Goal: Task Accomplishment & Management: Complete application form

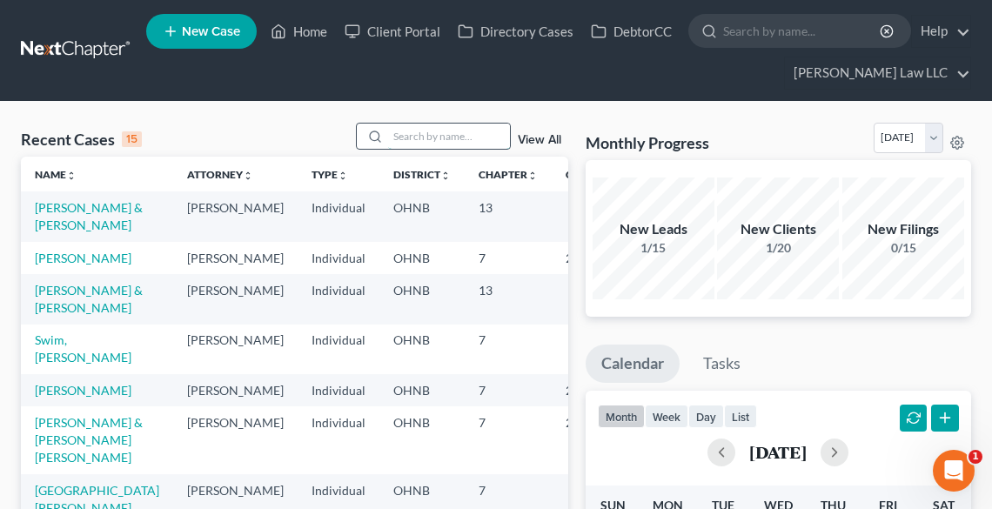
click at [442, 133] on input "search" at bounding box center [449, 136] width 122 height 25
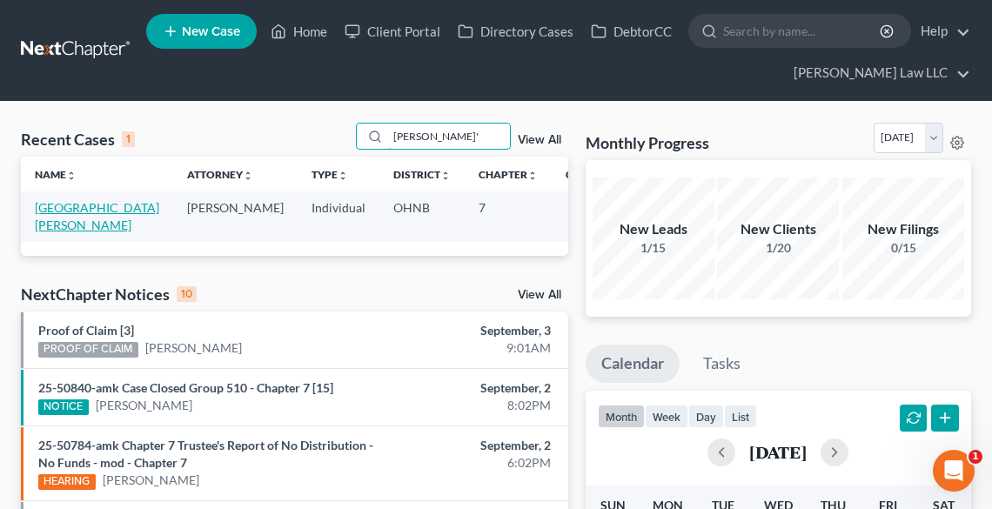
type input "[PERSON_NAME]'"
click at [77, 209] on link "[GEOGRAPHIC_DATA][PERSON_NAME]" at bounding box center [97, 216] width 124 height 32
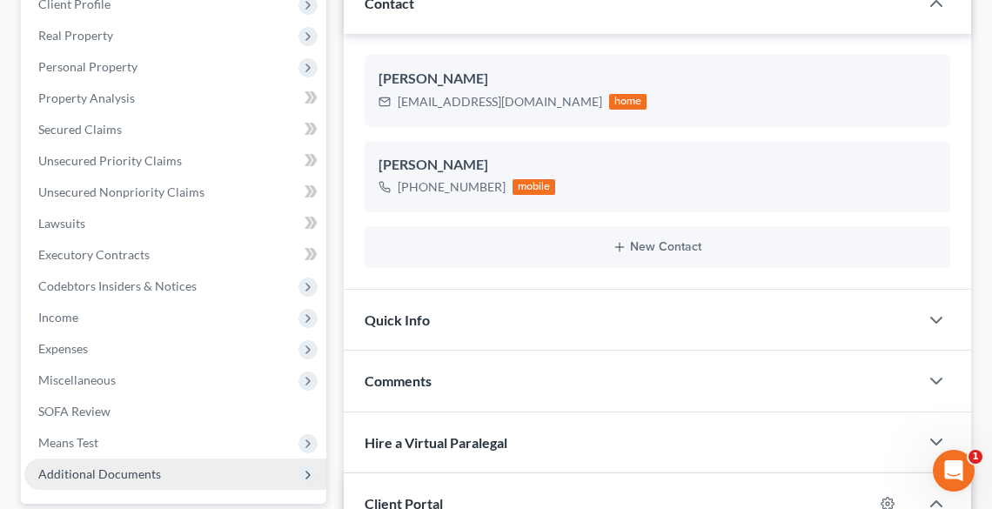
scroll to position [418, 0]
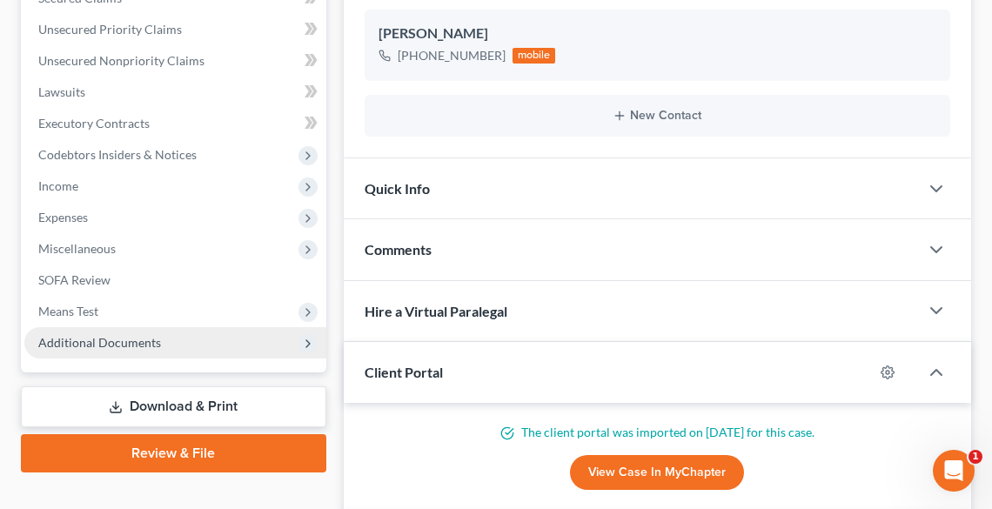
click at [117, 348] on span "Additional Documents" at bounding box center [99, 342] width 123 height 15
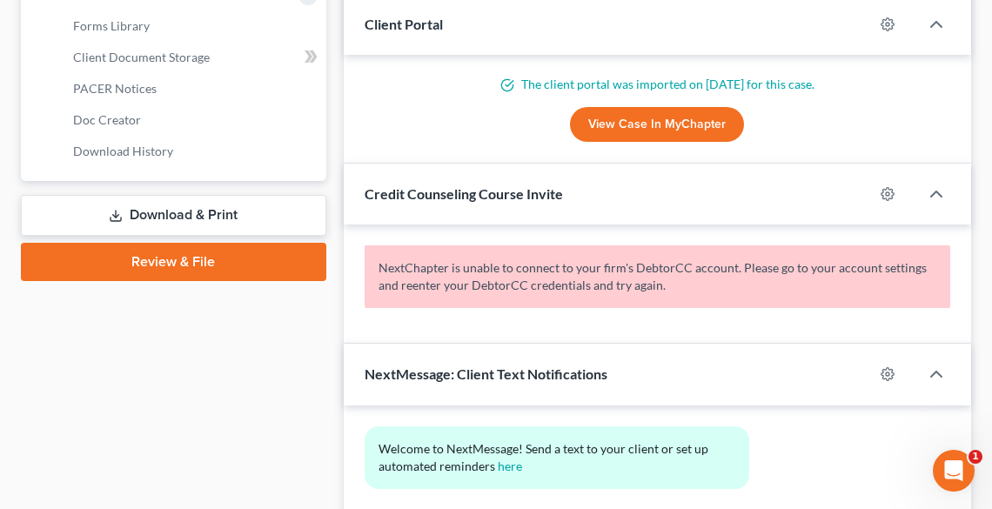
click at [154, 210] on link "Download & Print" at bounding box center [173, 215] width 305 height 41
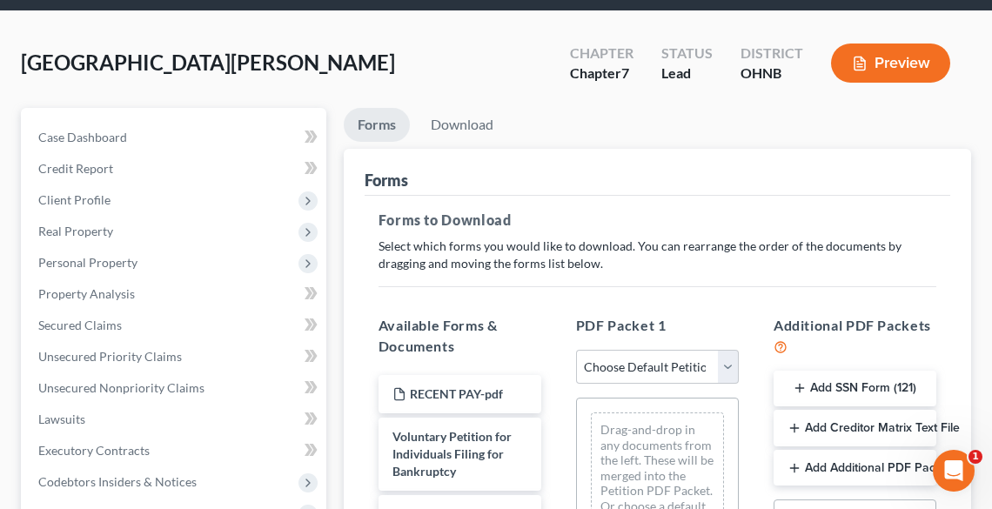
scroll to position [209, 0]
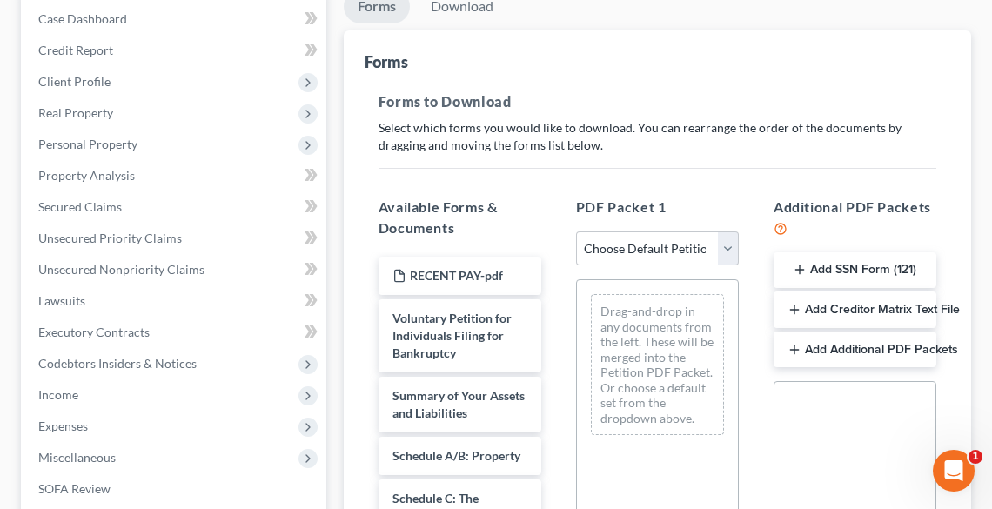
click at [858, 266] on button "Add SSN Form (121)" at bounding box center [855, 270] width 163 height 37
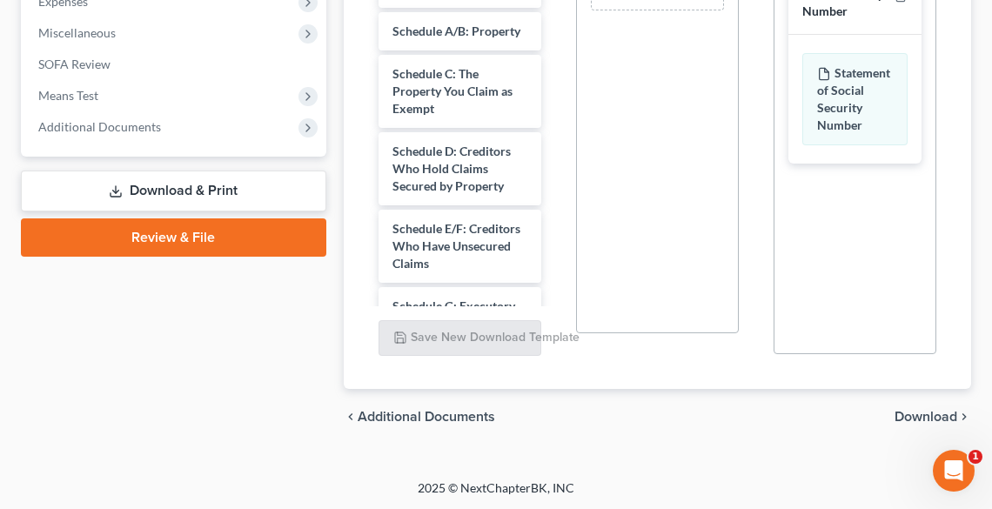
click at [926, 421] on span "Download" at bounding box center [926, 417] width 63 height 14
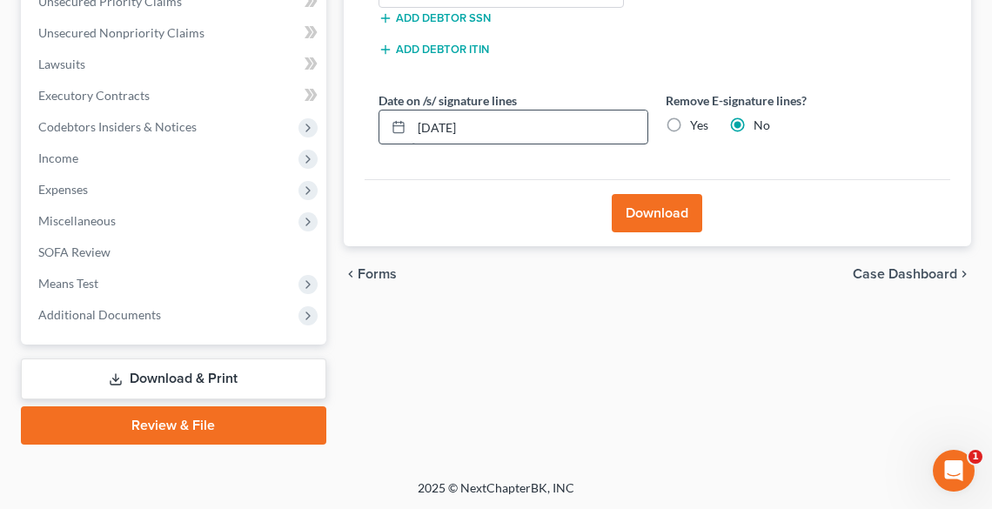
scroll to position [376, 0]
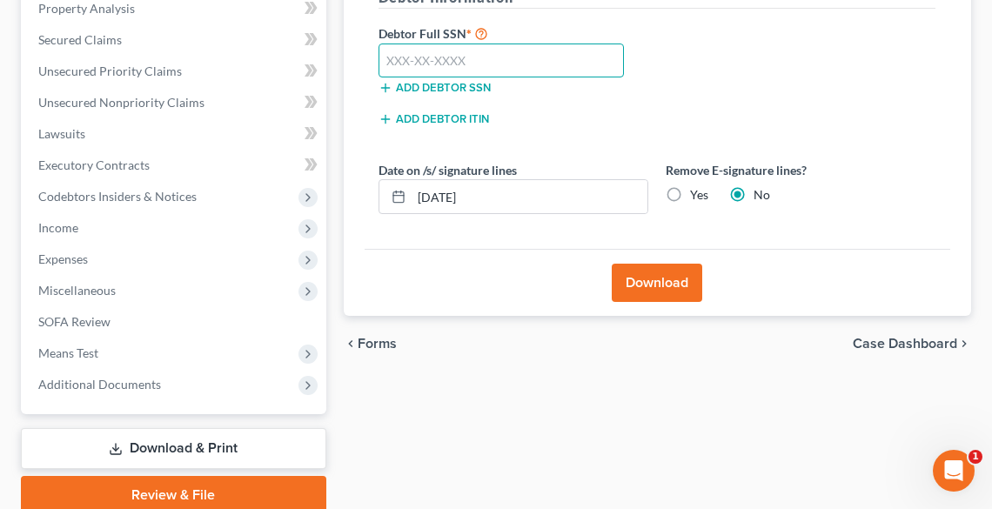
click at [462, 54] on input "text" at bounding box center [502, 61] width 246 height 35
type input "277-78-7904"
click at [690, 191] on label "Yes" at bounding box center [699, 194] width 18 height 17
click at [697, 191] on input "Yes" at bounding box center [702, 191] width 11 height 11
radio input "true"
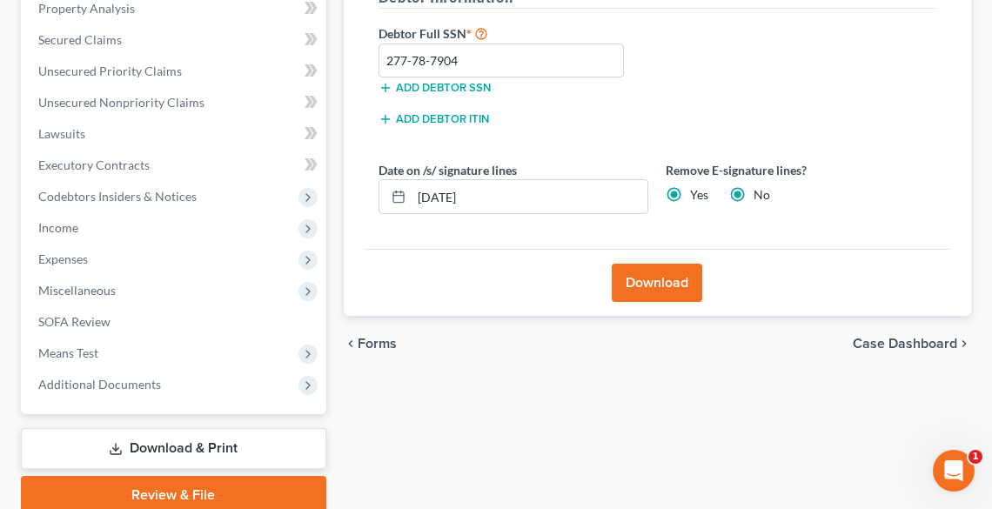
radio input "false"
click at [682, 282] on button "Download" at bounding box center [657, 283] width 91 height 38
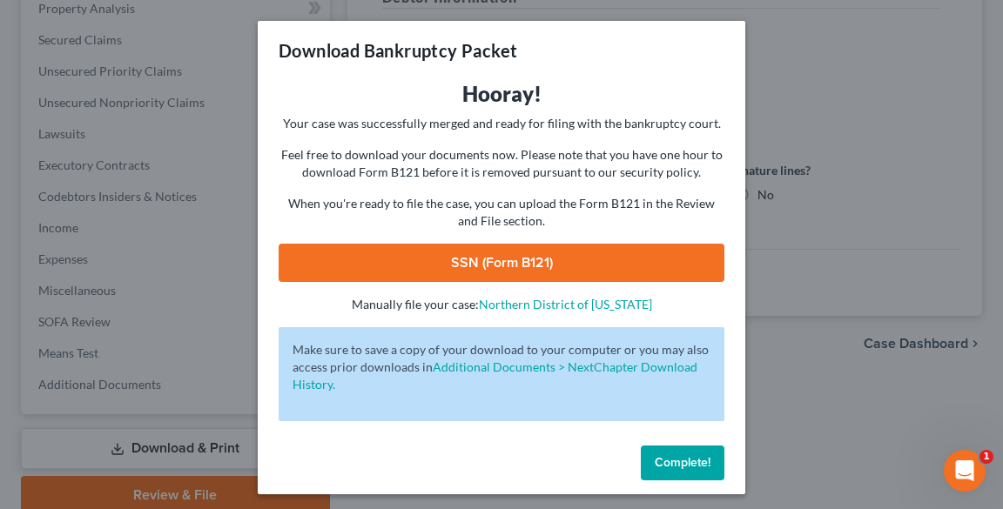
click at [506, 260] on link "SSN (Form B121)" at bounding box center [501, 263] width 446 height 38
click at [689, 456] on span "Complete!" at bounding box center [682, 462] width 56 height 15
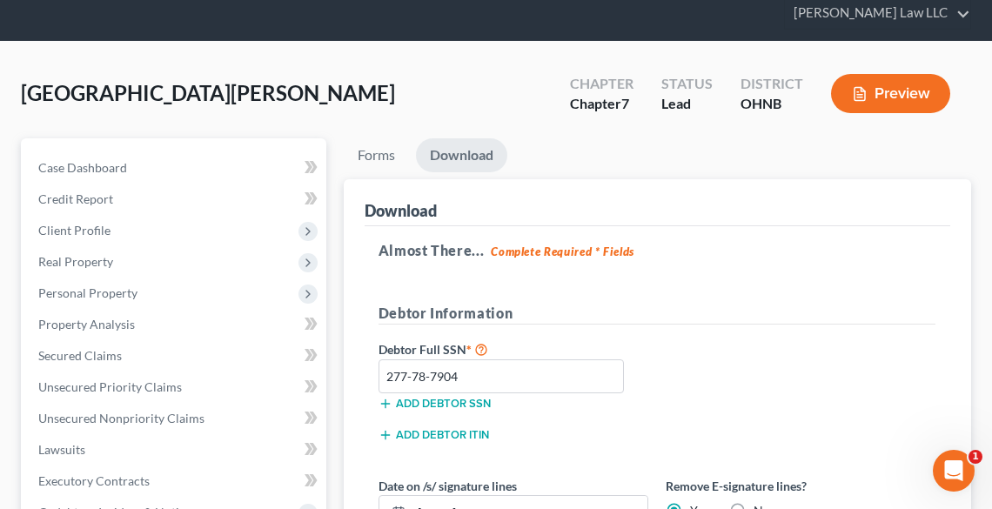
scroll to position [28, 0]
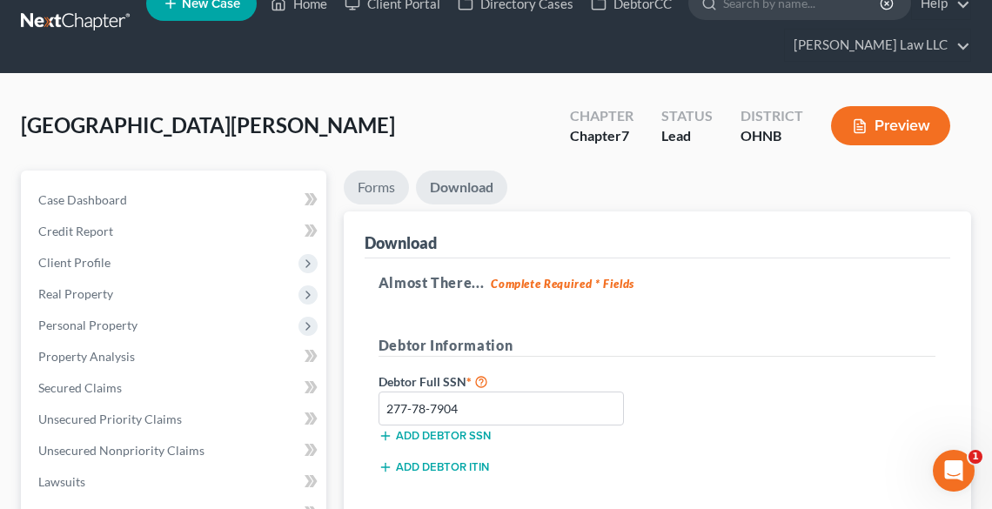
click at [372, 188] on link "Forms" at bounding box center [376, 188] width 65 height 34
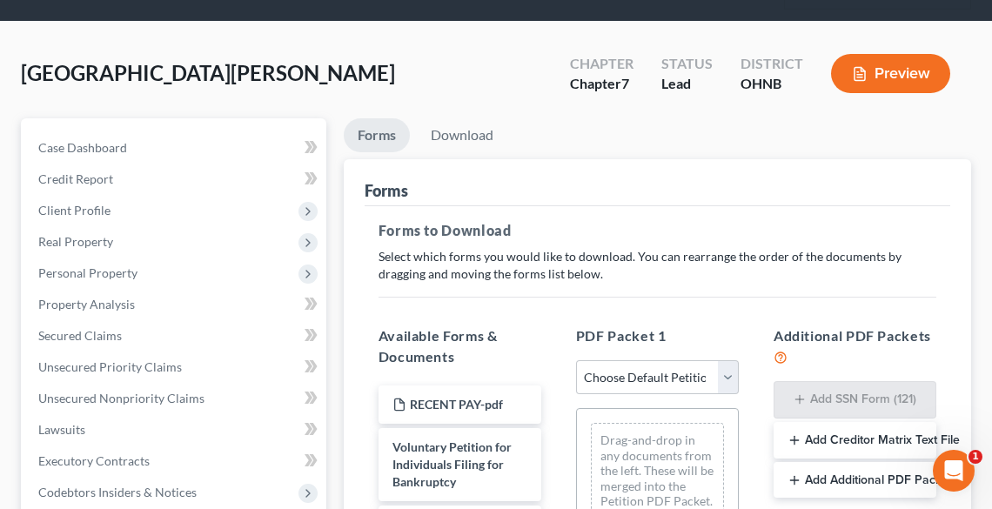
scroll to position [167, 0]
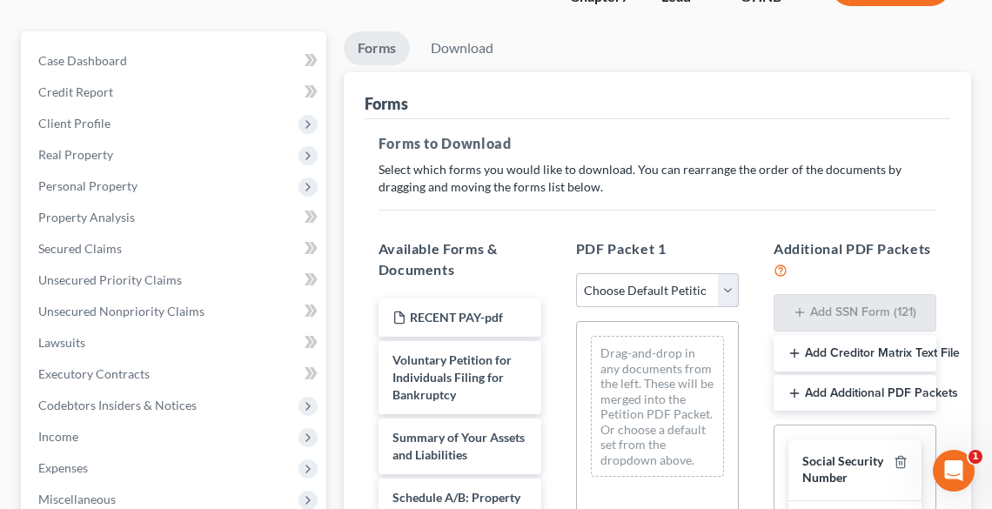
click at [672, 292] on select "Choose Default Petition PDF Packet Complete Bankruptcy Petition (all forms and …" at bounding box center [657, 290] width 163 height 35
click at [576, 273] on select "Choose Default Petition PDF Packet Complete Bankruptcy Petition (all forms and …" at bounding box center [657, 290] width 163 height 35
click at [664, 284] on select "Choose Default Petition PDF Packet Complete Bankruptcy Petition (all forms and …" at bounding box center [657, 290] width 163 height 35
select select "0"
click at [576, 273] on select "Choose Default Petition PDF Packet Complete Bankruptcy Petition (all forms and …" at bounding box center [657, 290] width 163 height 35
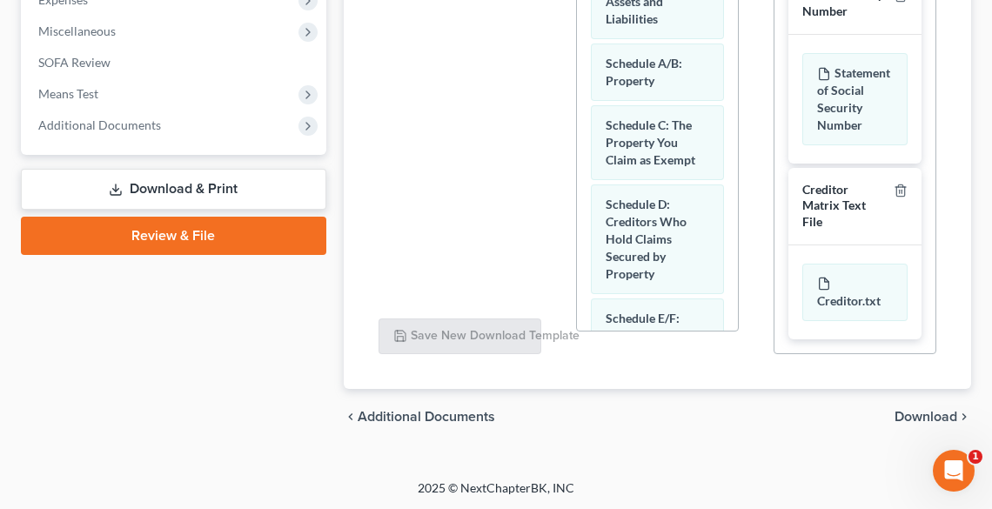
click at [926, 412] on span "Download" at bounding box center [926, 417] width 63 height 14
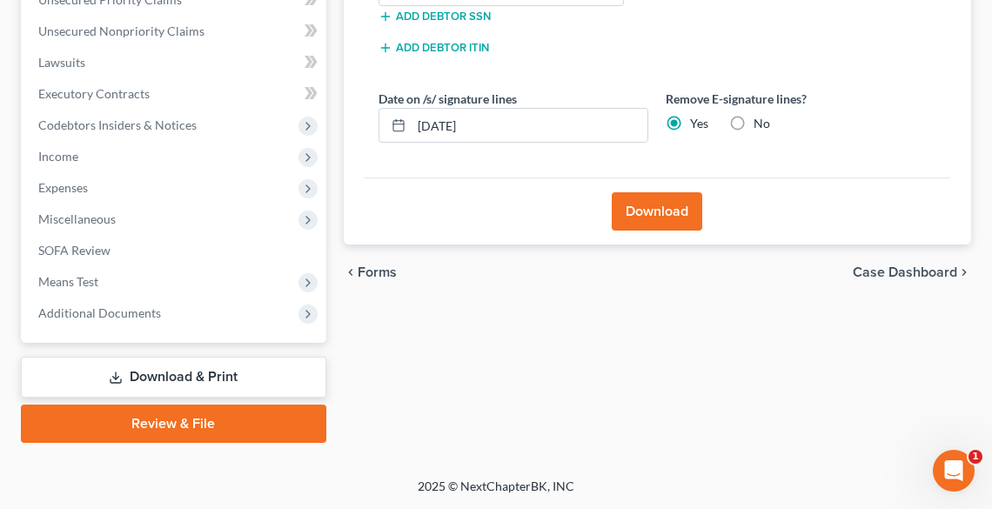
scroll to position [446, 0]
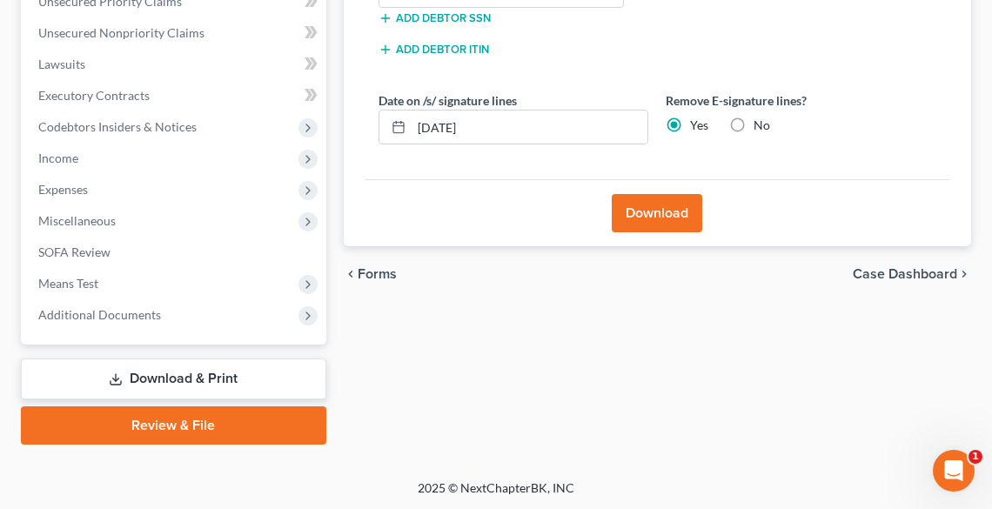
click at [754, 126] on label "No" at bounding box center [762, 125] width 17 height 17
click at [761, 126] on input "No" at bounding box center [766, 122] width 11 height 11
radio input "true"
radio input "false"
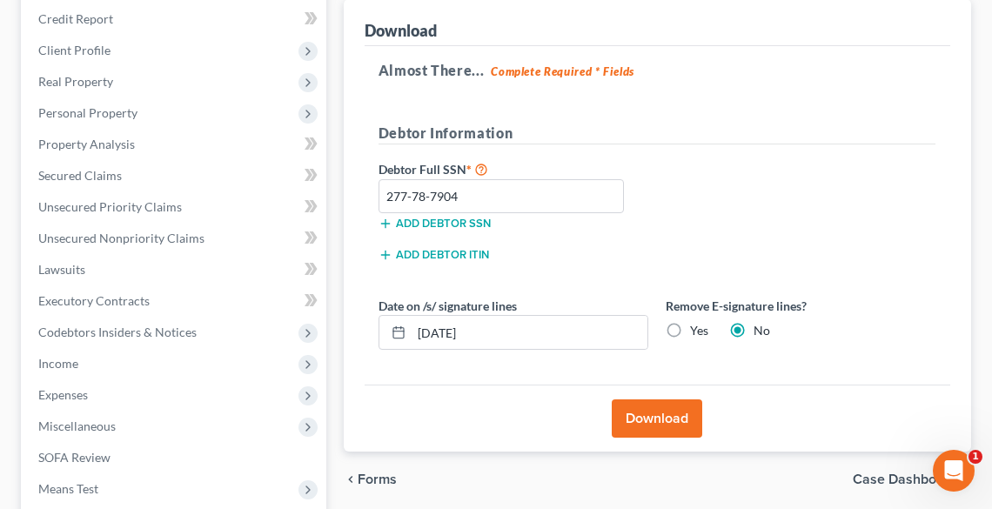
scroll to position [237, 0]
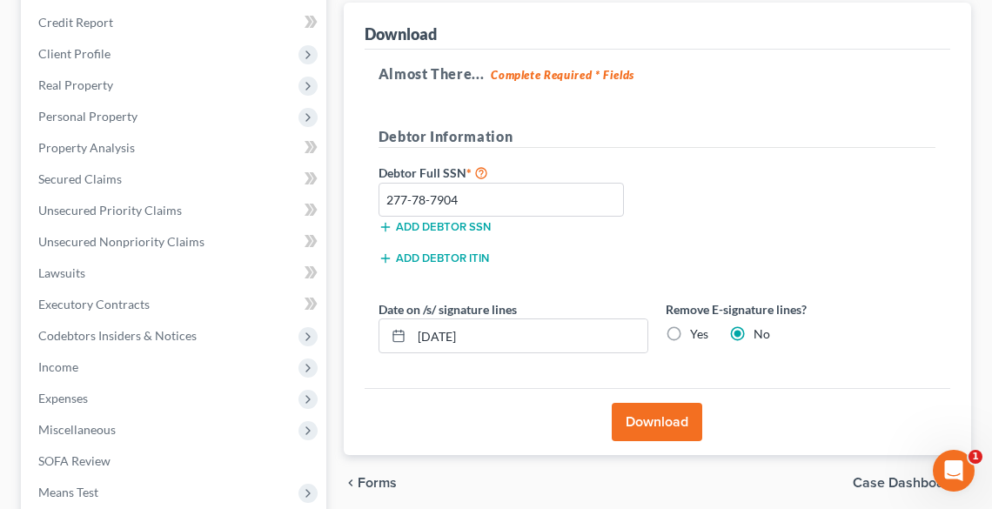
click at [670, 419] on button "Download" at bounding box center [657, 422] width 91 height 38
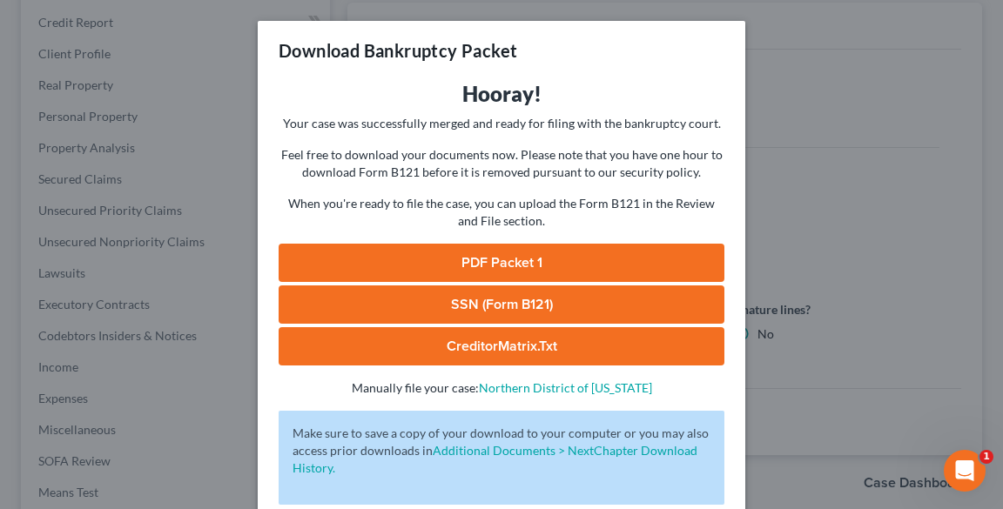
click at [470, 244] on link "PDF Packet 1" at bounding box center [501, 263] width 446 height 38
click at [879, 420] on div "Download Bankruptcy Packet Hooray! Your case was successfully merged and ready …" at bounding box center [501, 254] width 1003 height 509
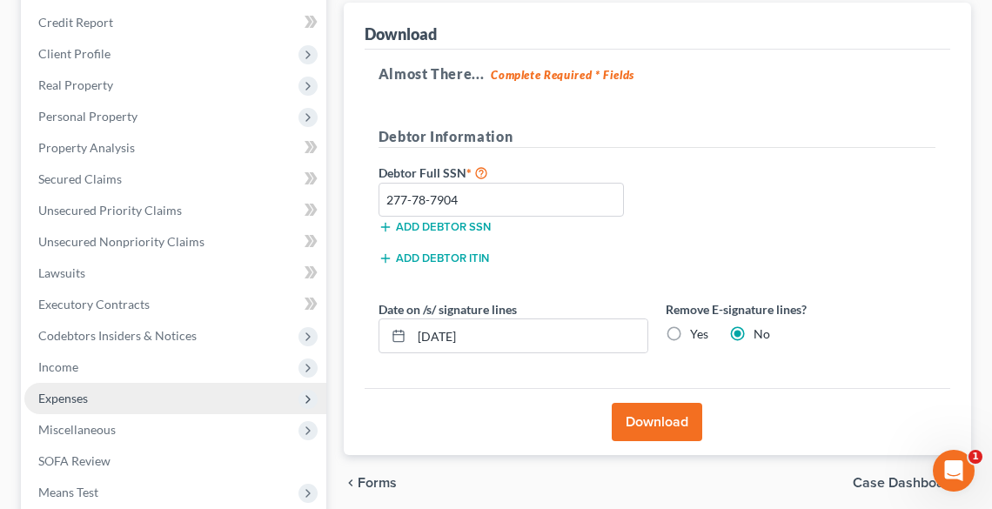
scroll to position [446, 0]
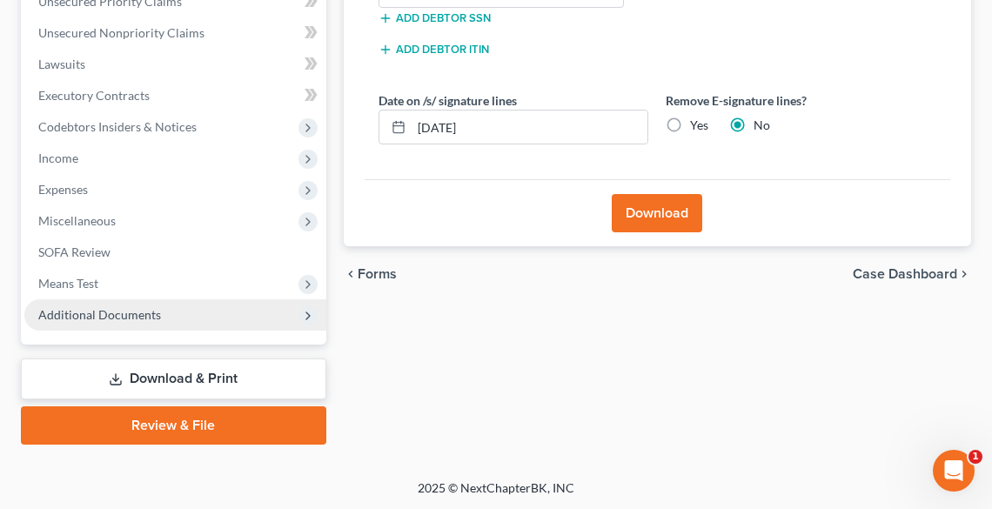
click at [107, 316] on span "Additional Documents" at bounding box center [99, 314] width 123 height 15
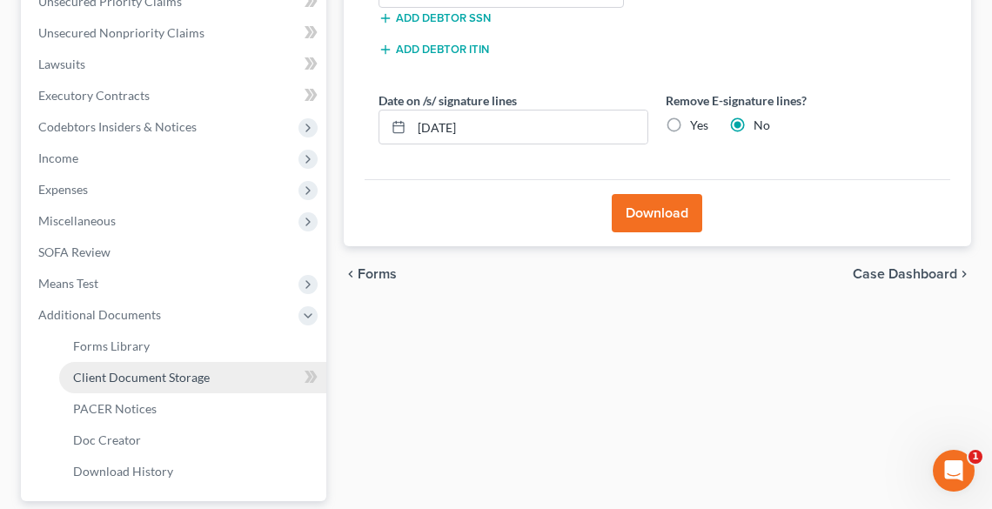
click at [157, 377] on span "Client Document Storage" at bounding box center [141, 377] width 137 height 15
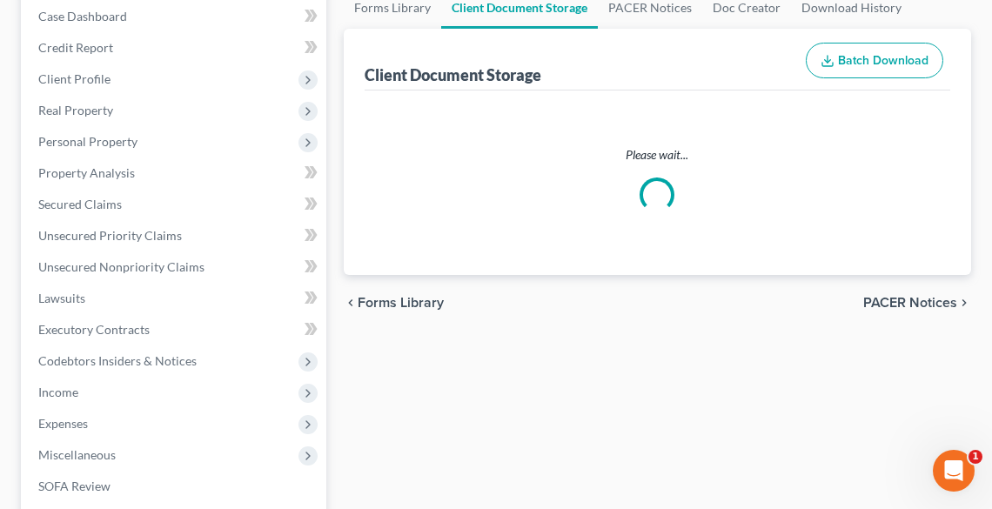
select select "20"
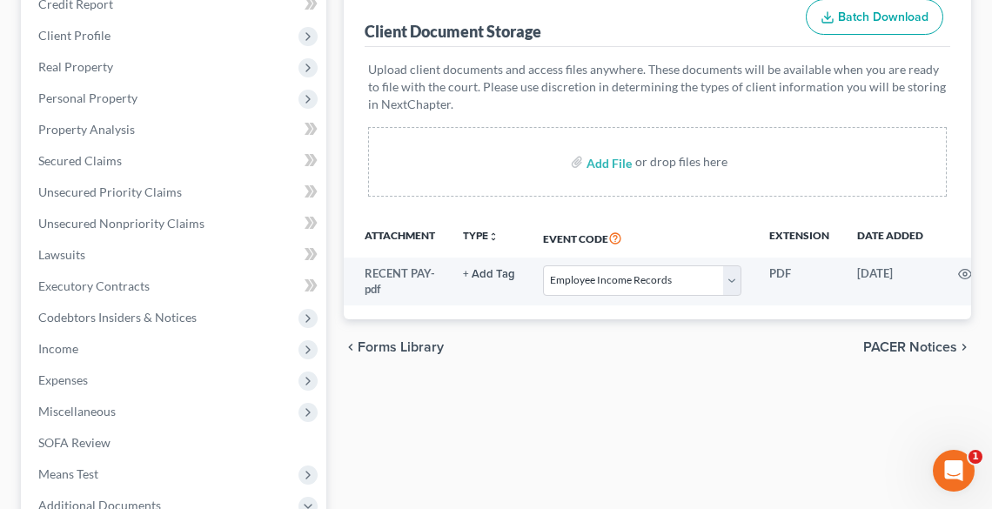
scroll to position [348, 0]
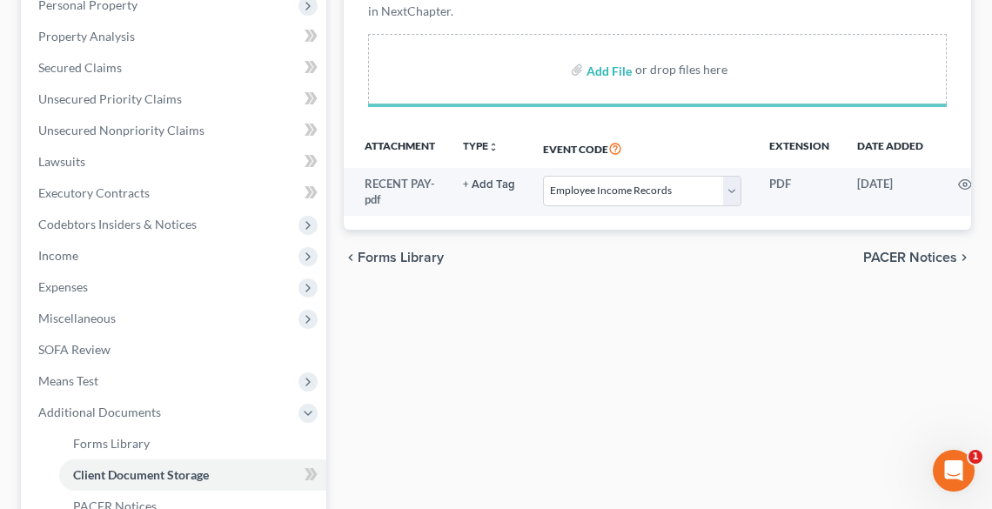
select select "20"
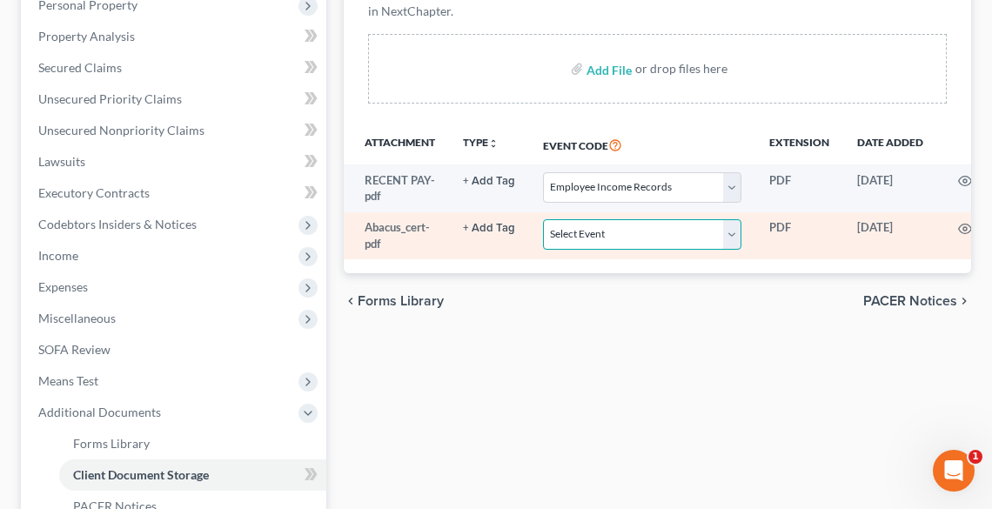
click at [606, 233] on select "Select Event 20 Largest Unsecured Creditors Amended List of Creditors (Fee) Ame…" at bounding box center [642, 234] width 198 height 30
select select "5"
click at [543, 219] on select "Select Event 20 Largest Unsecured Creditors Amended List of Creditors (Fee) Ame…" at bounding box center [642, 234] width 198 height 30
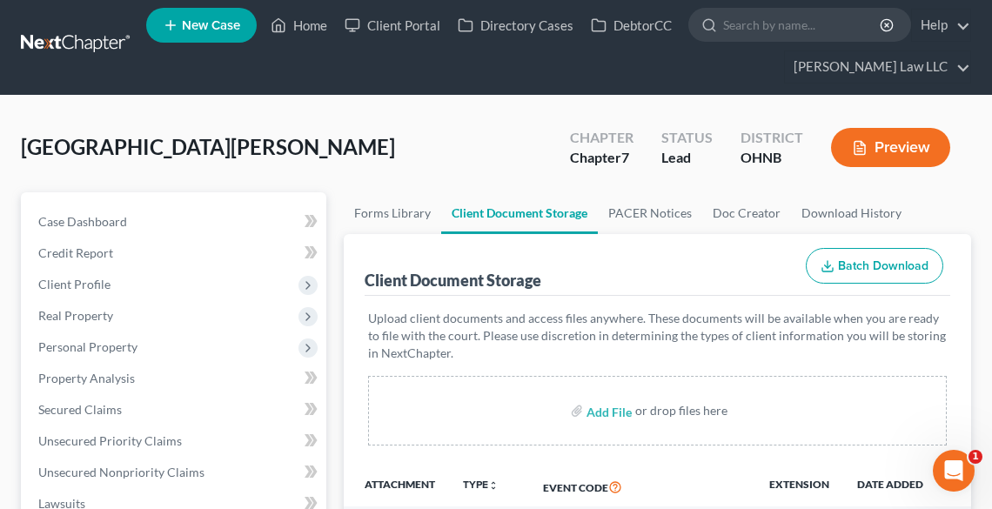
scroll to position [0, 0]
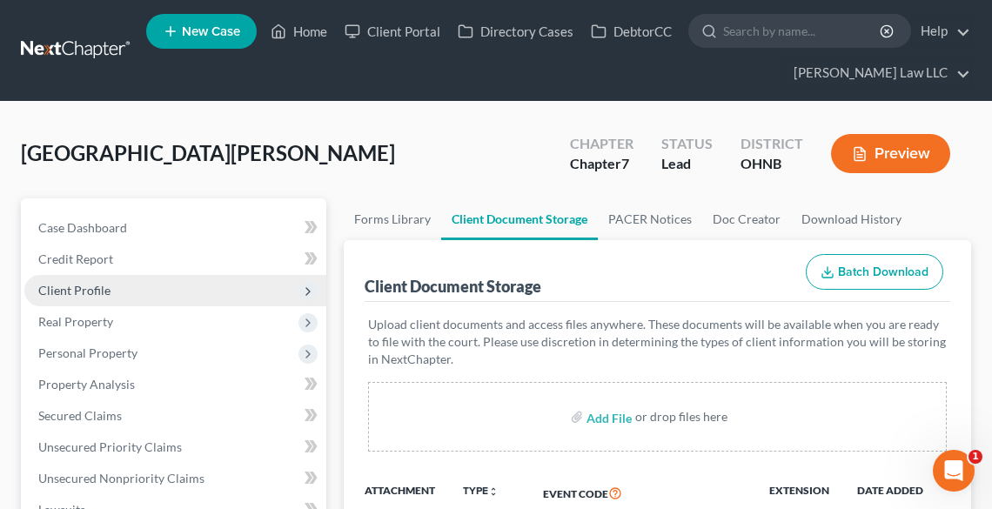
click at [80, 292] on span "Client Profile" at bounding box center [74, 290] width 72 height 15
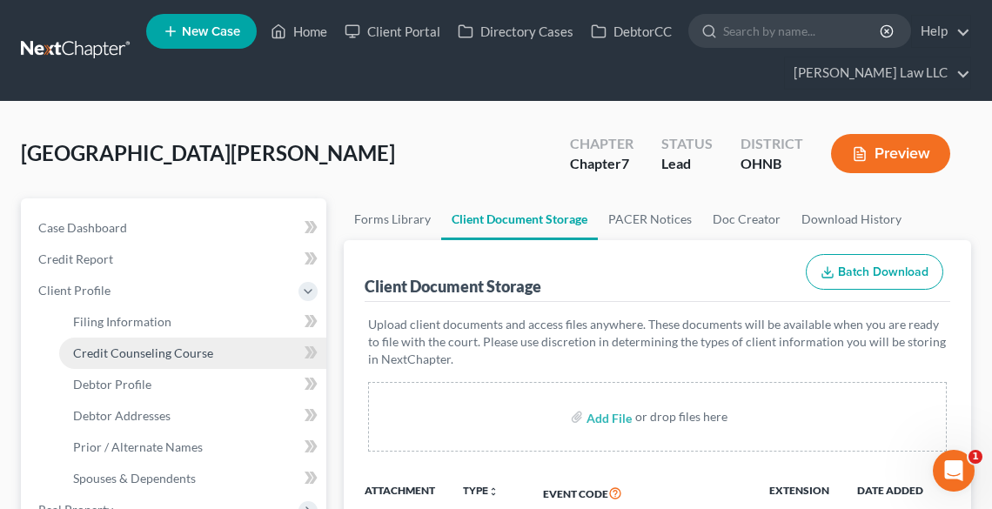
click at [118, 358] on span "Credit Counseling Course" at bounding box center [143, 352] width 140 height 15
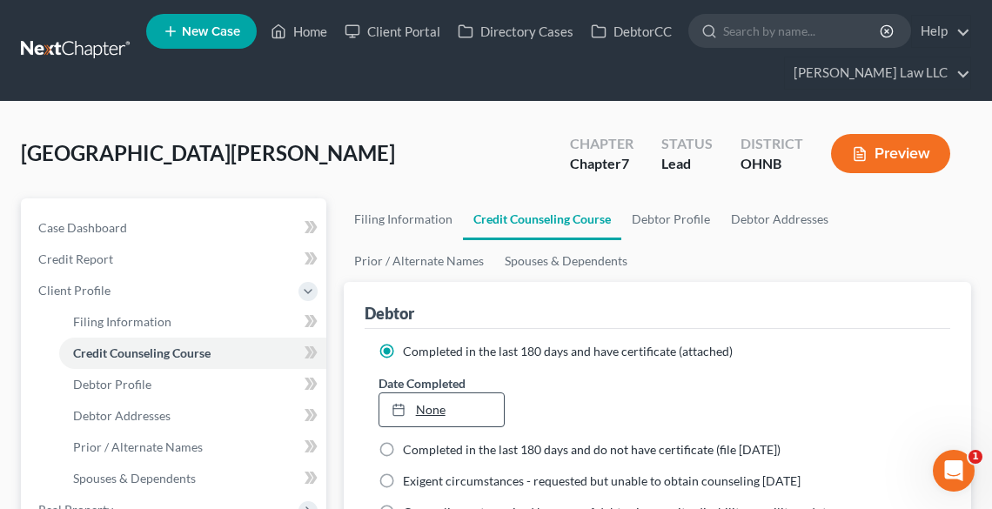
type input "[DATE]"
click at [439, 411] on link "[DATE]" at bounding box center [441, 409] width 124 height 33
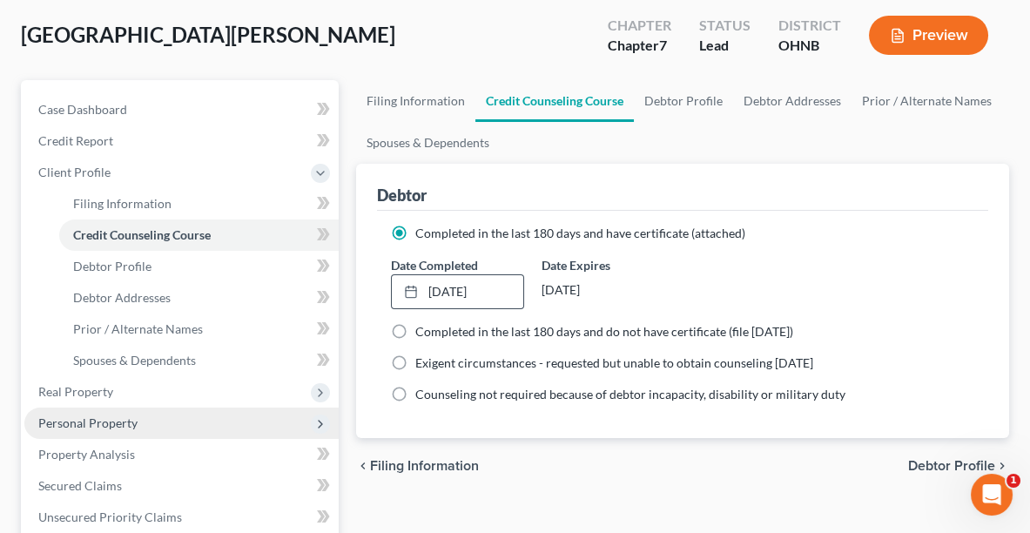
scroll to position [135, 0]
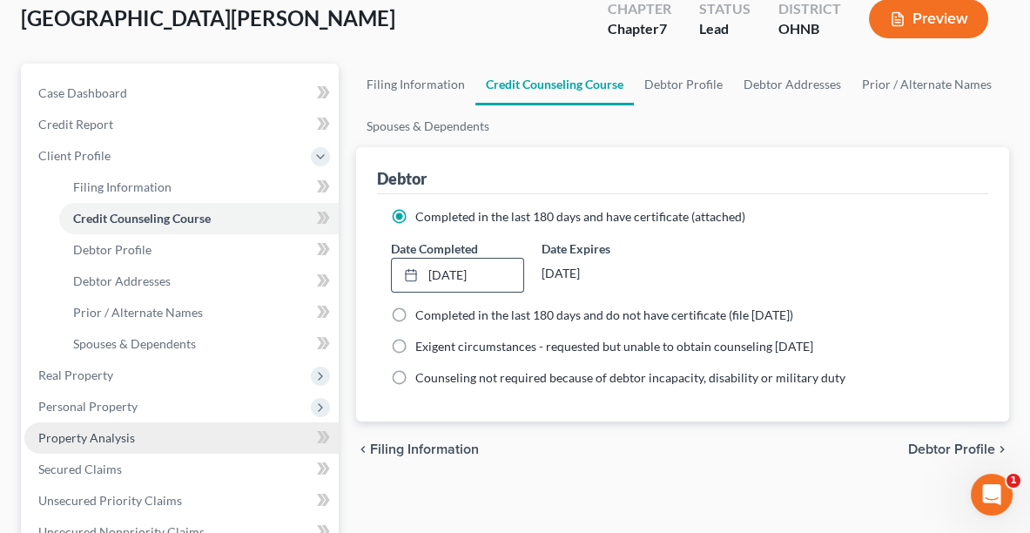
click at [118, 441] on span "Property Analysis" at bounding box center [86, 437] width 97 height 15
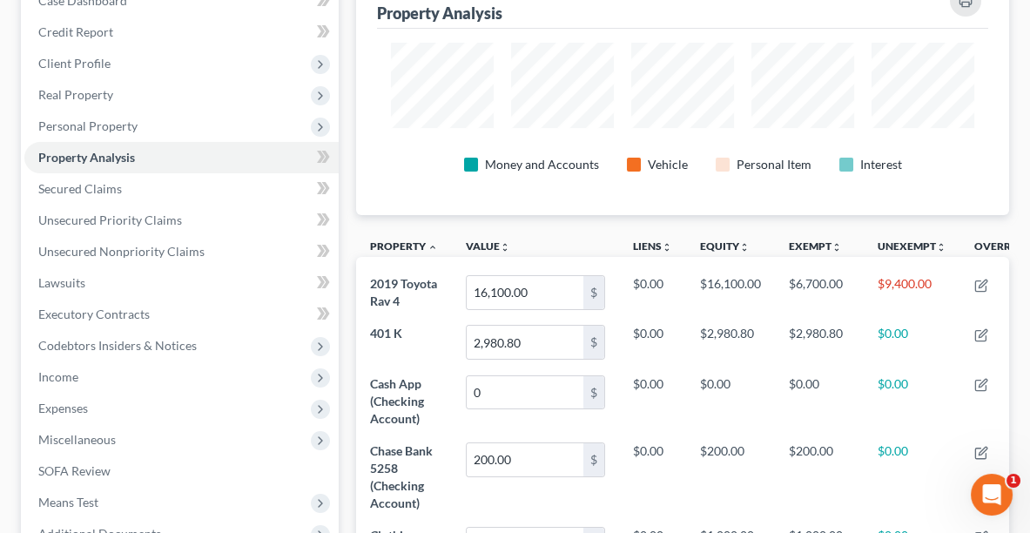
scroll to position [234, 0]
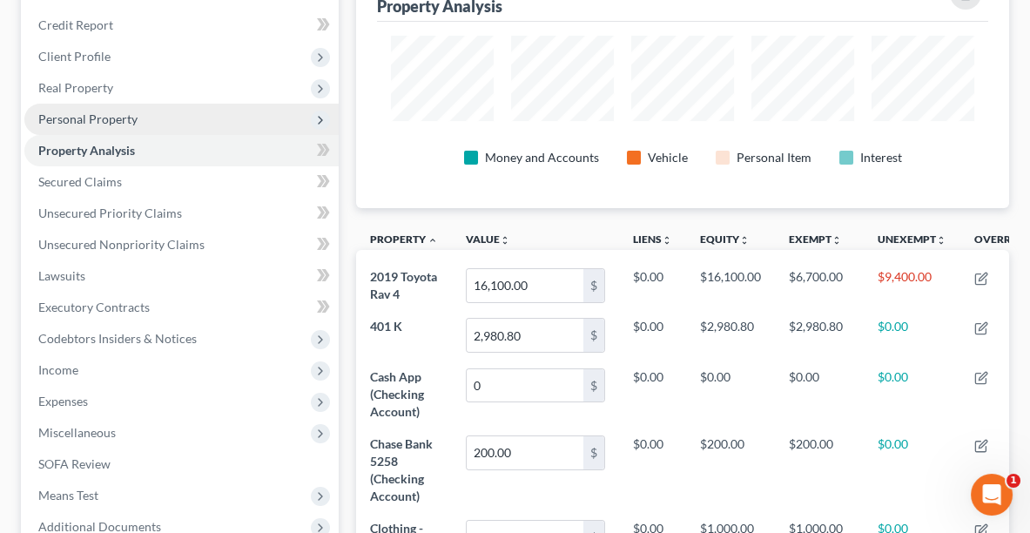
click at [70, 112] on span "Personal Property" at bounding box center [87, 118] width 99 height 15
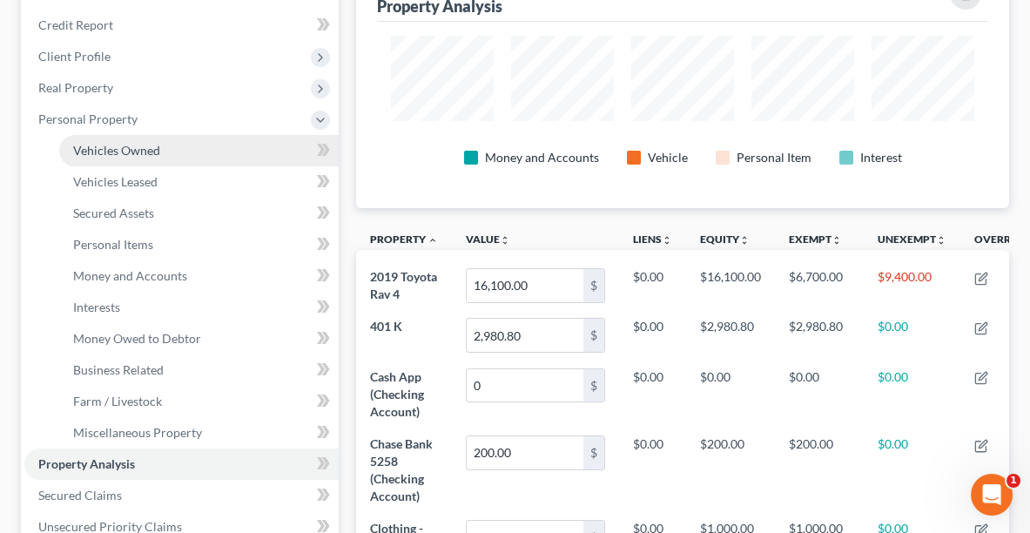
click at [122, 144] on span "Vehicles Owned" at bounding box center [116, 150] width 87 height 15
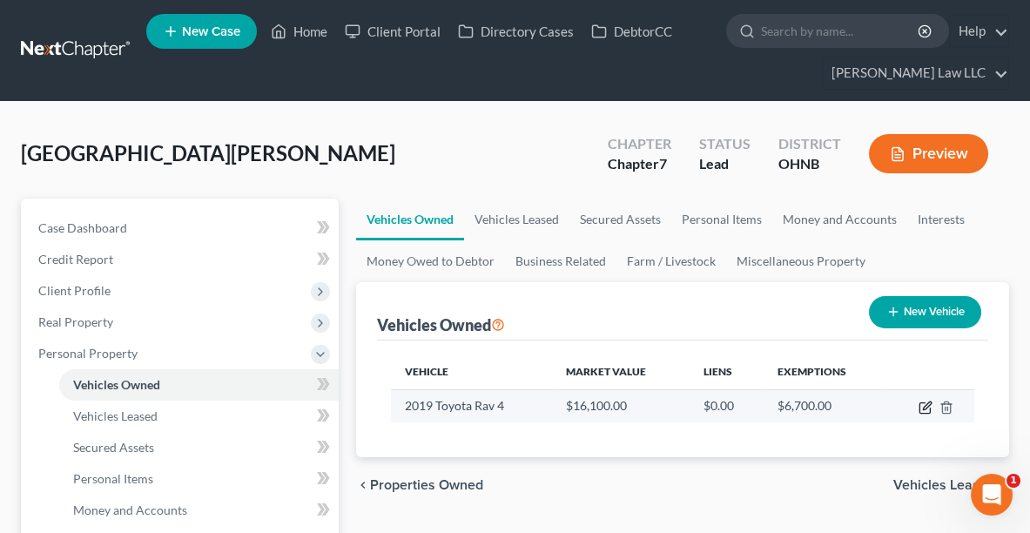
click at [924, 403] on icon "button" at bounding box center [926, 405] width 8 height 8
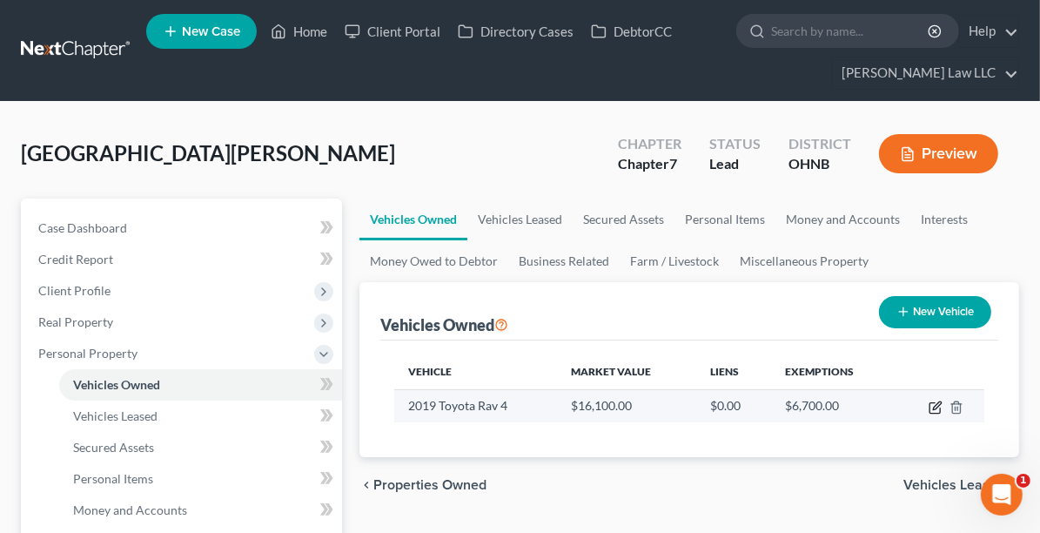
select select "0"
select select "7"
select select "3"
select select "0"
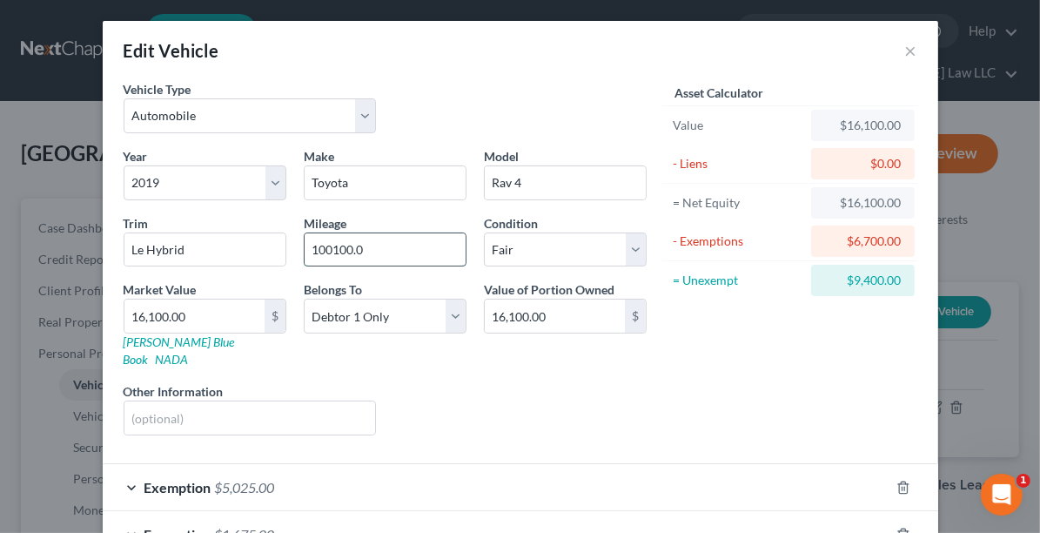
click at [346, 247] on input "100100.0" at bounding box center [385, 249] width 161 height 33
click at [365, 252] on input "100100.0" at bounding box center [385, 249] width 161 height 33
type input "100,200"
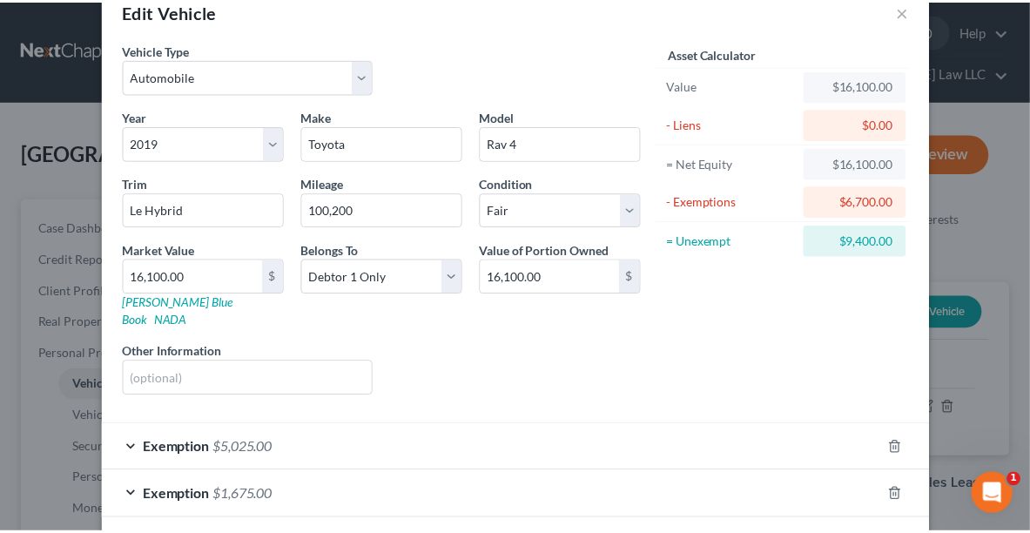
scroll to position [54, 0]
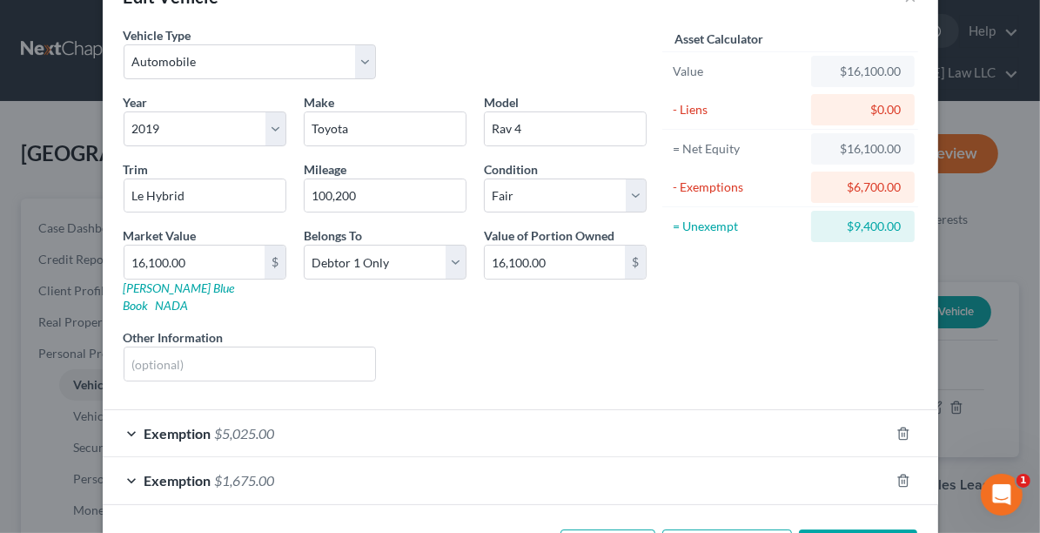
click at [816, 508] on polyline "button" at bounding box center [818, 542] width 4 height 3
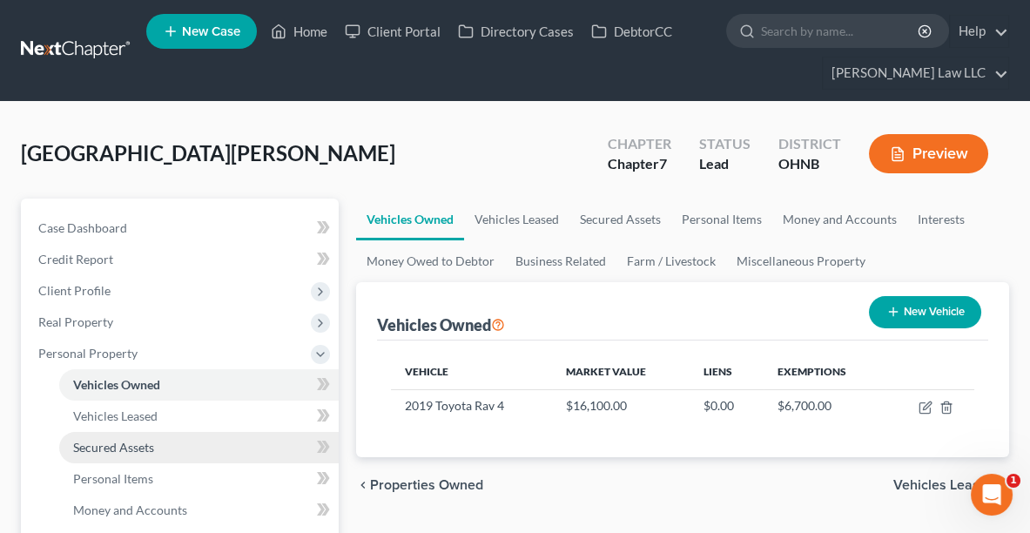
click at [120, 450] on span "Secured Assets" at bounding box center [113, 446] width 81 height 15
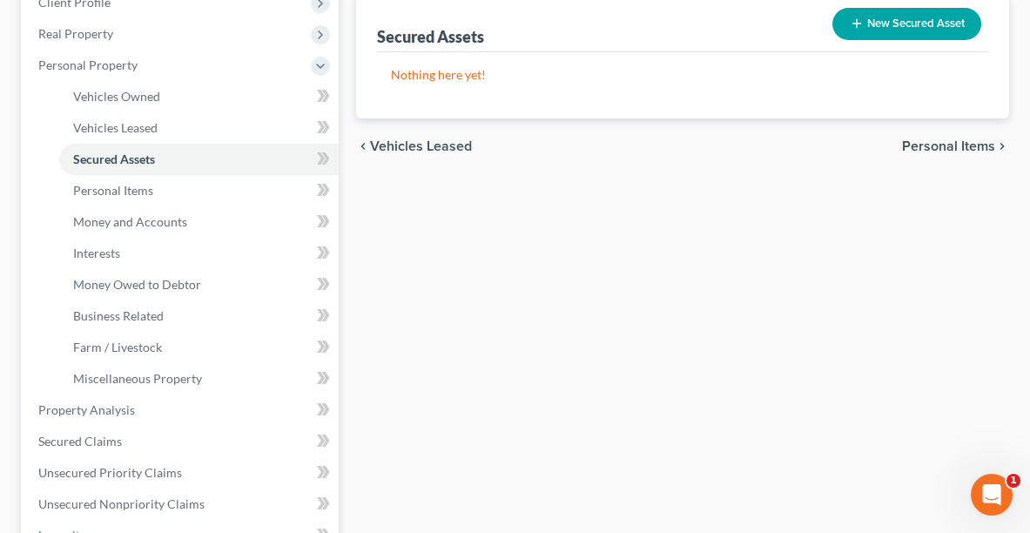
scroll to position [294, 0]
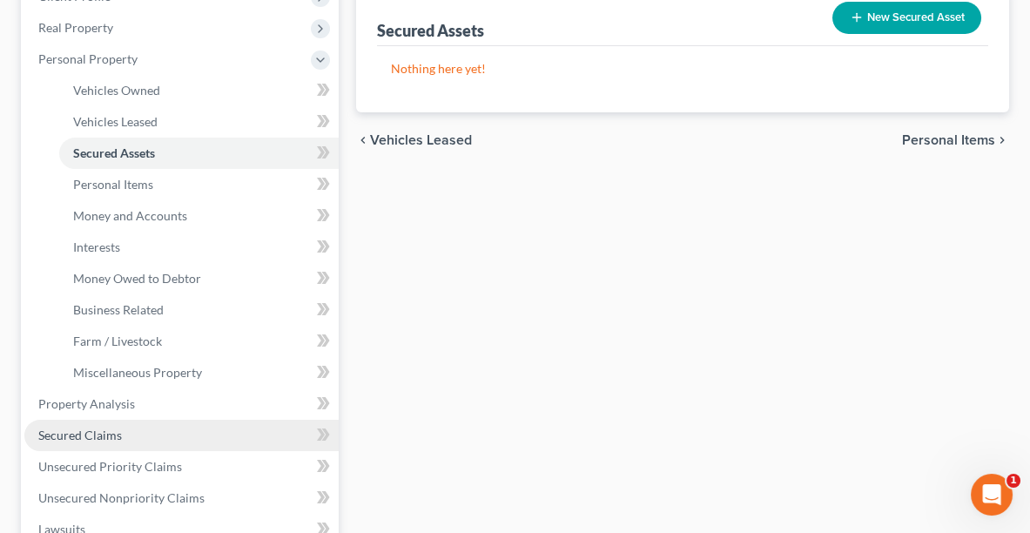
click at [52, 437] on span "Secured Claims" at bounding box center [80, 434] width 84 height 15
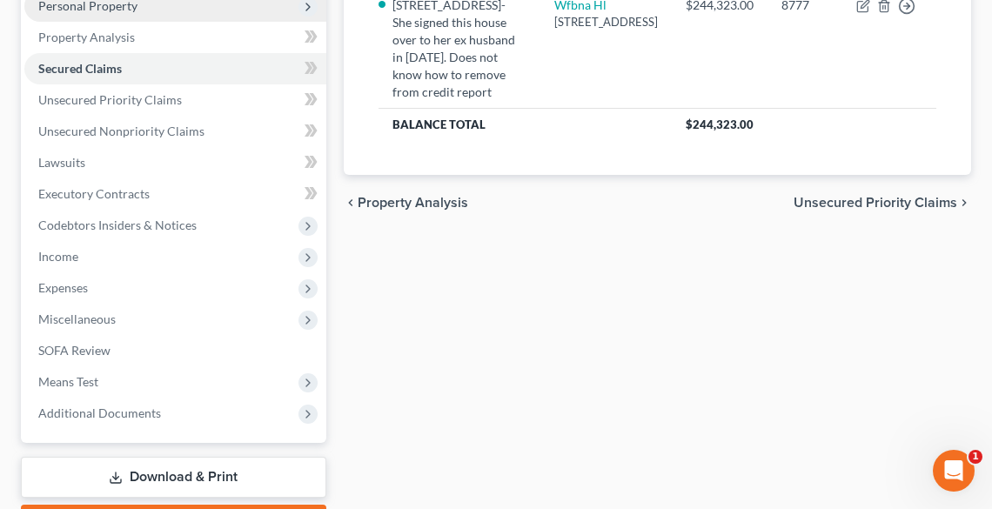
scroll to position [348, 0]
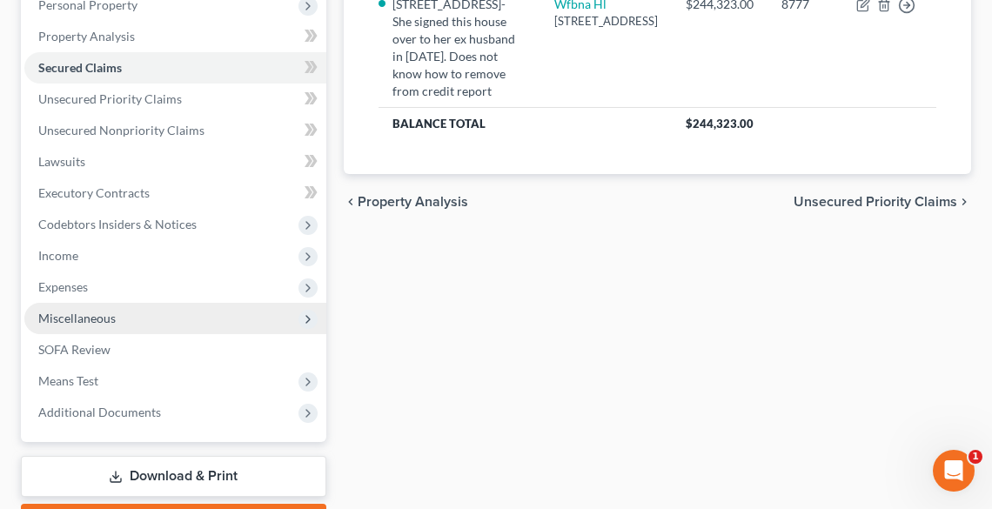
click at [170, 321] on span "Miscellaneous" at bounding box center [175, 318] width 302 height 31
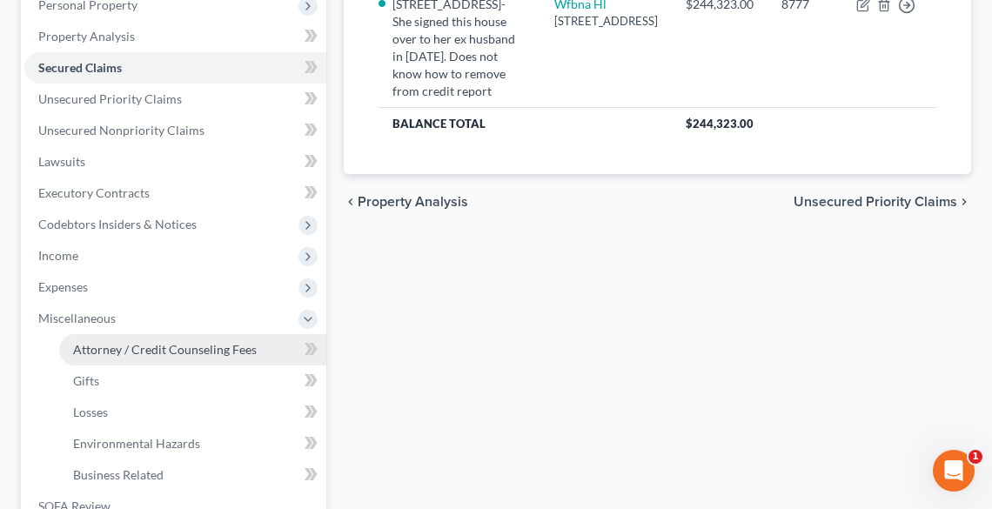
click at [174, 335] on link "Attorney / Credit Counseling Fees" at bounding box center [192, 349] width 267 height 31
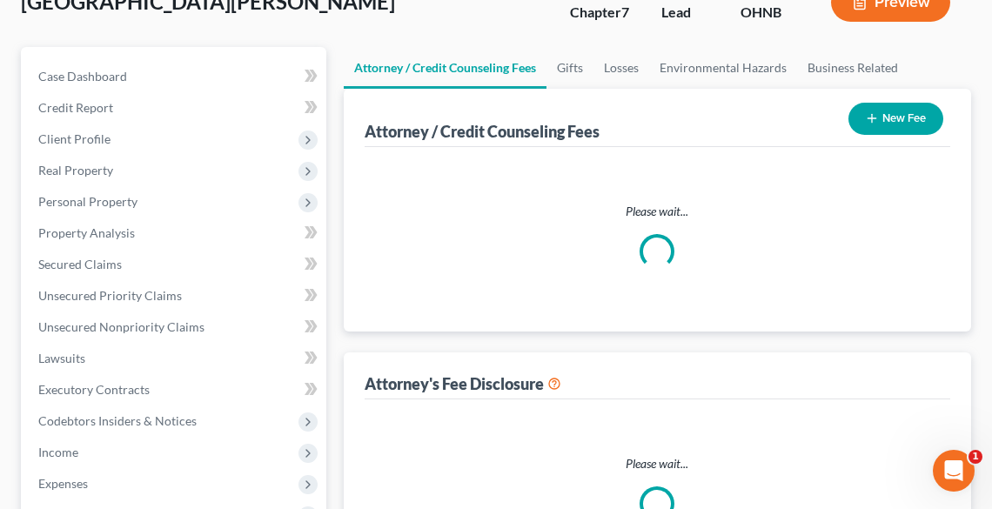
scroll to position [41, 0]
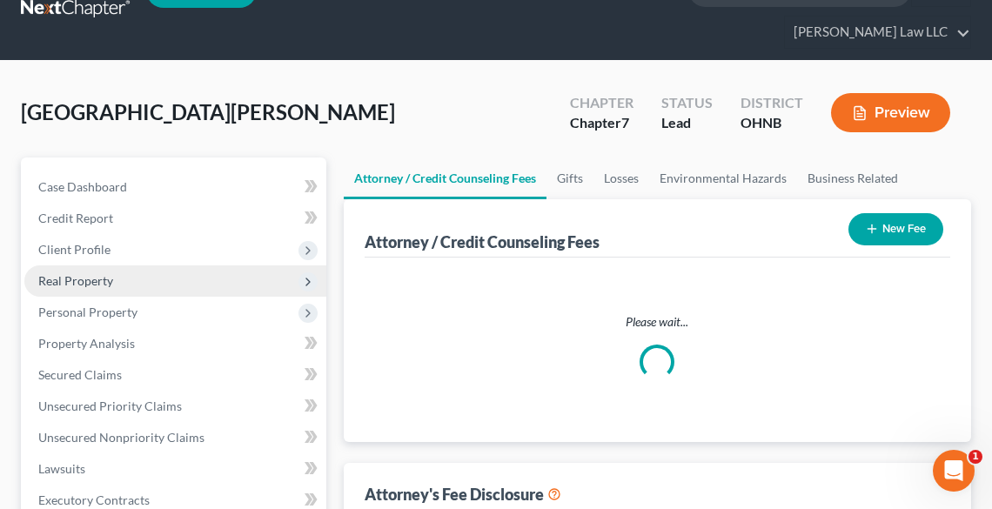
select select "0"
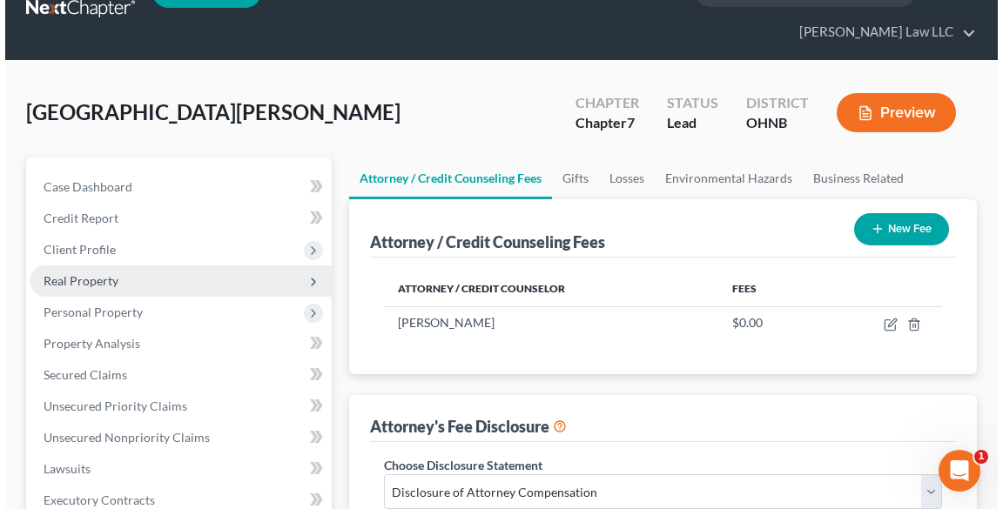
scroll to position [0, 0]
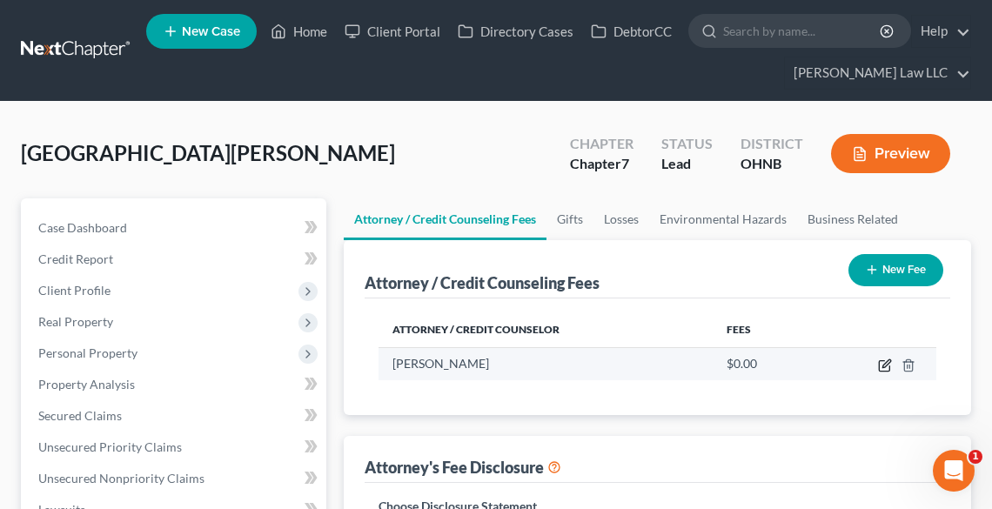
click at [881, 364] on icon "button" at bounding box center [885, 366] width 14 height 14
select select "36"
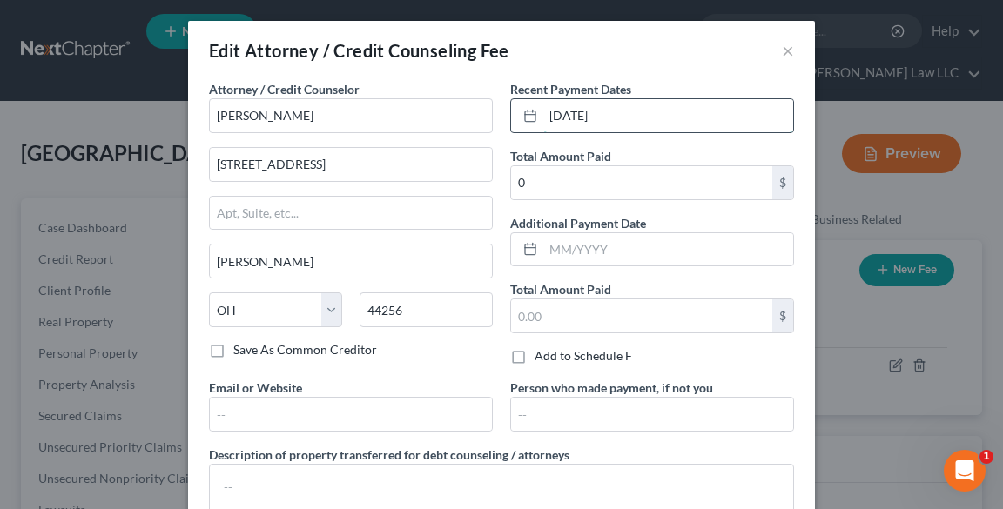
click at [647, 114] on input "[DATE]" at bounding box center [668, 115] width 250 height 33
click at [527, 118] on icon at bounding box center [530, 116] width 14 height 14
click at [551, 111] on input "[DATE]" at bounding box center [668, 115] width 250 height 33
click at [567, 117] on input "[DATE]" at bounding box center [668, 115] width 250 height 33
type input "[DATE]"
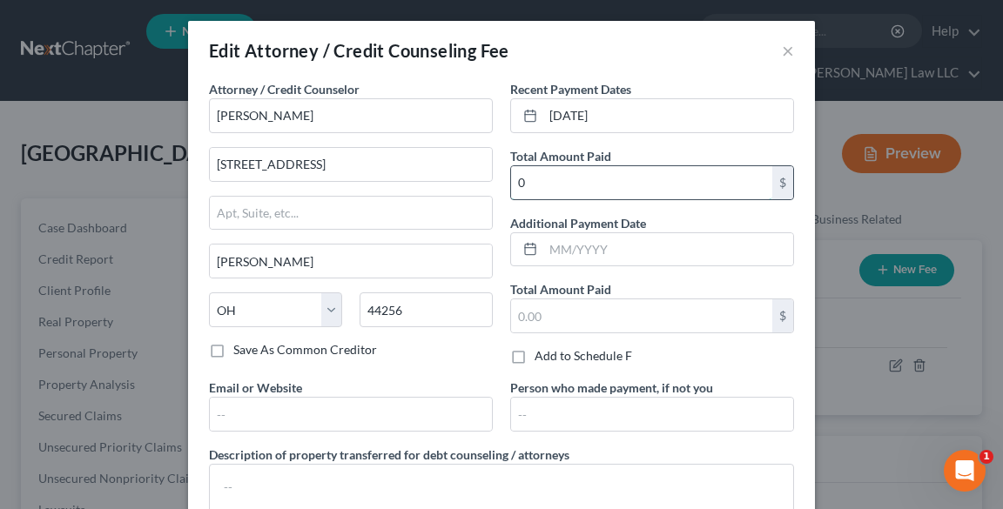
click at [594, 178] on input "0" at bounding box center [641, 182] width 261 height 33
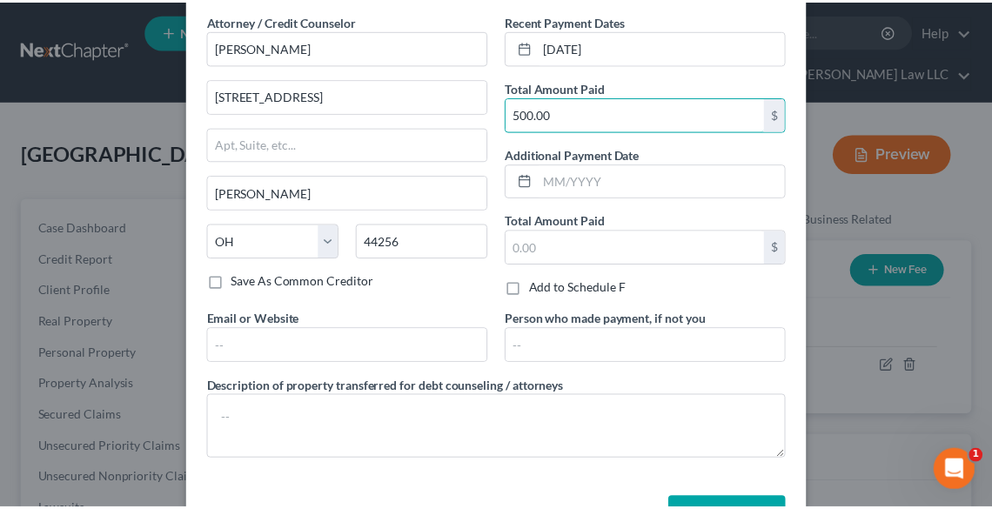
scroll to position [126, 0]
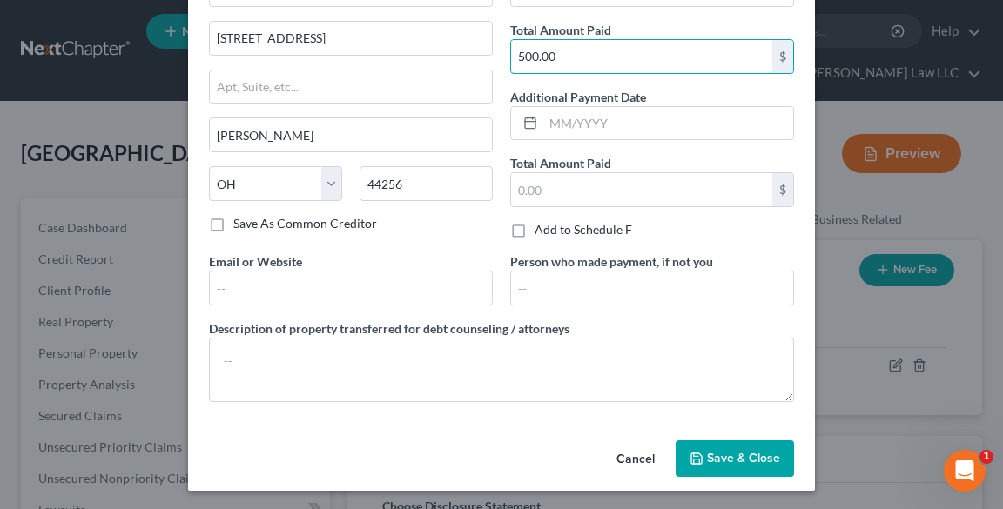
type input "500.00"
click at [746, 453] on span "Save & Close" at bounding box center [743, 458] width 73 height 15
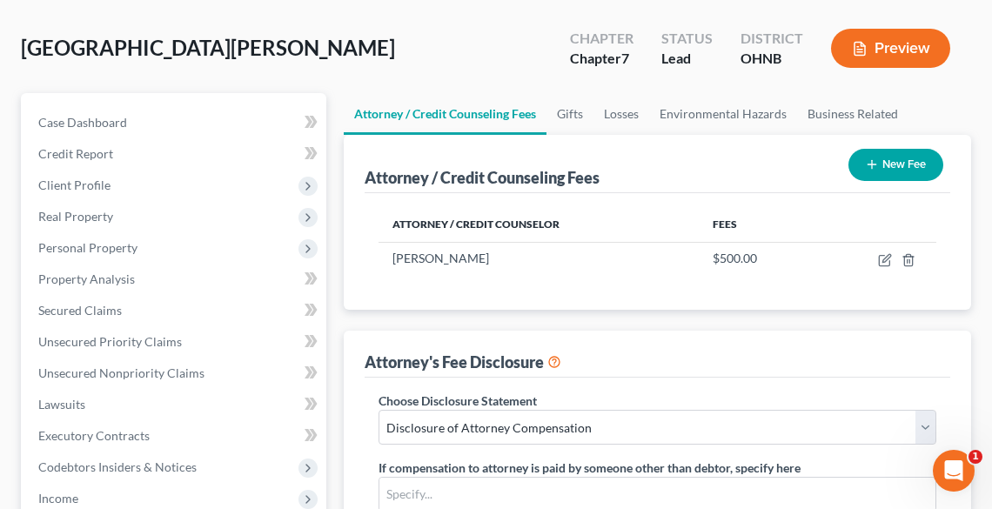
scroll to position [0, 0]
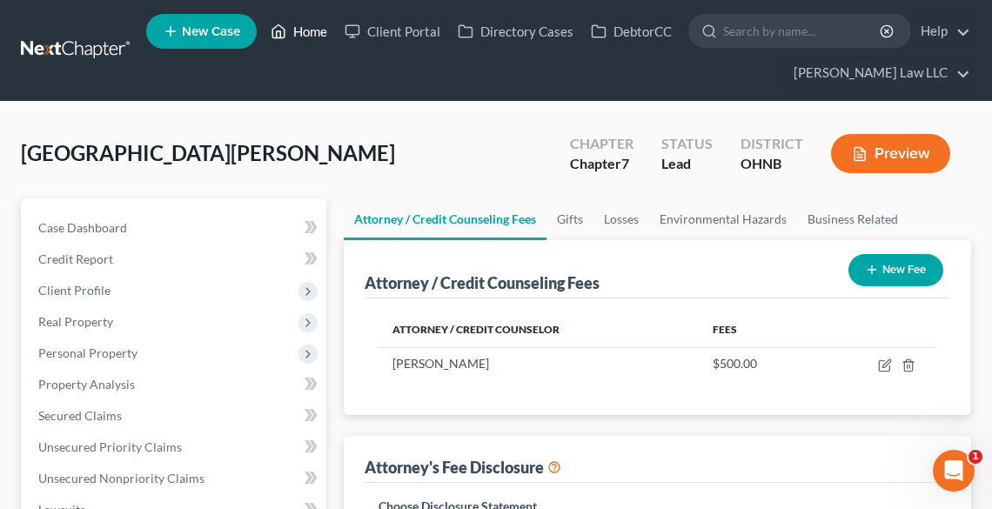
click at [315, 35] on link "Home" at bounding box center [299, 31] width 74 height 31
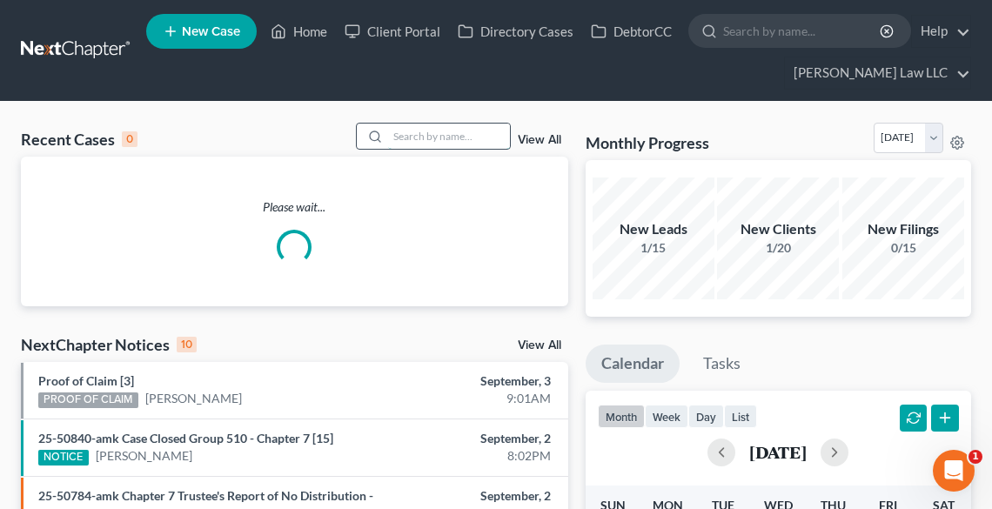
click at [418, 132] on input "search" at bounding box center [449, 136] width 122 height 25
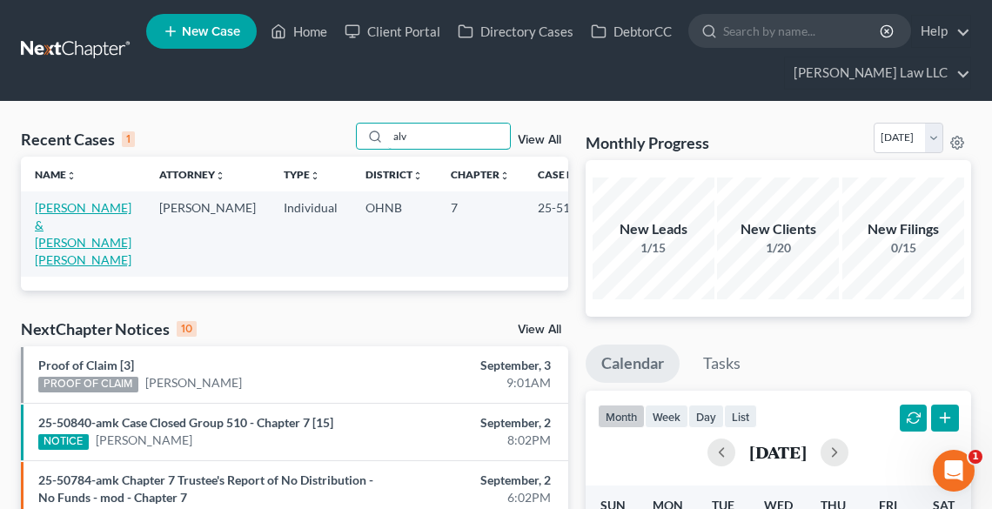
type input "alv"
click at [43, 231] on link "[PERSON_NAME] & [PERSON_NAME] [PERSON_NAME]" at bounding box center [83, 233] width 97 height 67
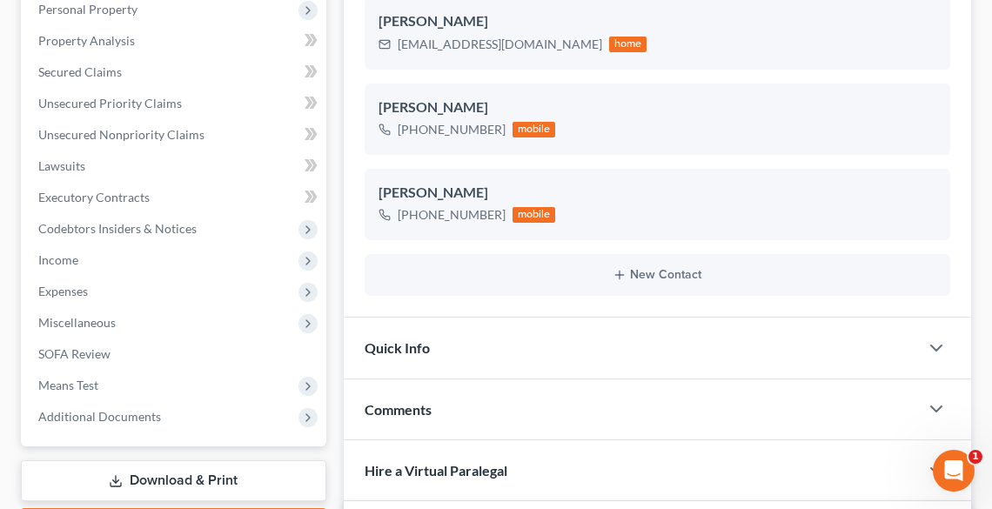
scroll to position [557, 0]
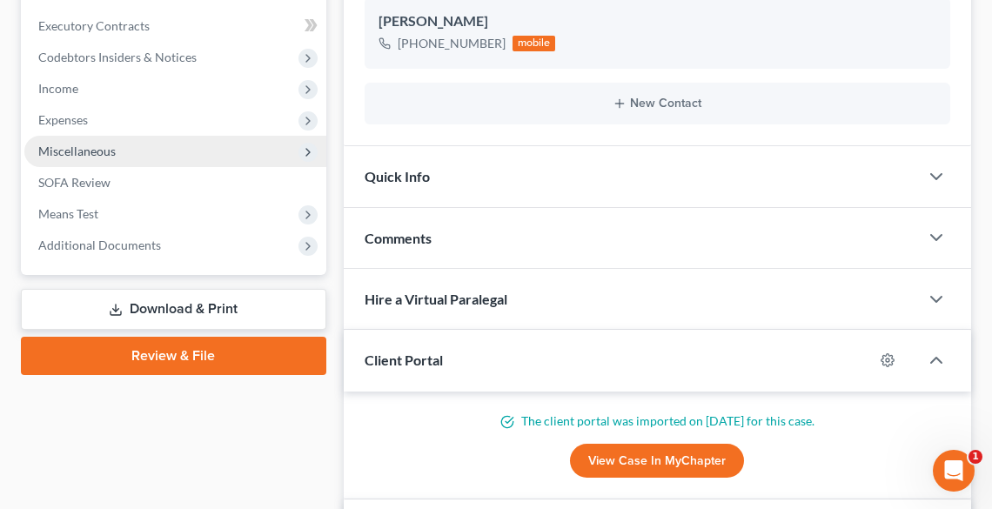
click at [64, 144] on span "Miscellaneous" at bounding box center [76, 151] width 77 height 15
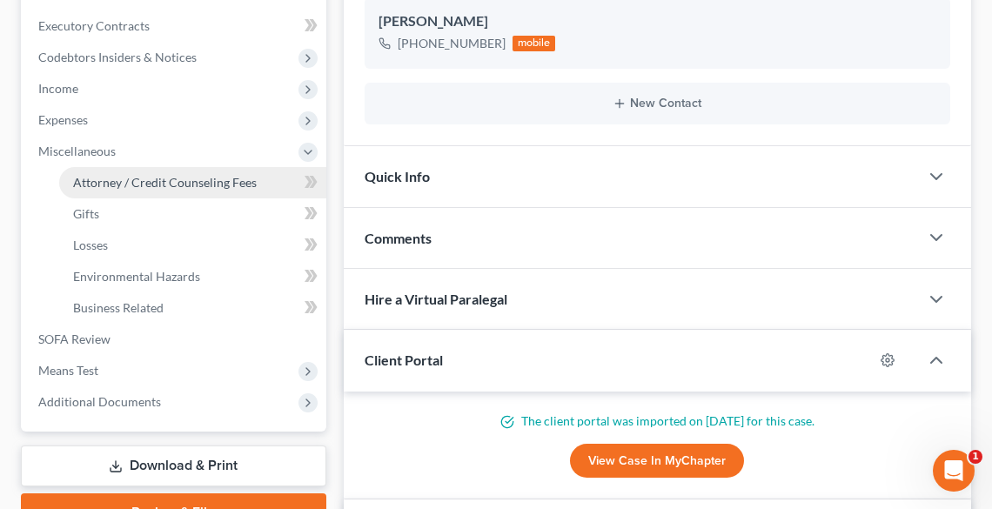
click at [146, 175] on span "Attorney / Credit Counseling Fees" at bounding box center [165, 182] width 184 height 15
select select "0"
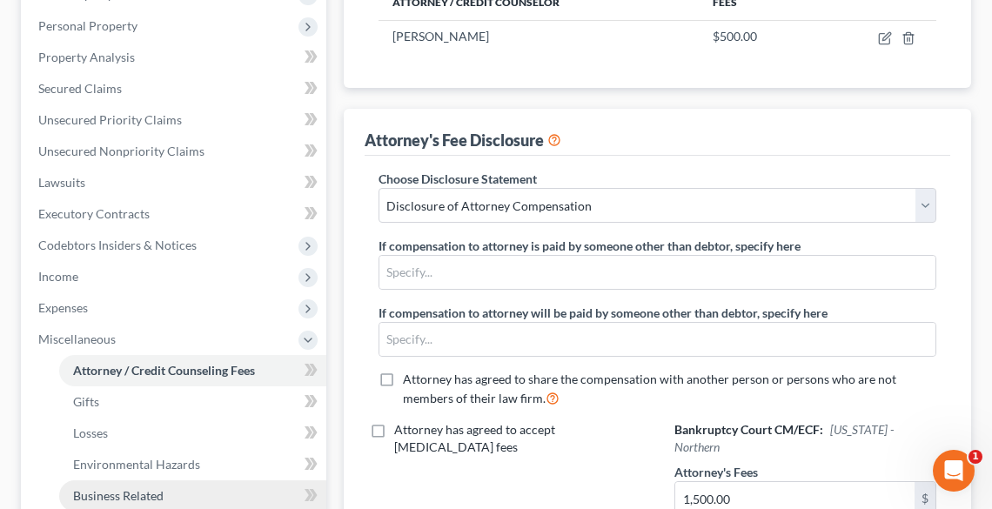
scroll to position [185, 0]
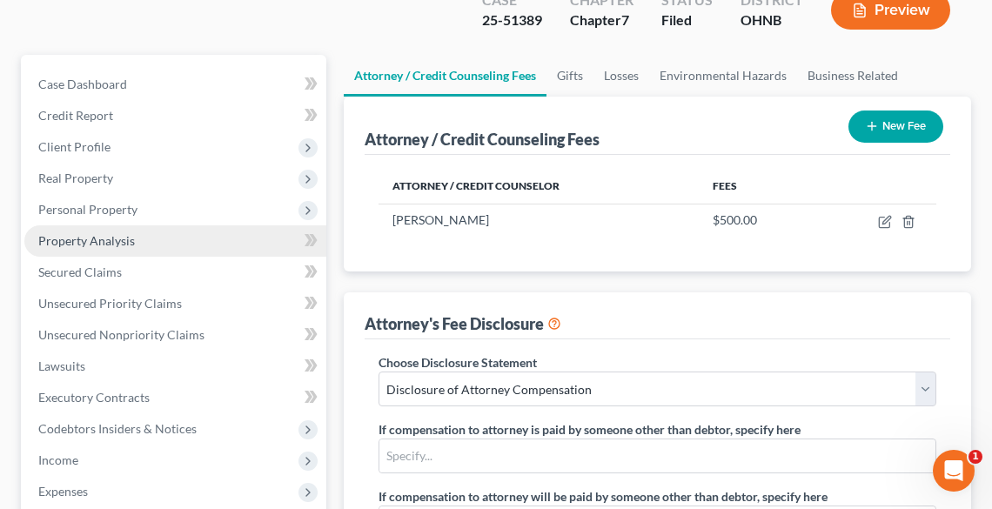
click at [127, 233] on span "Property Analysis" at bounding box center [86, 240] width 97 height 15
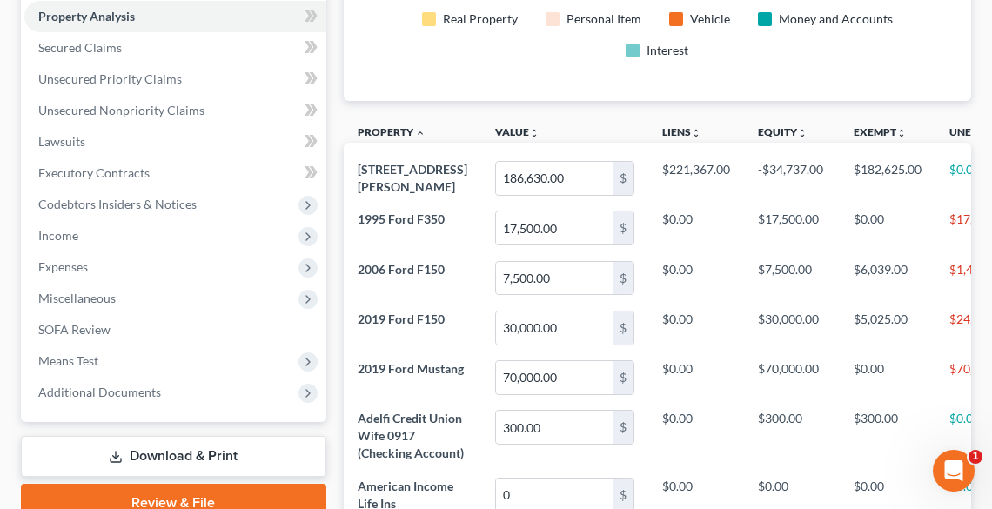
scroll to position [418, 0]
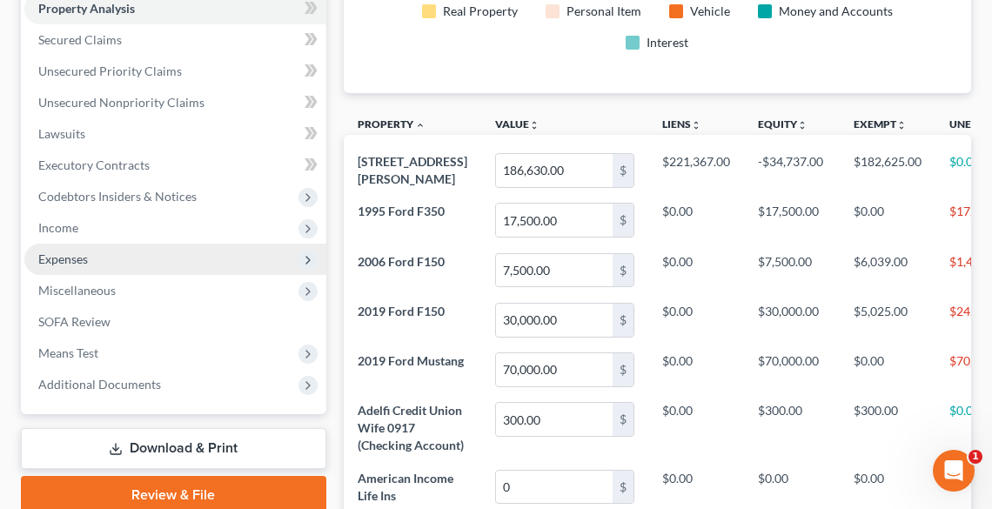
click at [84, 252] on span "Expenses" at bounding box center [63, 259] width 50 height 15
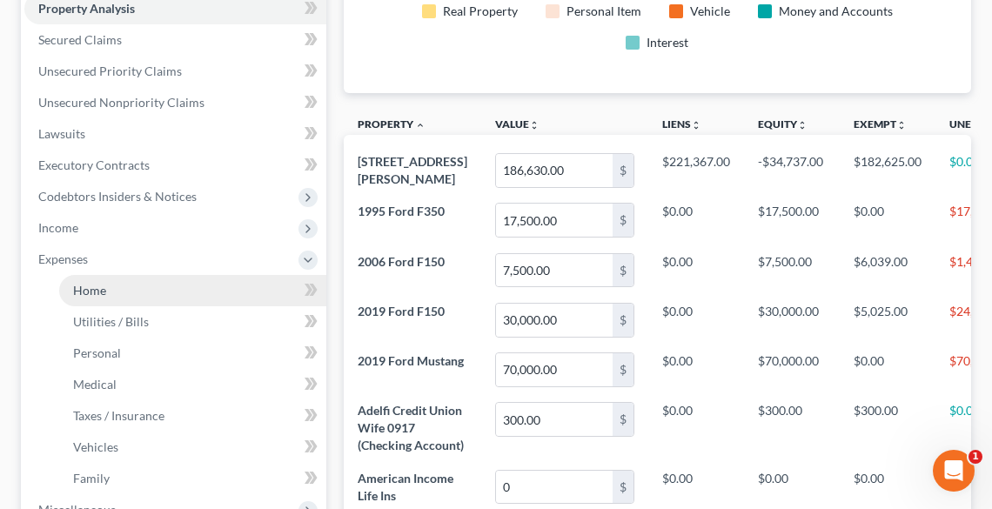
click at [100, 275] on link "Home" at bounding box center [192, 290] width 267 height 31
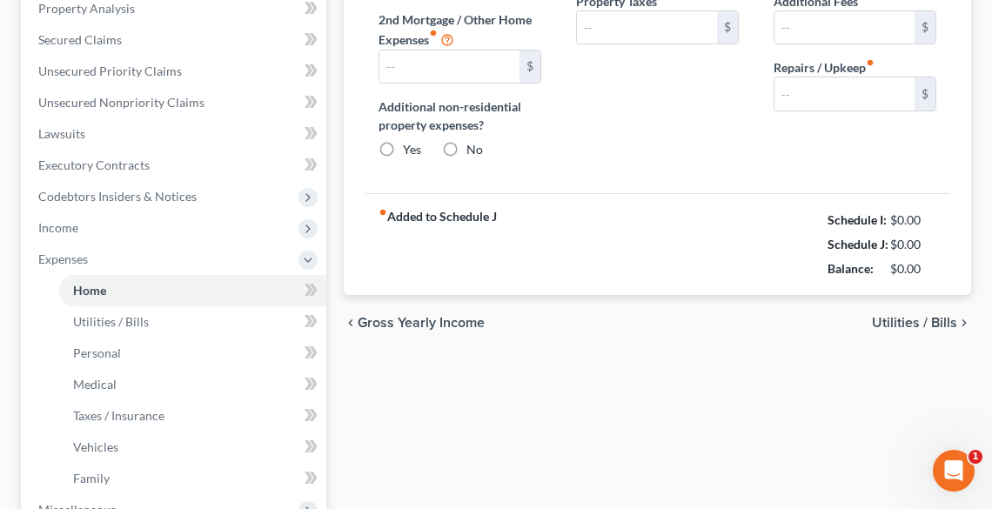
type input "1,625.00"
type input "0.00"
radio input "true"
type input "0.00"
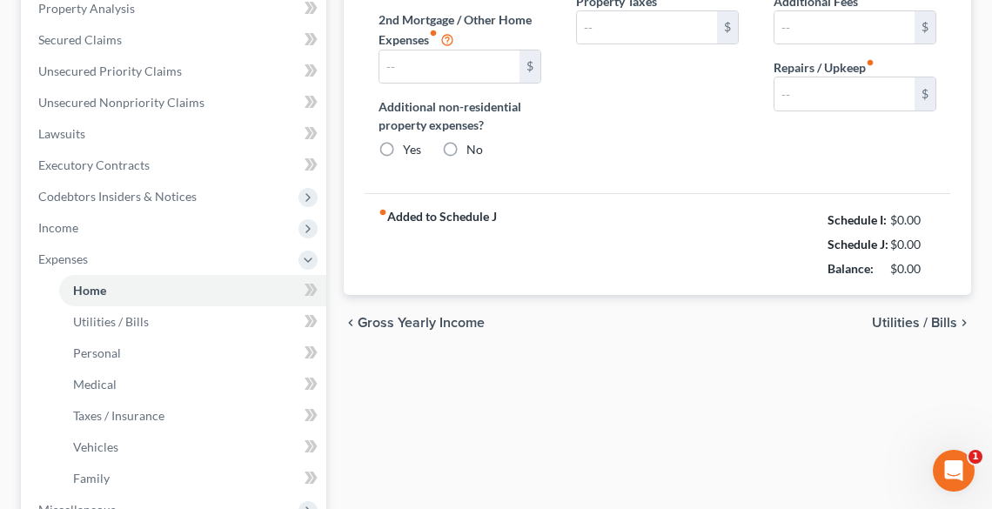
type input "0.00"
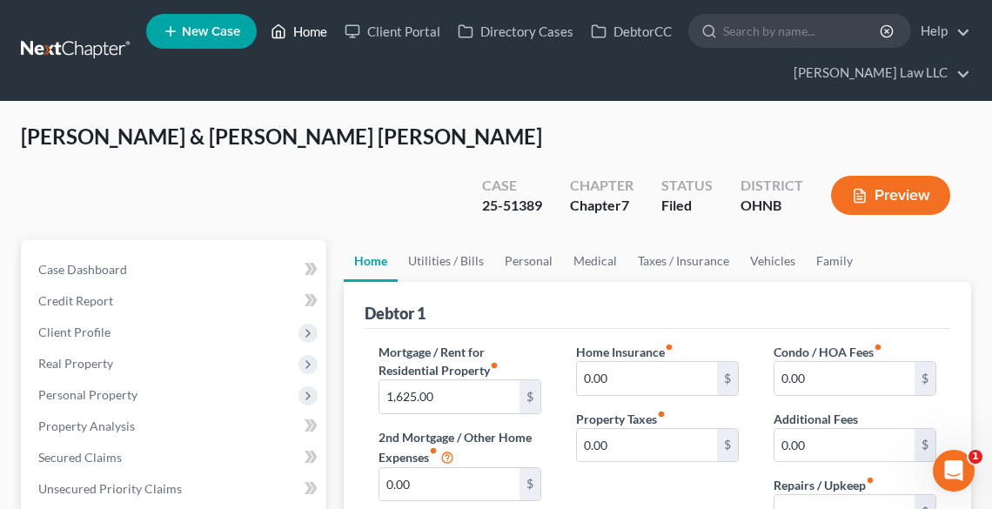
click at [291, 37] on link "Home" at bounding box center [299, 31] width 74 height 31
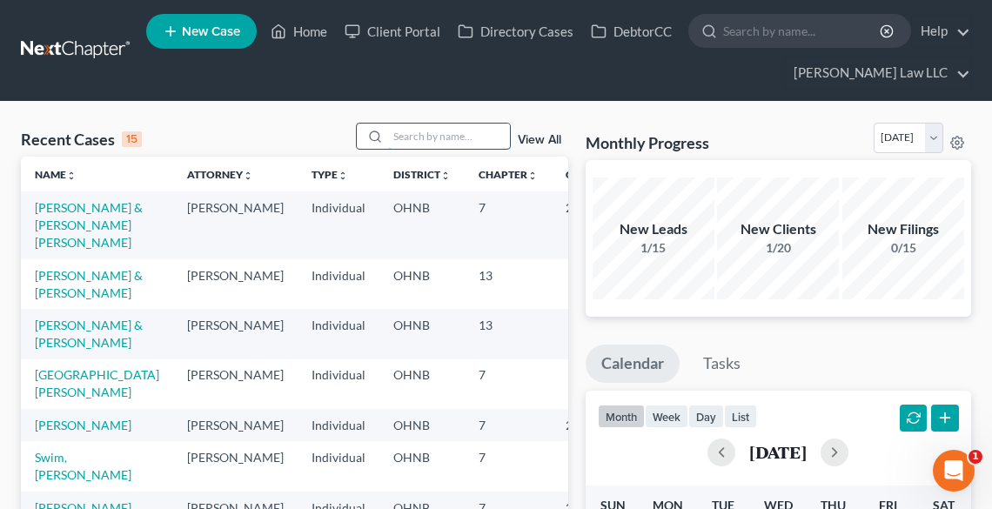
click at [390, 140] on input "search" at bounding box center [449, 136] width 122 height 25
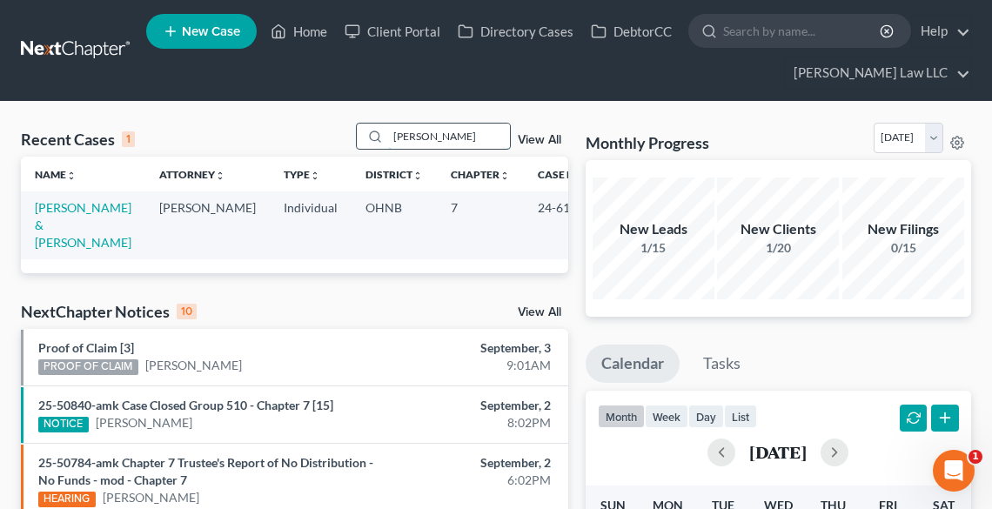
drag, startPoint x: 428, startPoint y: 139, endPoint x: 372, endPoint y: 144, distance: 55.9
click at [372, 144] on div "[PERSON_NAME]" at bounding box center [433, 136] width 155 height 27
type input "swim"
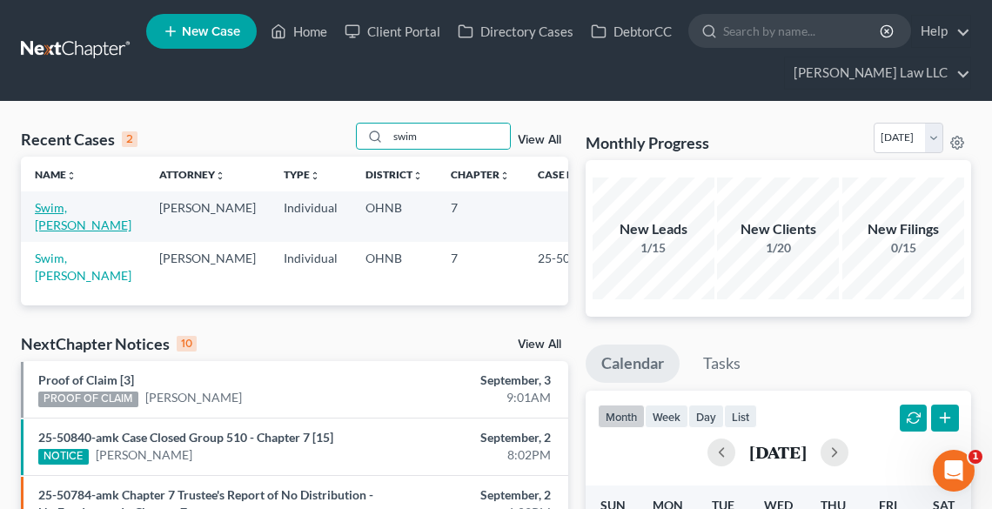
click at [54, 208] on link "Swim, [PERSON_NAME]" at bounding box center [83, 216] width 97 height 32
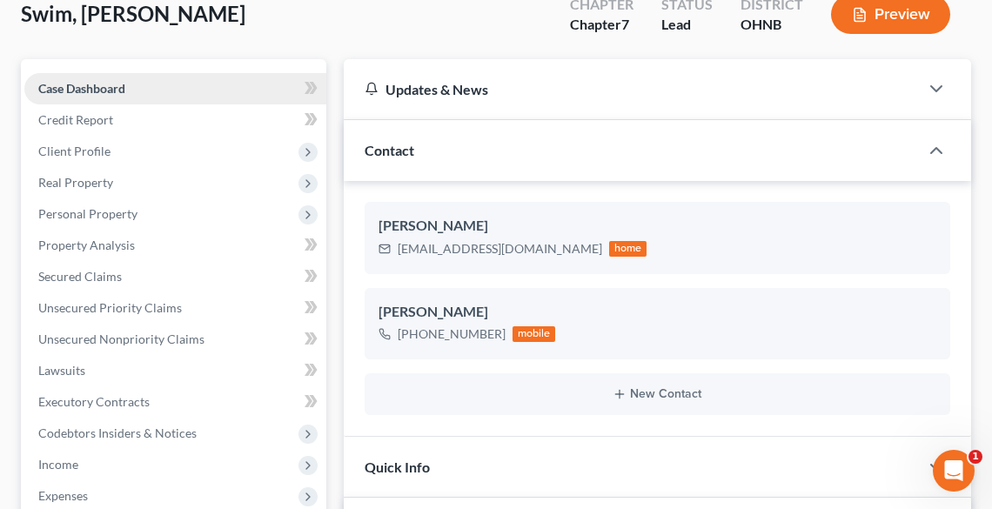
scroll to position [278, 0]
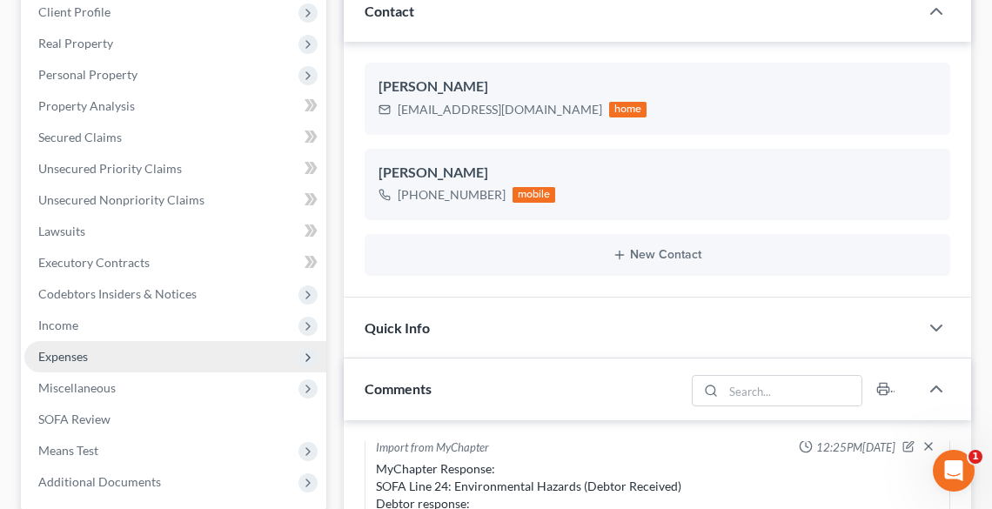
click at [80, 346] on span "Expenses" at bounding box center [175, 356] width 302 height 31
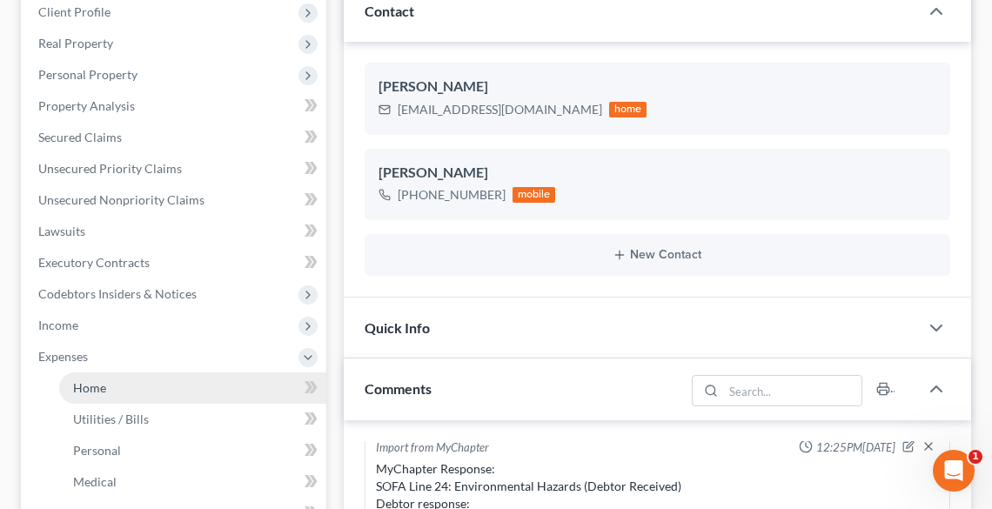
click at [96, 381] on span "Home" at bounding box center [89, 387] width 33 height 15
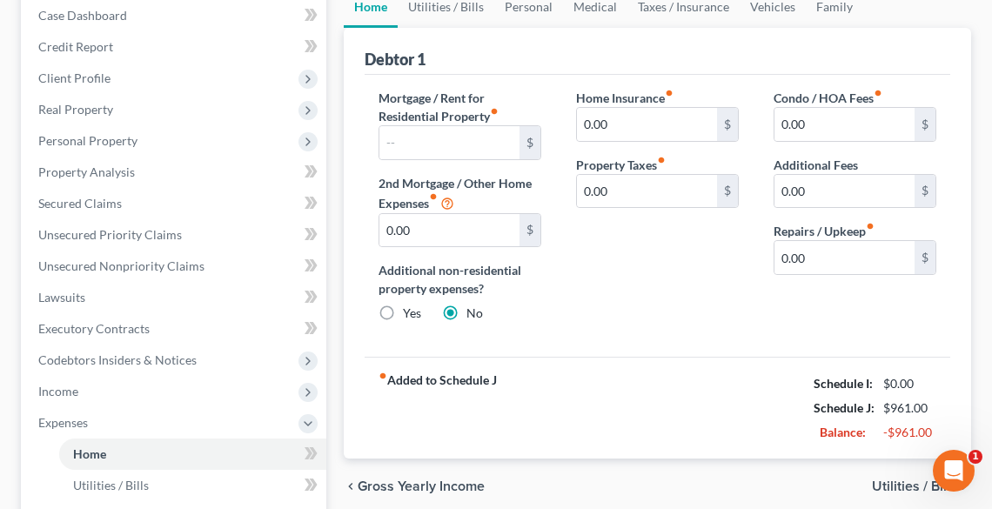
scroll to position [139, 0]
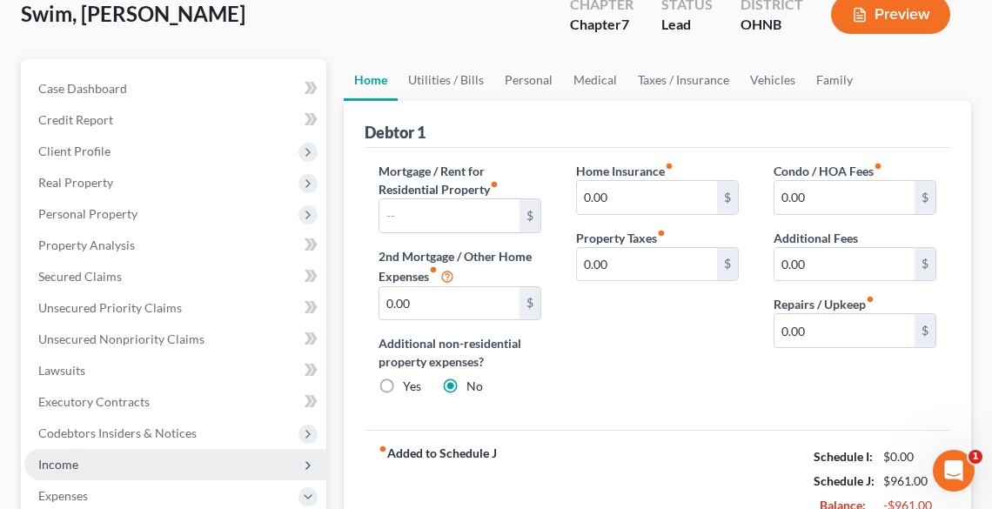
click at [94, 468] on span "Income" at bounding box center [175, 464] width 302 height 31
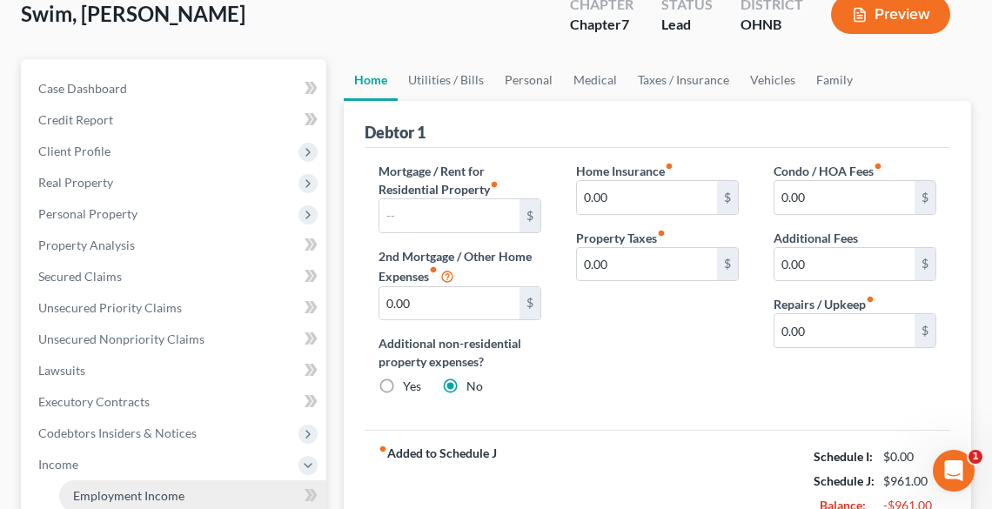
click at [118, 485] on link "Employment Income" at bounding box center [192, 495] width 267 height 31
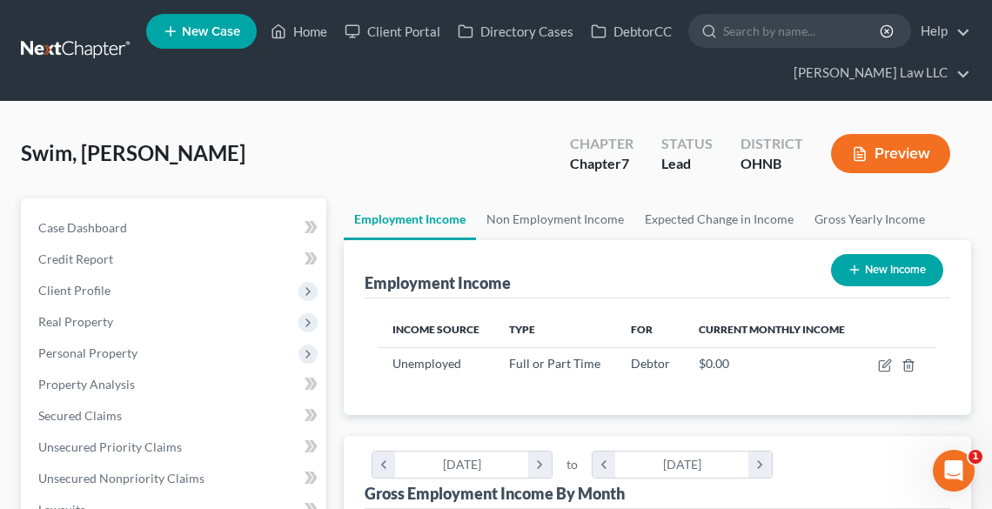
scroll to position [278, 592]
click at [546, 208] on link "Non Employment Income" at bounding box center [555, 219] width 158 height 42
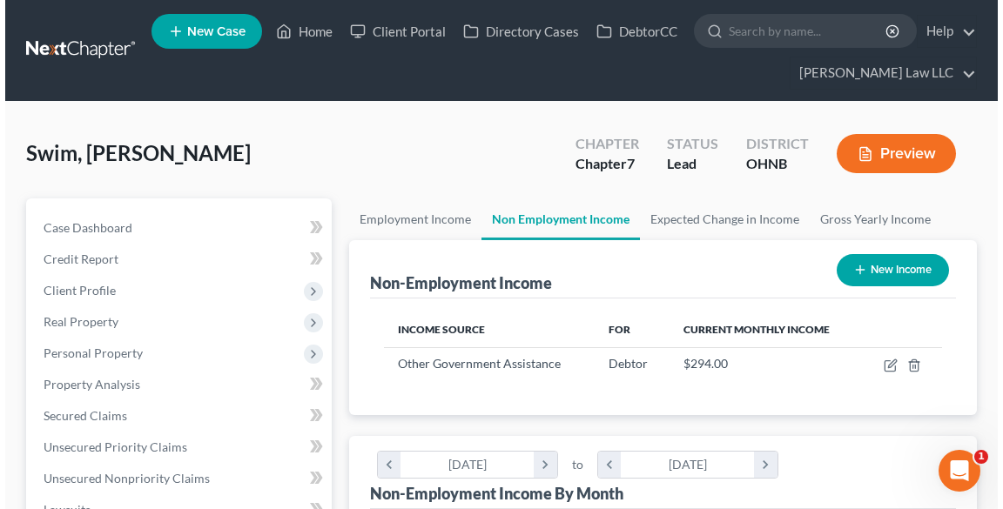
scroll to position [278, 592]
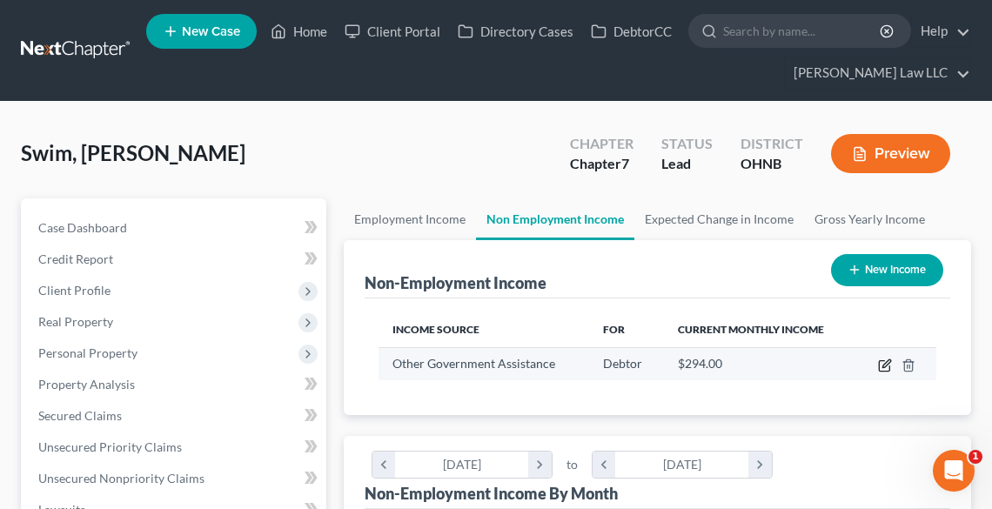
click at [880, 364] on icon "button" at bounding box center [884, 366] width 10 height 10
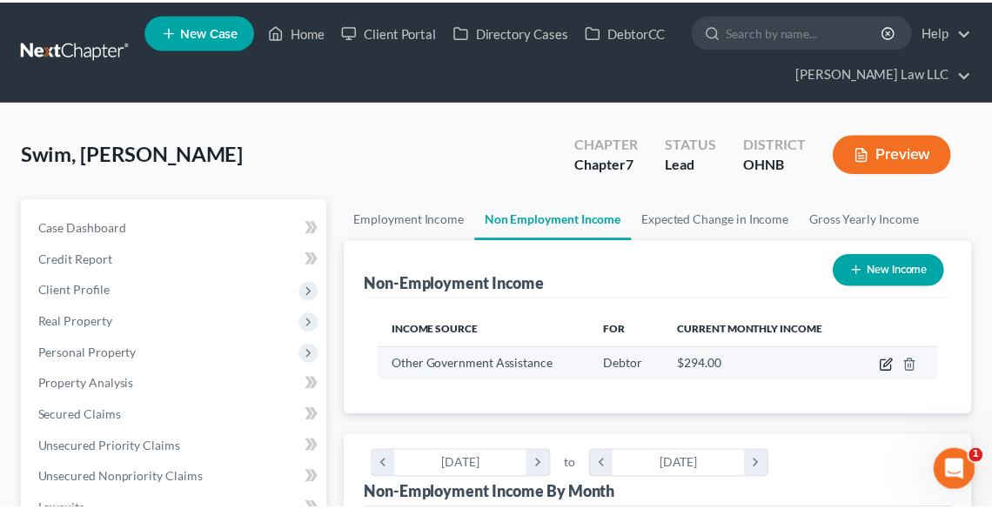
scroll to position [282, 599]
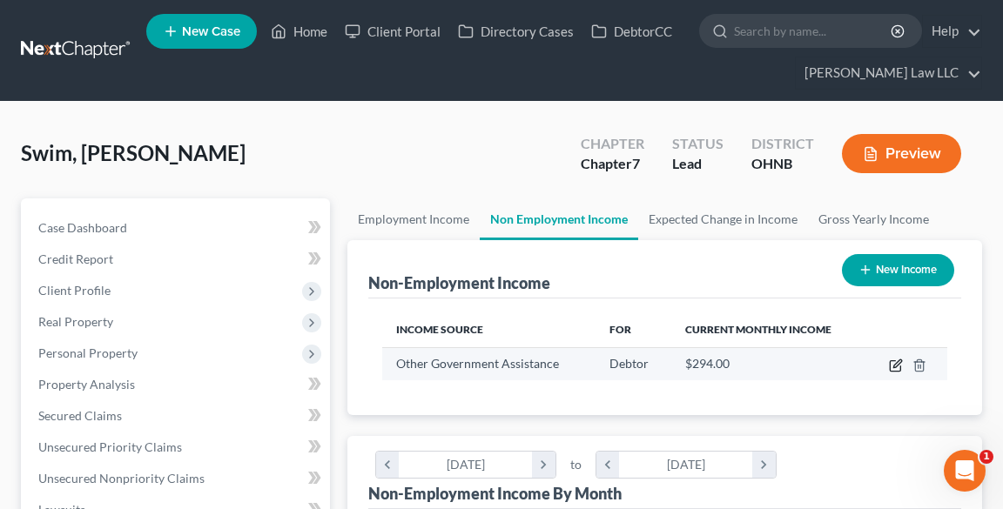
select select "5"
select select "0"
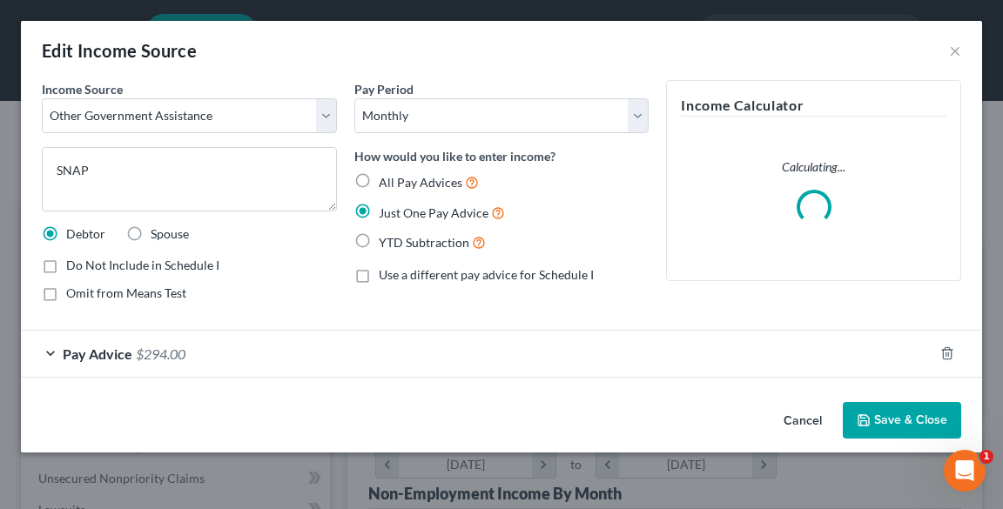
click at [898, 413] on button "Save & Close" at bounding box center [901, 420] width 118 height 37
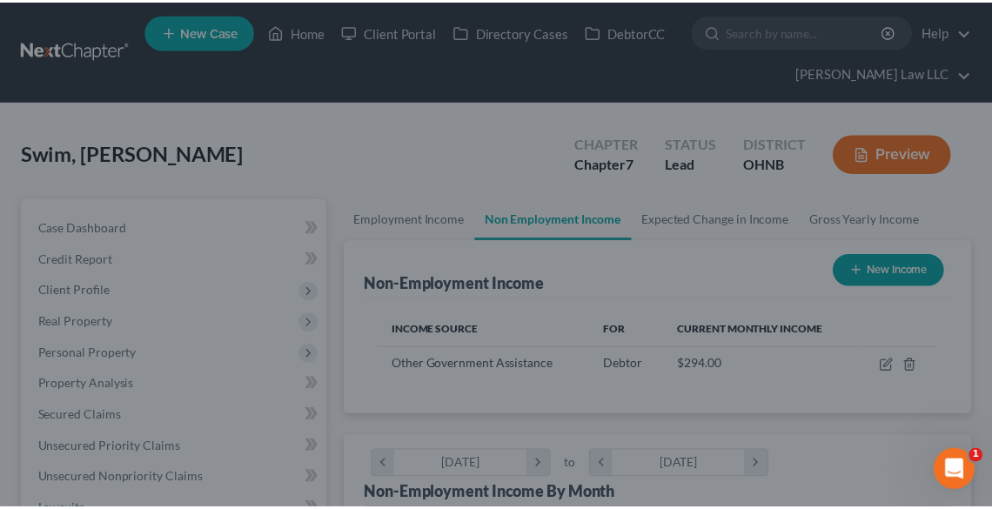
scroll to position [869990, 869675]
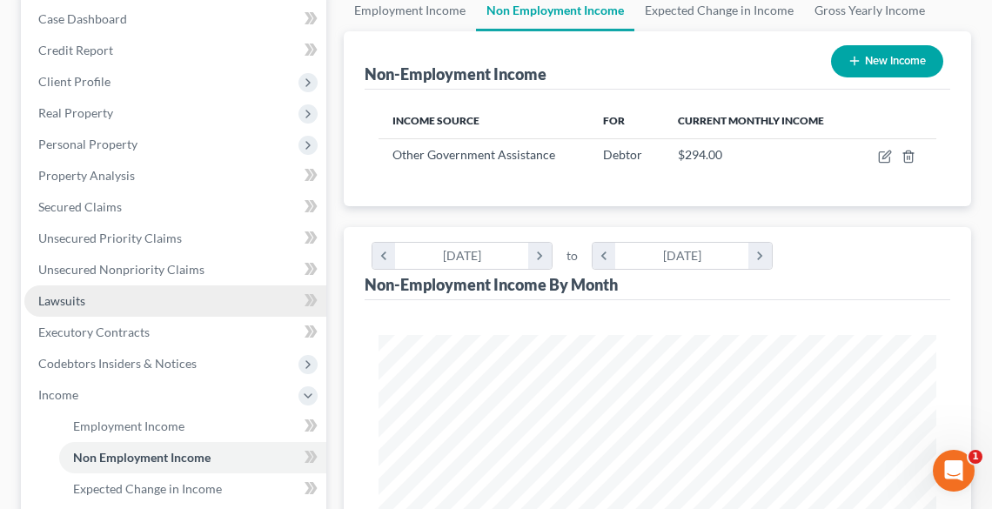
click at [66, 299] on span "Lawsuits" at bounding box center [61, 300] width 47 height 15
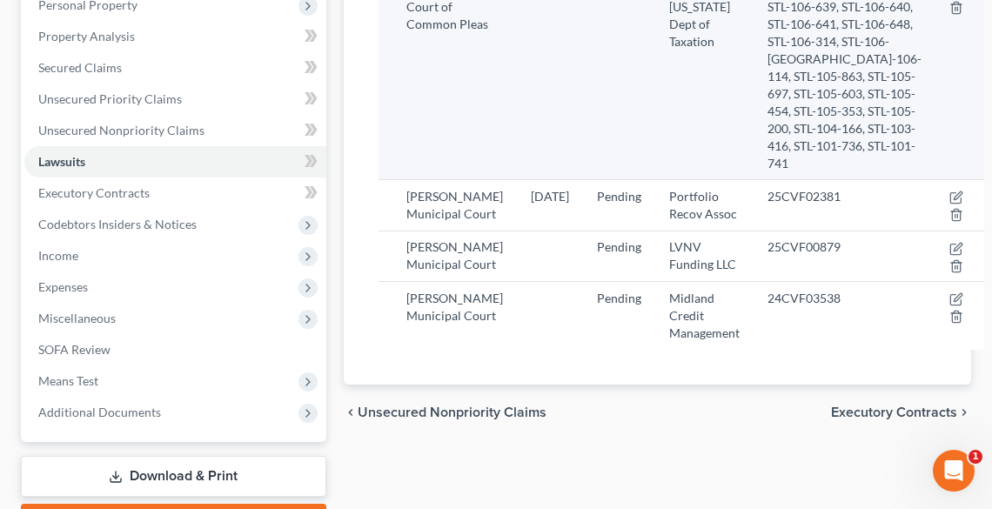
scroll to position [418, 0]
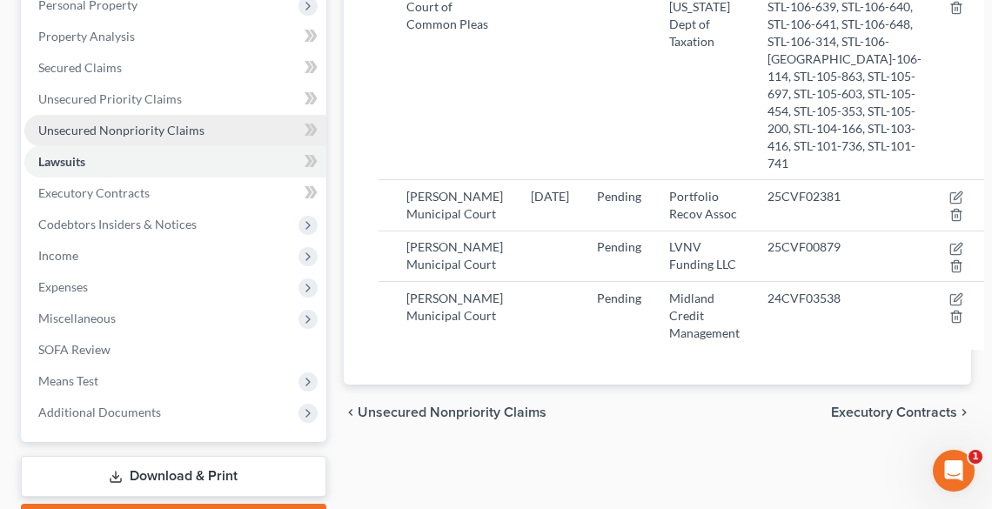
click at [79, 125] on span "Unsecured Nonpriority Claims" at bounding box center [121, 130] width 166 height 15
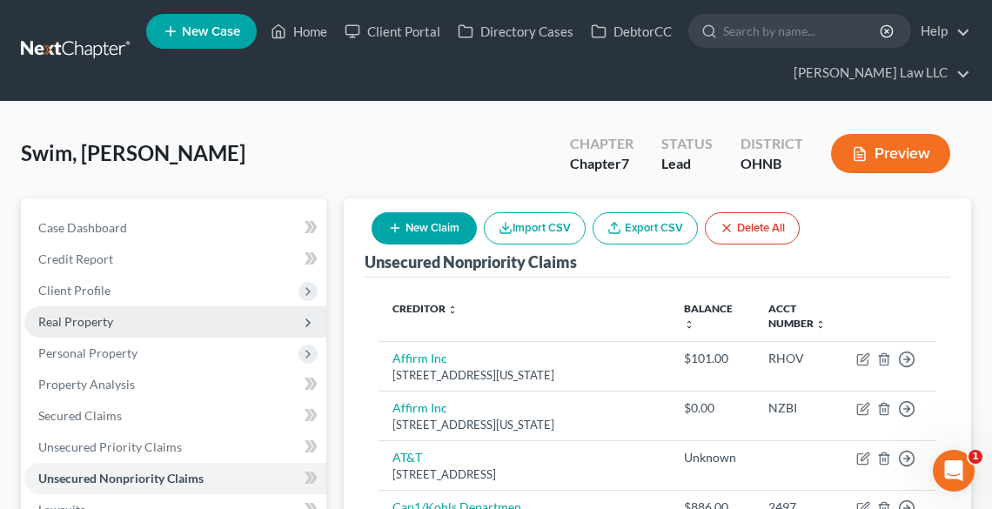
scroll to position [278, 0]
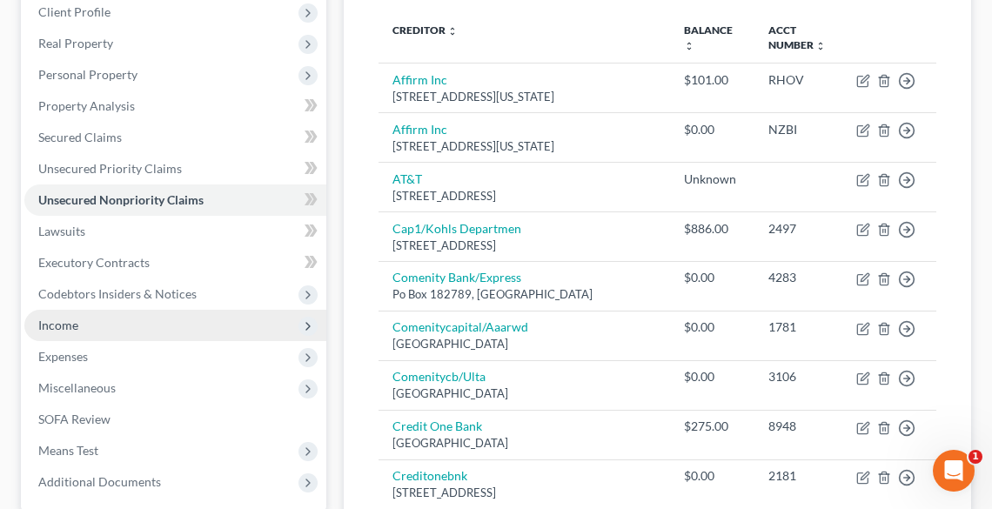
click at [101, 329] on span "Income" at bounding box center [175, 325] width 302 height 31
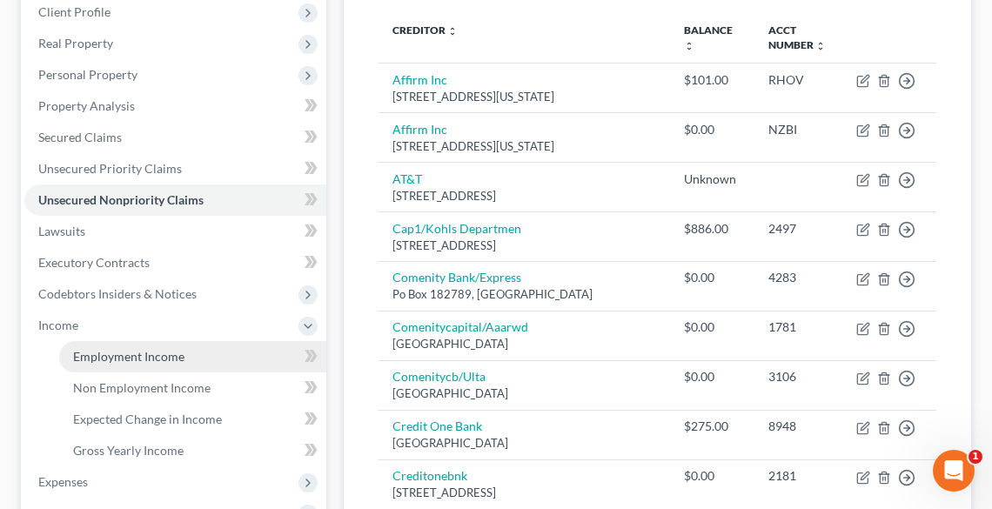
click at [122, 353] on span "Employment Income" at bounding box center [128, 356] width 111 height 15
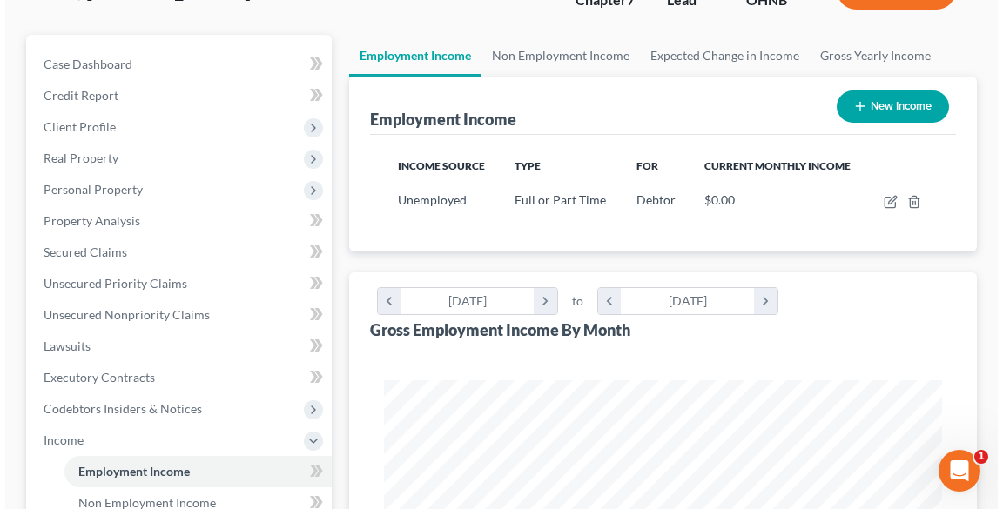
scroll to position [139, 0]
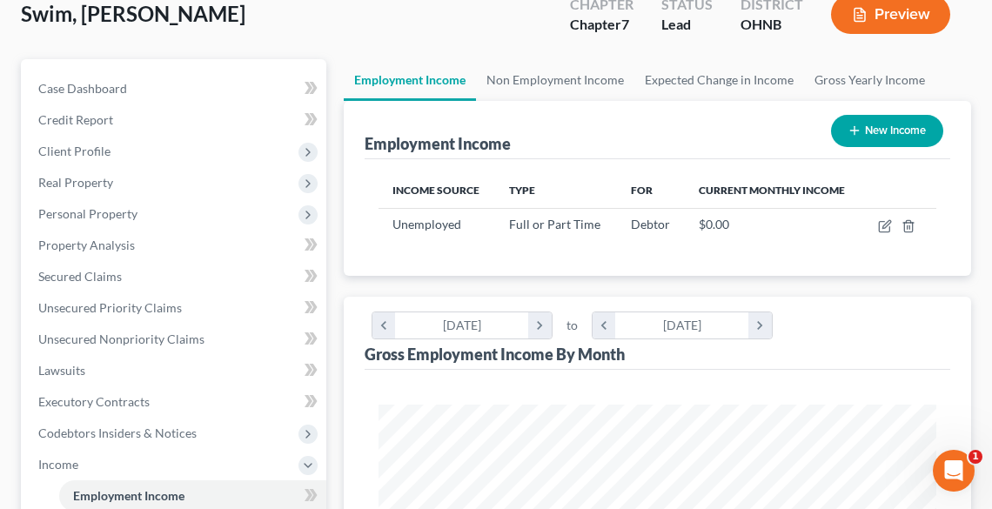
click at [858, 131] on icon "button" at bounding box center [855, 131] width 14 height 14
select select "0"
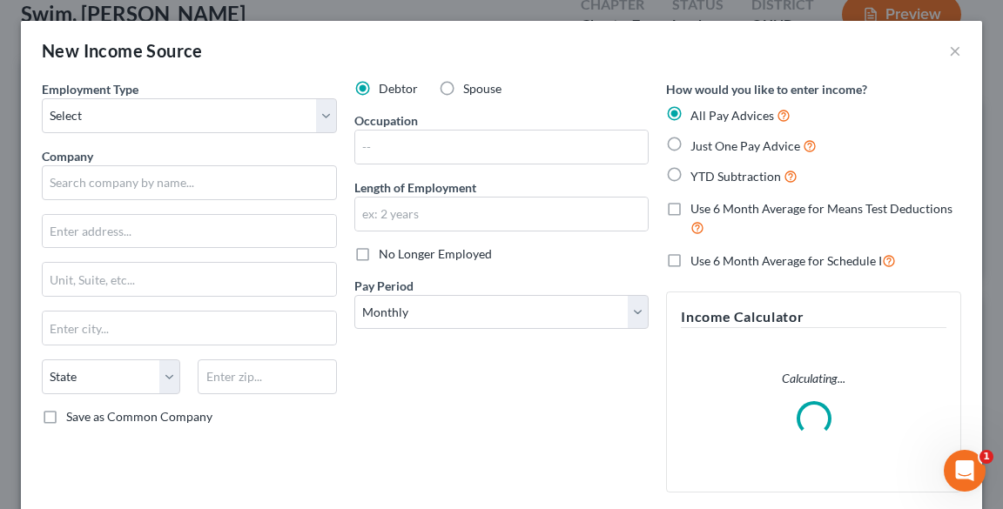
scroll to position [282, 599]
click at [87, 117] on select "Select Full or [DEMOGRAPHIC_DATA] Employment Self Employment" at bounding box center [189, 115] width 295 height 35
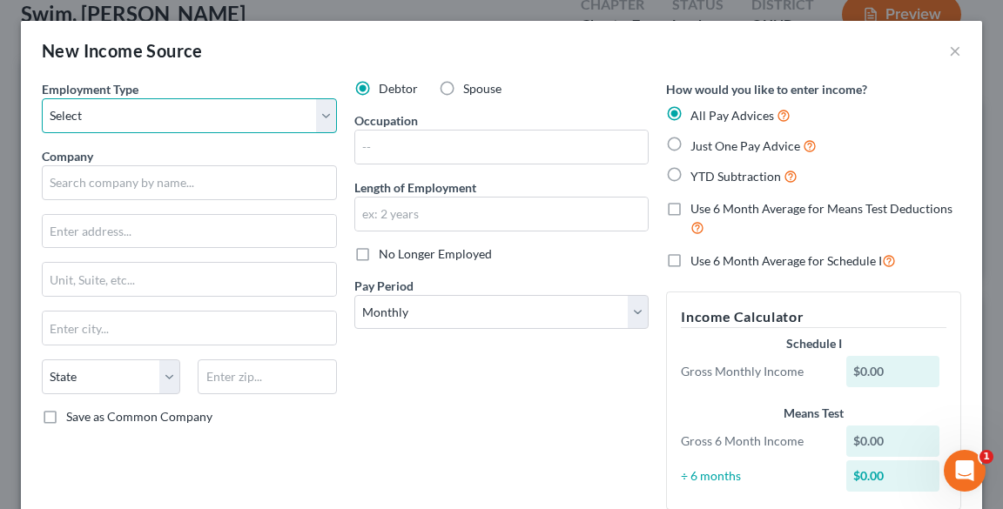
select select "0"
click at [42, 98] on select "Select Full or [DEMOGRAPHIC_DATA] Employment Self Employment" at bounding box center [189, 115] width 295 height 35
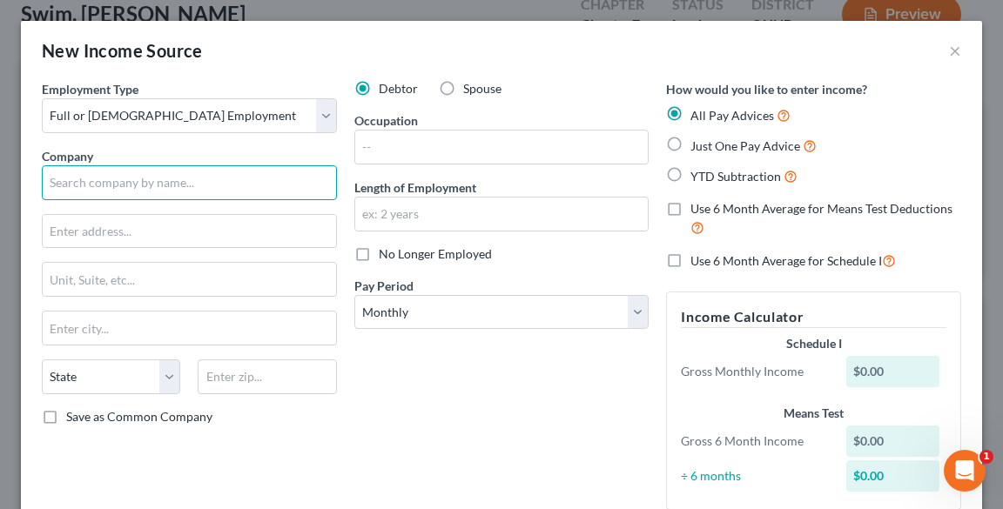
click at [87, 178] on input "text" at bounding box center [189, 182] width 295 height 35
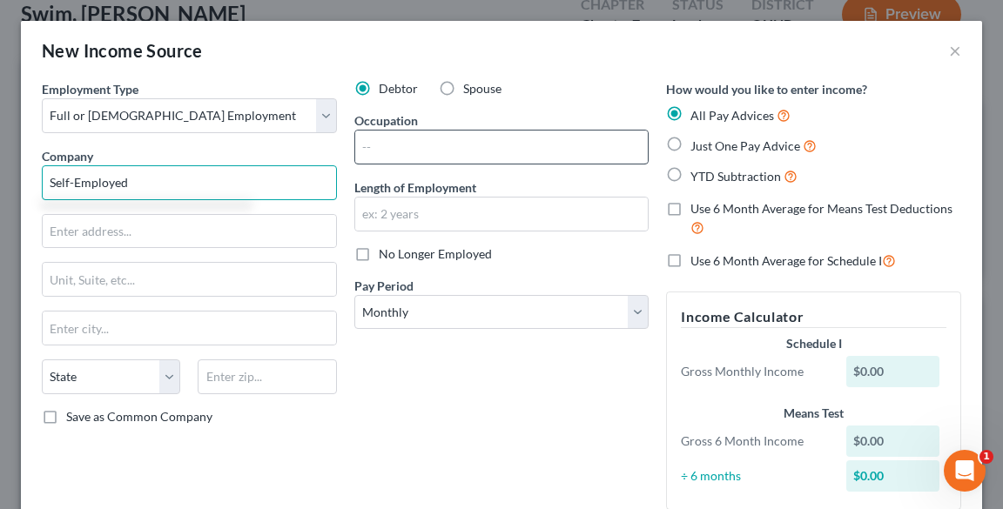
type input "Self-Employed"
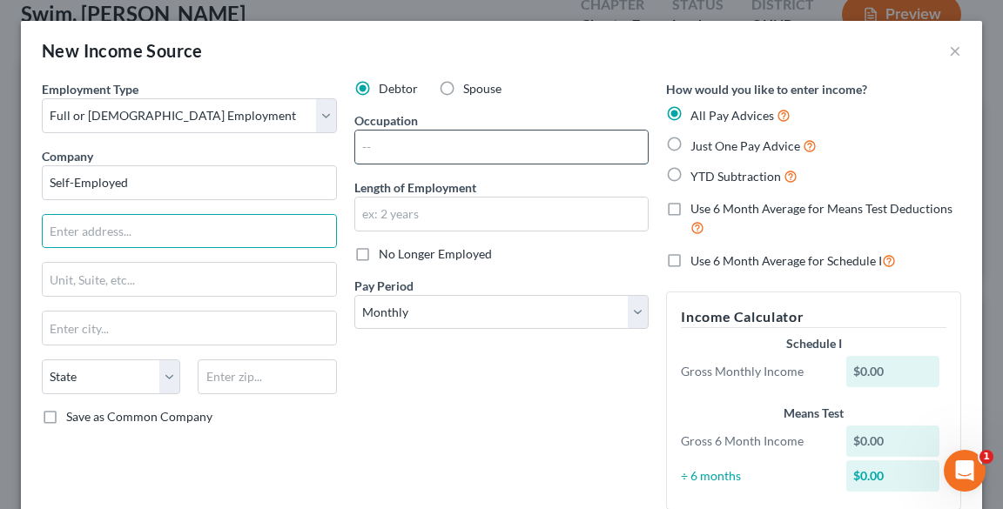
click at [397, 143] on input "text" at bounding box center [501, 147] width 293 height 33
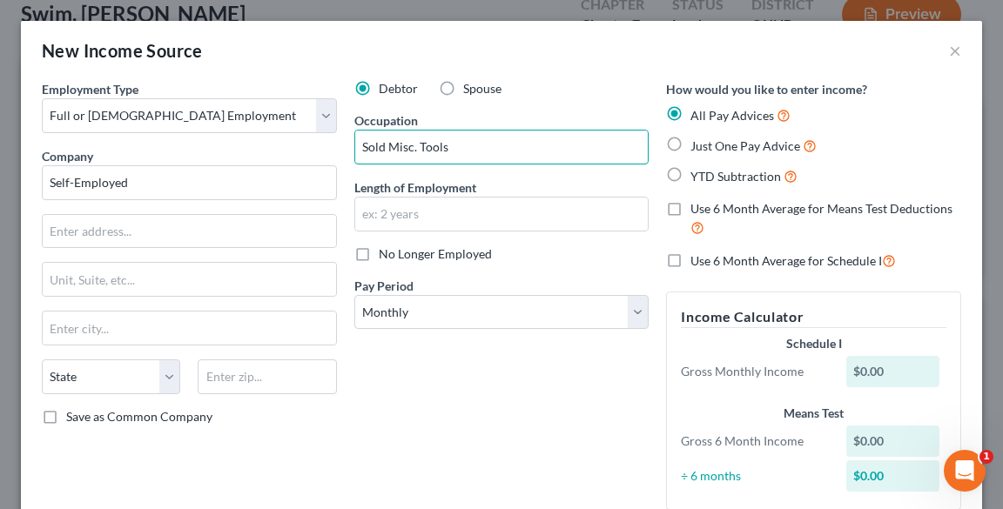
type input "Sold Misc. Tools"
click at [690, 145] on label "Just One Pay Advice" at bounding box center [753, 146] width 126 height 20
click at [697, 145] on input "Just One Pay Advice" at bounding box center [702, 141] width 11 height 11
radio input "true"
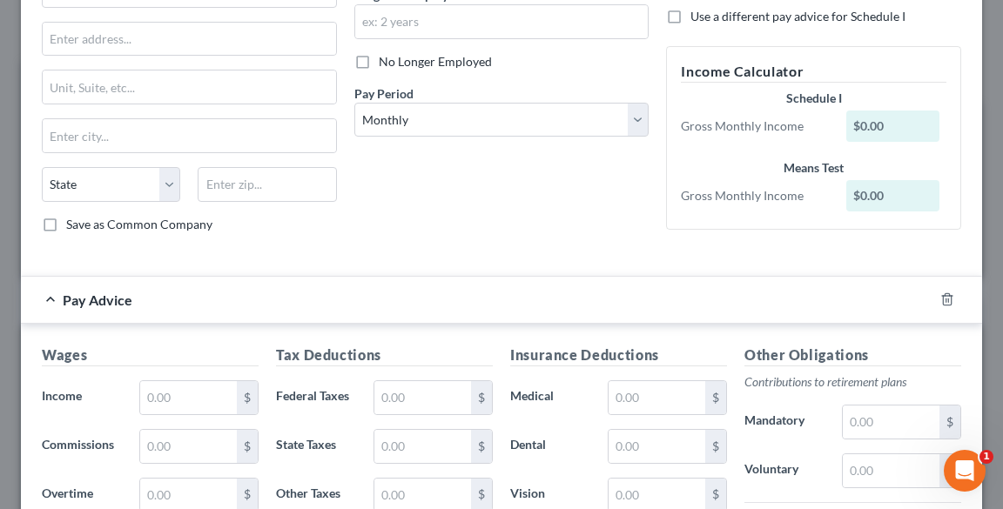
scroll to position [0, 0]
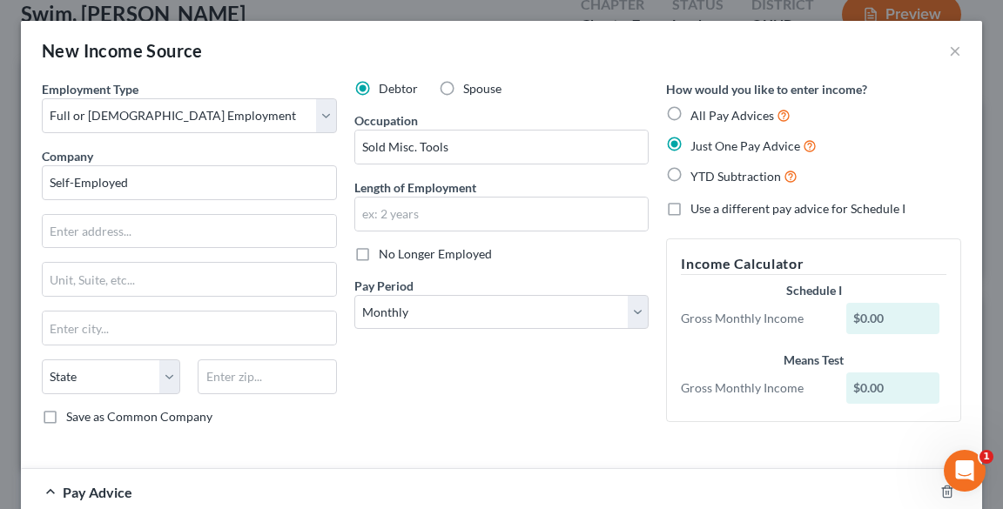
click at [690, 114] on label "All Pay Advices" at bounding box center [740, 115] width 100 height 20
click at [697, 114] on input "All Pay Advices" at bounding box center [702, 110] width 11 height 11
radio input "true"
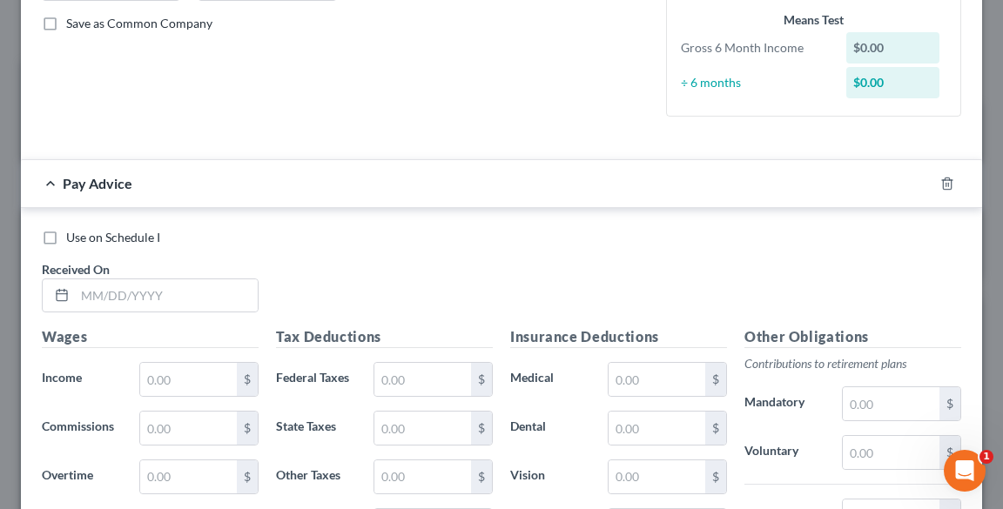
scroll to position [487, 0]
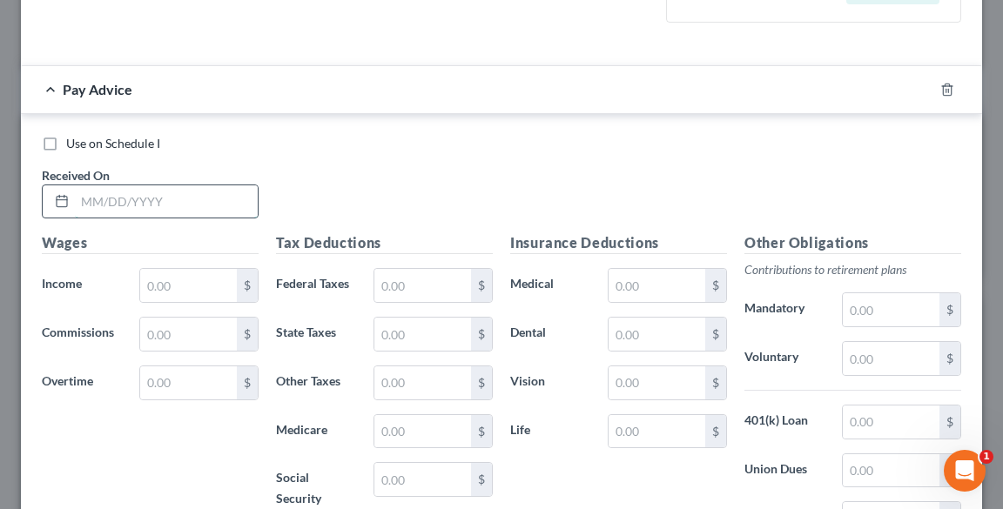
click at [87, 202] on input "text" at bounding box center [166, 201] width 183 height 33
type input "[DATE]"
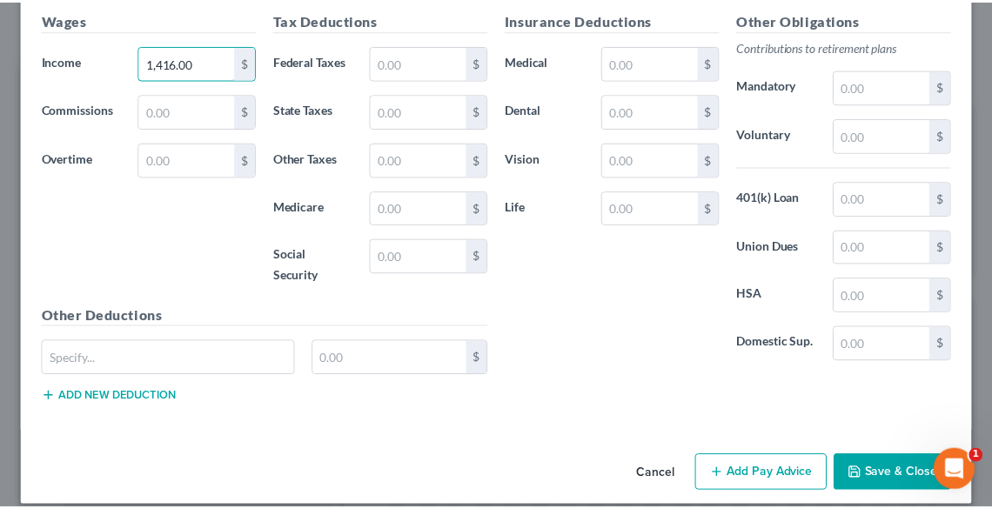
scroll to position [725, 0]
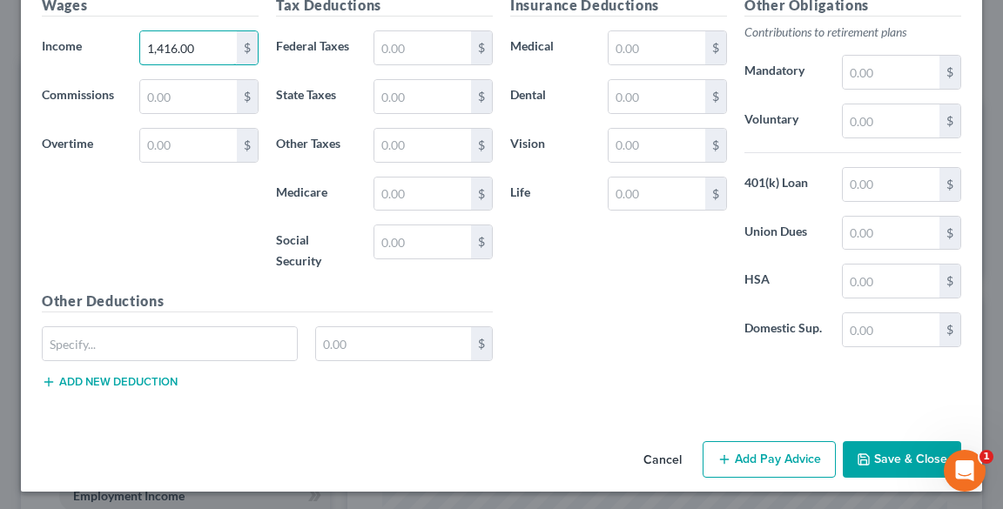
type input "1,416.00"
click at [875, 456] on button "Save & Close" at bounding box center [901, 459] width 118 height 37
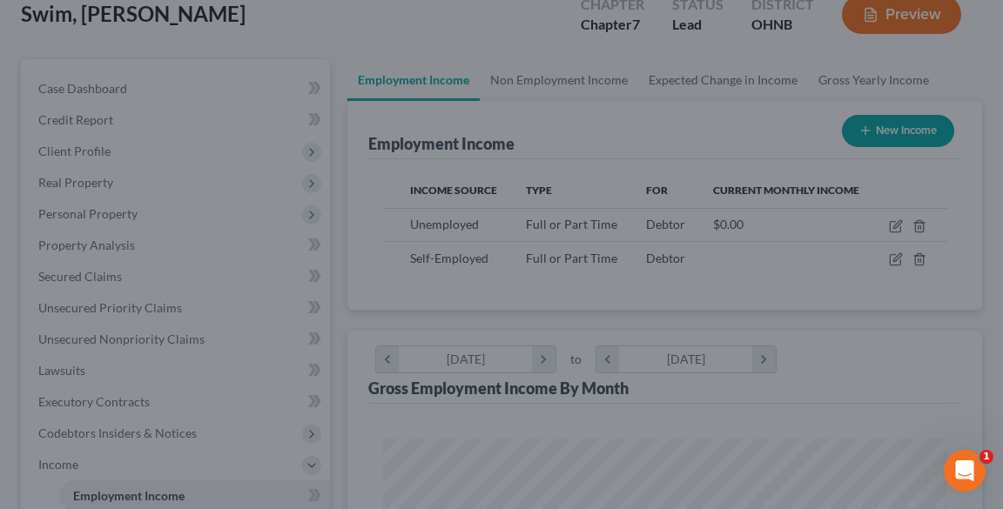
scroll to position [869990, 869675]
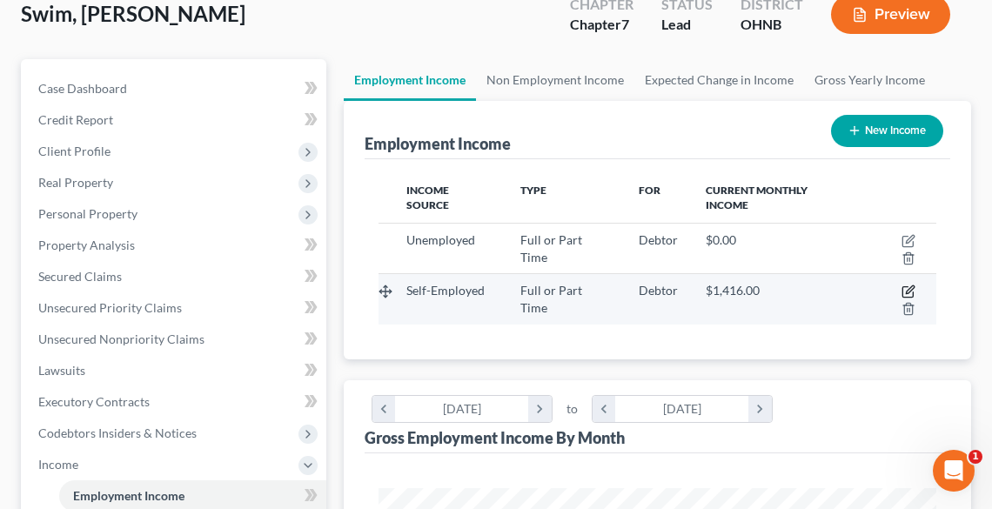
click at [902, 285] on icon "button" at bounding box center [909, 292] width 14 height 14
select select "0"
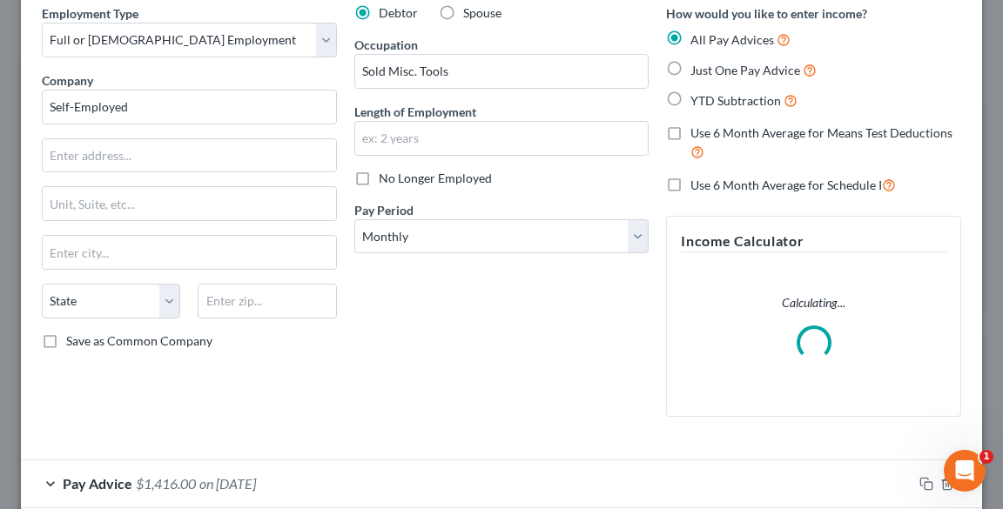
scroll to position [169, 0]
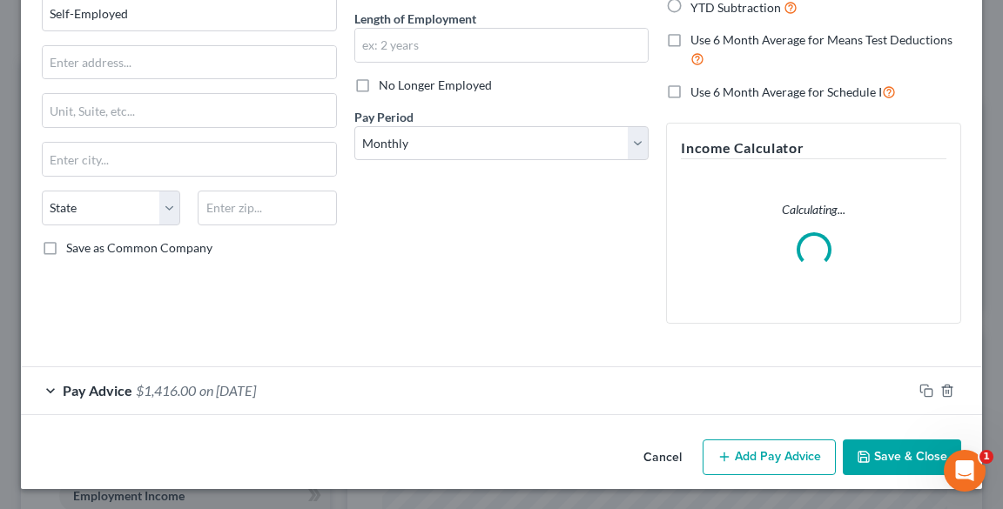
click at [738, 460] on button "Add Pay Advice" at bounding box center [768, 457] width 133 height 37
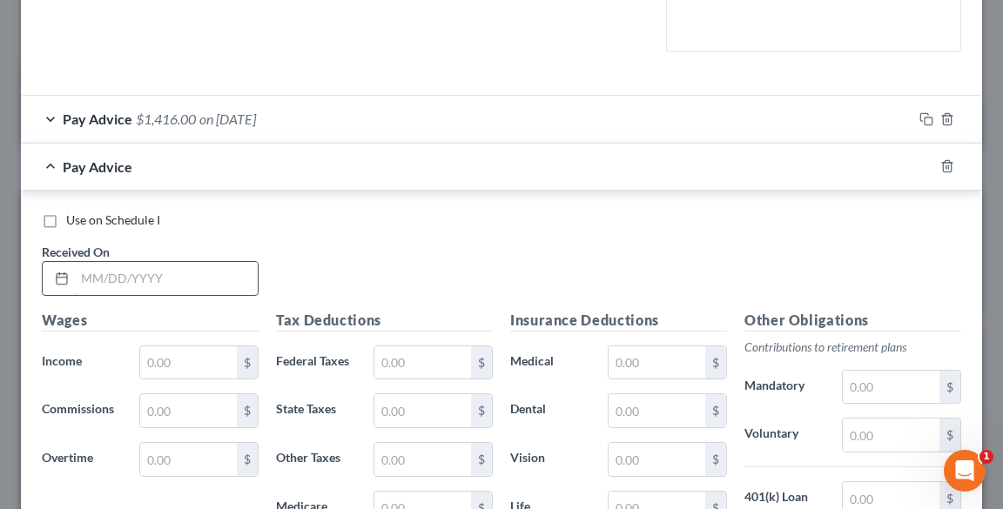
scroll to position [447, 0]
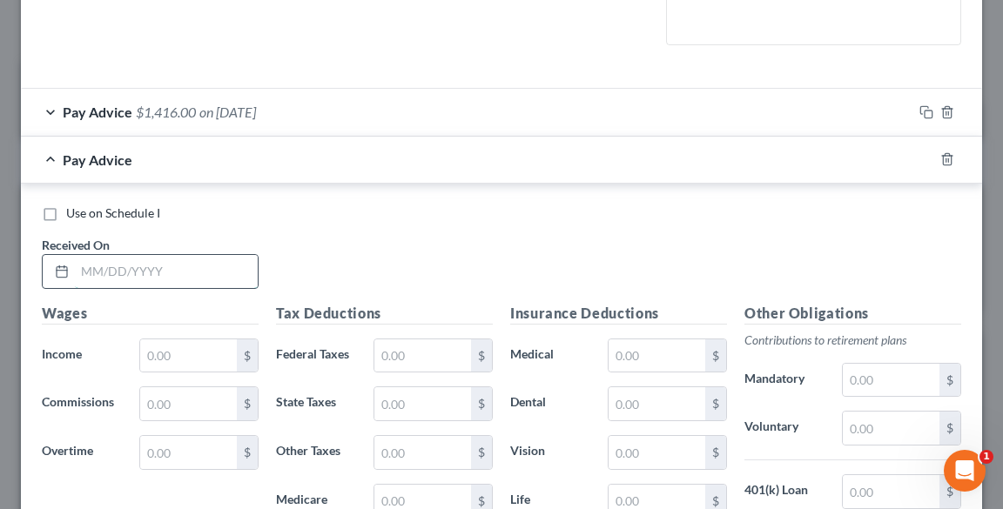
click at [126, 268] on input "text" at bounding box center [166, 271] width 183 height 33
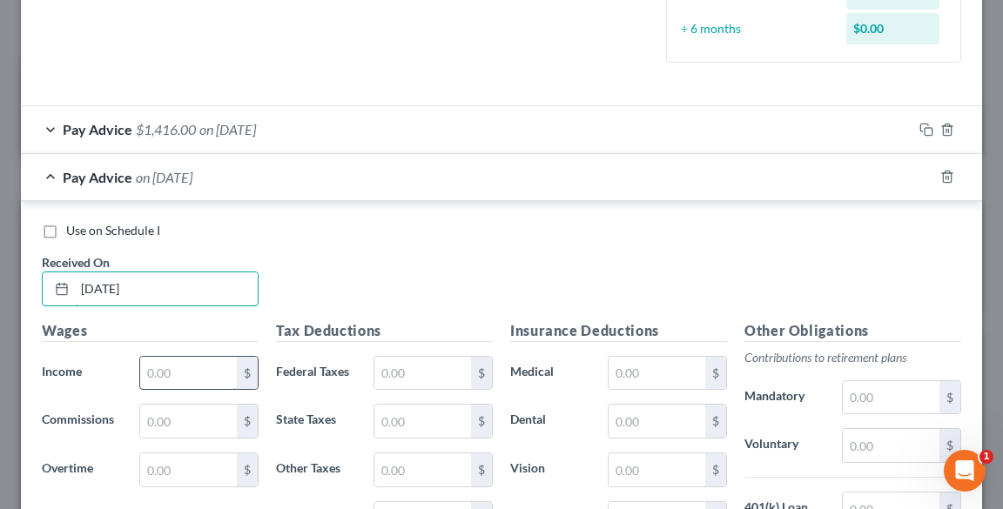
type input "[DATE]"
click at [190, 362] on input "text" at bounding box center [188, 373] width 97 height 33
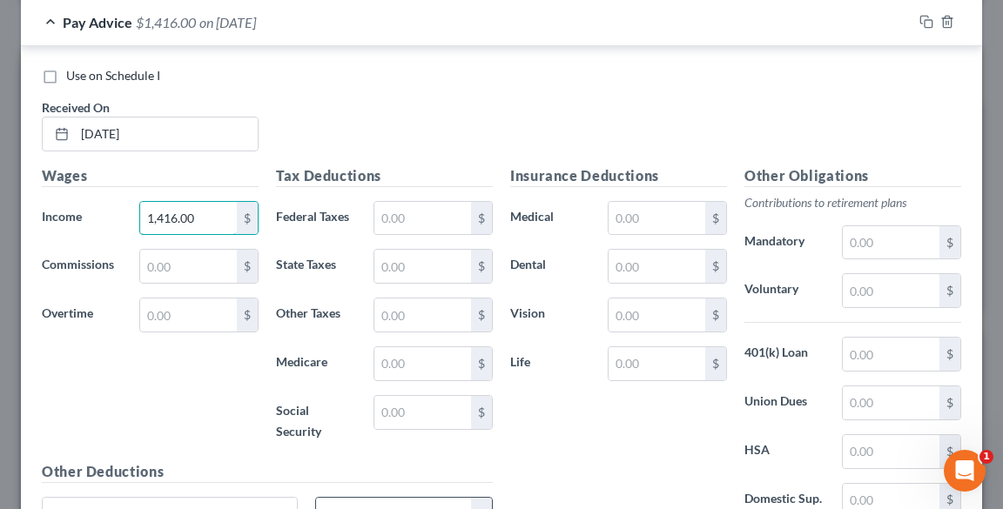
scroll to position [772, 0]
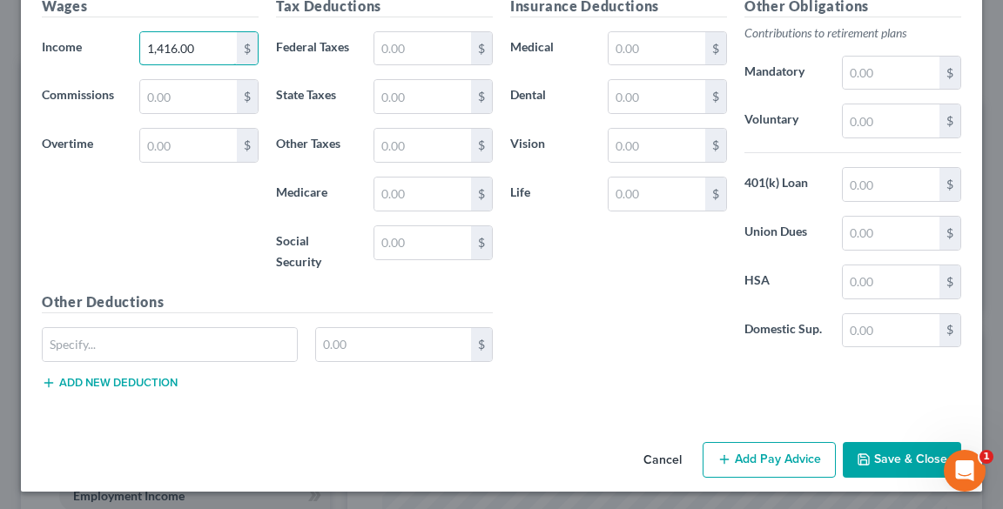
type input "1,416.00"
click at [761, 459] on button "Add Pay Advice" at bounding box center [768, 460] width 133 height 37
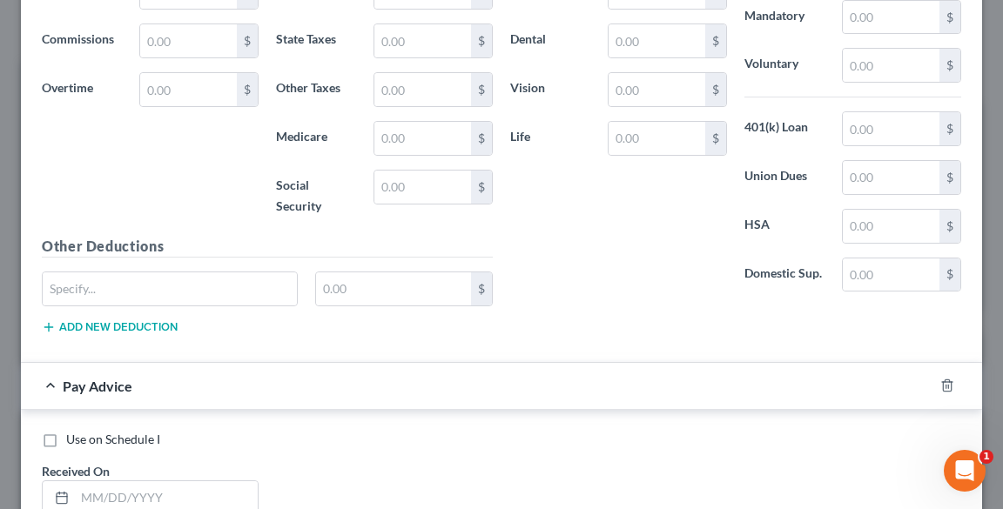
scroll to position [911, 0]
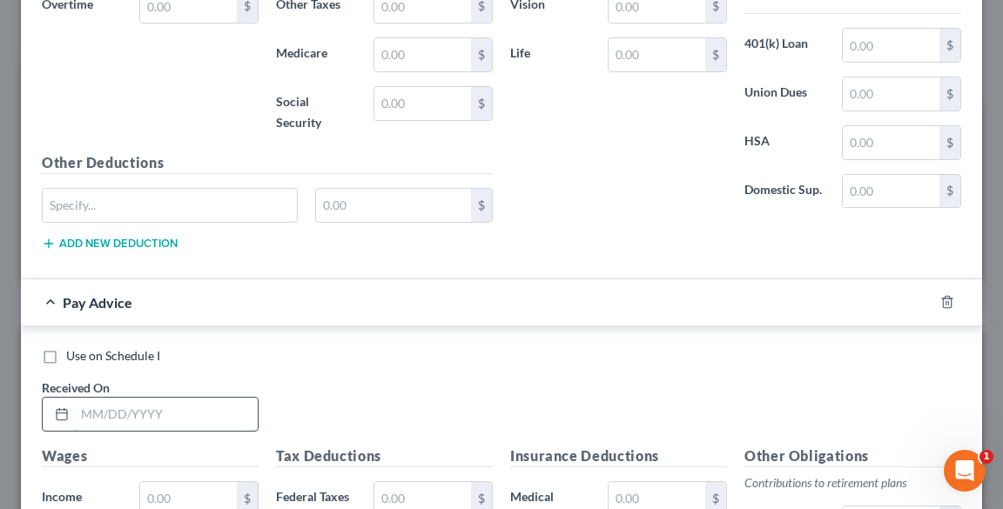
click at [123, 404] on input "text" at bounding box center [166, 414] width 183 height 33
type input "[DATE]"
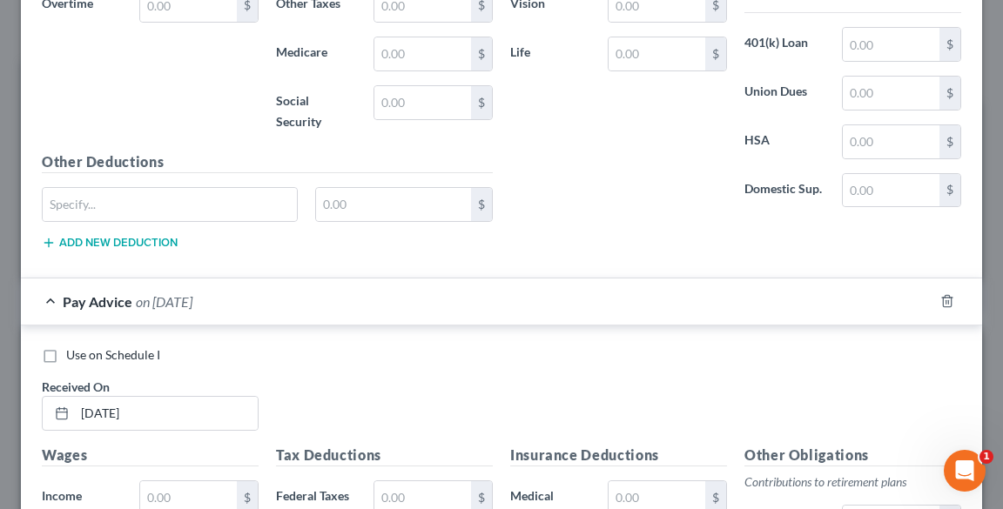
scroll to position [1198, 0]
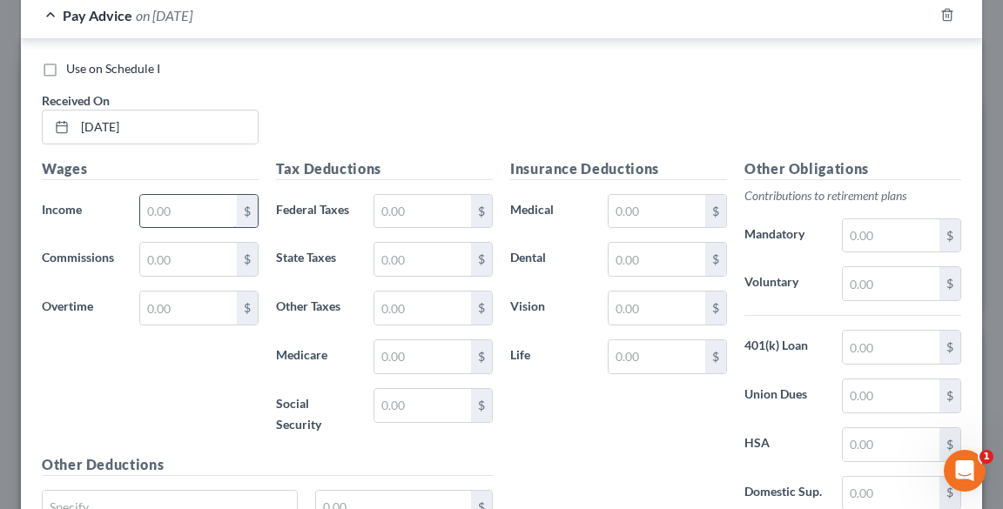
click at [163, 205] on input "text" at bounding box center [188, 211] width 97 height 33
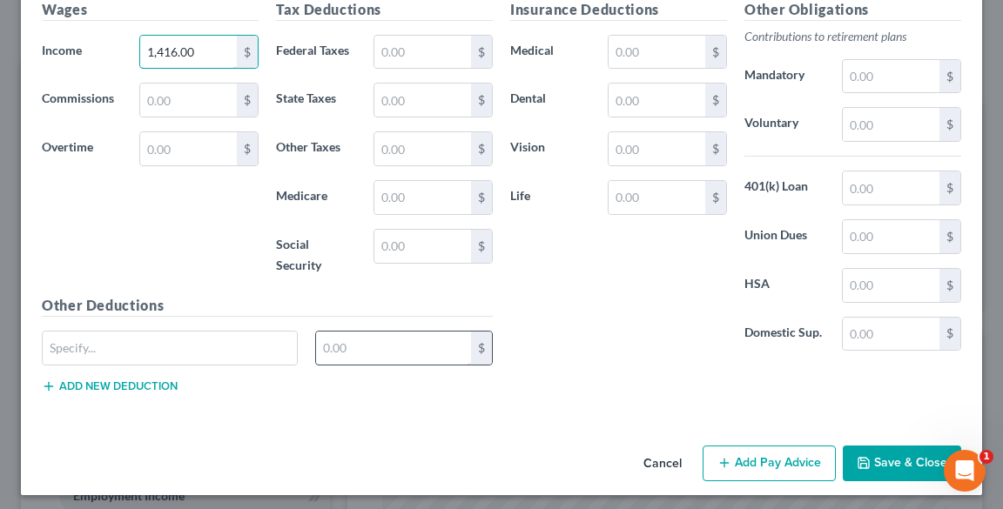
scroll to position [1358, 0]
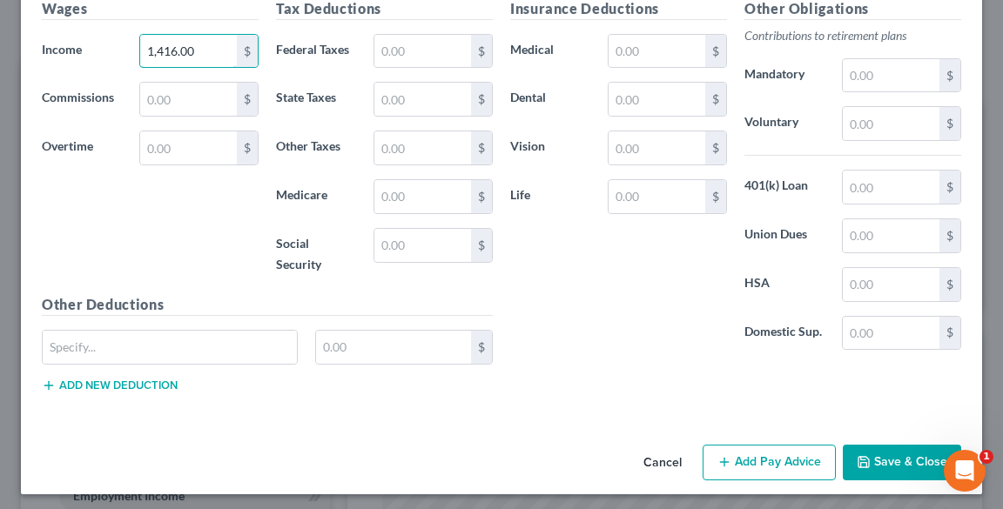
type input "1,416.00"
click at [755, 453] on button "Add Pay Advice" at bounding box center [768, 463] width 133 height 37
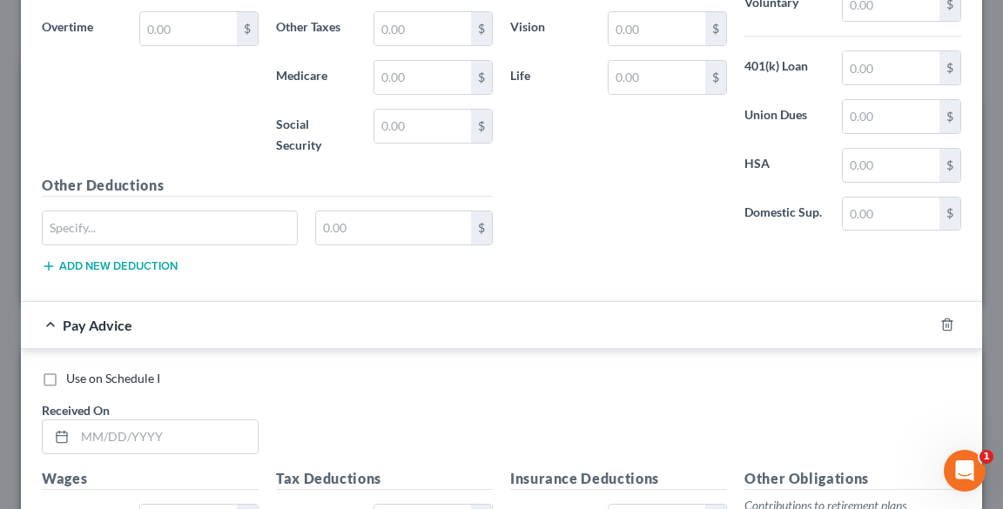
scroll to position [1637, 0]
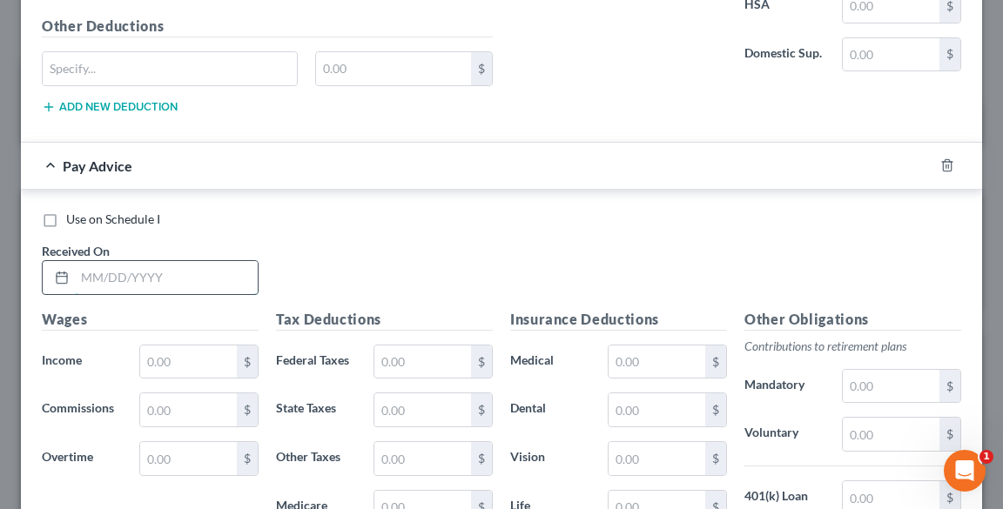
click at [108, 270] on input "text" at bounding box center [166, 277] width 183 height 33
type input "[DATE]"
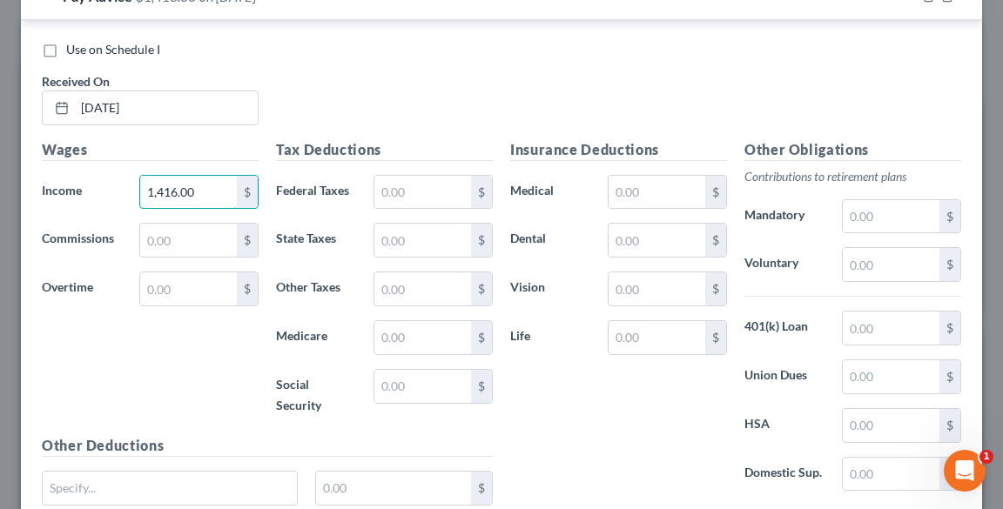
scroll to position [1945, 0]
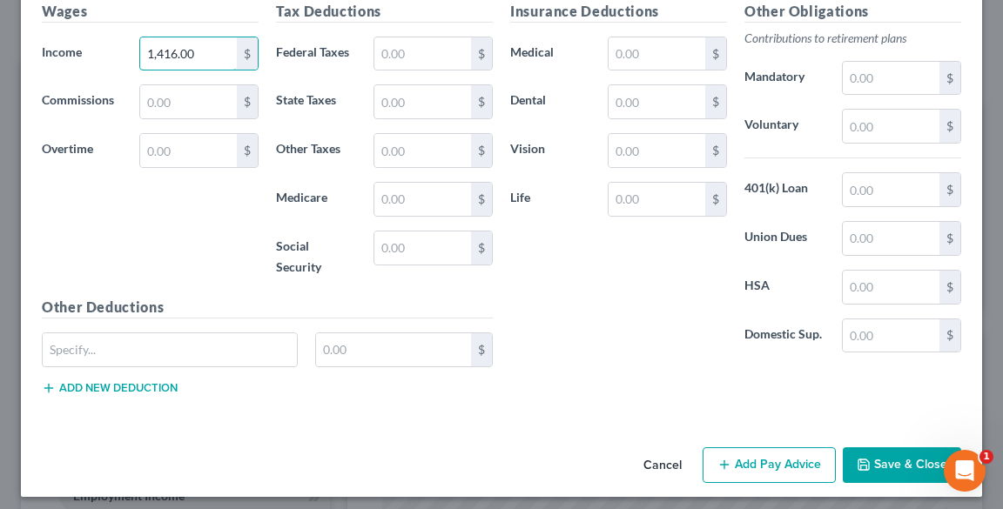
type input "1,416.00"
click at [134, 385] on button "Add new deduction" at bounding box center [110, 388] width 136 height 14
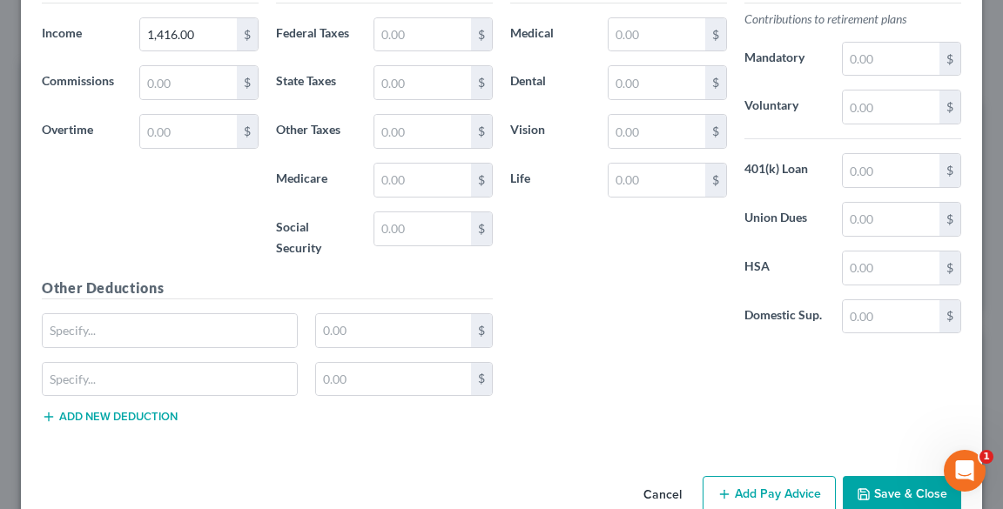
scroll to position [1993, 0]
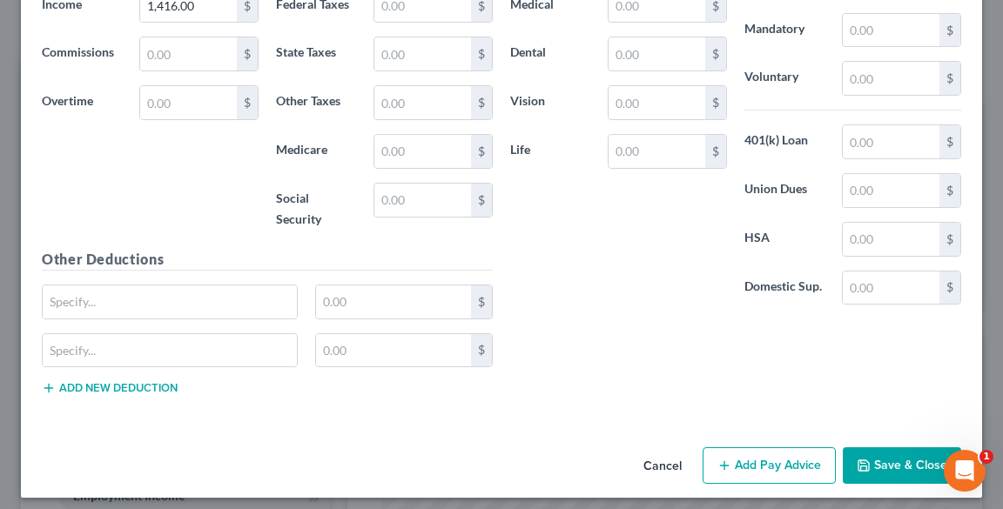
click at [761, 453] on button "Add Pay Advice" at bounding box center [768, 465] width 133 height 37
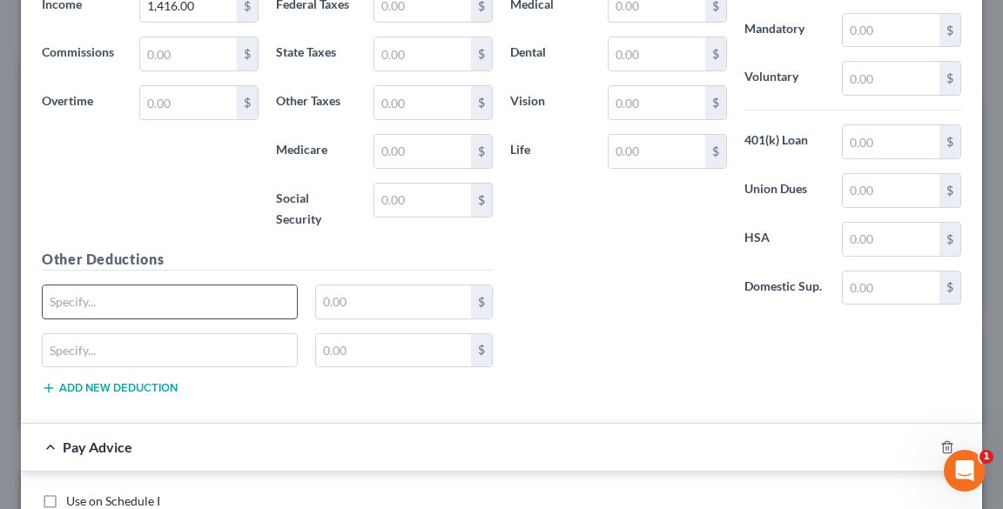
scroll to position [2271, 0]
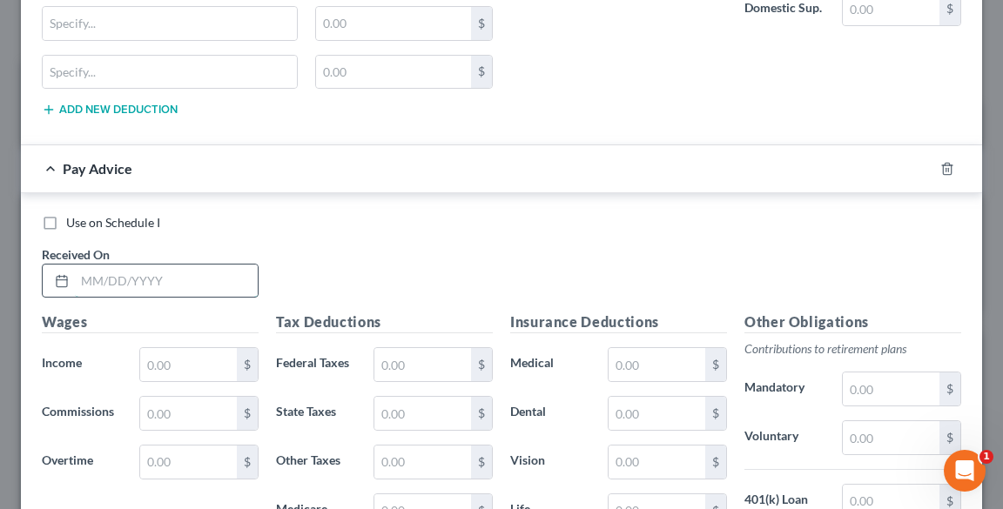
click at [131, 272] on input "text" at bounding box center [166, 281] width 183 height 33
type input "[DATE]"
type input "2"
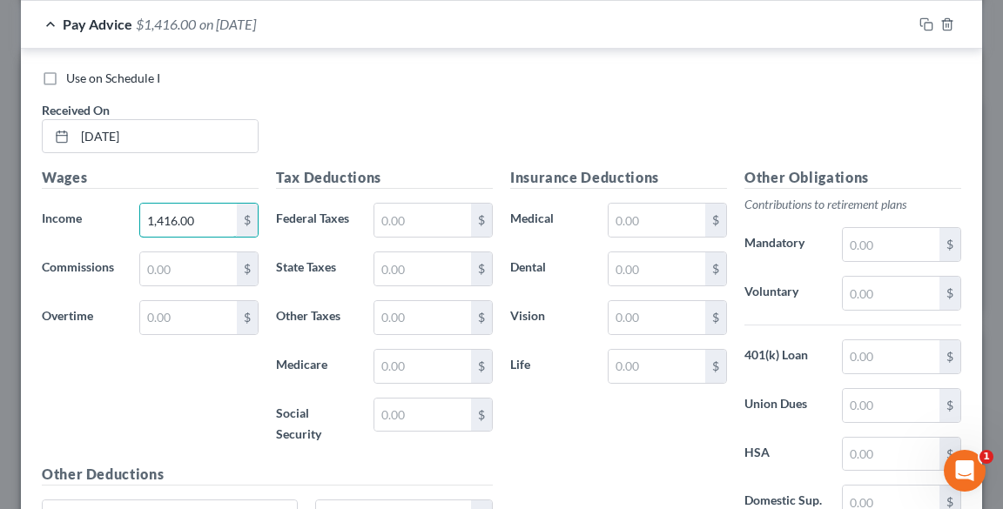
scroll to position [2579, 0]
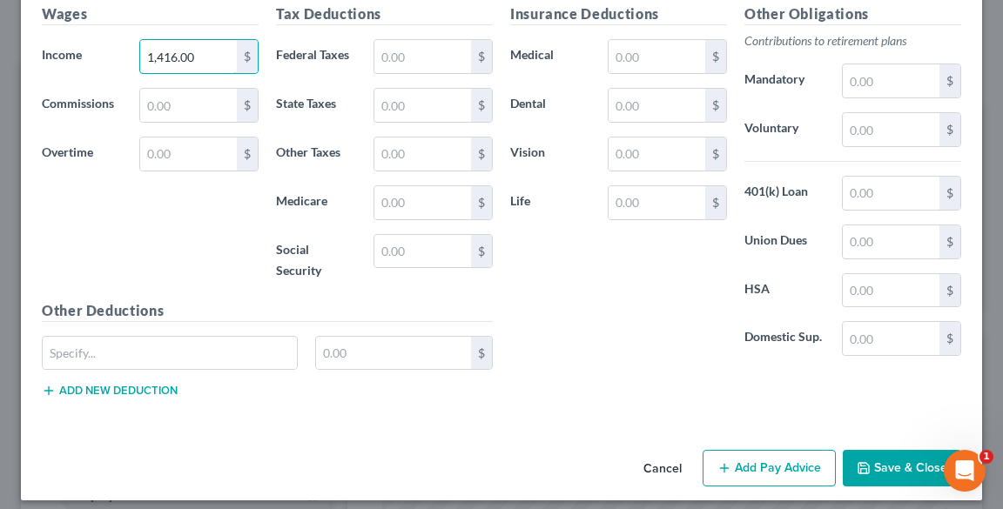
type input "1,416.00"
click at [789, 455] on button "Add Pay Advice" at bounding box center [768, 468] width 133 height 37
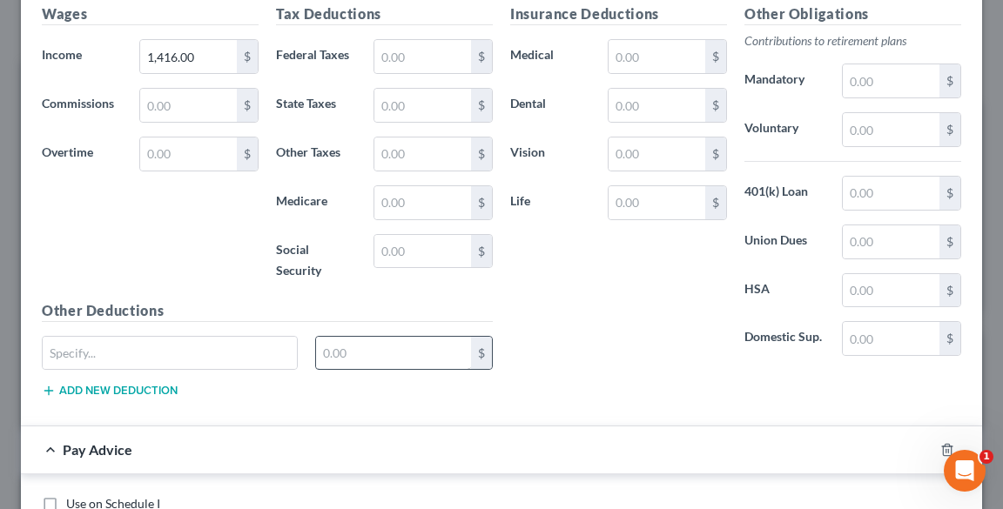
scroll to position [2928, 0]
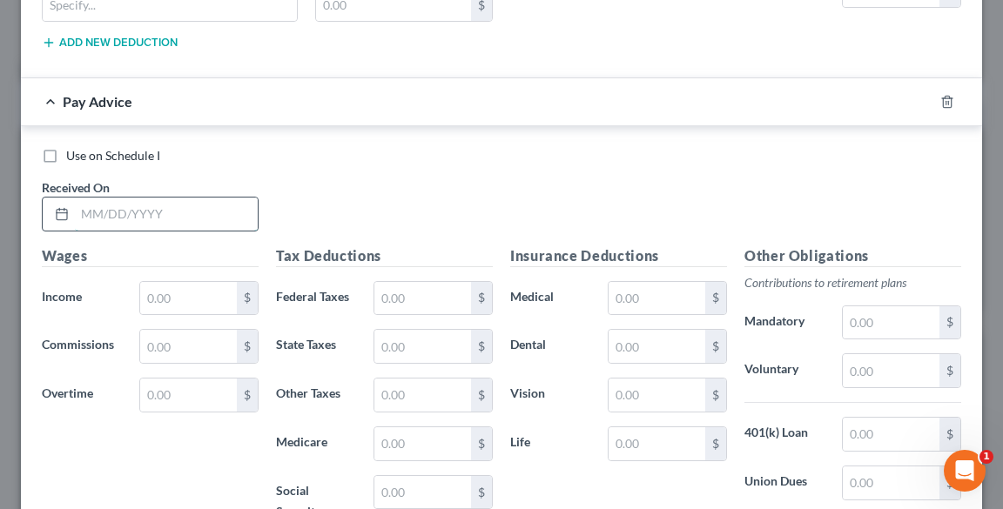
click at [146, 205] on input "text" at bounding box center [166, 214] width 183 height 33
type input "[DATE]"
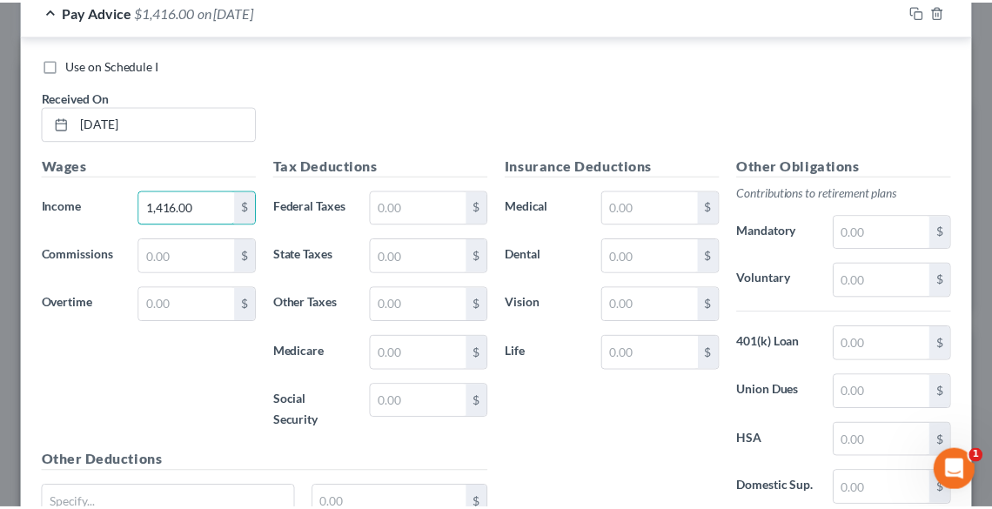
scroll to position [3166, 0]
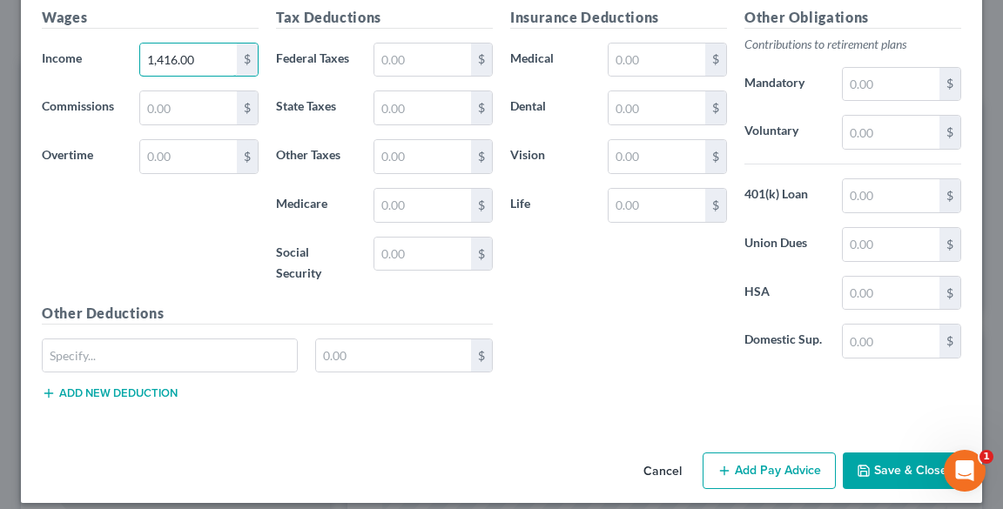
type input "1,416.00"
click at [892, 454] on button "Save & Close" at bounding box center [901, 471] width 118 height 37
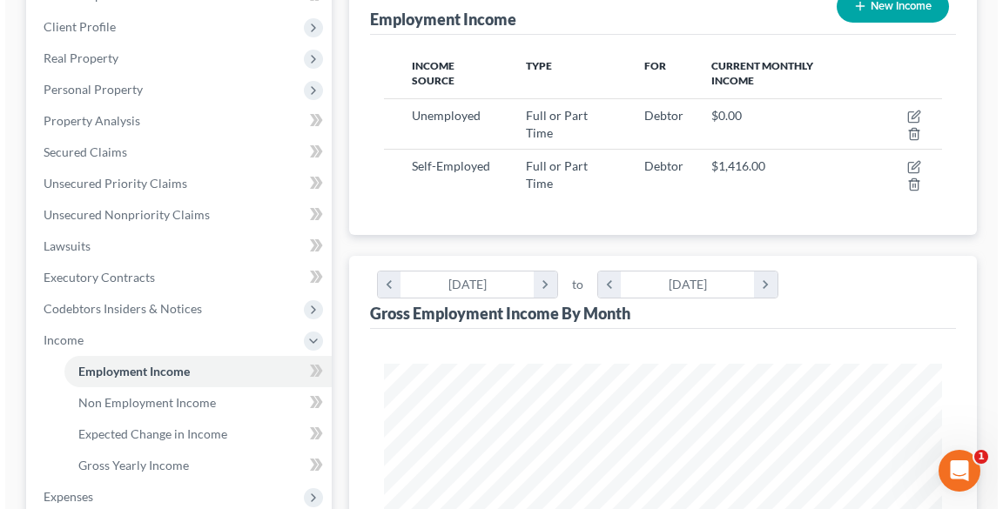
scroll to position [262, 0]
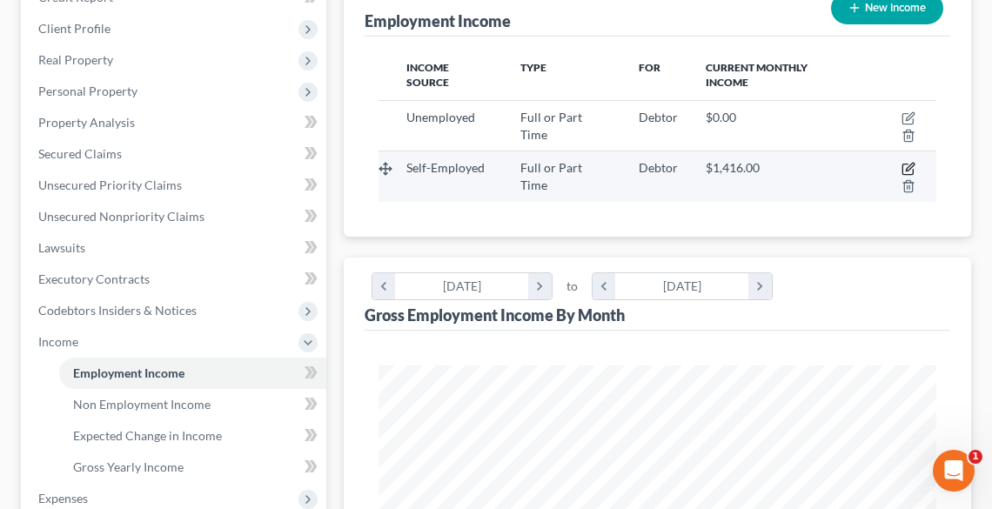
click at [902, 162] on icon "button" at bounding box center [909, 169] width 14 height 14
select select "0"
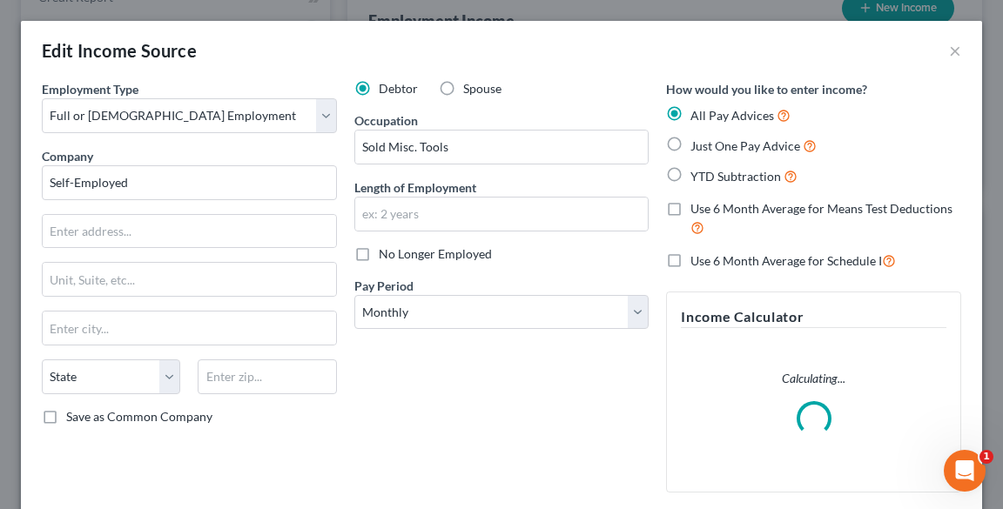
scroll to position [282, 599]
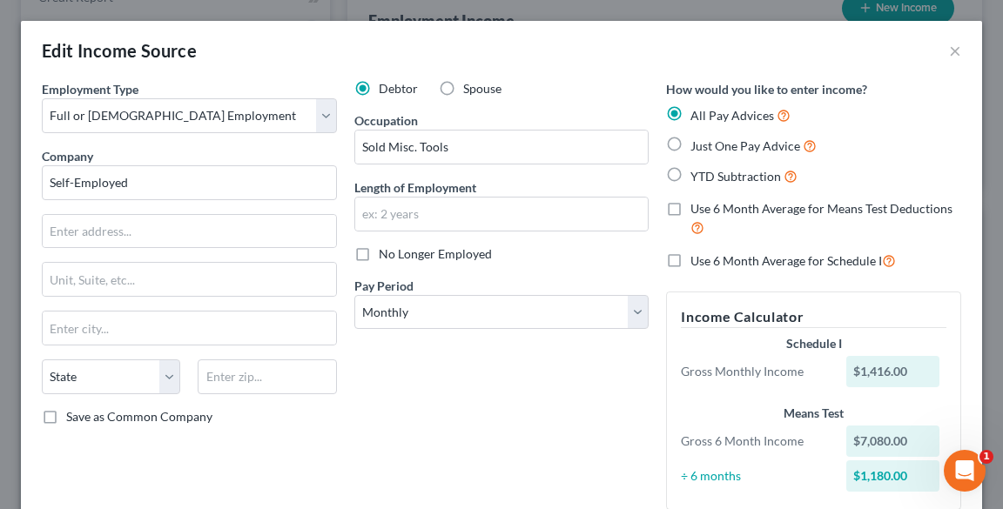
click at [379, 261] on label "No Longer Employed" at bounding box center [435, 253] width 113 height 17
click at [386, 257] on input "No Longer Employed" at bounding box center [391, 250] width 11 height 11
checkbox input "true"
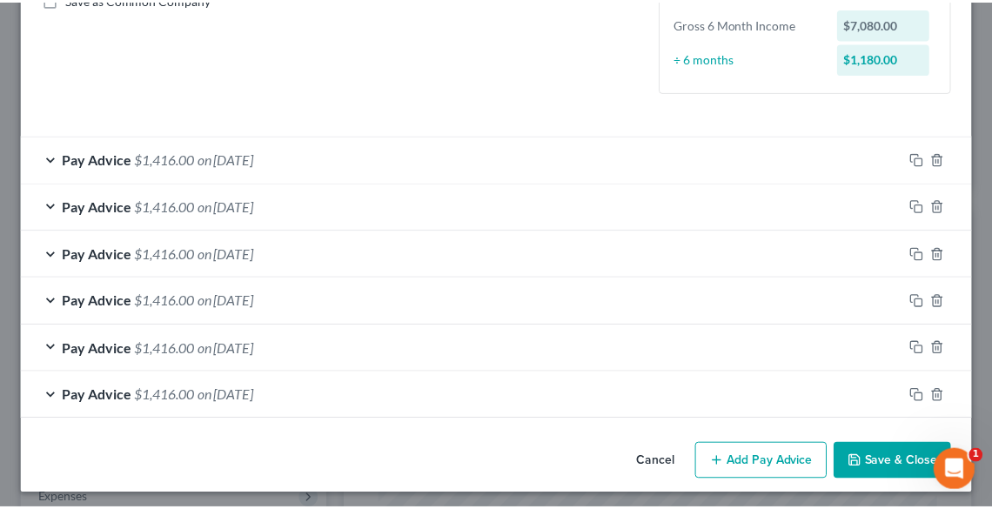
scroll to position [421, 0]
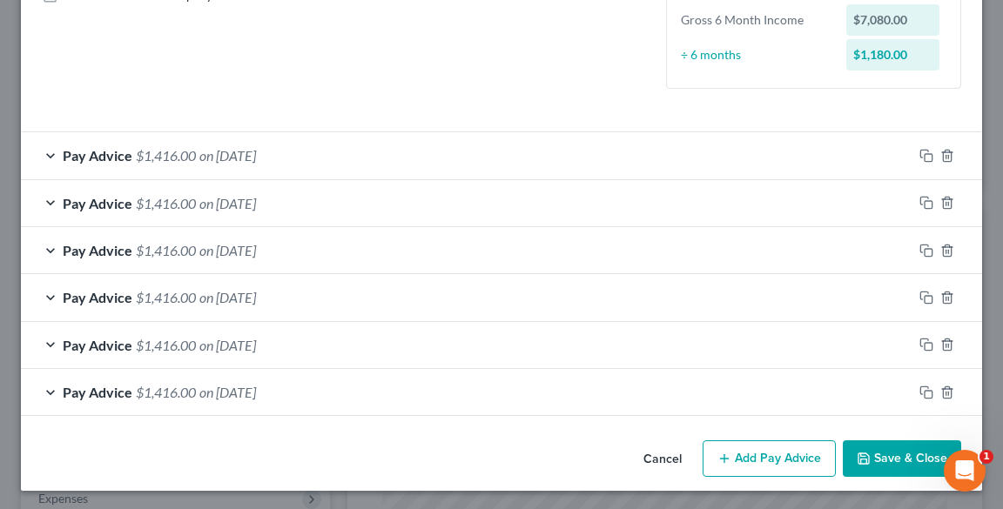
click at [874, 444] on button "Save & Close" at bounding box center [901, 458] width 118 height 37
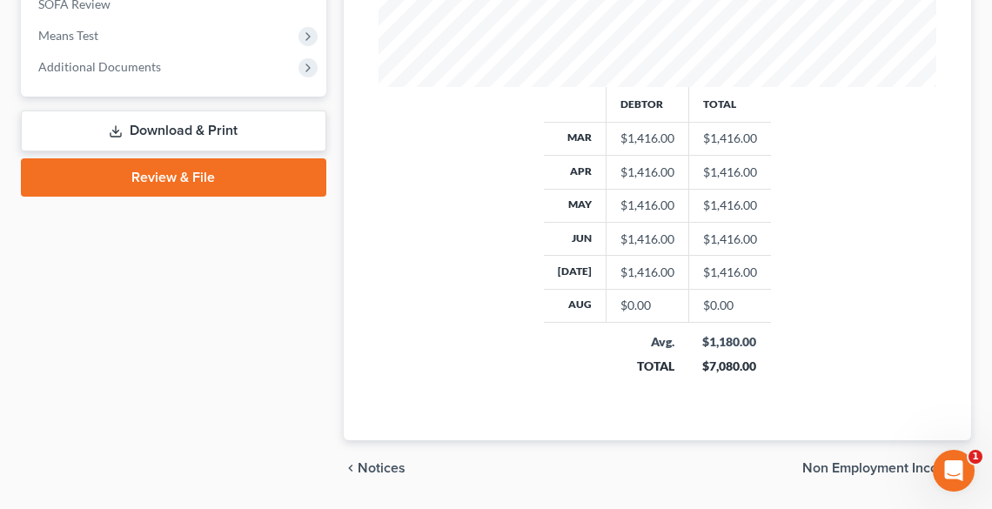
scroll to position [610, 0]
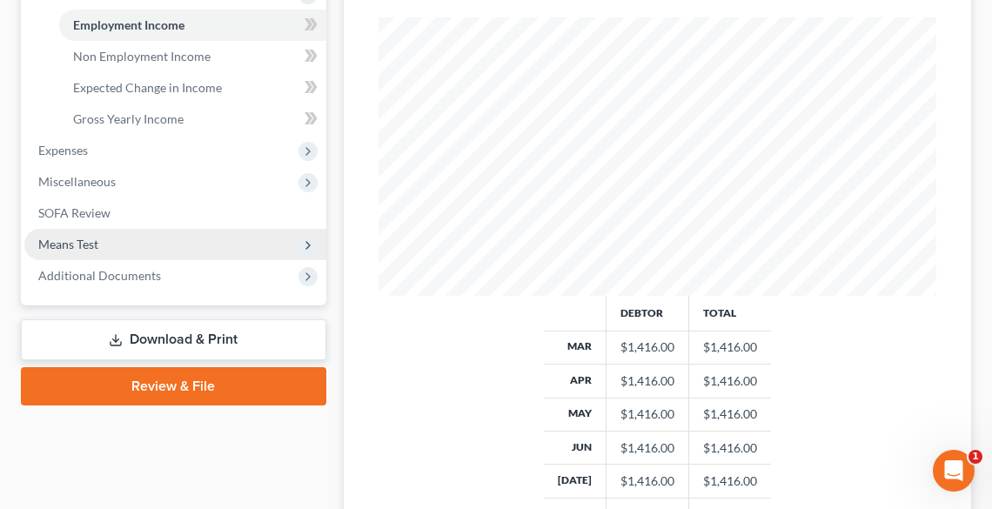
click at [96, 238] on span "Means Test" at bounding box center [68, 244] width 60 height 15
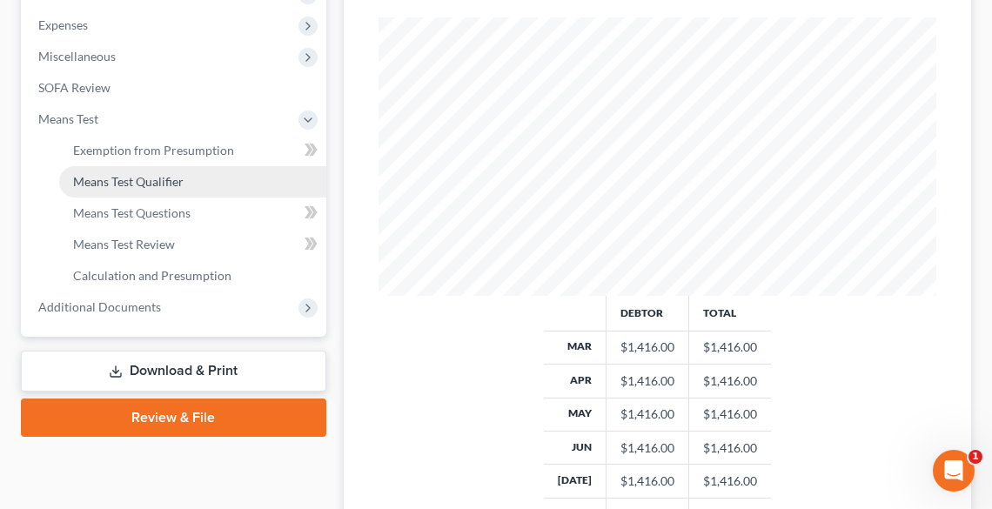
click at [97, 174] on span "Means Test Qualifier" at bounding box center [128, 181] width 111 height 15
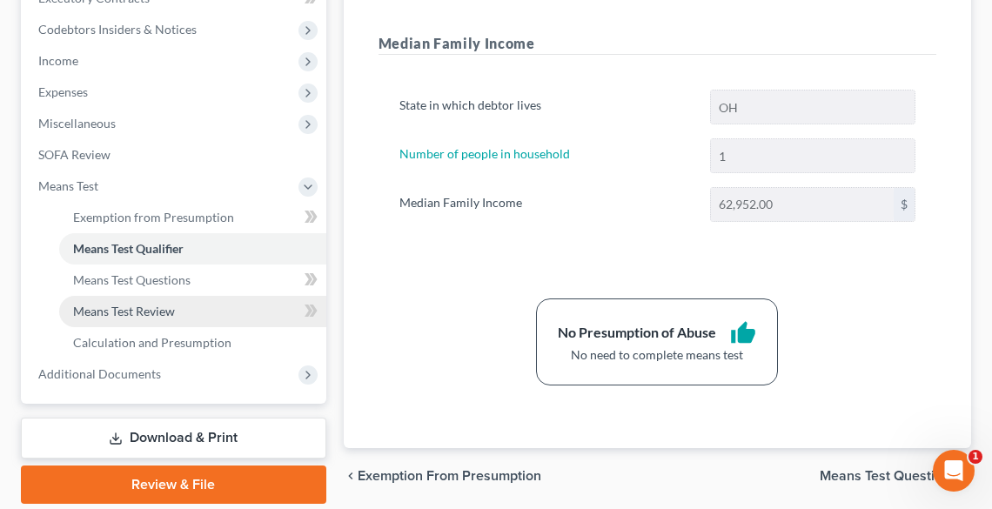
scroll to position [463, 0]
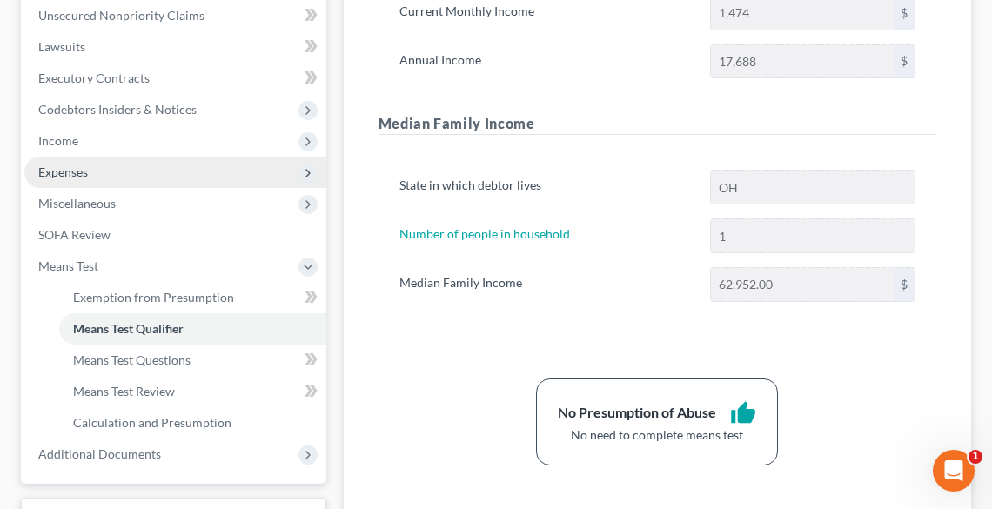
click at [55, 165] on span "Expenses" at bounding box center [63, 171] width 50 height 15
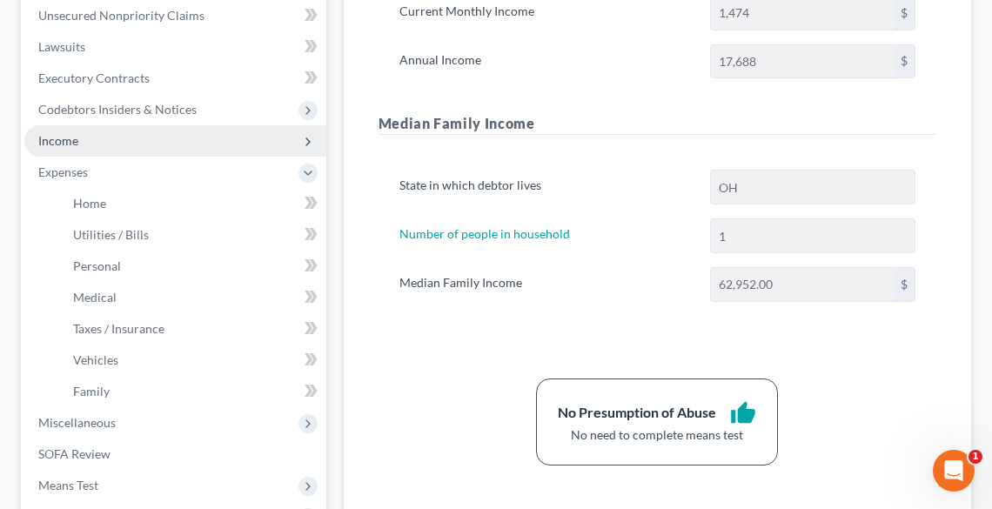
click at [56, 133] on span "Income" at bounding box center [58, 140] width 40 height 15
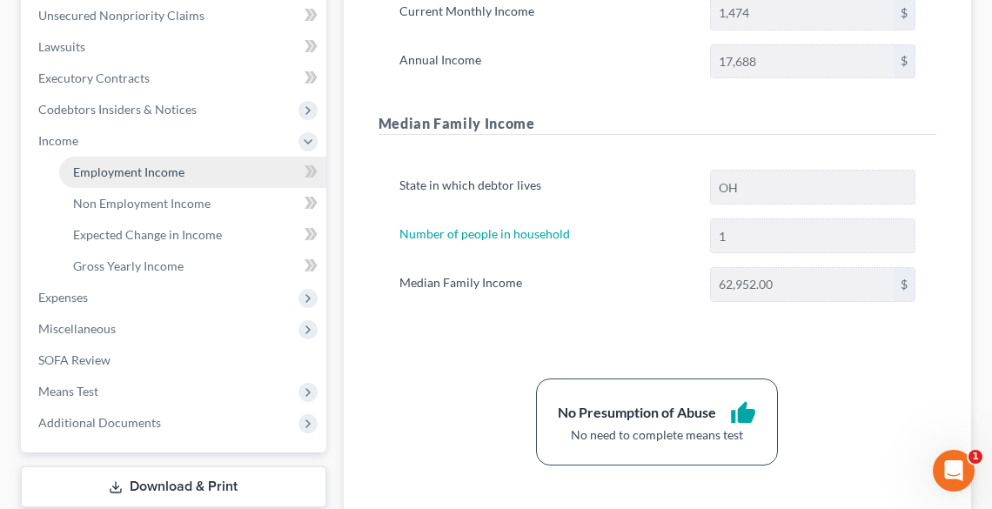
click at [121, 166] on span "Employment Income" at bounding box center [128, 171] width 111 height 15
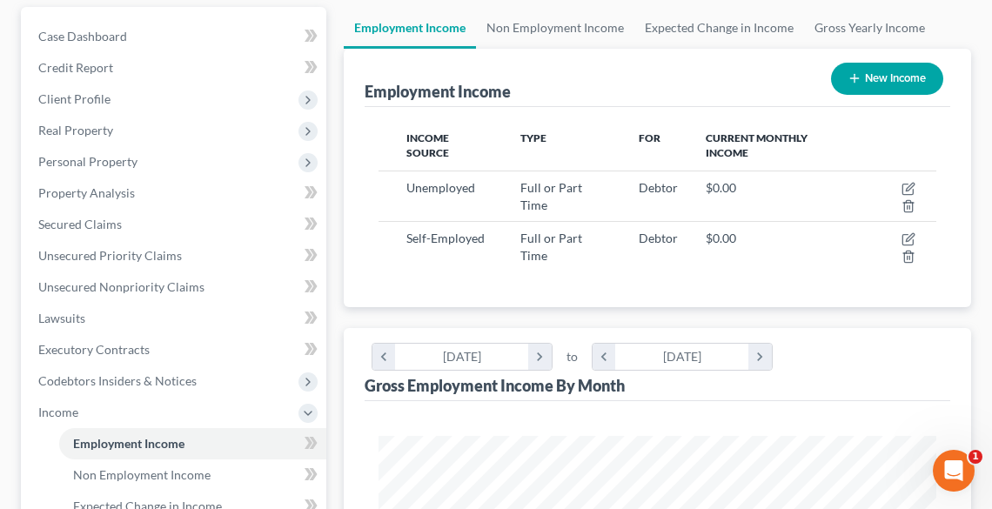
scroll to position [209, 0]
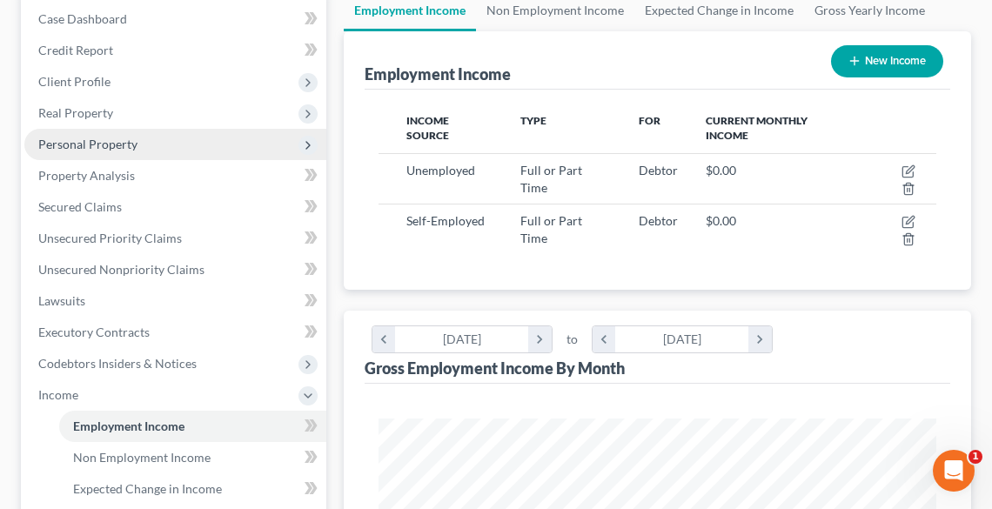
click at [94, 150] on span "Personal Property" at bounding box center [87, 144] width 99 height 15
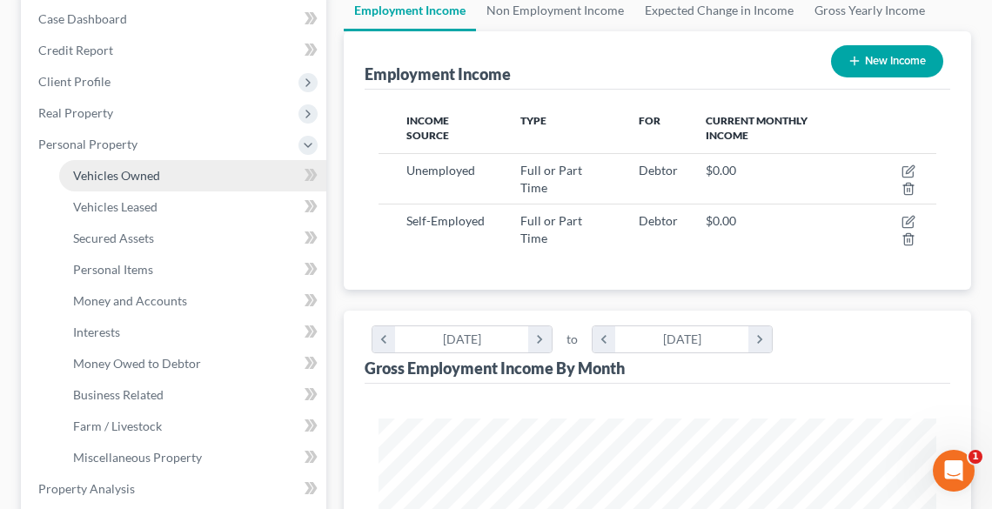
click at [139, 176] on span "Vehicles Owned" at bounding box center [116, 175] width 87 height 15
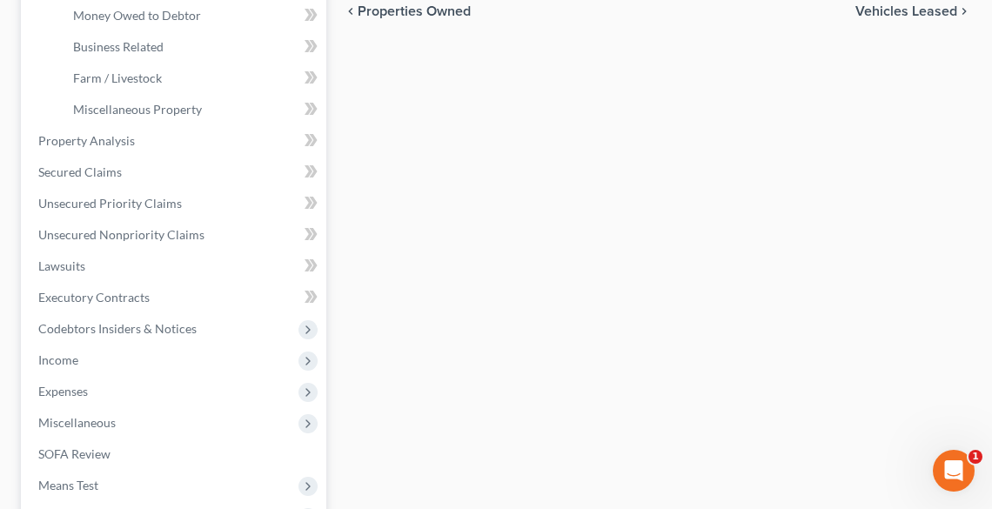
scroll to position [759, 0]
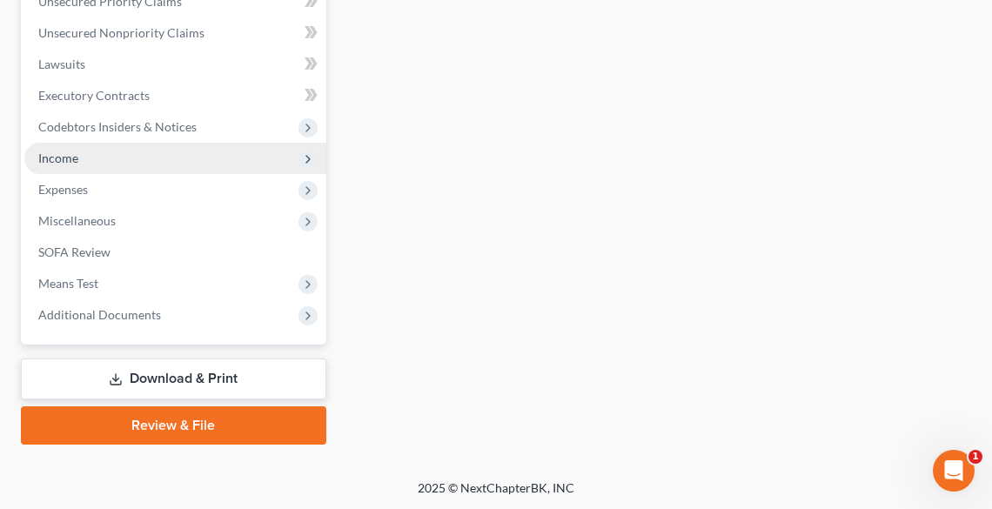
click at [44, 159] on span "Income" at bounding box center [58, 158] width 40 height 15
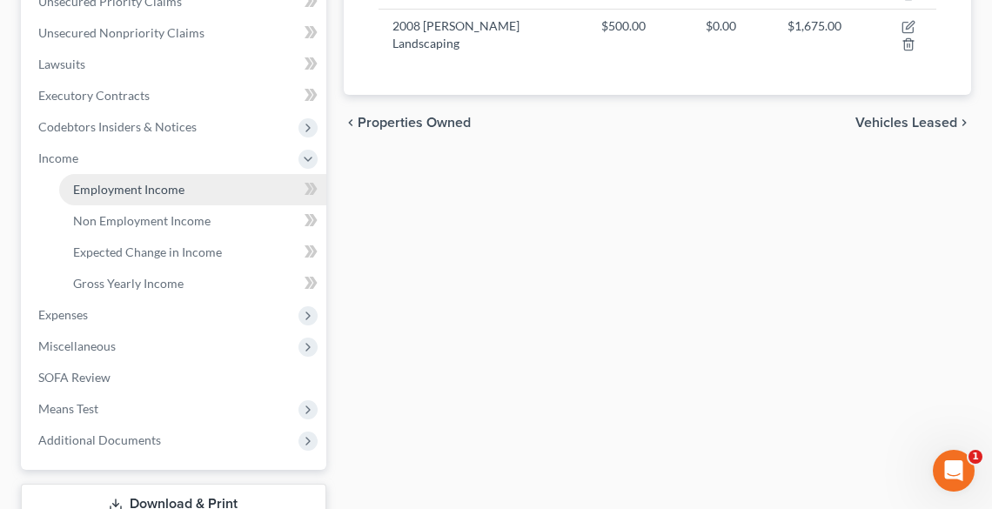
click at [93, 186] on span "Employment Income" at bounding box center [128, 189] width 111 height 15
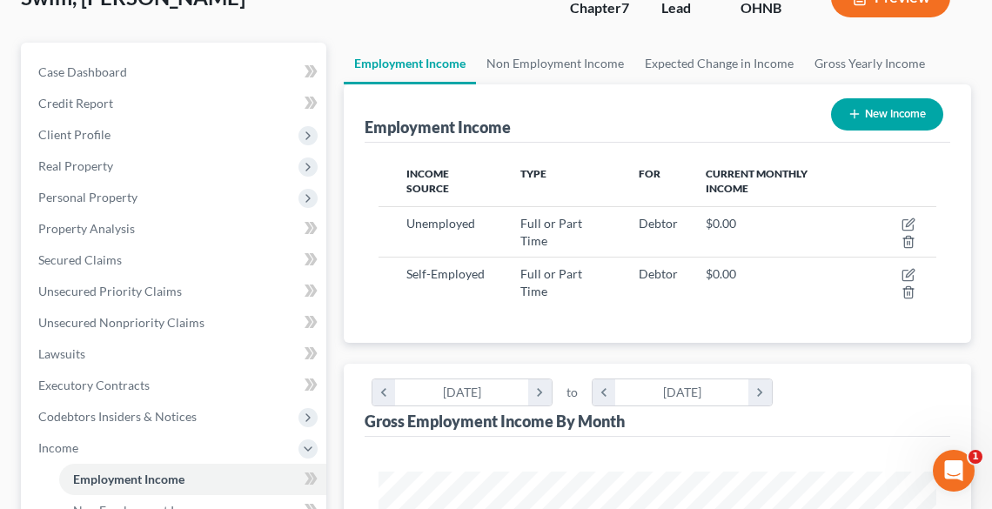
scroll to position [418, 0]
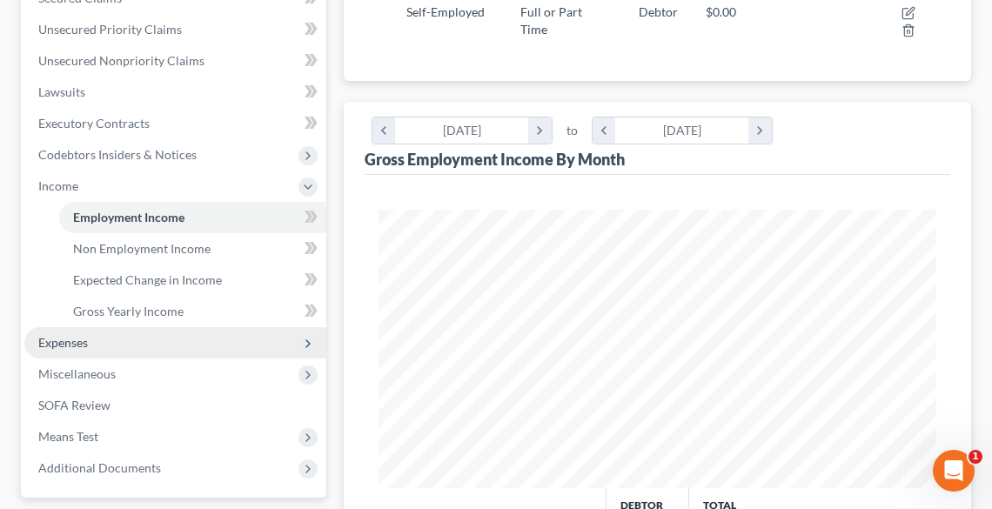
click at [80, 337] on span "Expenses" at bounding box center [63, 342] width 50 height 15
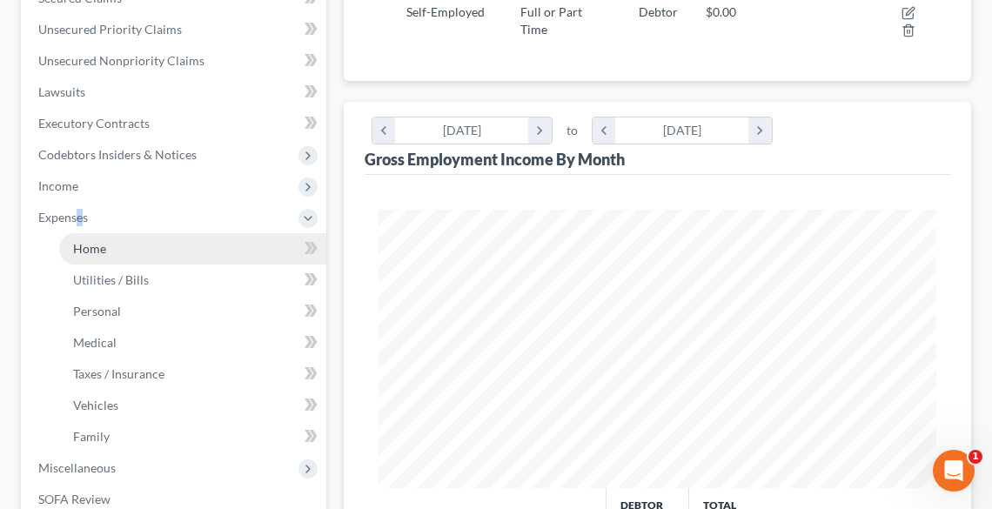
click at [86, 252] on span "Home" at bounding box center [89, 248] width 33 height 15
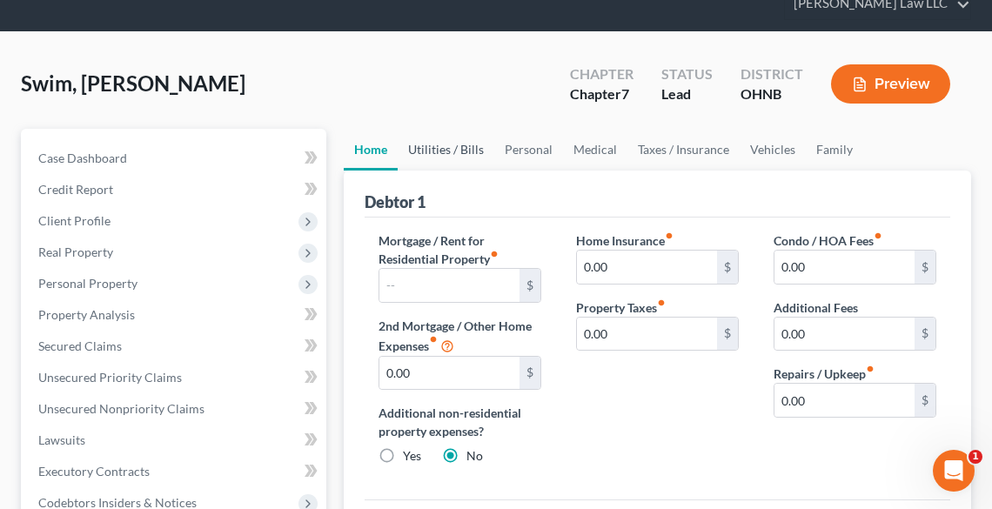
click at [428, 139] on link "Utilities / Bills" at bounding box center [446, 150] width 97 height 42
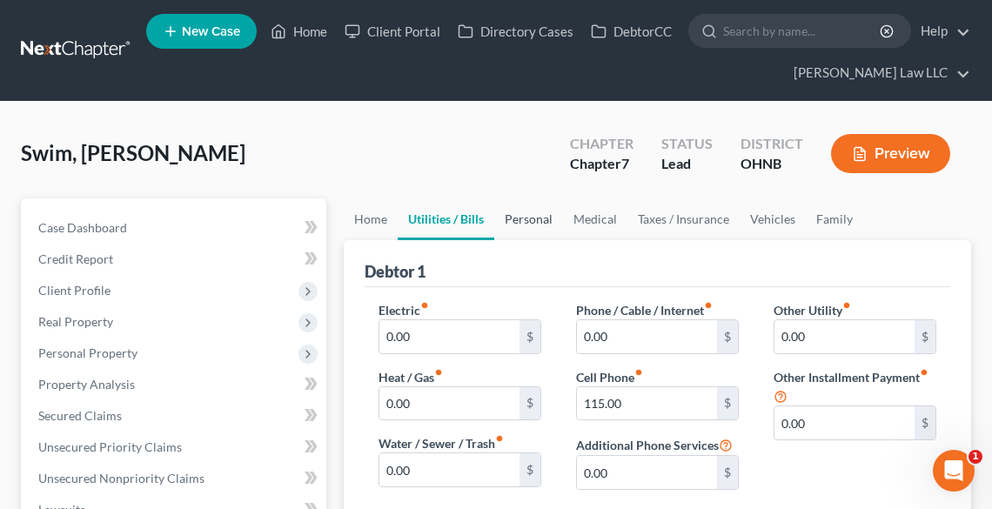
click at [543, 222] on link "Personal" at bounding box center [528, 219] width 69 height 42
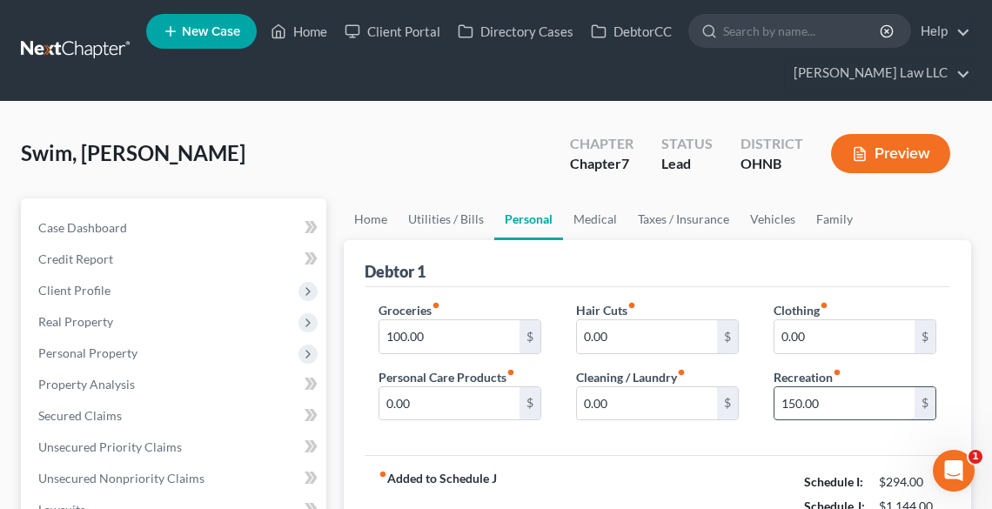
click at [816, 391] on input "150.00" at bounding box center [845, 403] width 140 height 33
type input "50.00"
click at [598, 211] on link "Medical" at bounding box center [595, 219] width 64 height 42
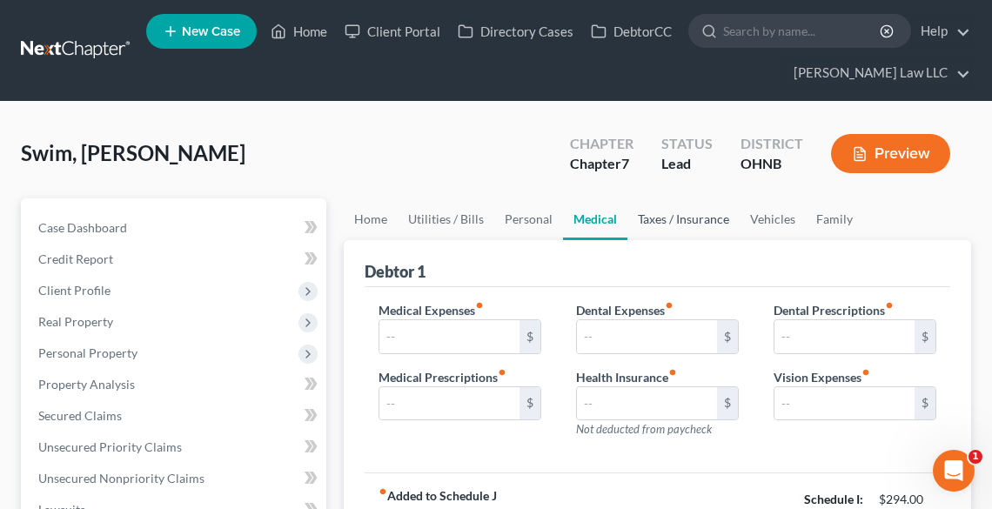
click at [670, 213] on link "Taxes / Insurance" at bounding box center [683, 219] width 112 height 42
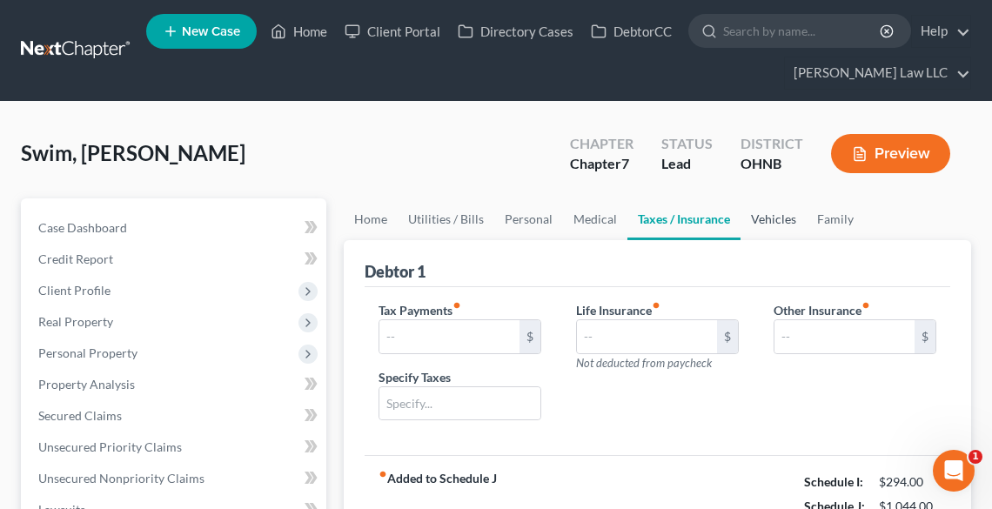
click at [775, 219] on link "Vehicles" at bounding box center [774, 219] width 66 height 42
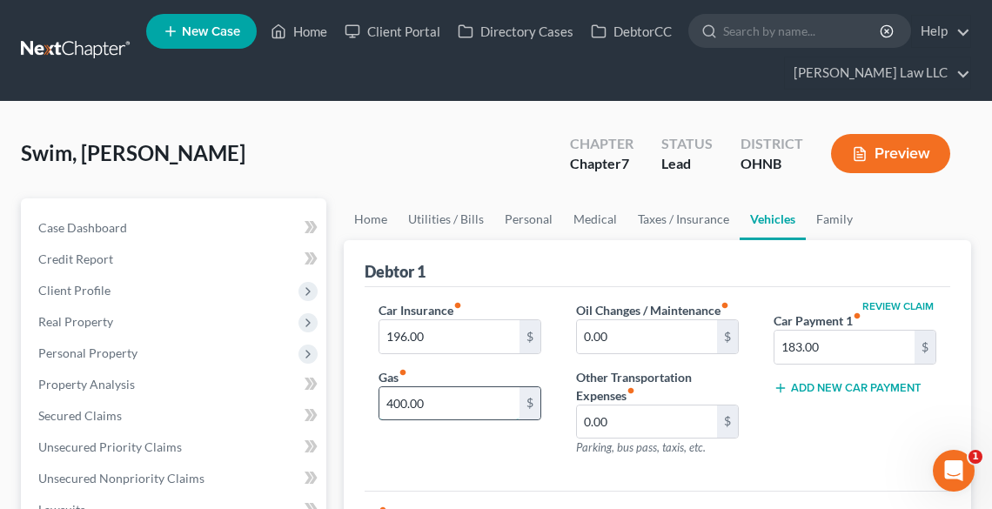
click at [477, 393] on input "400.00" at bounding box center [449, 403] width 140 height 33
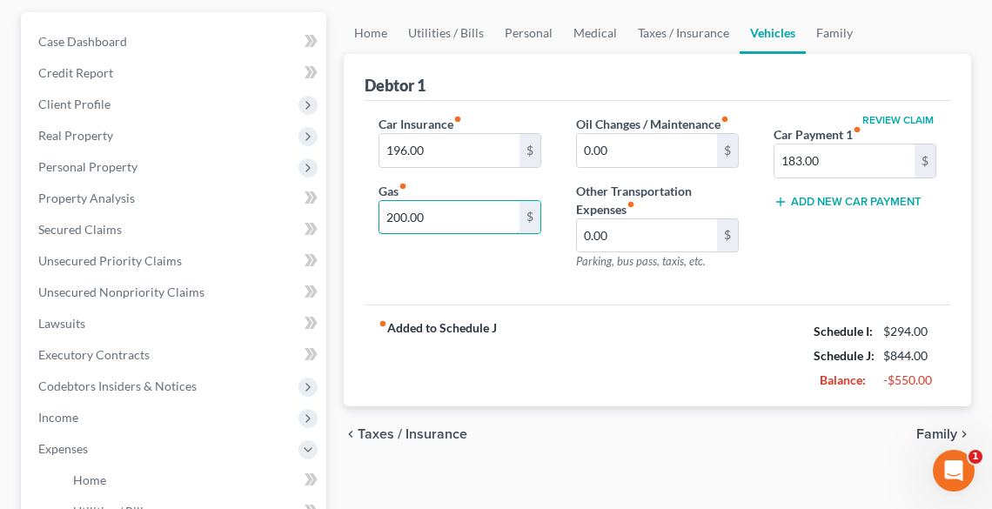
scroll to position [139, 0]
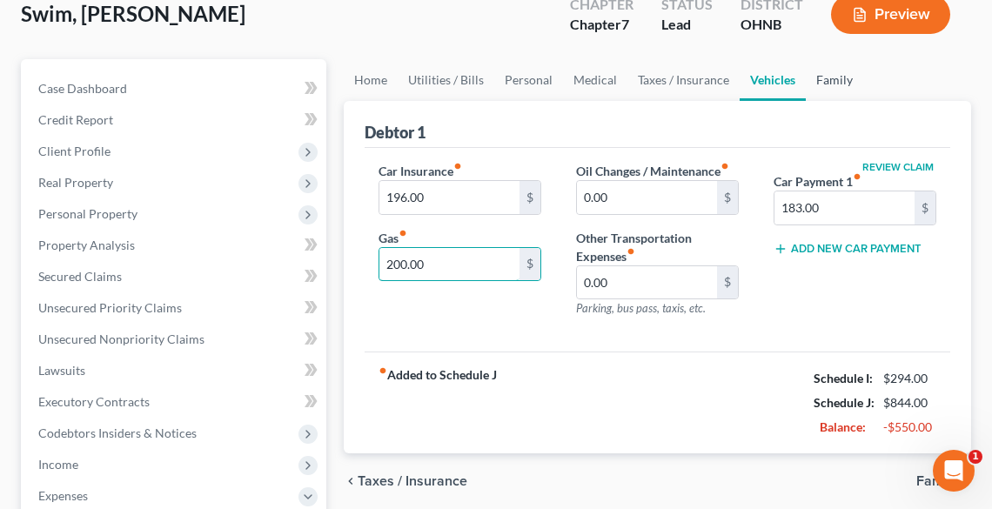
type input "200.00"
click at [825, 77] on link "Family" at bounding box center [834, 80] width 57 height 42
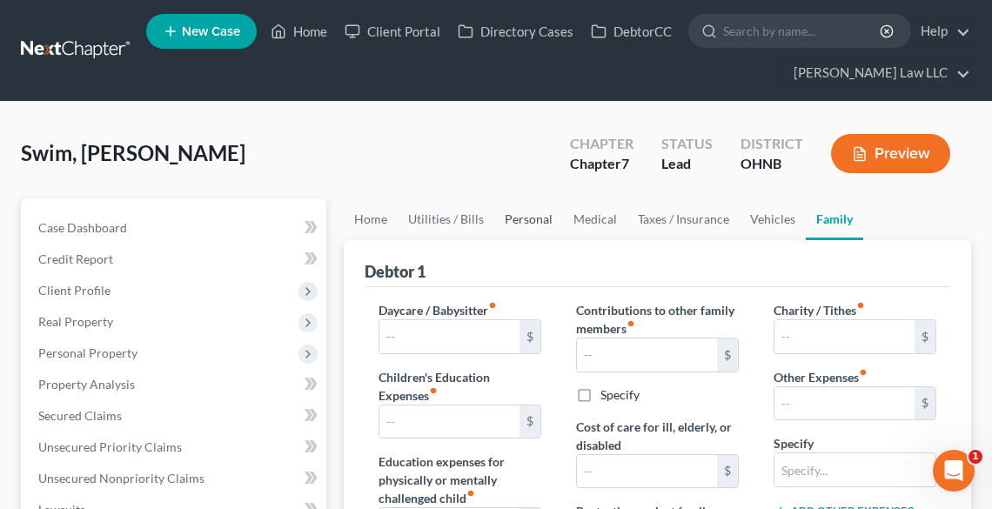
click at [519, 223] on link "Personal" at bounding box center [528, 219] width 69 height 42
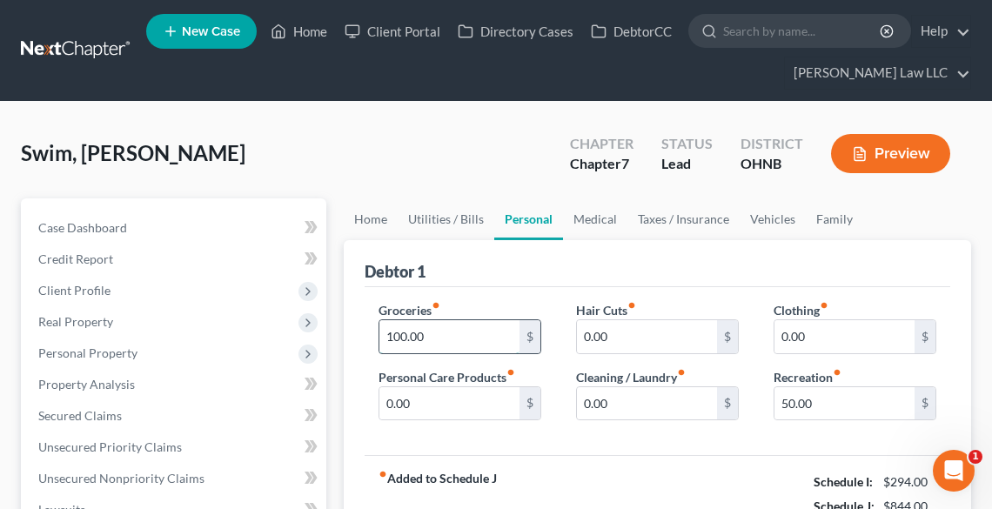
click at [500, 331] on input "100.00" at bounding box center [449, 336] width 140 height 33
click at [811, 400] on input "50.00" at bounding box center [845, 403] width 140 height 33
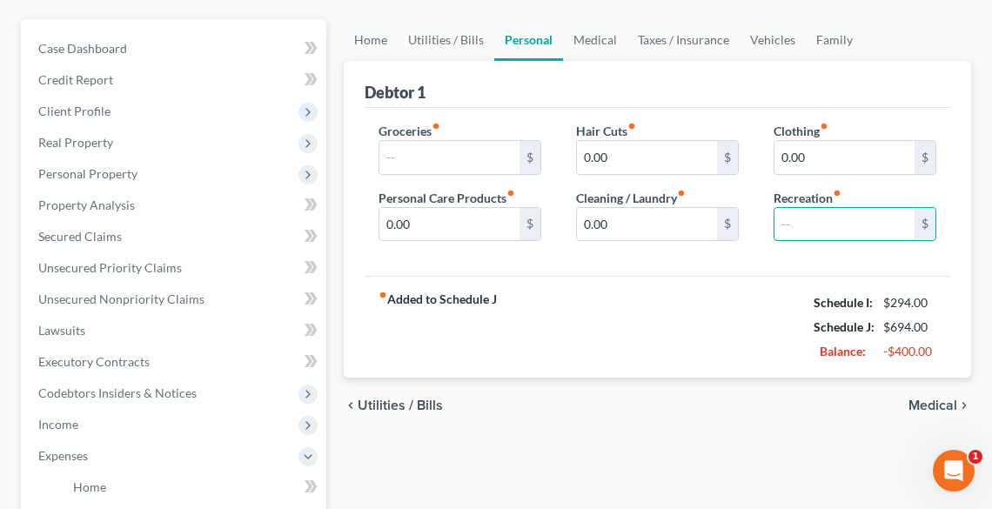
scroll to position [348, 0]
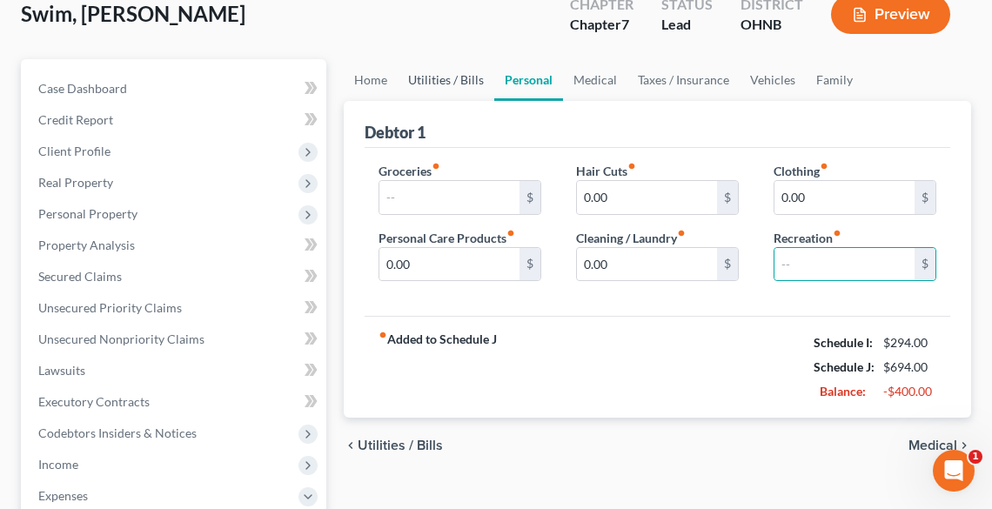
click at [453, 77] on link "Utilities / Bills" at bounding box center [446, 80] width 97 height 42
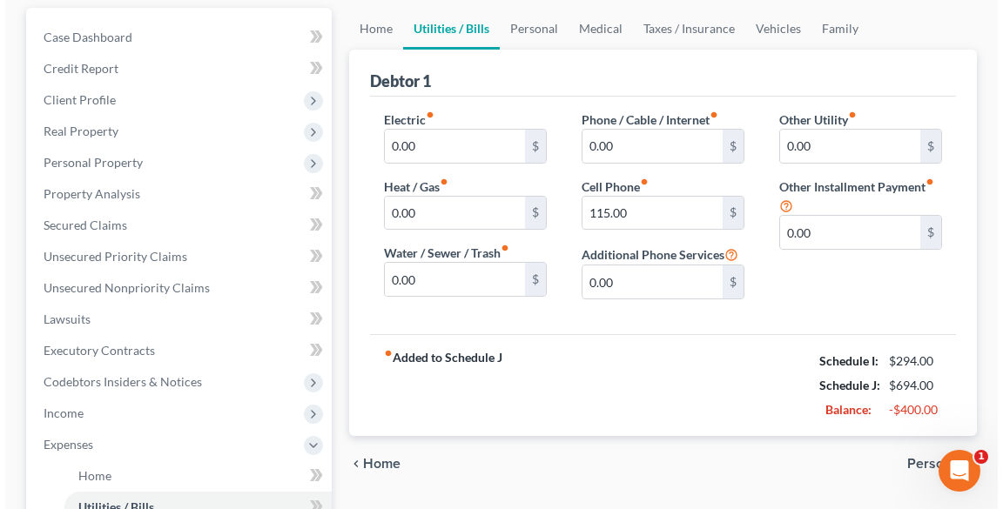
scroll to position [38, 0]
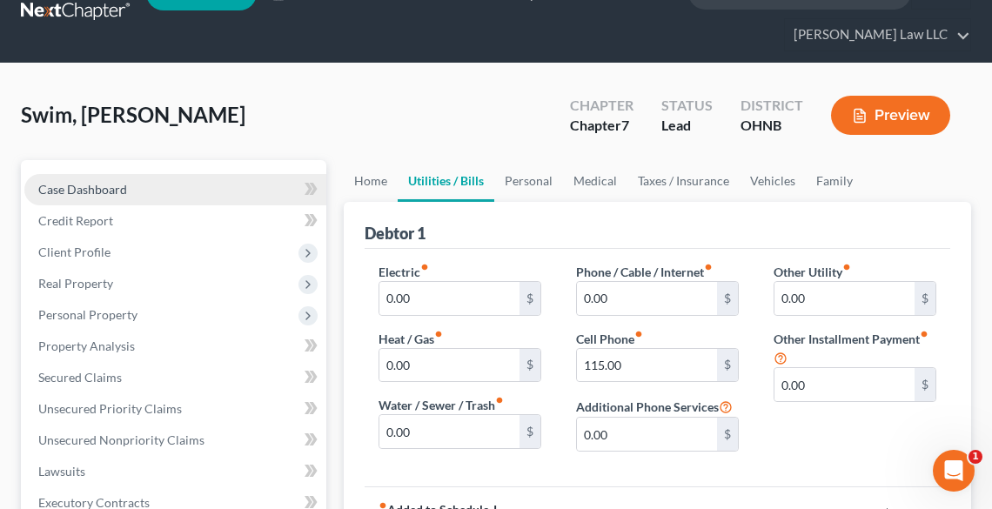
click at [88, 191] on span "Case Dashboard" at bounding box center [82, 189] width 89 height 15
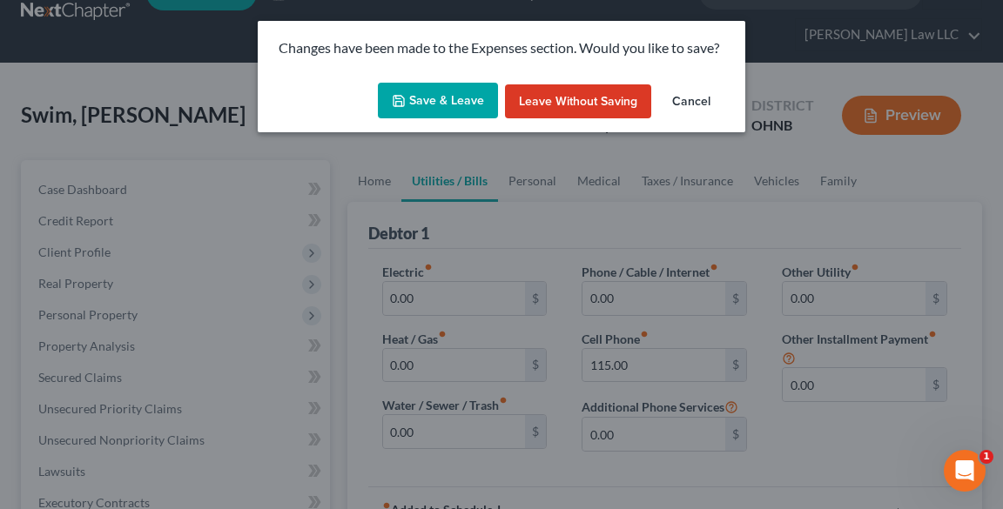
click at [459, 95] on button "Save & Leave" at bounding box center [438, 101] width 120 height 37
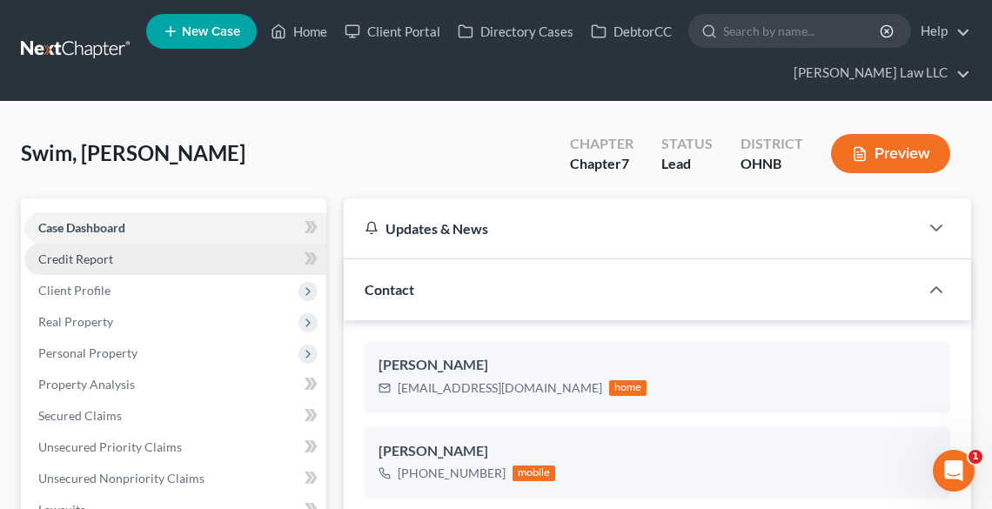
scroll to position [307, 0]
click at [104, 258] on span "Credit Report" at bounding box center [75, 259] width 75 height 15
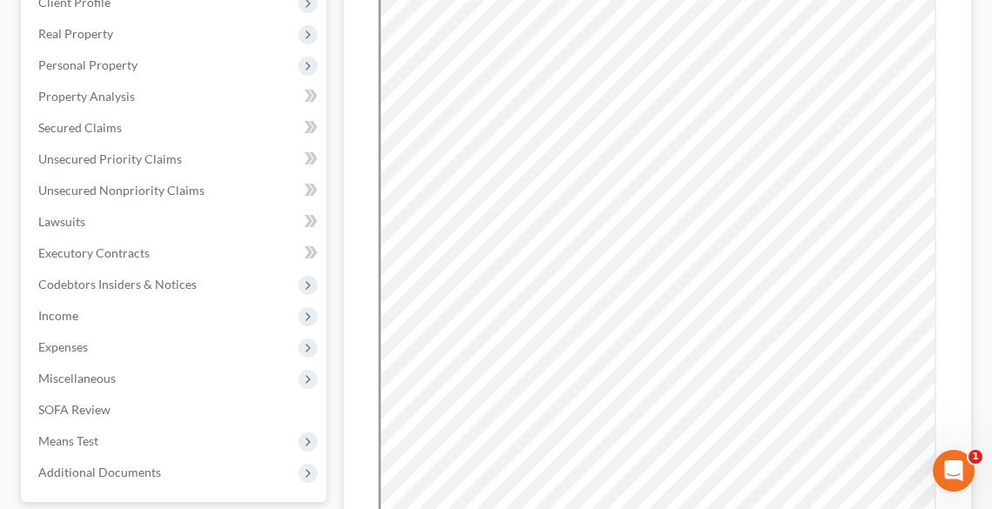
scroll to position [487, 0]
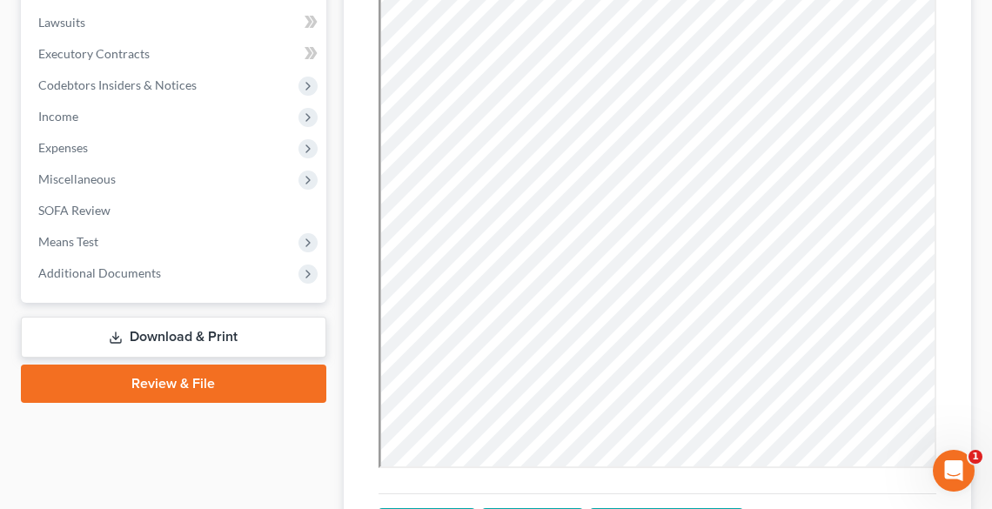
click at [232, 324] on link "Download & Print" at bounding box center [173, 337] width 305 height 41
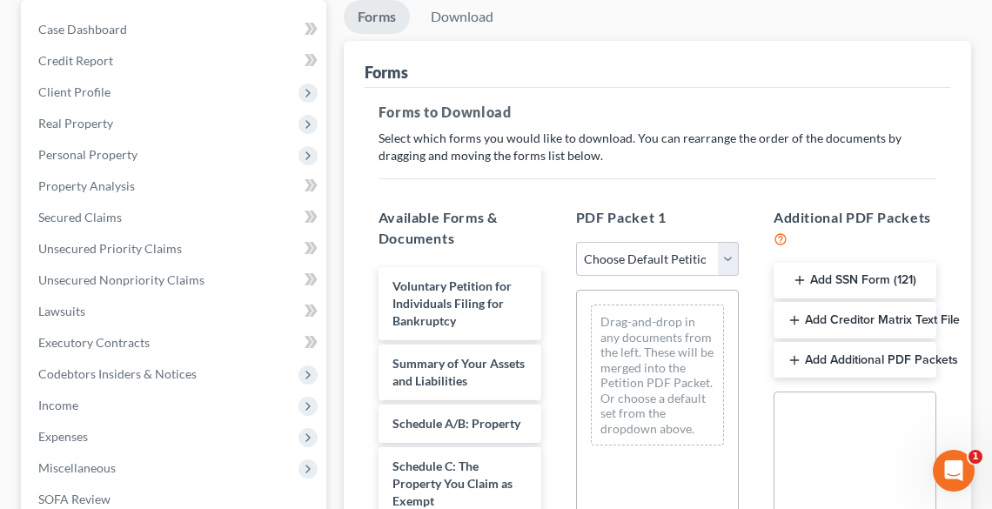
scroll to position [418, 0]
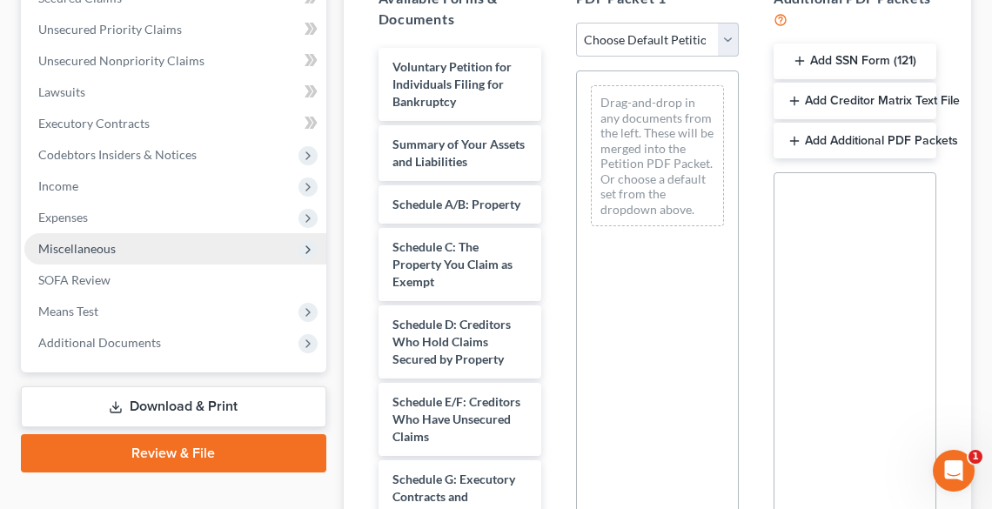
click at [73, 246] on span "Miscellaneous" at bounding box center [76, 248] width 77 height 15
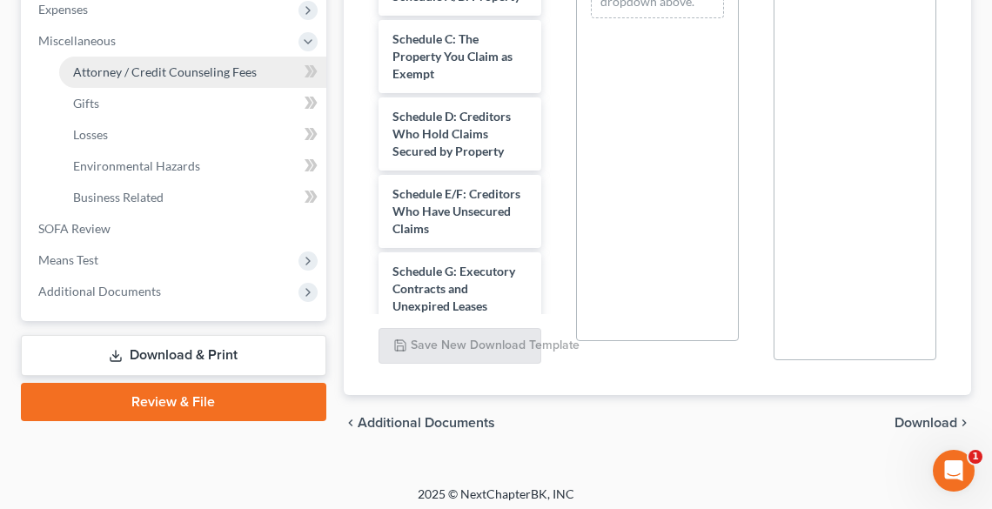
scroll to position [633, 0]
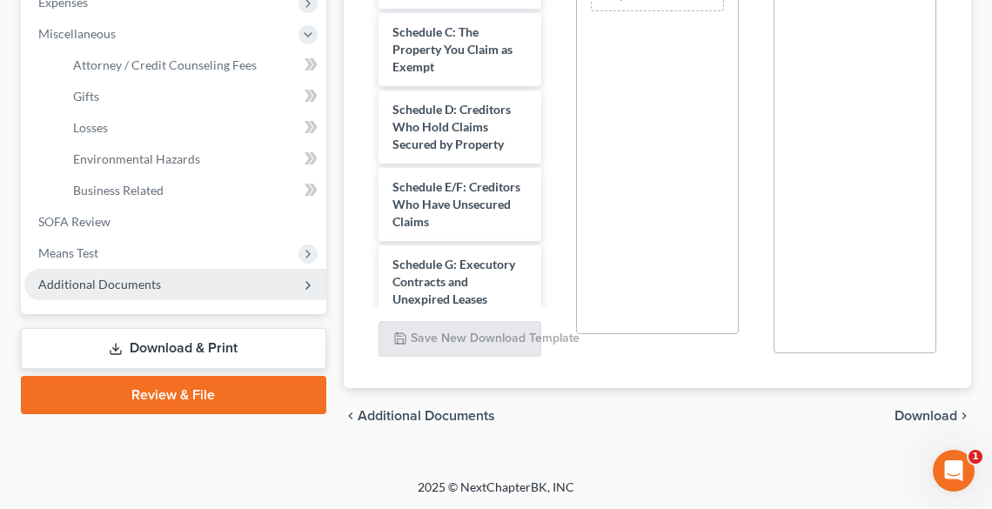
click at [104, 289] on span "Additional Documents" at bounding box center [99, 284] width 123 height 15
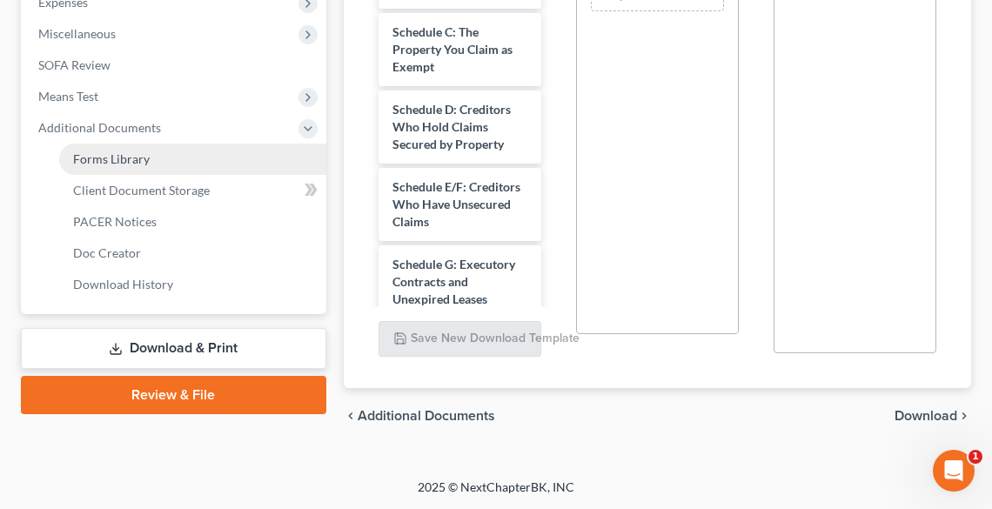
click at [118, 157] on span "Forms Library" at bounding box center [111, 158] width 77 height 15
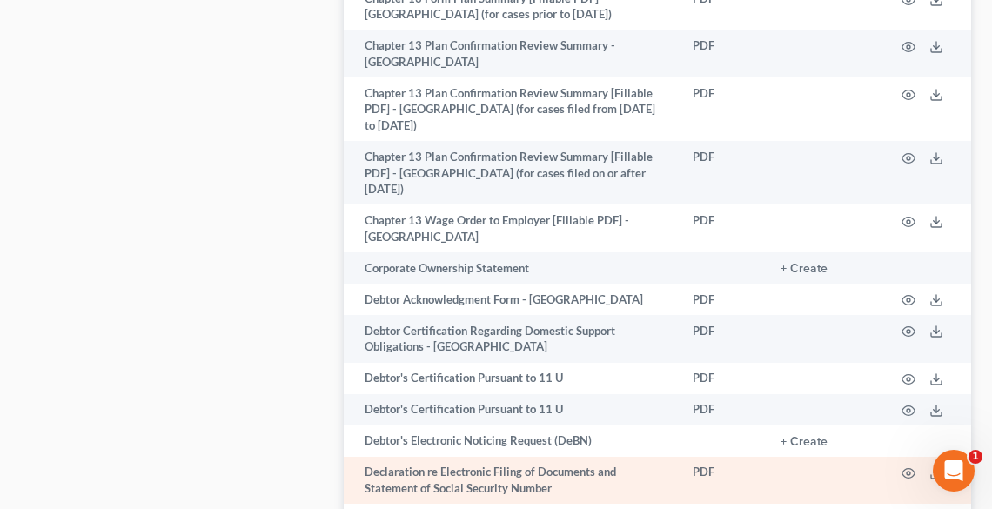
scroll to position [1184, 0]
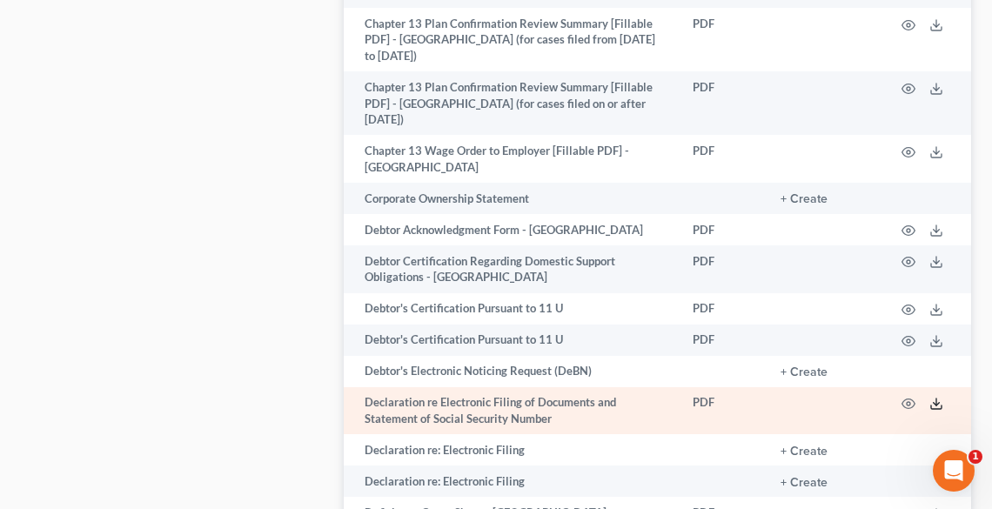
click at [934, 403] on polyline at bounding box center [937, 404] width 6 height 3
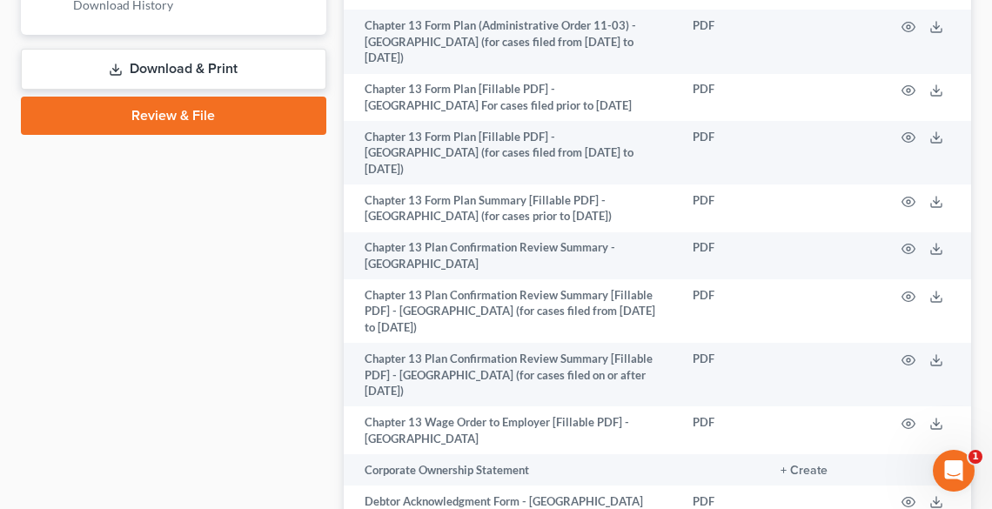
scroll to position [905, 0]
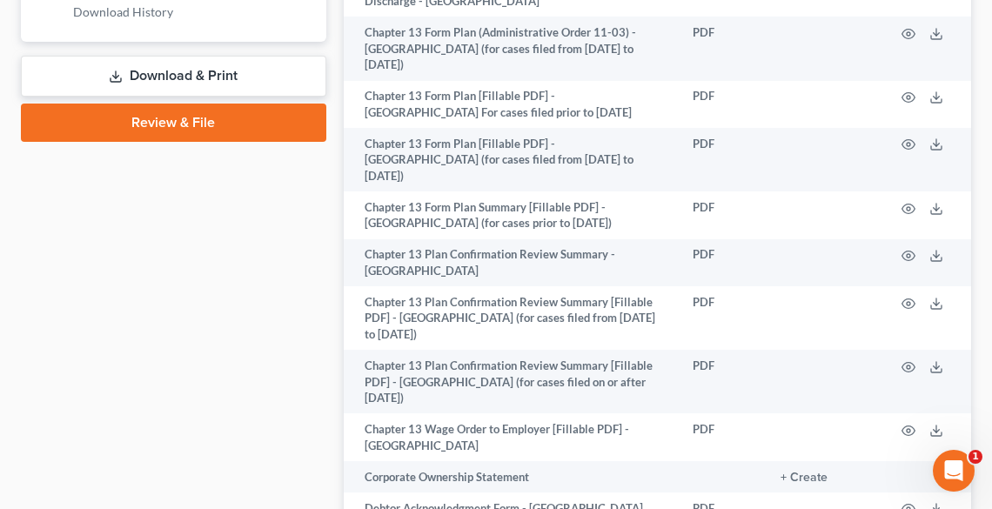
drag, startPoint x: 136, startPoint y: 65, endPoint x: 257, endPoint y: 97, distance: 125.2
click at [136, 65] on link "Download & Print" at bounding box center [173, 76] width 305 height 41
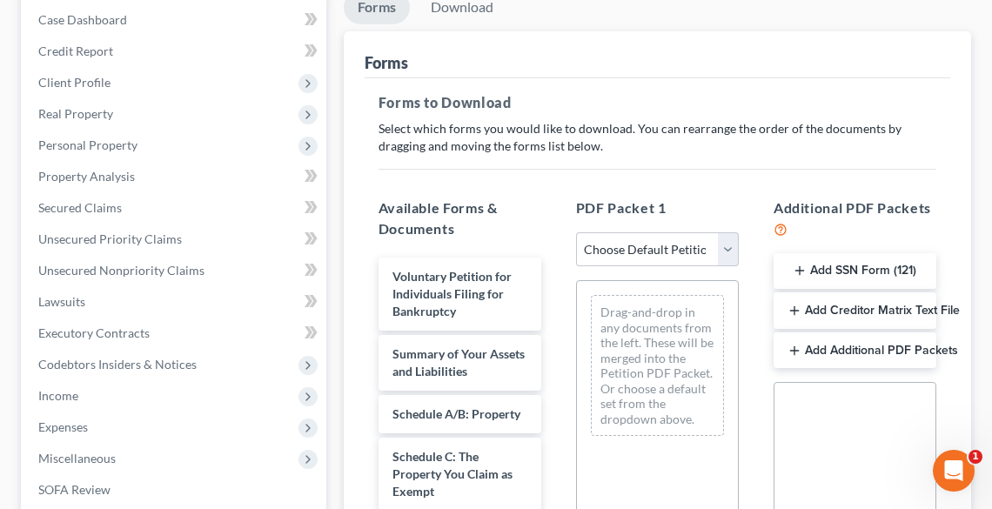
scroll to position [209, 0]
click at [842, 265] on button "Add SSN Form (121)" at bounding box center [855, 270] width 163 height 37
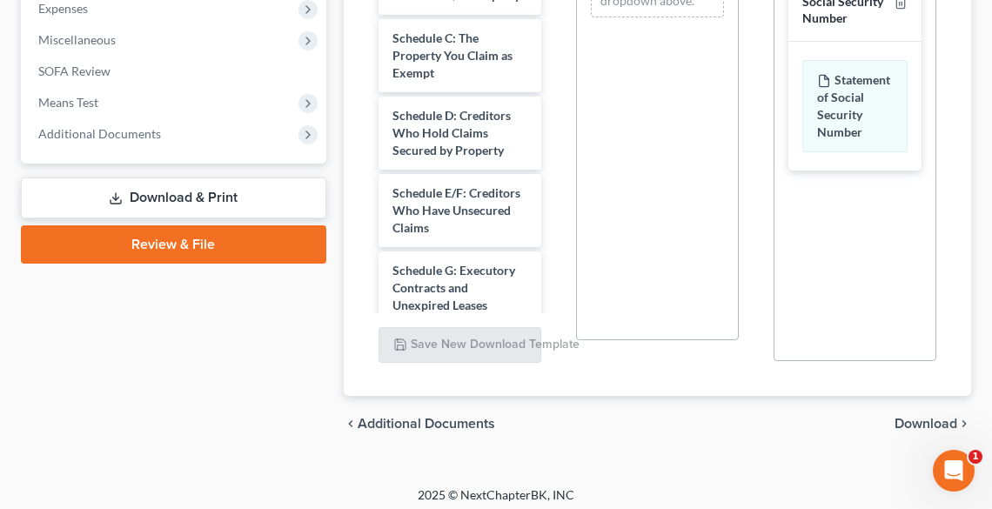
click at [940, 425] on span "Download" at bounding box center [926, 424] width 63 height 14
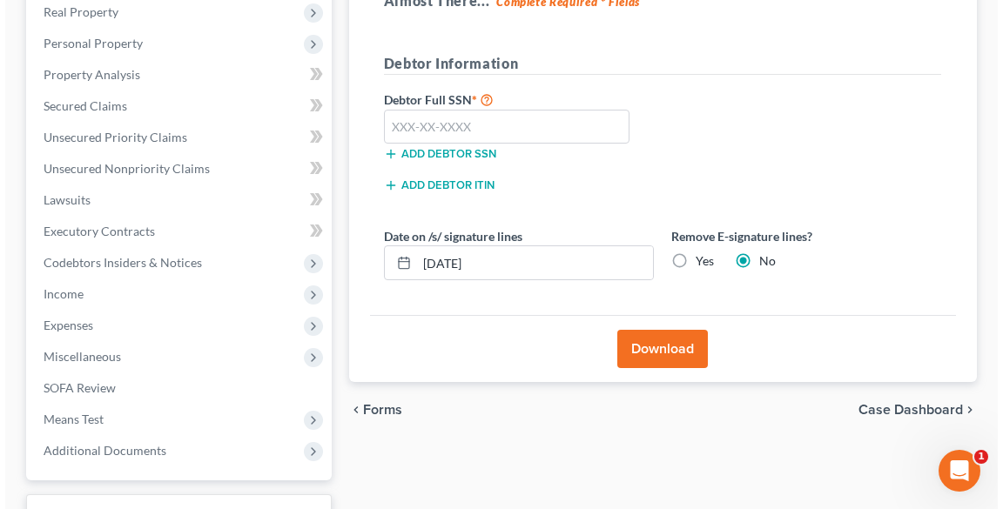
scroll to position [306, 0]
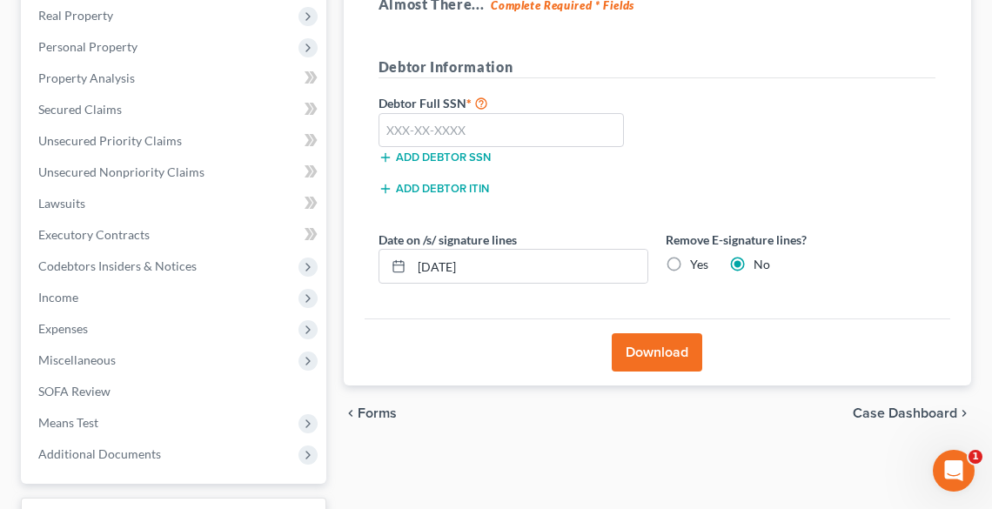
click at [690, 273] on label "Yes" at bounding box center [699, 264] width 18 height 17
click at [697, 267] on input "Yes" at bounding box center [702, 261] width 11 height 11
radio input "true"
radio input "false"
click at [690, 265] on label "Yes" at bounding box center [699, 264] width 18 height 17
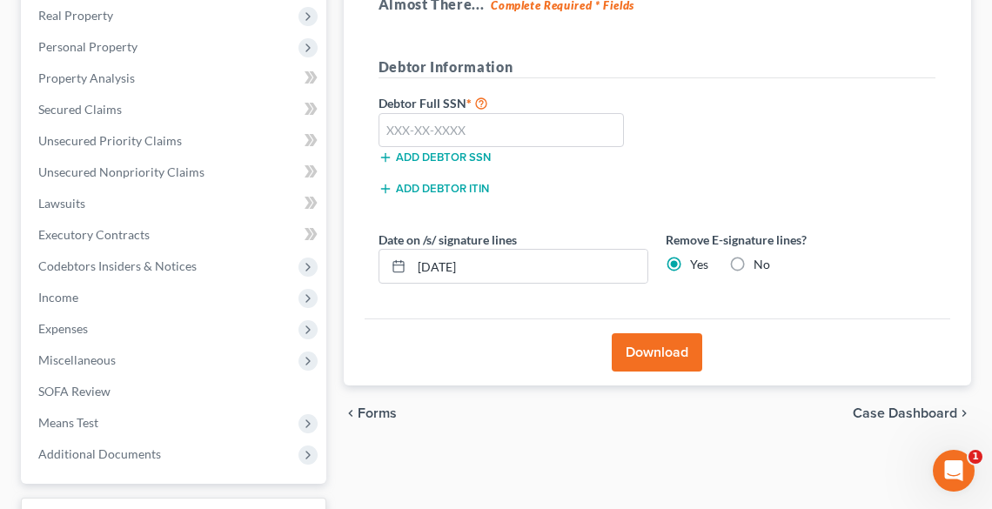
click at [697, 265] on input "Yes" at bounding box center [702, 261] width 11 height 11
click at [499, 129] on input "text" at bounding box center [502, 130] width 246 height 35
type input "270-94-9599"
click at [651, 352] on button "Download" at bounding box center [657, 352] width 91 height 38
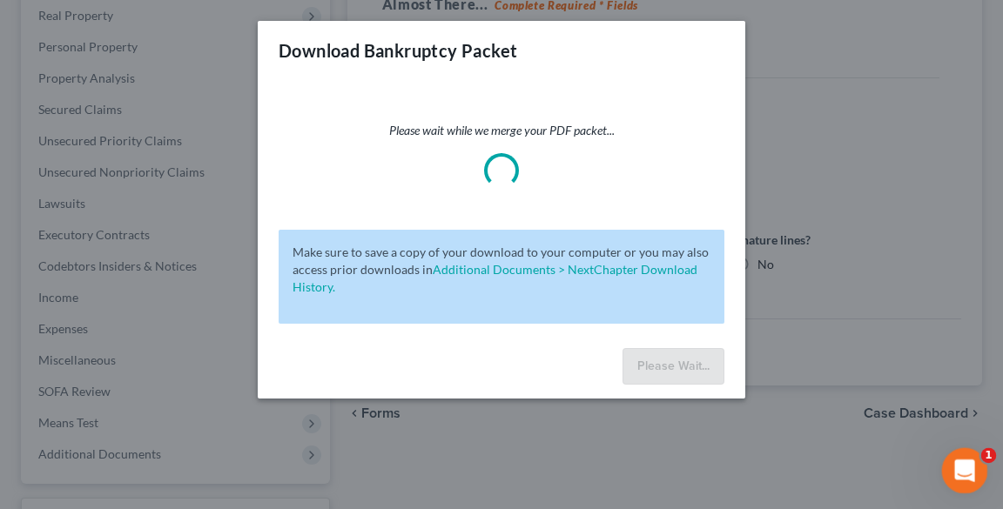
click at [966, 473] on icon "Open Intercom Messenger" at bounding box center [962, 468] width 29 height 29
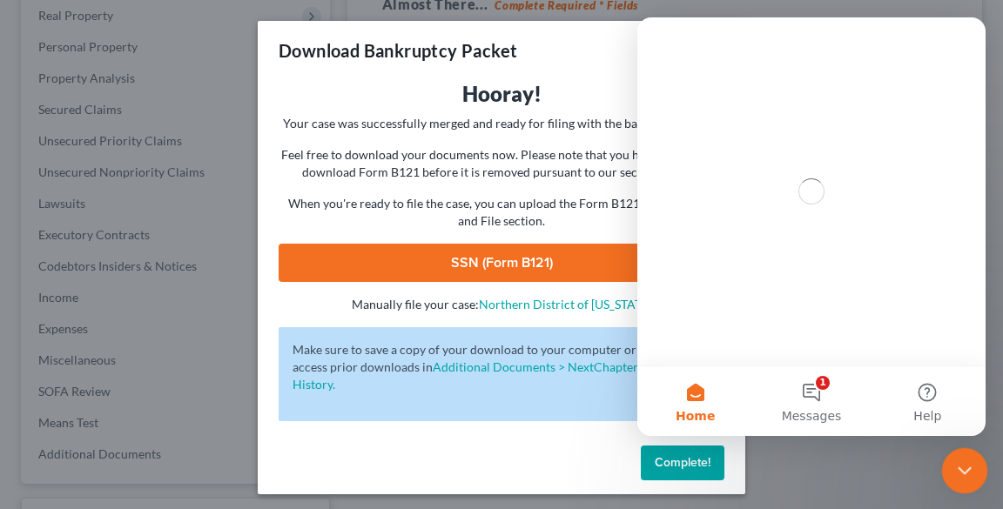
scroll to position [0, 0]
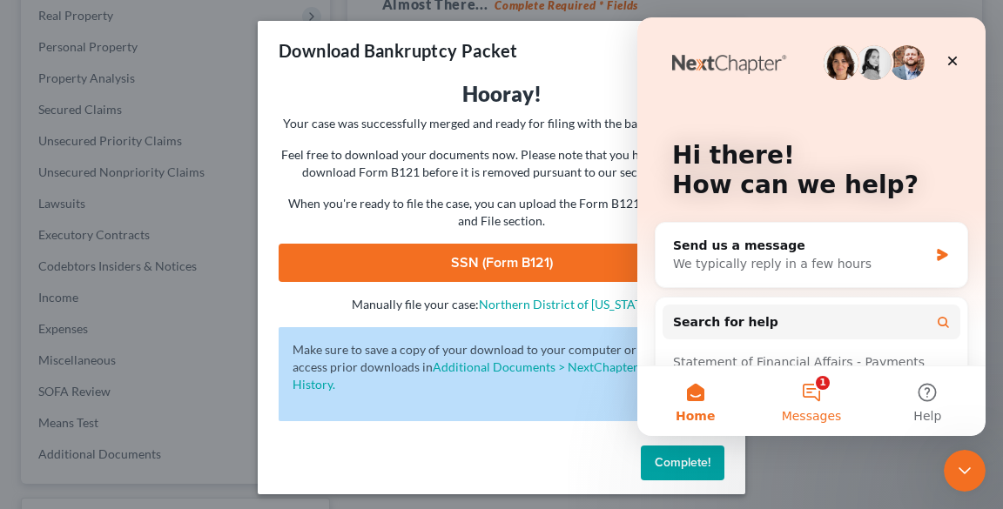
click at [813, 395] on button "1 Messages" at bounding box center [811, 401] width 116 height 70
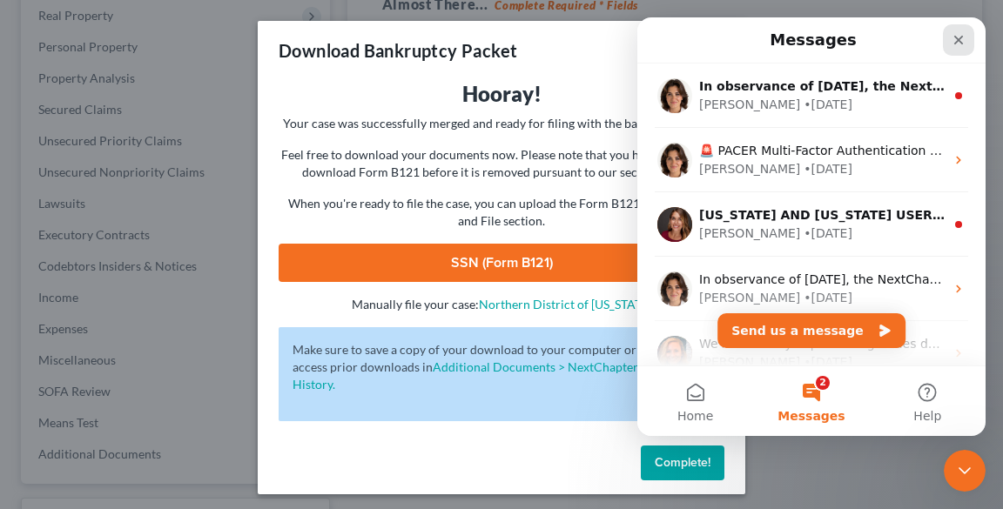
click at [954, 42] on icon "Close" at bounding box center [958, 40] width 14 height 14
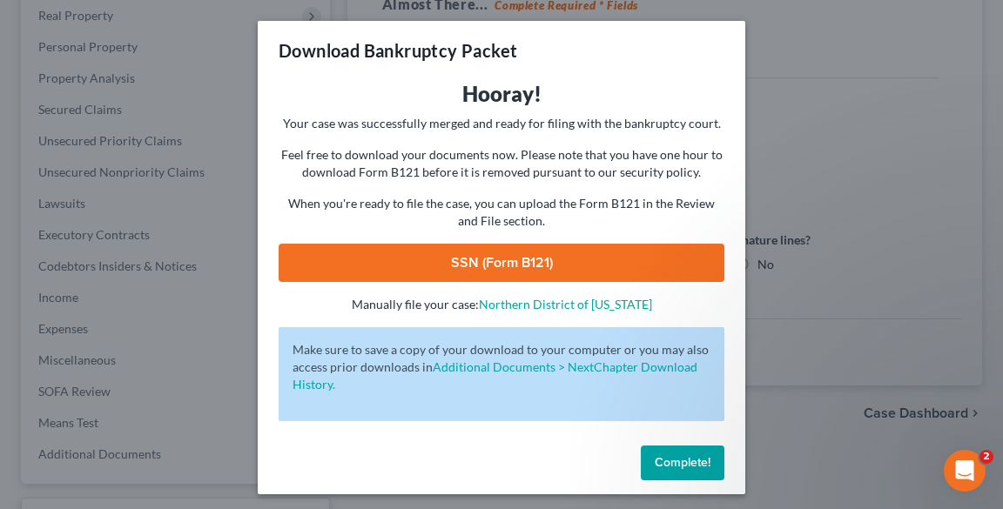
click at [523, 266] on link "SSN (Form B121)" at bounding box center [501, 263] width 446 height 38
click at [693, 462] on span "Complete!" at bounding box center [682, 462] width 56 height 15
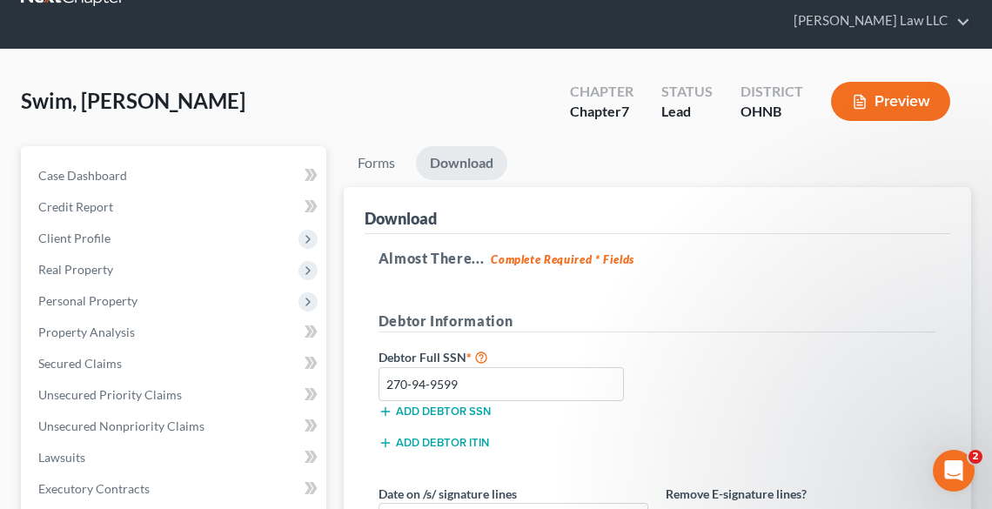
scroll to position [28, 0]
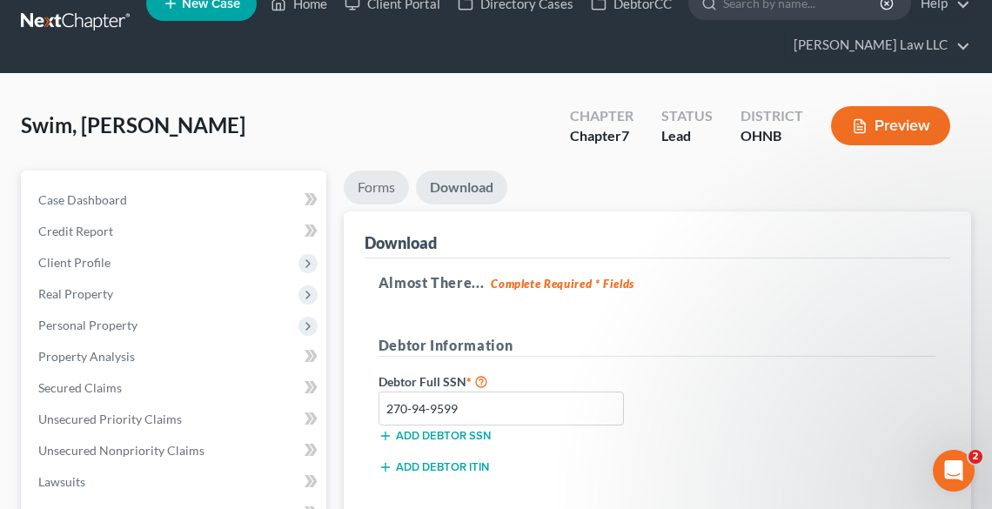
click at [379, 180] on link "Forms" at bounding box center [376, 188] width 65 height 34
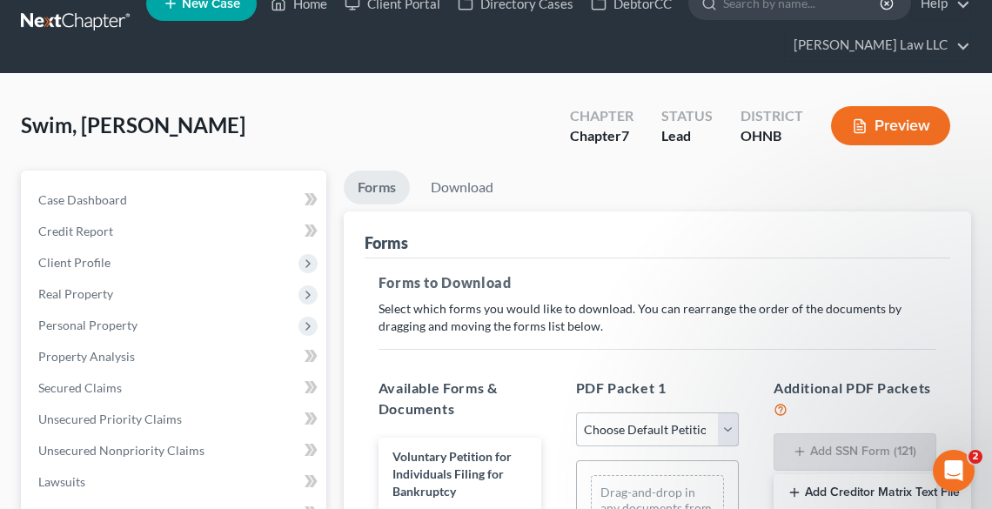
click at [667, 429] on select "Choose Default Petition PDF Packet Complete Bankruptcy Petition (all forms and …" at bounding box center [657, 430] width 163 height 35
select select "0"
click at [576, 413] on select "Choose Default Petition PDF Packet Complete Bankruptcy Petition (all forms and …" at bounding box center [657, 430] width 163 height 35
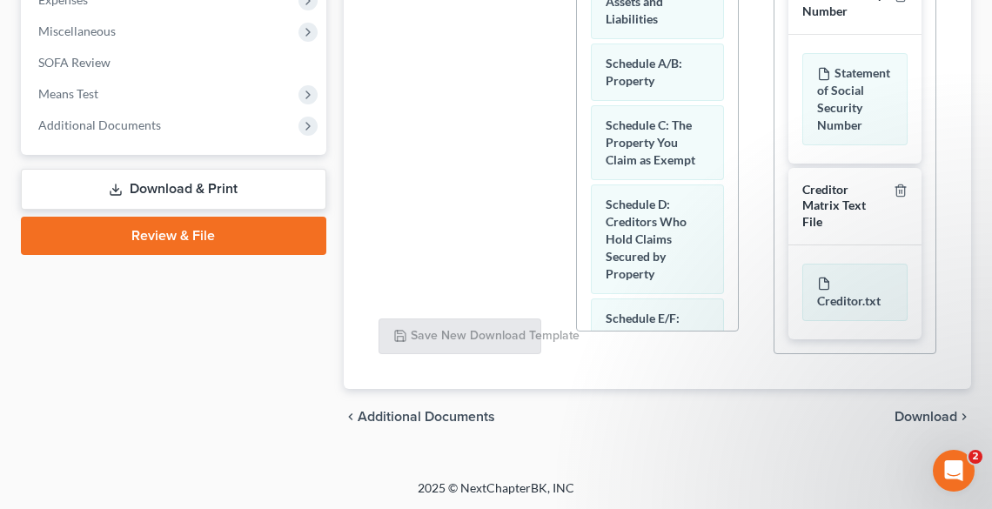
click at [930, 420] on span "Download" at bounding box center [926, 417] width 63 height 14
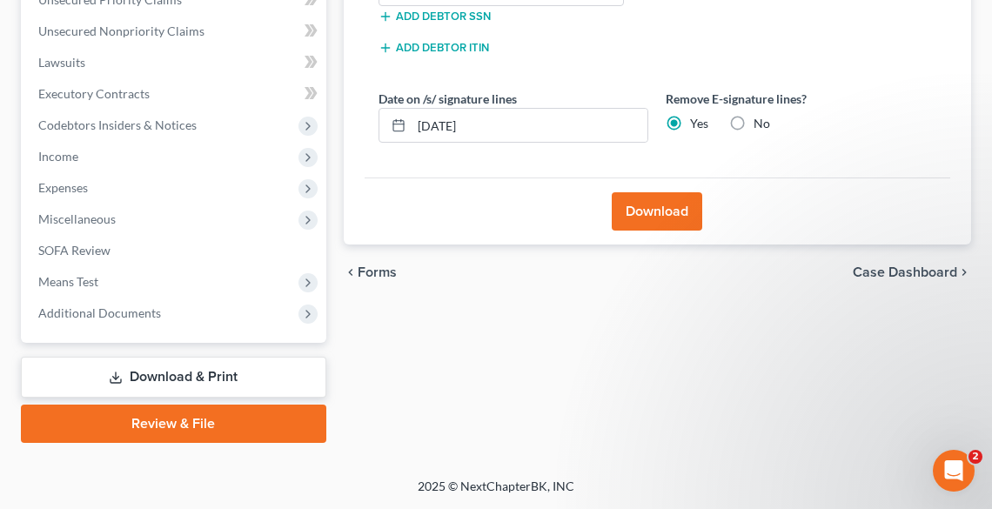
scroll to position [446, 0]
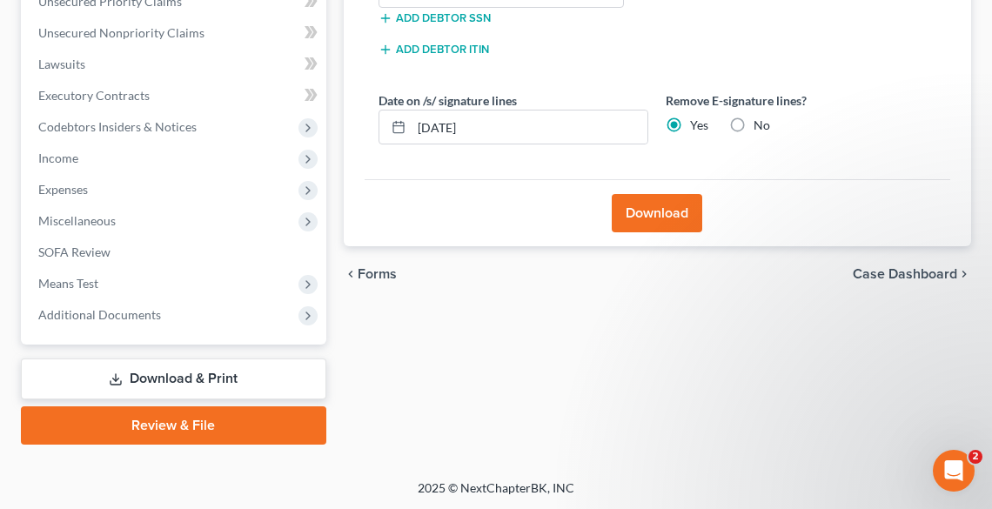
click at [754, 122] on label "No" at bounding box center [762, 125] width 17 height 17
click at [761, 122] on input "No" at bounding box center [766, 122] width 11 height 11
radio input "true"
radio input "false"
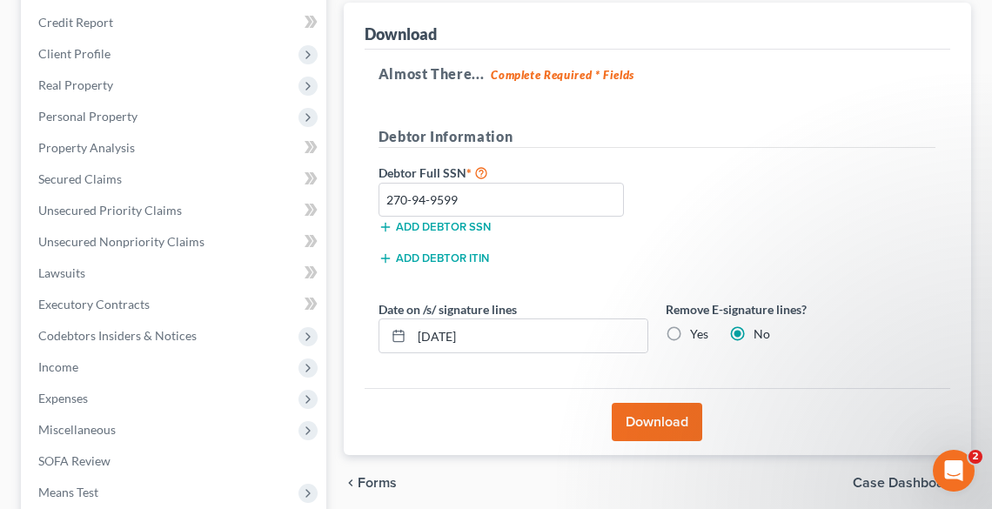
scroll to position [376, 0]
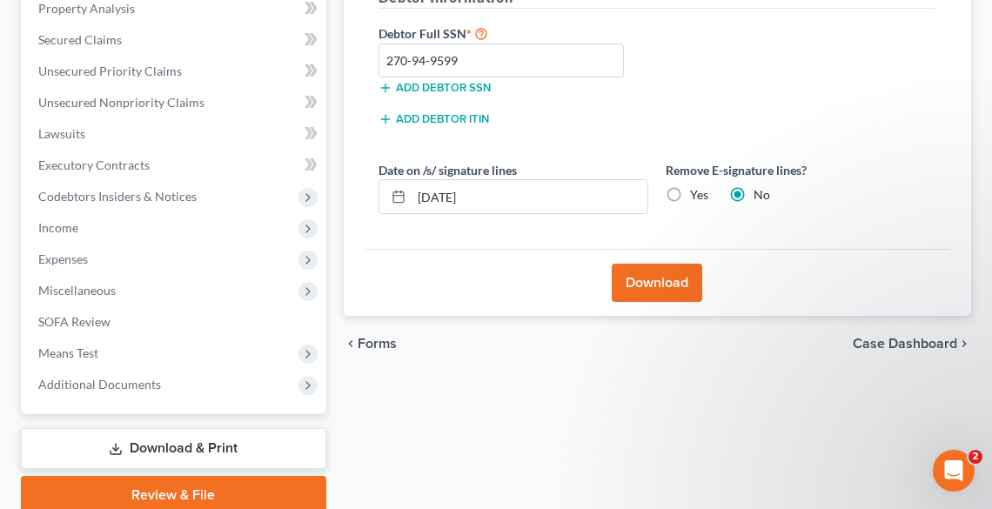
click at [663, 273] on button "Download" at bounding box center [657, 283] width 91 height 38
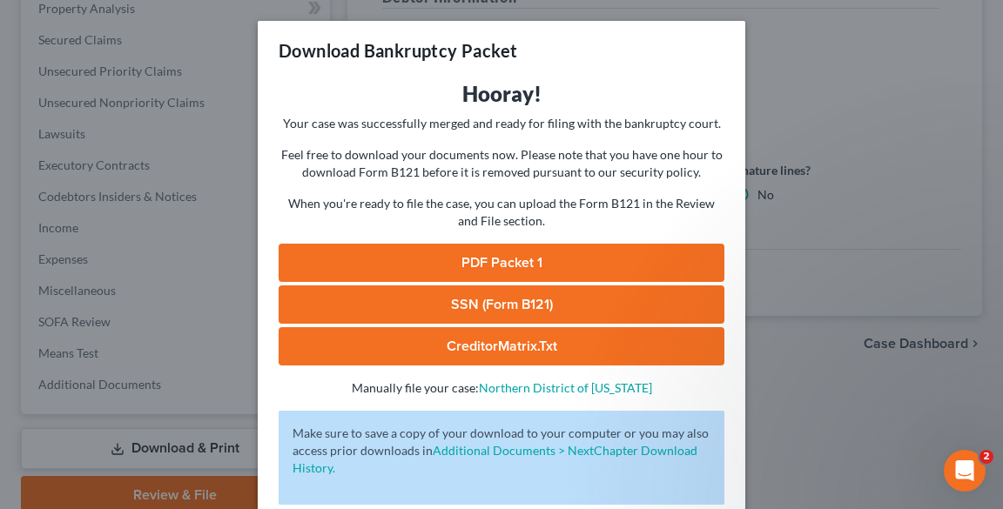
click at [522, 256] on link "PDF Packet 1" at bounding box center [501, 263] width 446 height 38
click at [858, 71] on div "Download Bankruptcy Packet Hooray! Your case was successfully merged and ready …" at bounding box center [501, 254] width 1003 height 509
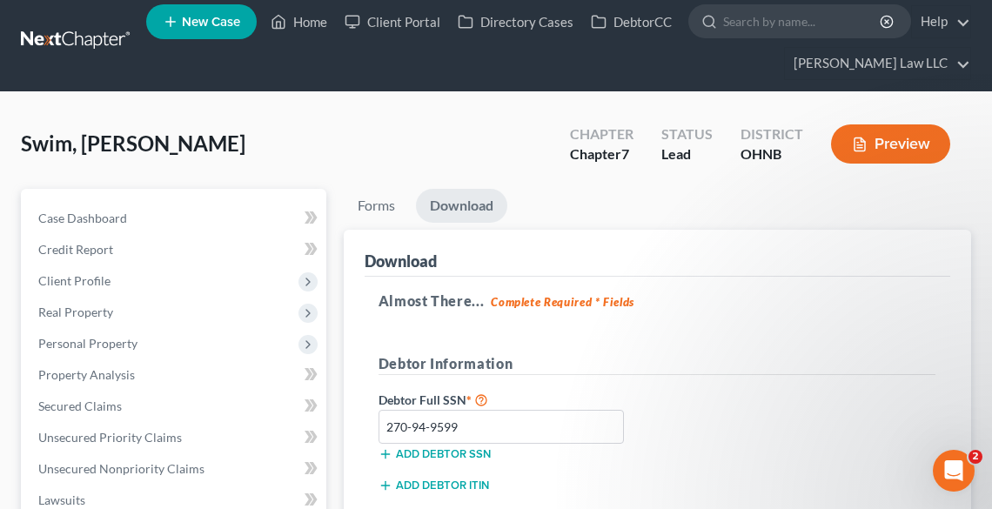
scroll to position [0, 0]
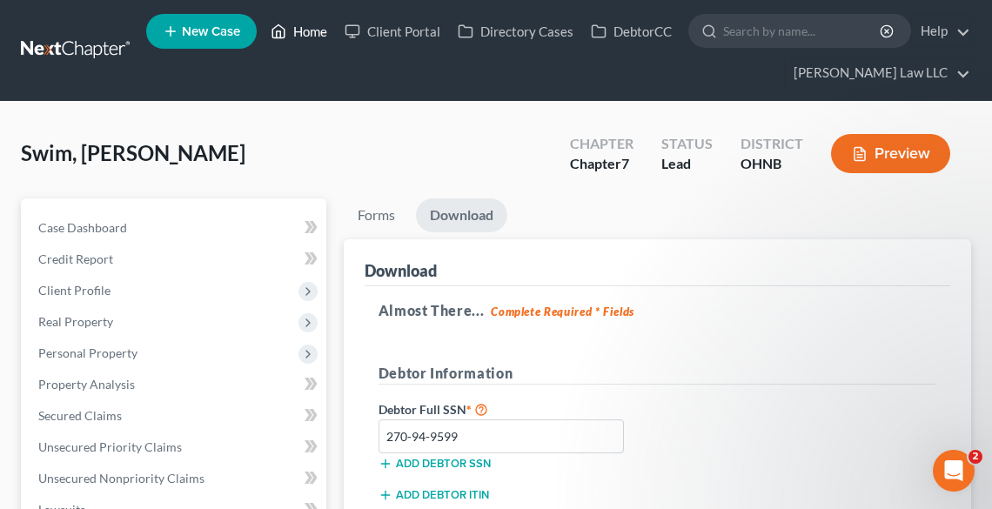
click at [313, 28] on link "Home" at bounding box center [299, 31] width 74 height 31
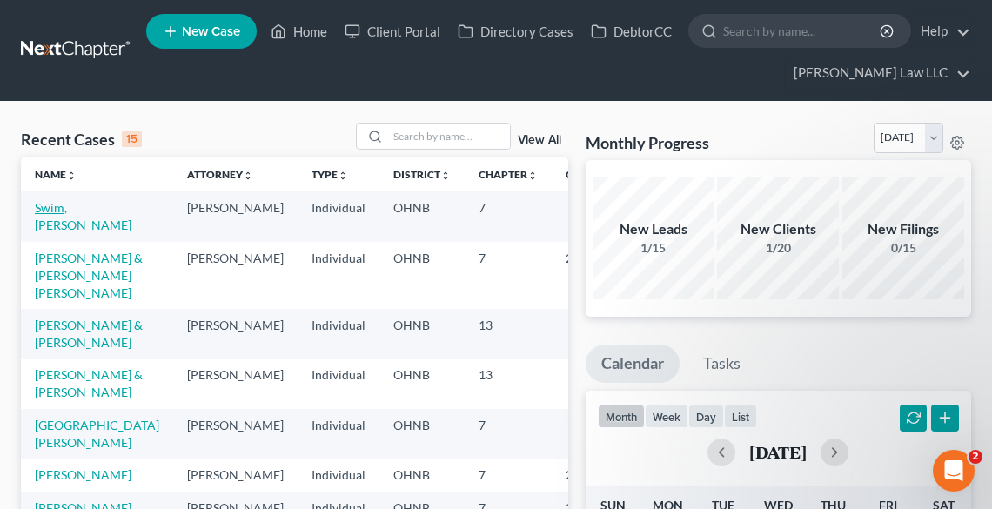
click at [59, 220] on link "Swim, [PERSON_NAME]" at bounding box center [83, 216] width 97 height 32
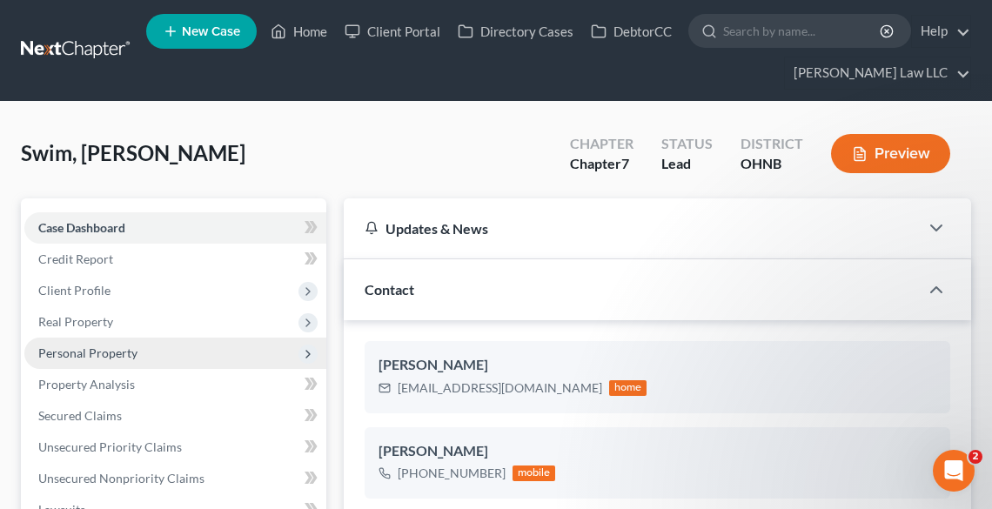
scroll to position [307, 0]
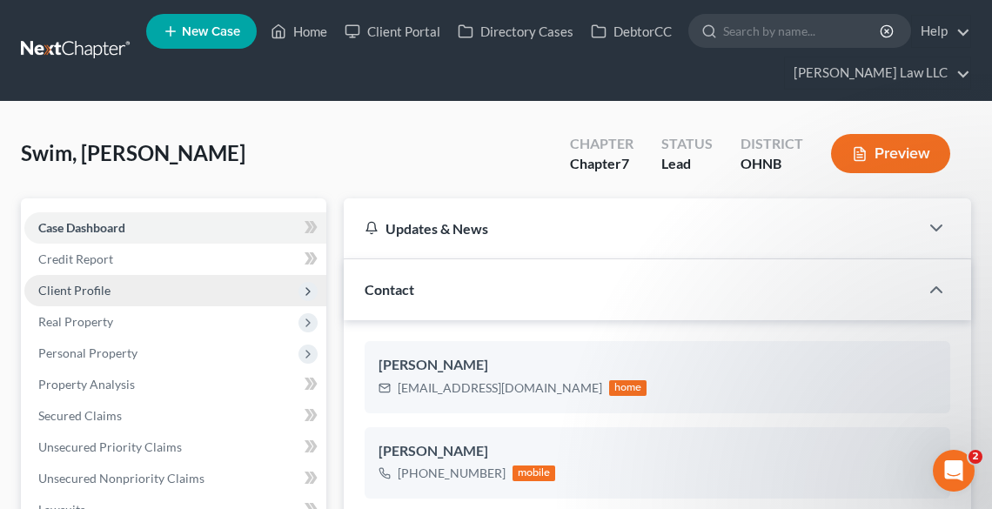
click at [77, 293] on span "Client Profile" at bounding box center [74, 290] width 72 height 15
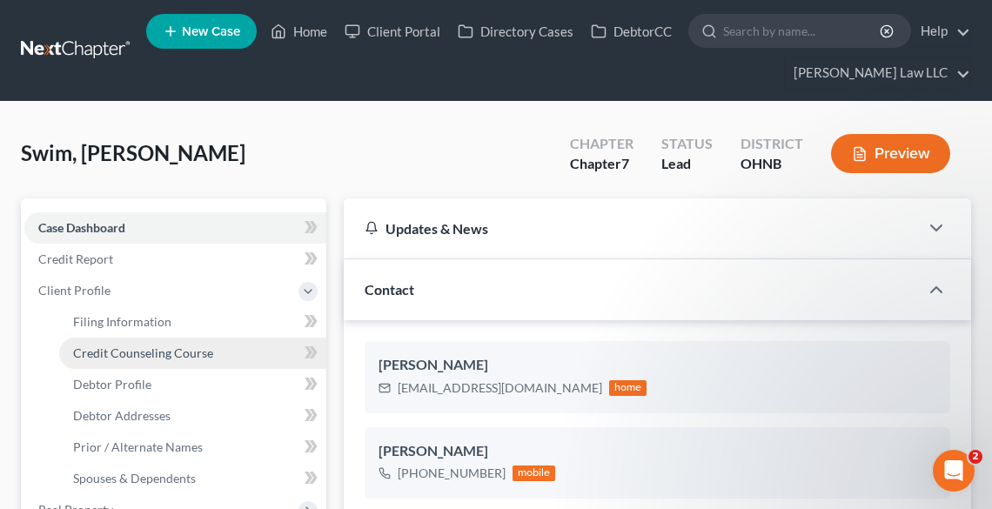
click at [105, 345] on span "Credit Counseling Course" at bounding box center [143, 352] width 140 height 15
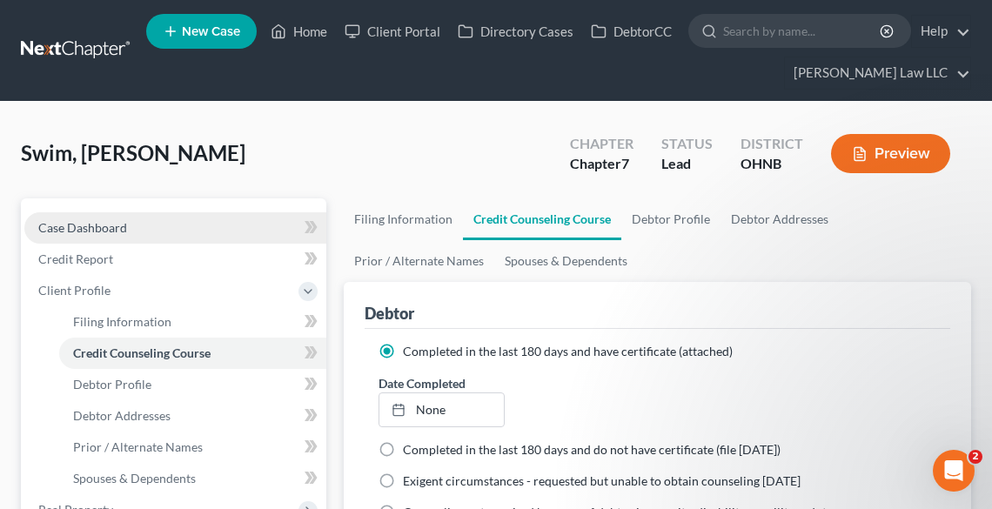
click at [92, 223] on span "Case Dashboard" at bounding box center [82, 227] width 89 height 15
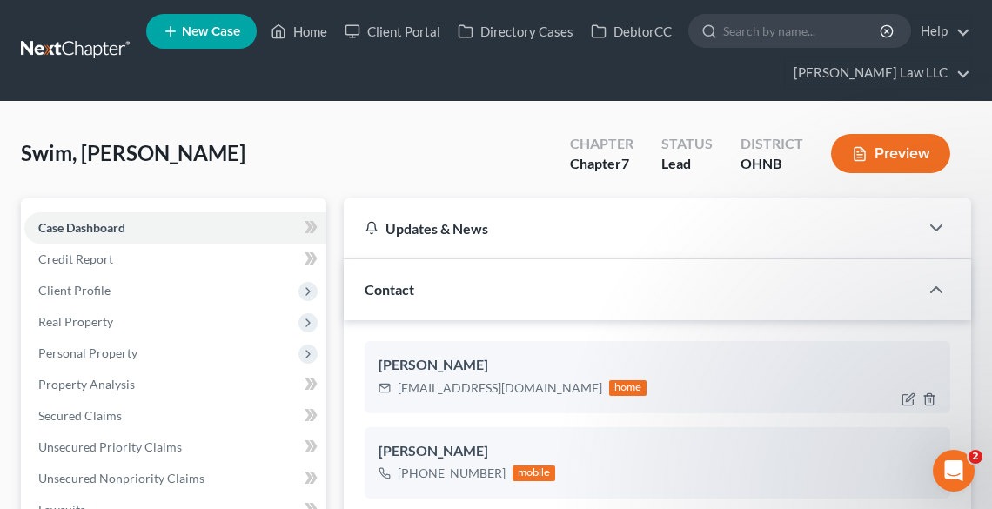
scroll to position [307, 0]
drag, startPoint x: 314, startPoint y: 31, endPoint x: 392, endPoint y: 93, distance: 99.1
click at [314, 31] on link "Home" at bounding box center [299, 31] width 74 height 31
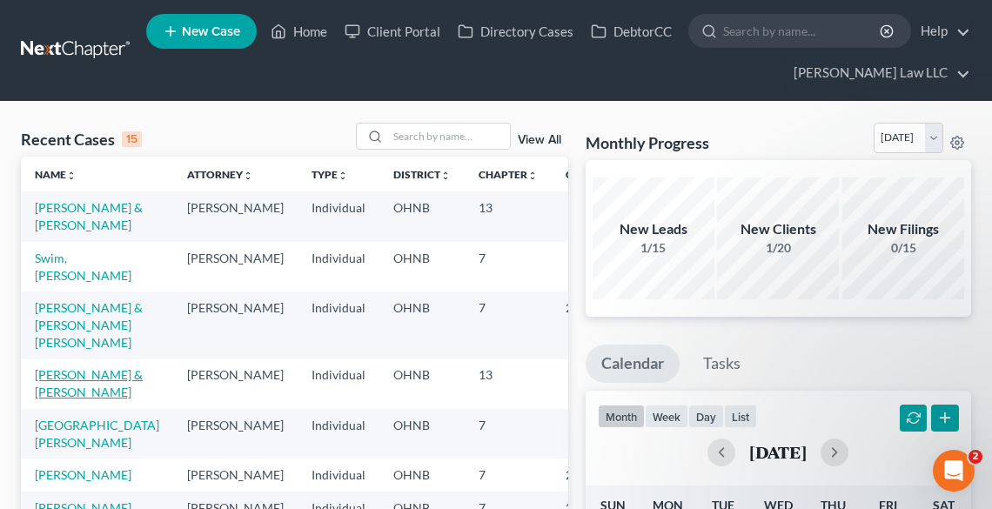
click at [63, 399] on link "[PERSON_NAME] & [PERSON_NAME]" at bounding box center [89, 383] width 108 height 32
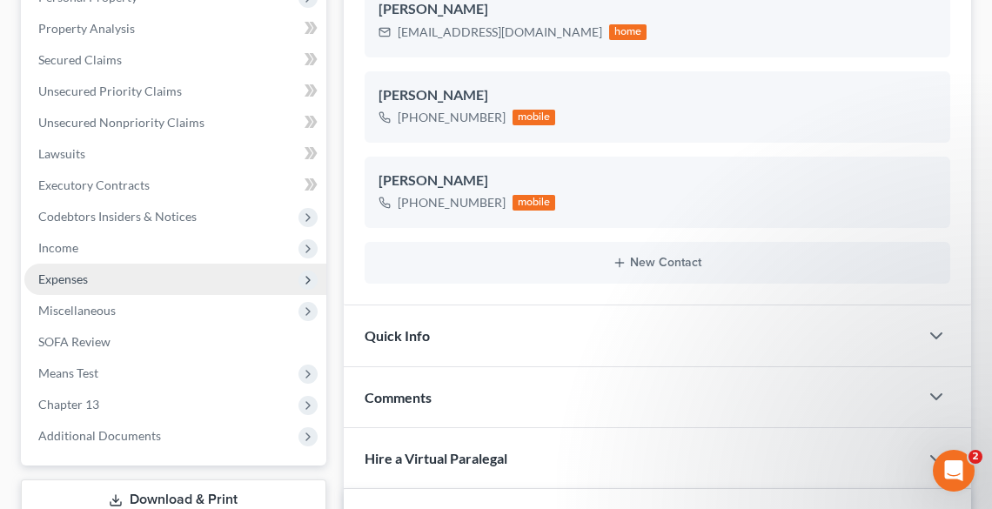
scroll to position [278, 0]
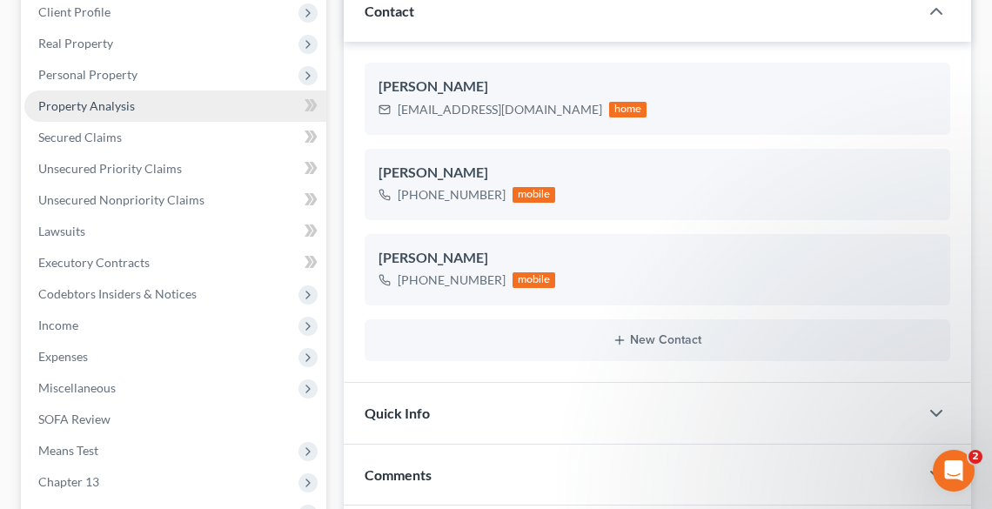
click at [102, 94] on link "Property Analysis" at bounding box center [175, 106] width 302 height 31
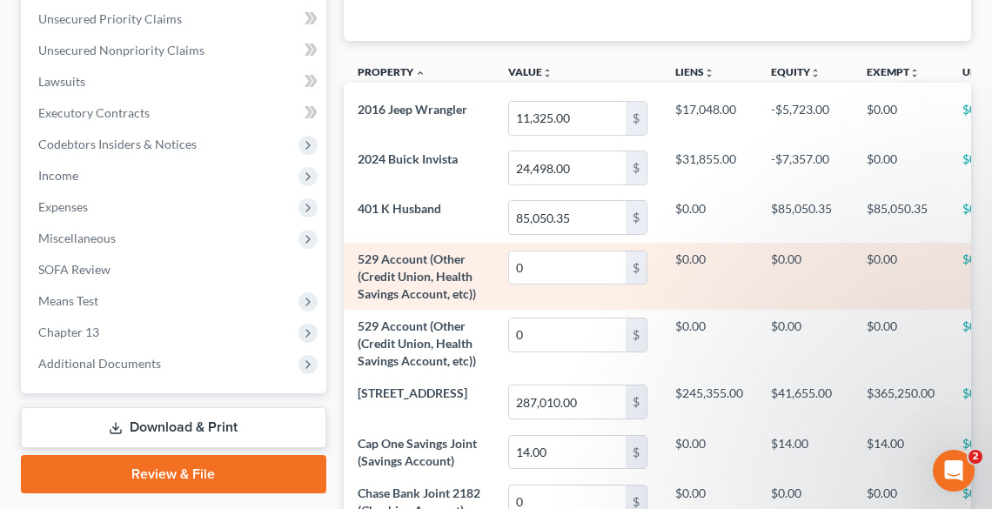
scroll to position [278, 0]
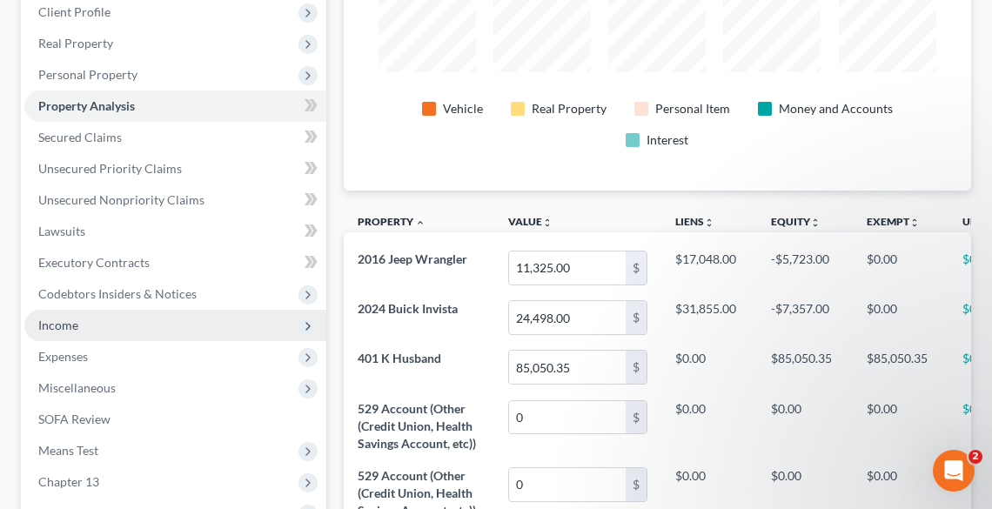
click at [79, 325] on span "Income" at bounding box center [175, 325] width 302 height 31
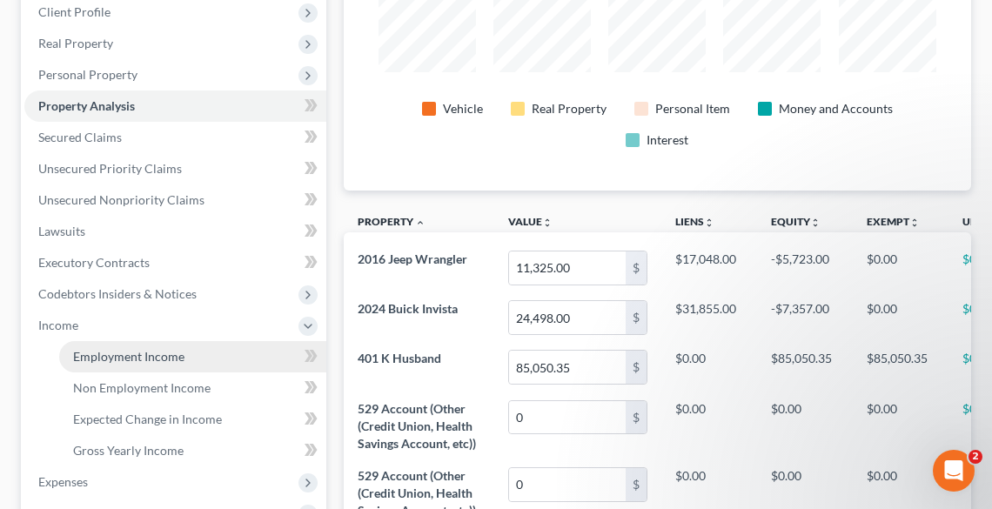
click at [124, 349] on span "Employment Income" at bounding box center [128, 356] width 111 height 15
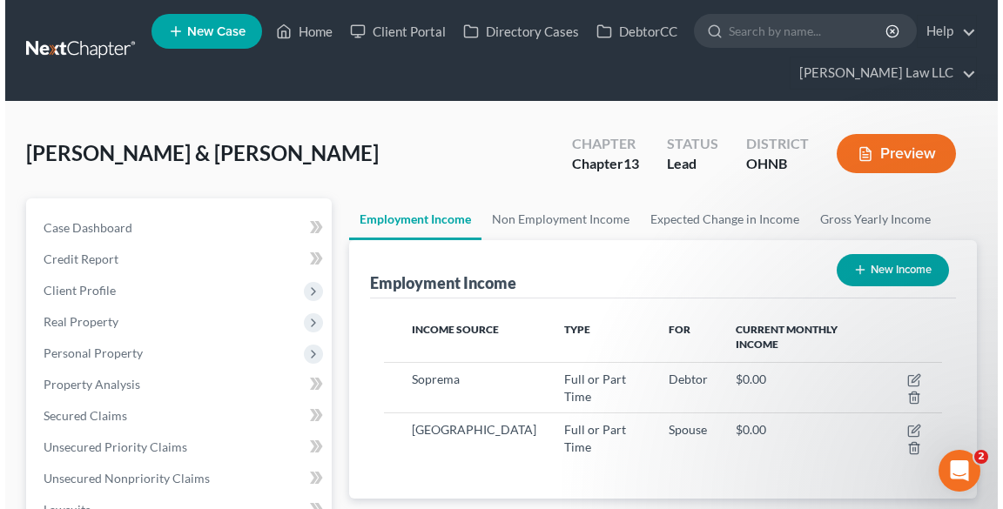
scroll to position [139, 0]
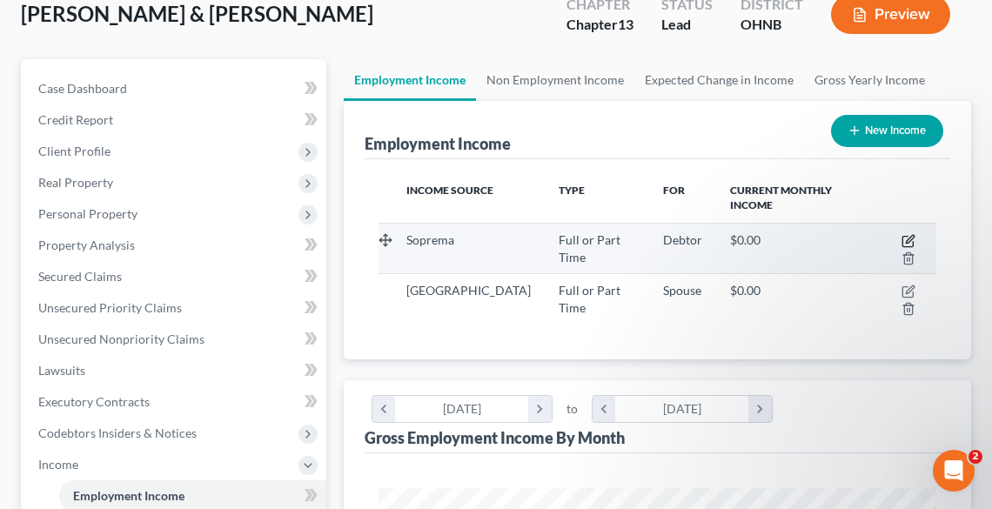
click at [909, 234] on icon "button" at bounding box center [909, 241] width 14 height 14
select select "0"
select select "36"
select select "3"
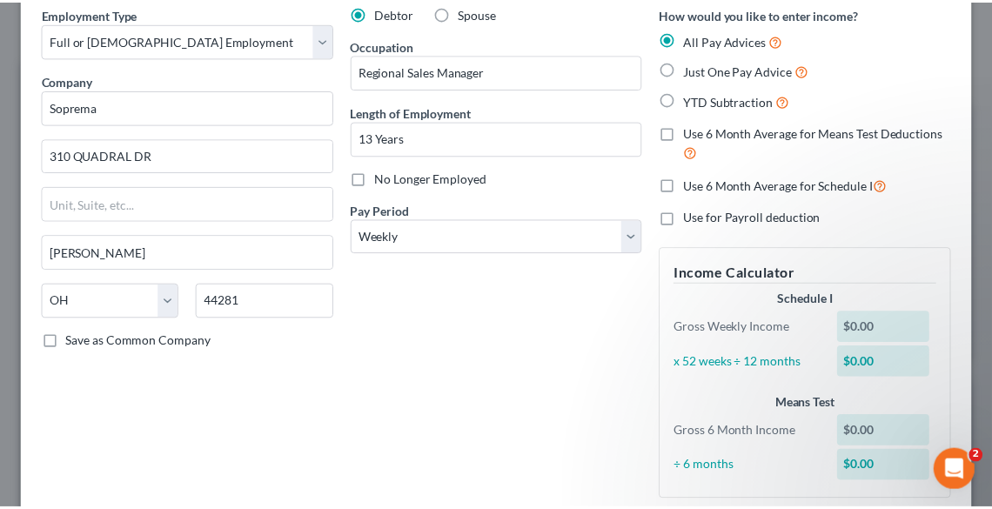
scroll to position [205, 0]
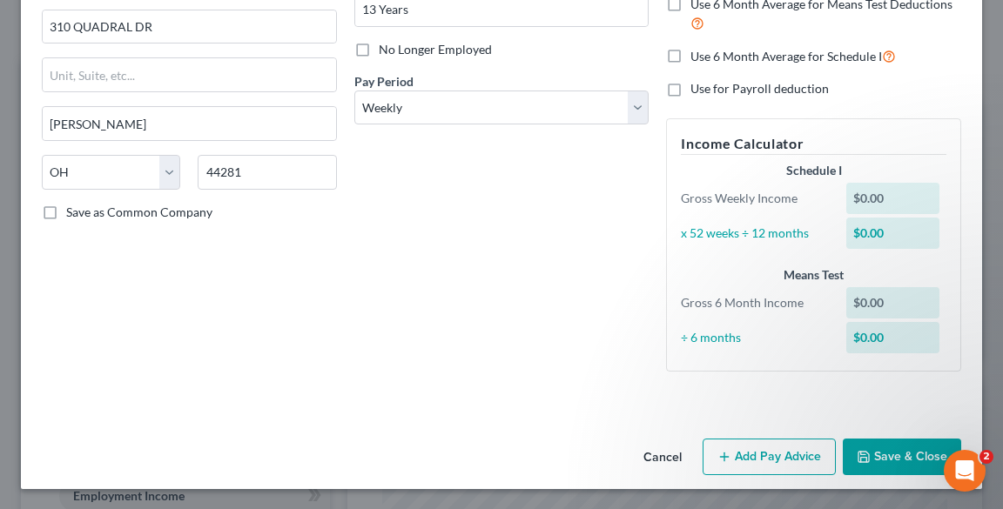
click at [655, 447] on button "Cancel" at bounding box center [662, 457] width 66 height 35
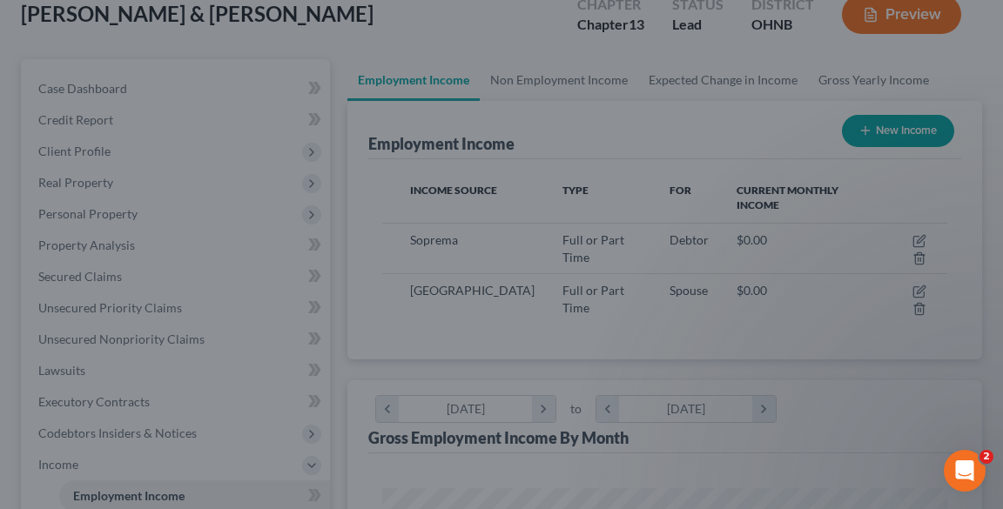
scroll to position [869990, 869675]
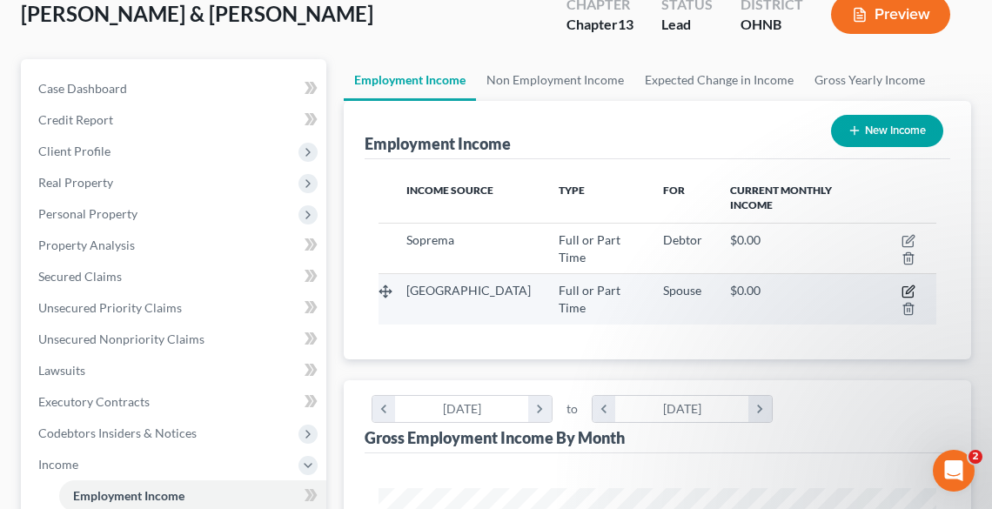
click at [909, 292] on icon "button" at bounding box center [910, 290] width 8 height 8
select select "0"
select select "36"
select select "2"
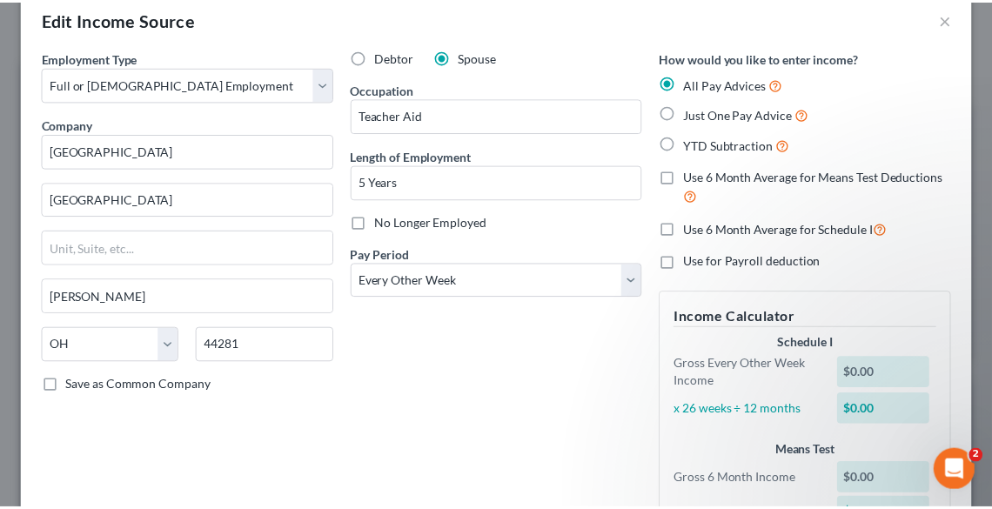
scroll to position [0, 0]
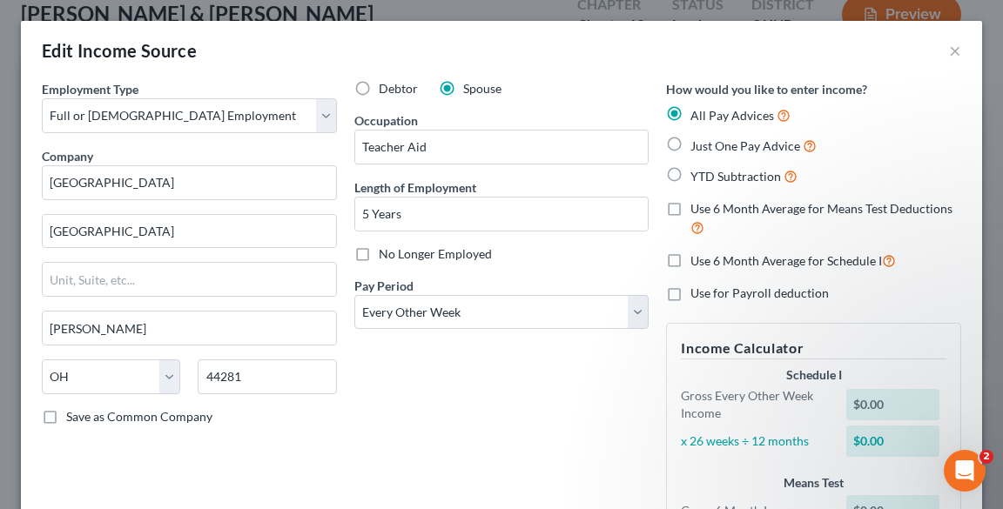
click at [950, 55] on div "Edit Income Source ×" at bounding box center [501, 50] width 961 height 59
click at [949, 55] on button "×" at bounding box center [955, 50] width 12 height 21
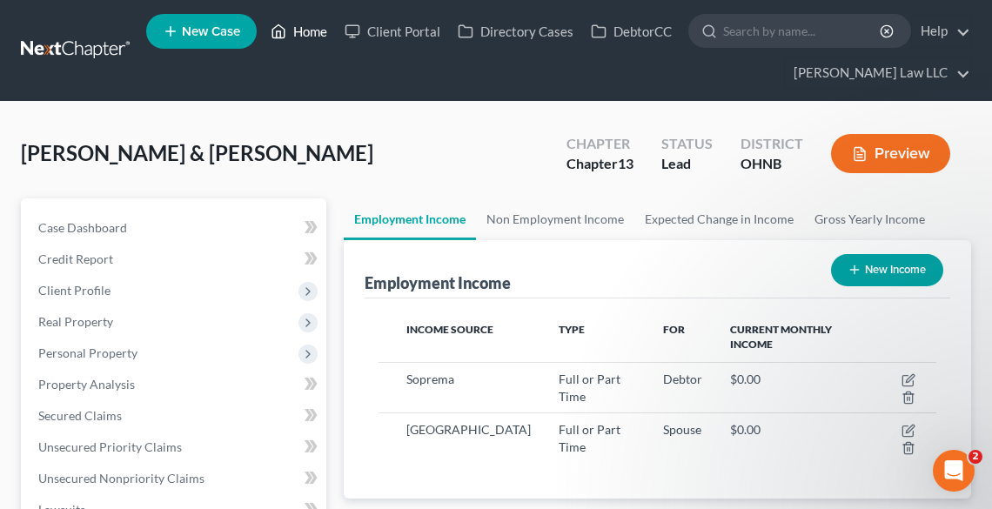
click at [310, 33] on link "Home" at bounding box center [299, 31] width 74 height 31
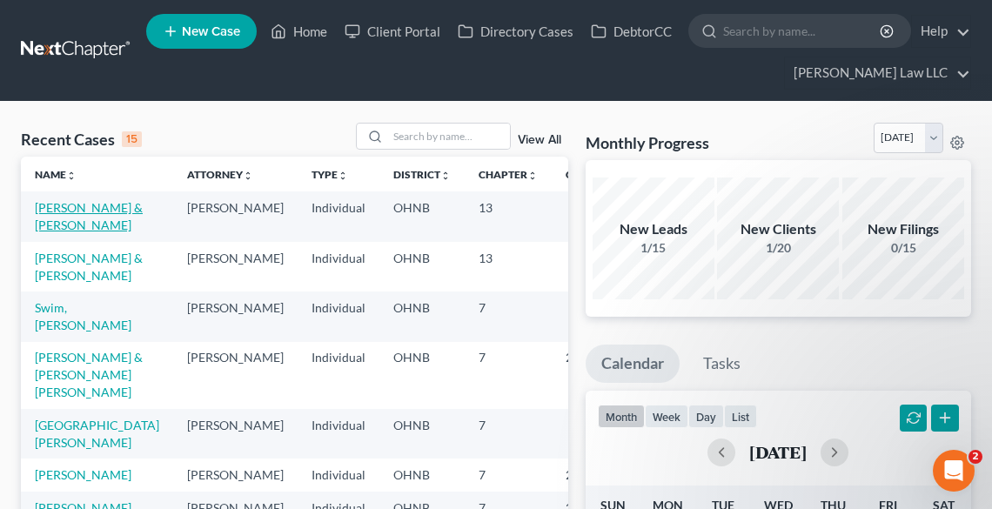
click at [50, 231] on link "[PERSON_NAME] & [PERSON_NAME]" at bounding box center [89, 216] width 108 height 32
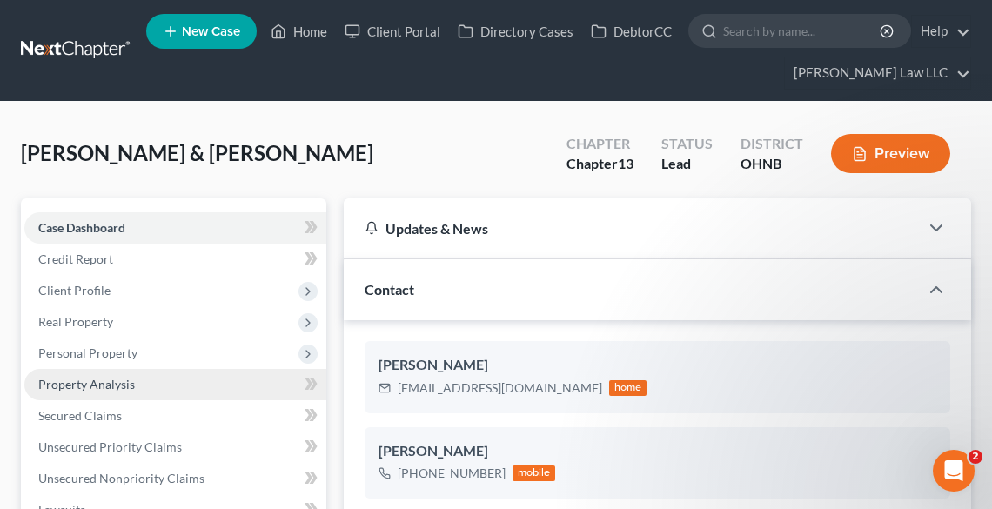
click at [119, 386] on span "Property Analysis" at bounding box center [86, 384] width 97 height 15
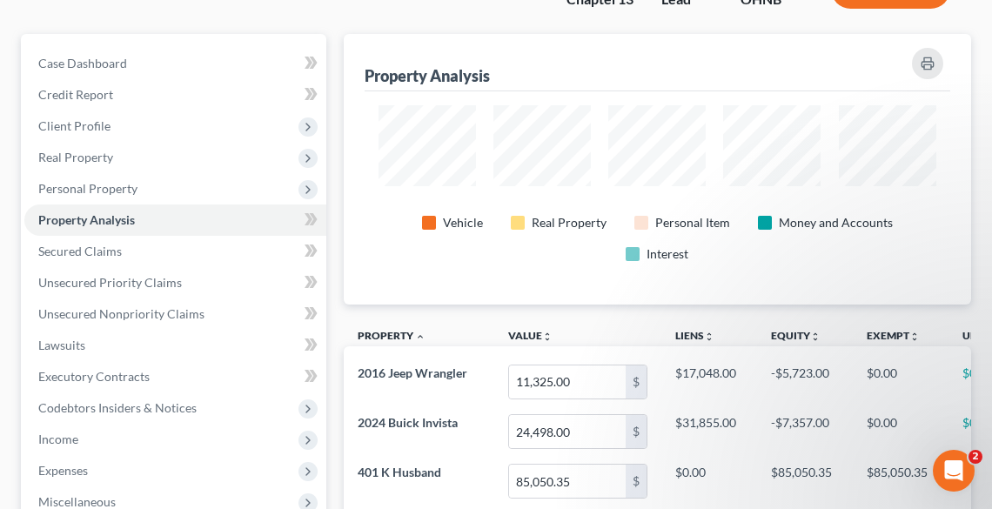
scroll to position [348, 0]
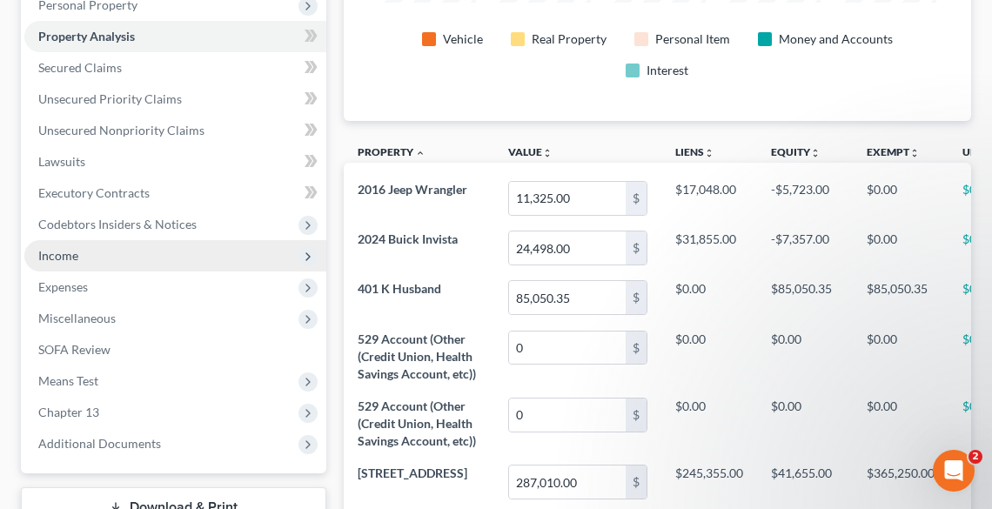
click at [55, 249] on span "Income" at bounding box center [58, 255] width 40 height 15
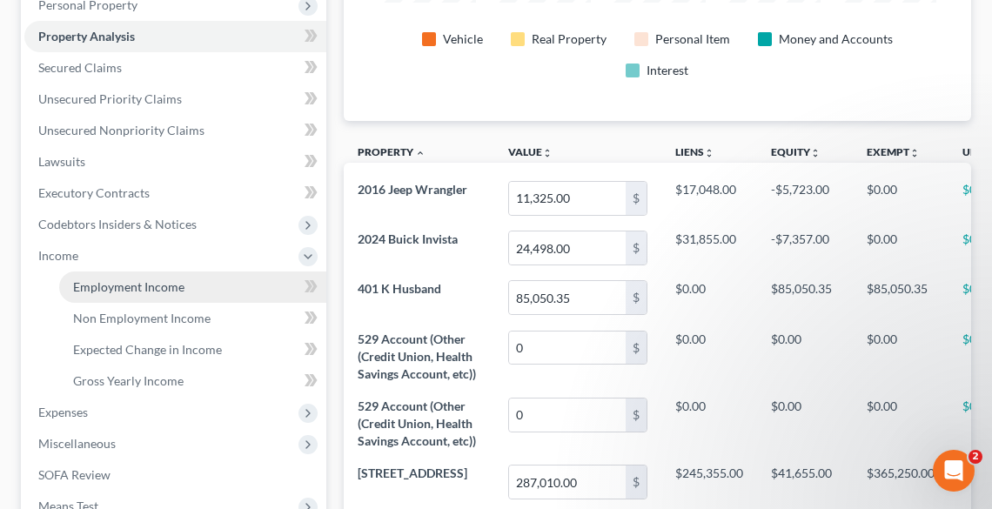
click at [97, 279] on span "Employment Income" at bounding box center [128, 286] width 111 height 15
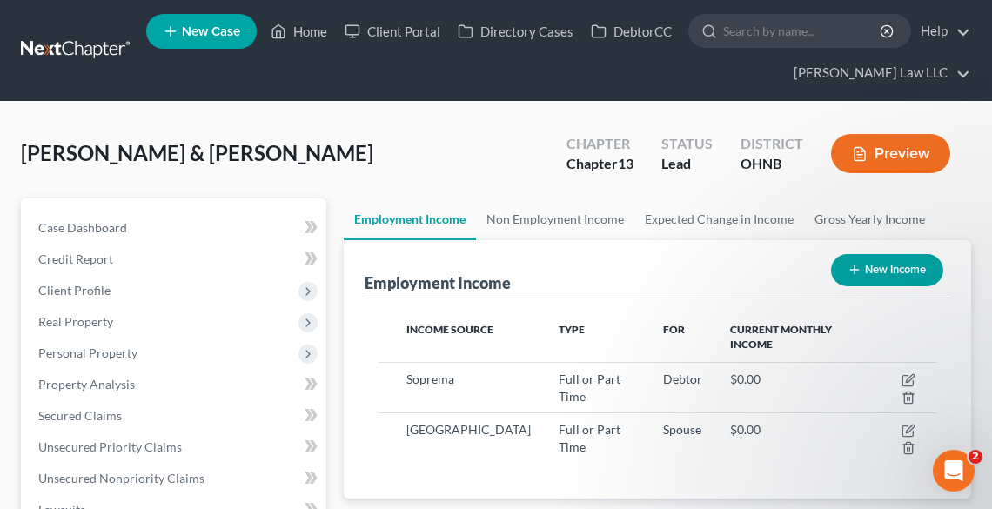
scroll to position [278, 592]
click at [310, 35] on link "Home" at bounding box center [299, 31] width 74 height 31
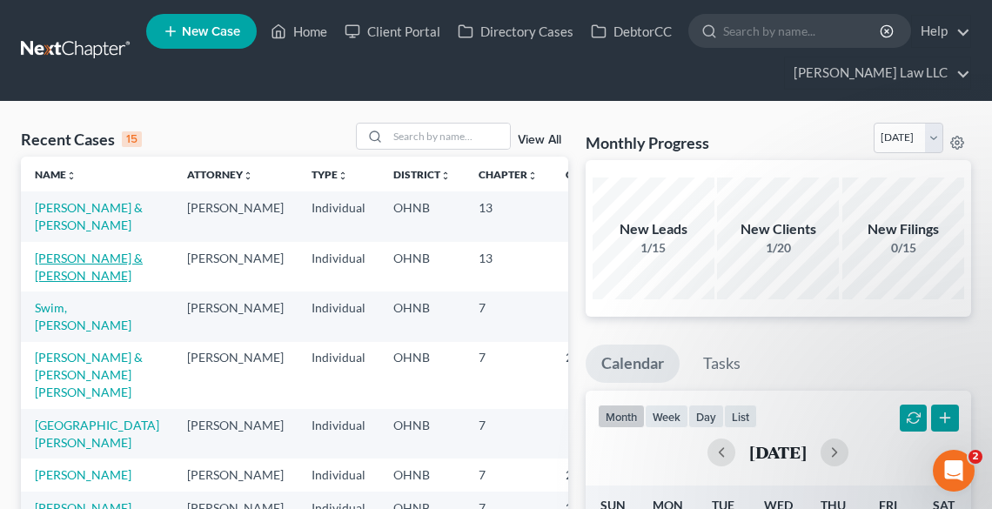
click at [57, 283] on link "[PERSON_NAME] & [PERSON_NAME]" at bounding box center [89, 267] width 108 height 32
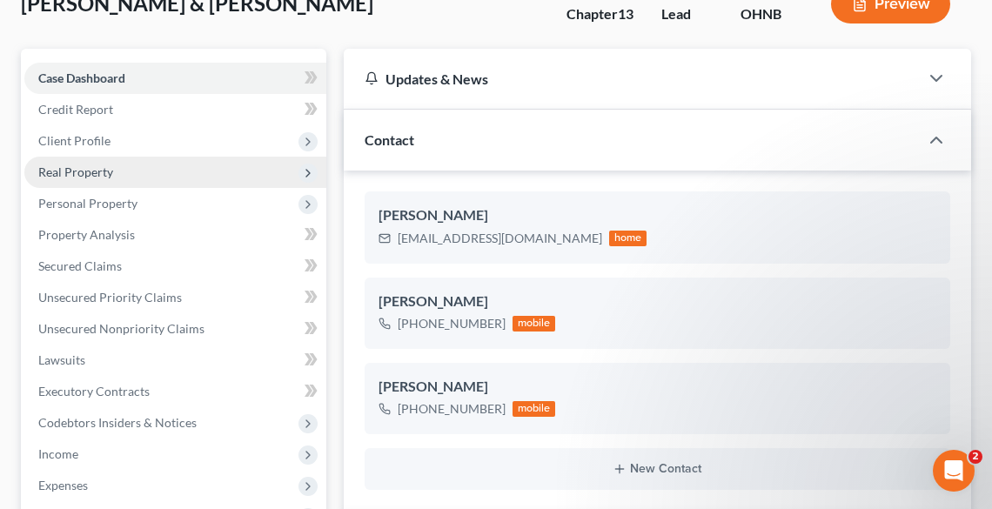
scroll to position [307, 0]
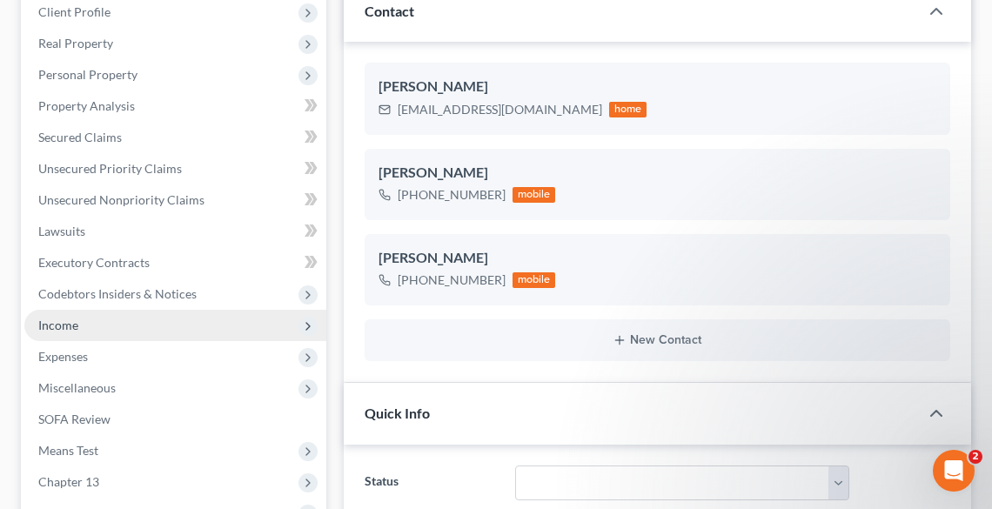
click at [64, 322] on span "Income" at bounding box center [58, 325] width 40 height 15
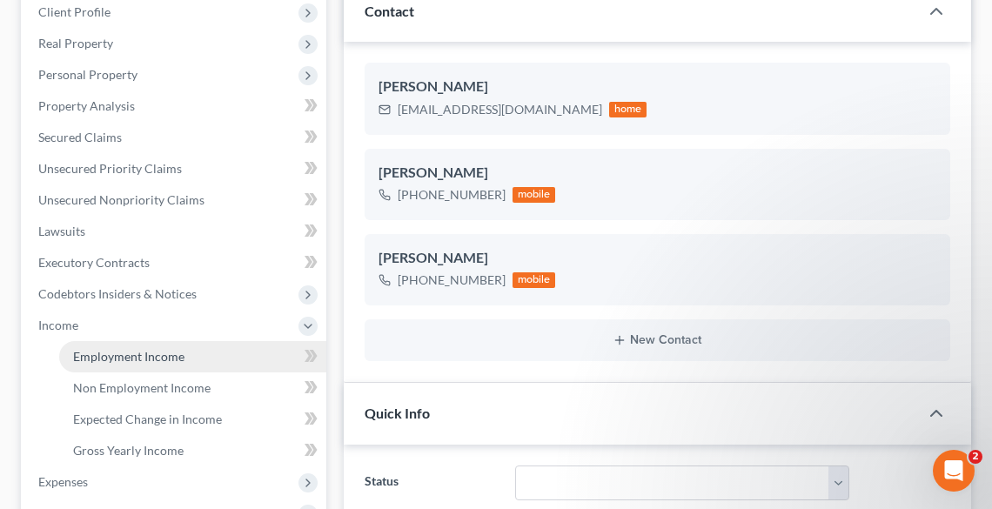
click at [155, 361] on span "Employment Income" at bounding box center [128, 356] width 111 height 15
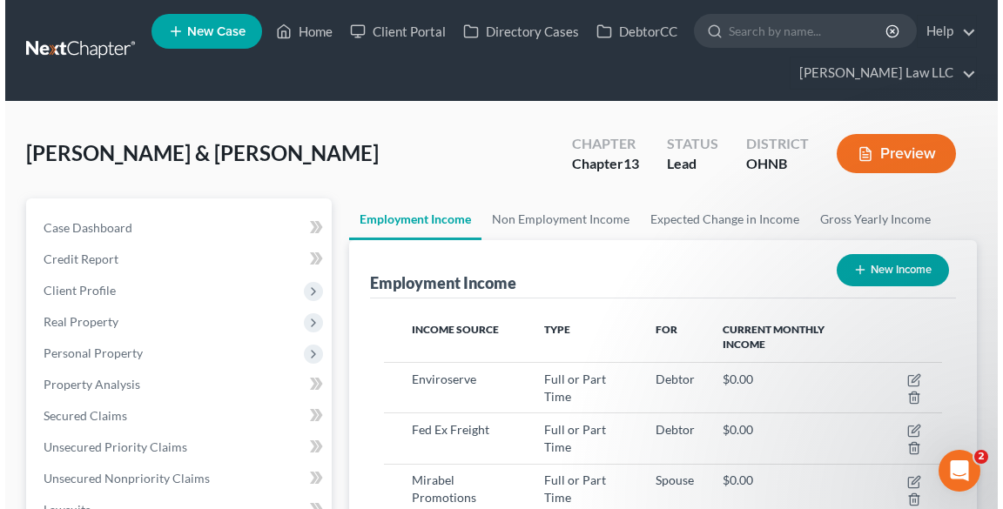
scroll to position [278, 592]
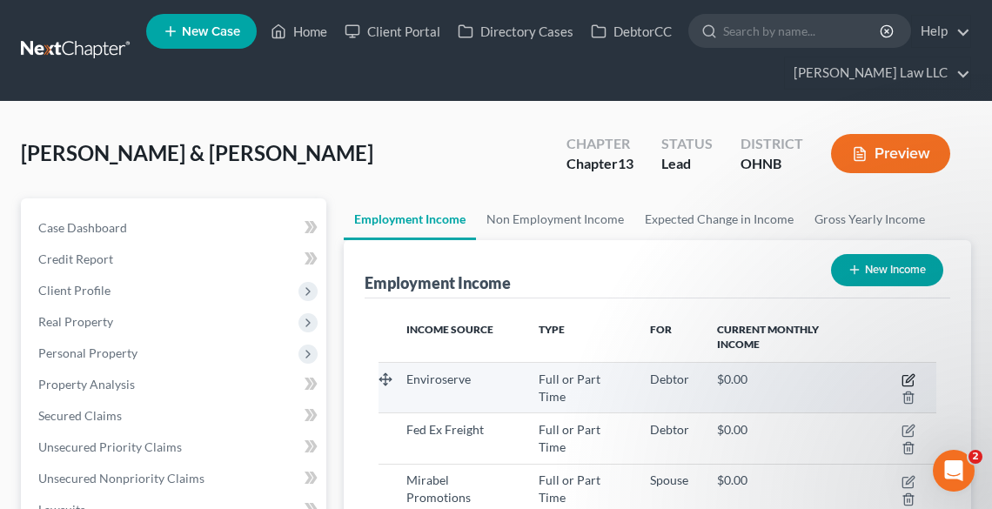
click at [908, 379] on icon "button" at bounding box center [909, 380] width 14 height 14
select select "0"
select select "46"
select select "1"
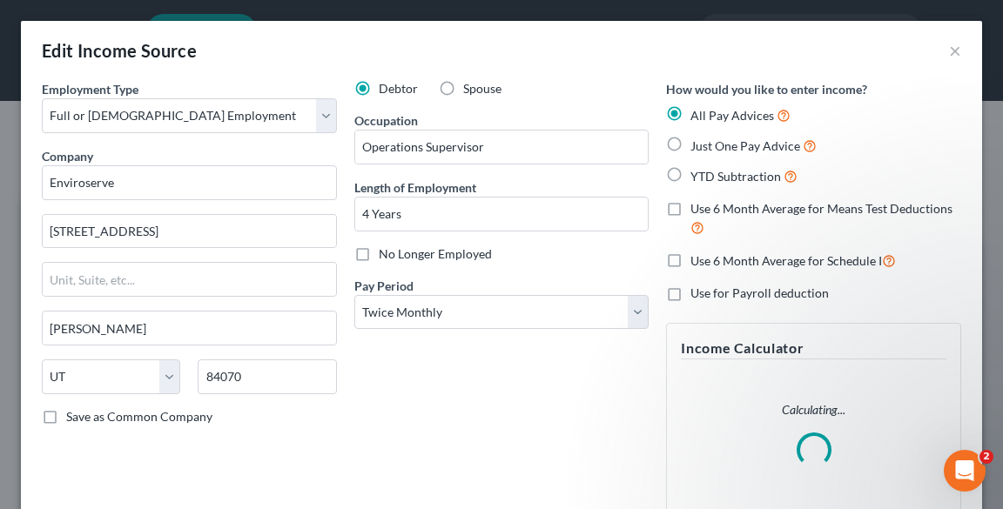
scroll to position [282, 599]
click at [698, 145] on span "Just One Pay Advice" at bounding box center [745, 145] width 110 height 15
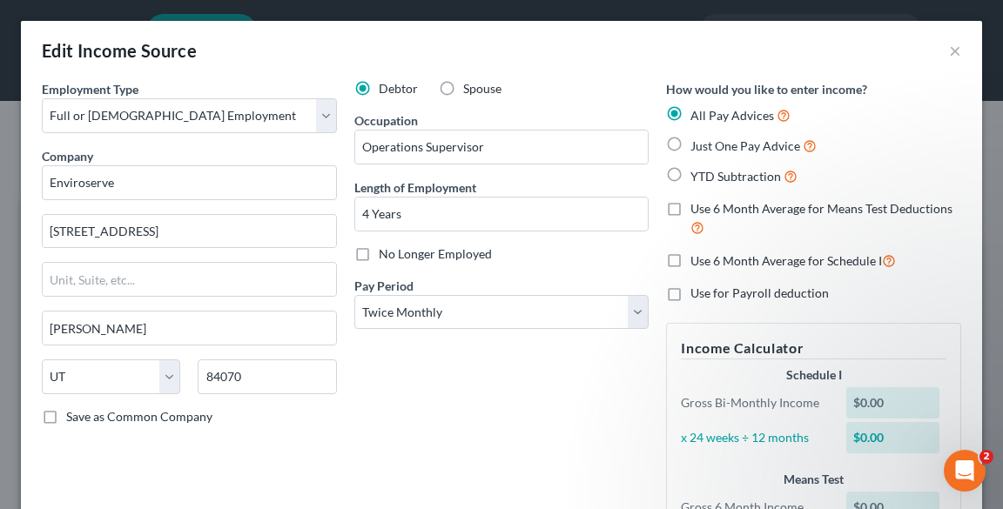
click at [690, 147] on label "Just One Pay Advice" at bounding box center [753, 146] width 126 height 20
click at [697, 147] on input "Just One Pay Advice" at bounding box center [702, 141] width 11 height 11
radio input "true"
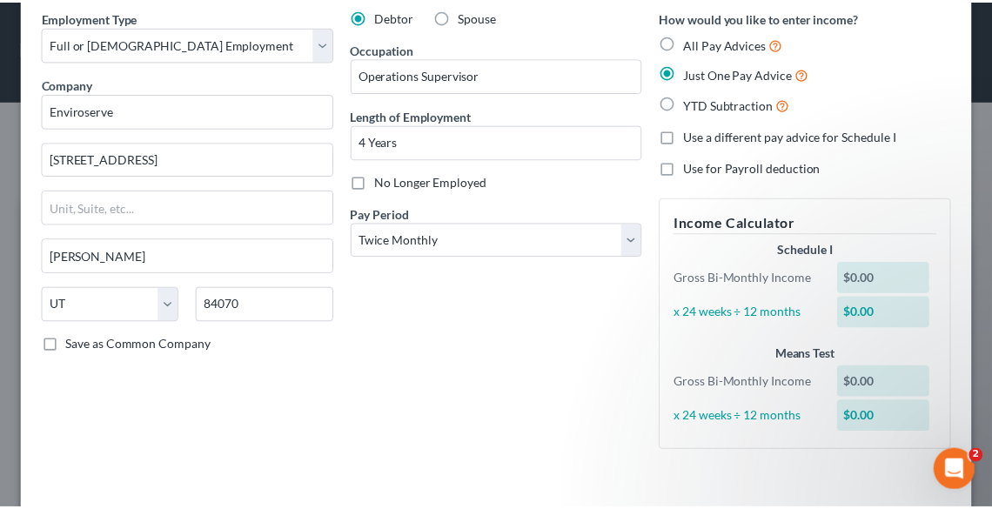
scroll to position [151, 0]
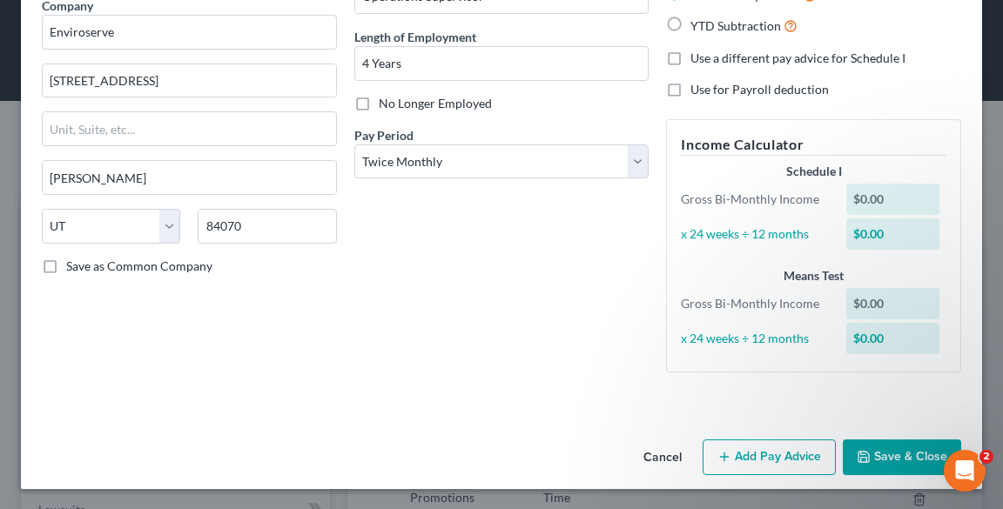
click at [886, 461] on button "Save & Close" at bounding box center [901, 457] width 118 height 37
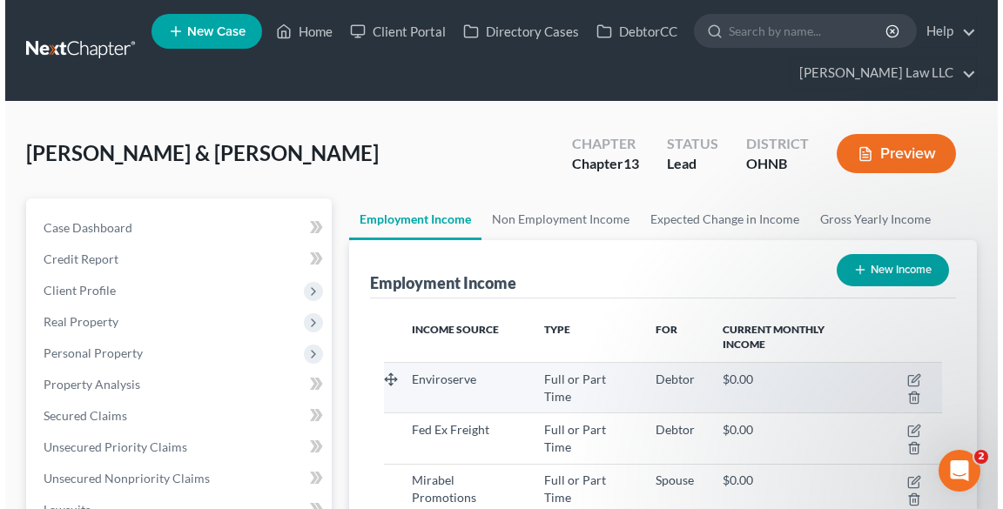
scroll to position [139, 0]
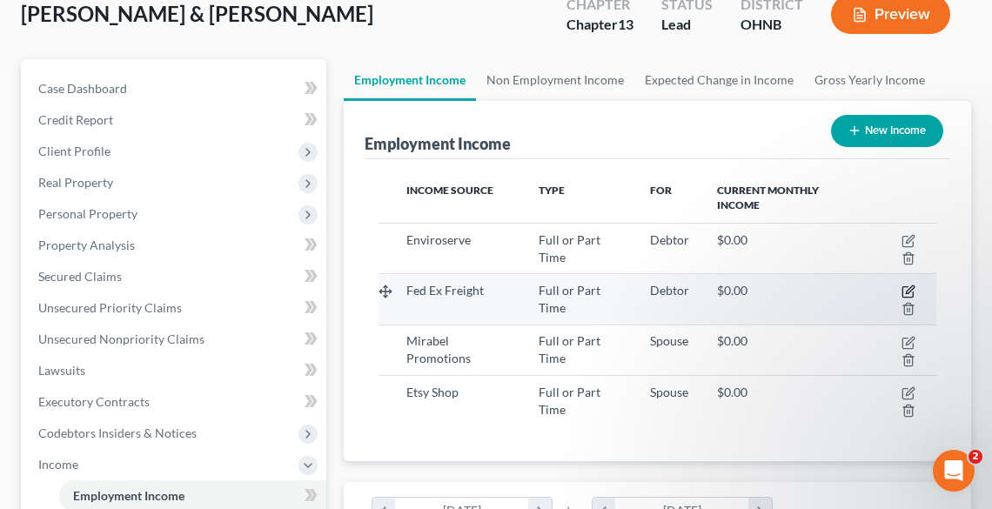
click at [915, 286] on icon "button" at bounding box center [909, 292] width 14 height 14
select select "0"
select select "1"
select select "3"
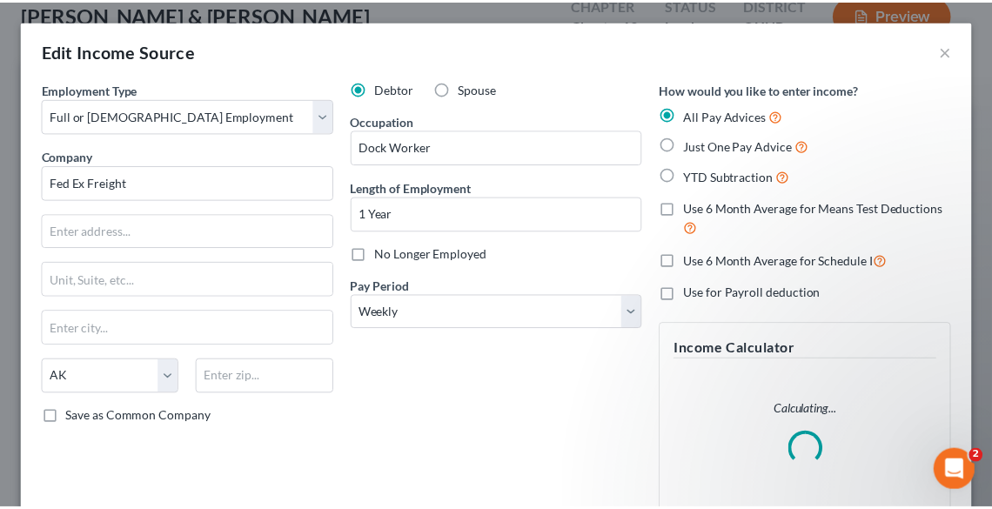
scroll to position [282, 599]
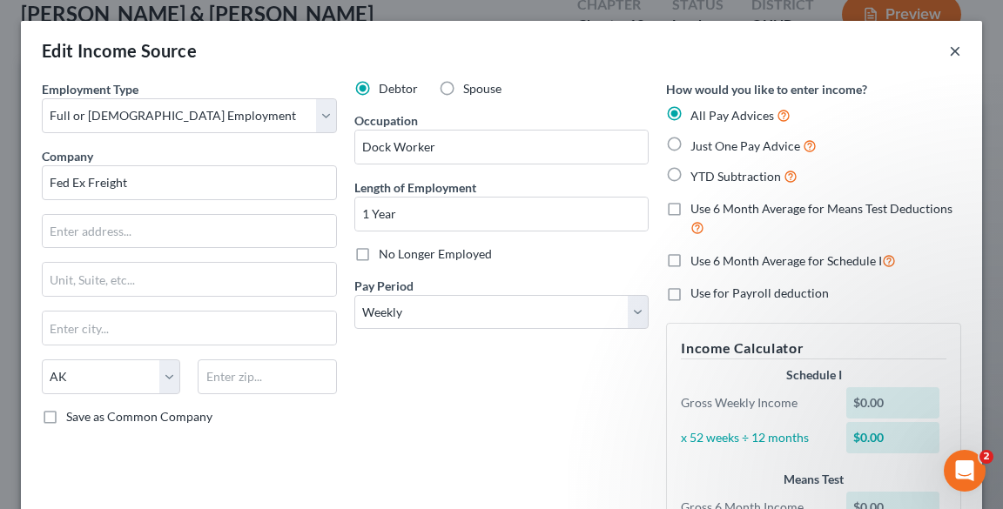
click at [949, 52] on button "×" at bounding box center [955, 50] width 12 height 21
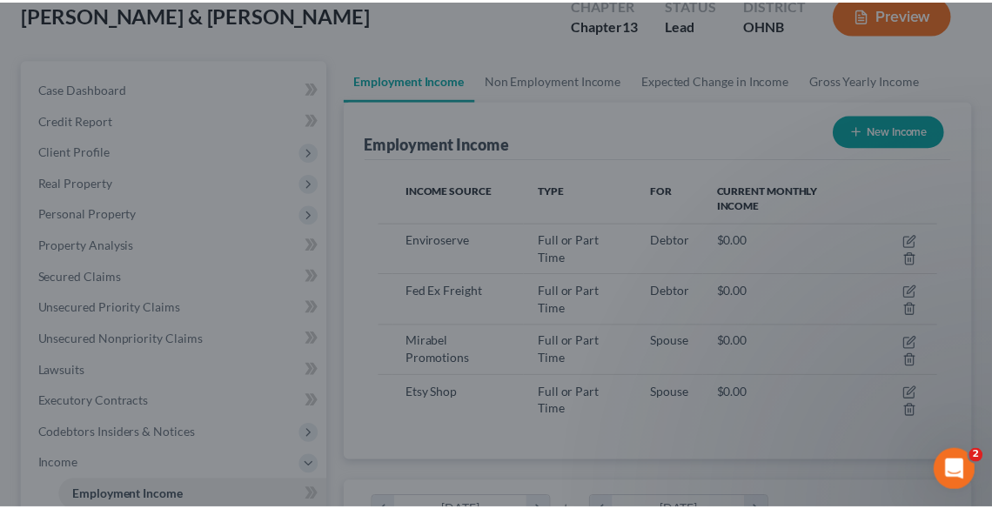
scroll to position [869990, 869675]
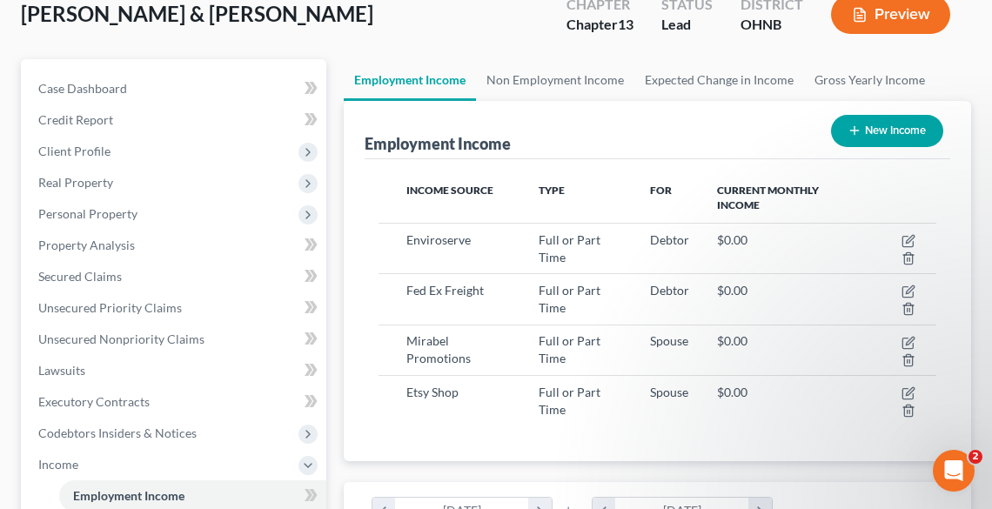
click at [94, 69] on div "Case Dashboard Payments Invoices Payments Payments Credit Report Client Profile…" at bounding box center [173, 433] width 305 height 748
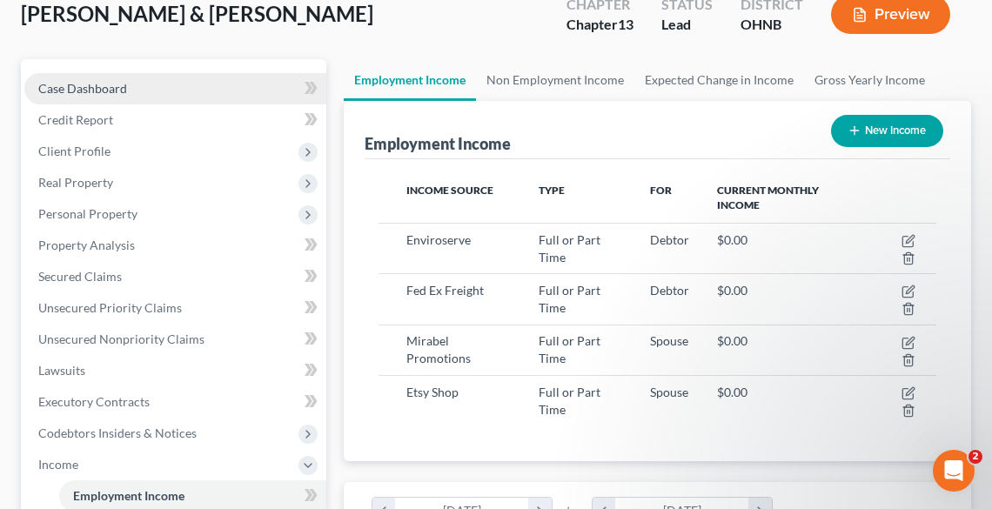
click at [96, 90] on span "Case Dashboard" at bounding box center [82, 88] width 89 height 15
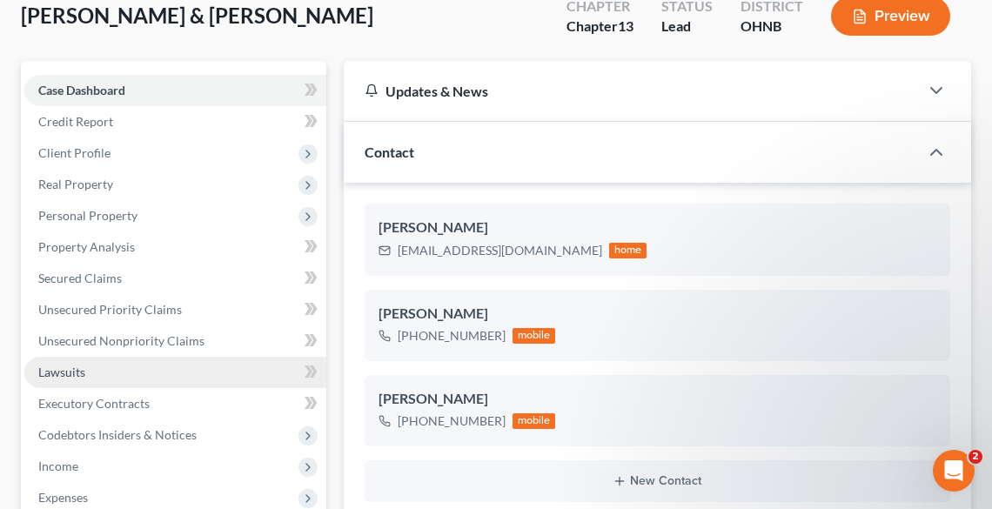
scroll to position [139, 0]
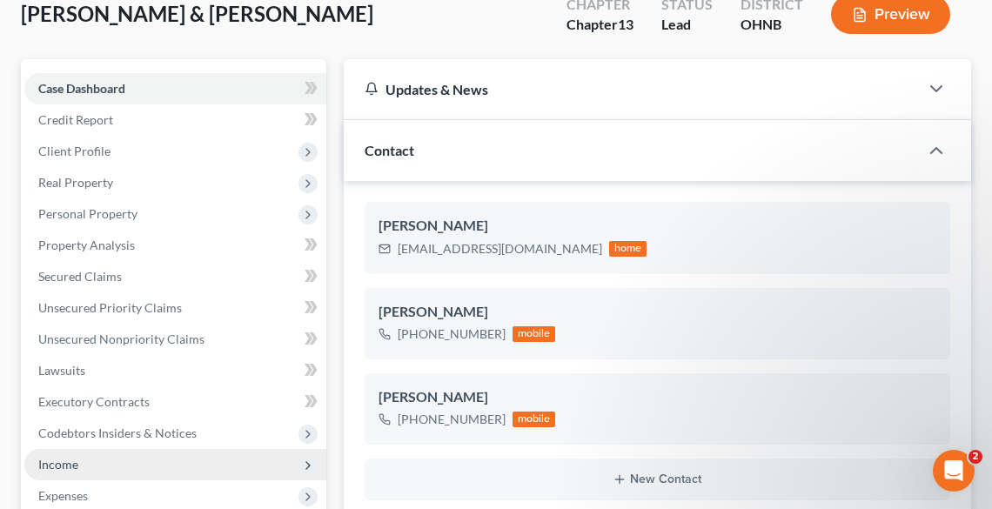
click at [79, 460] on span "Income" at bounding box center [175, 464] width 302 height 31
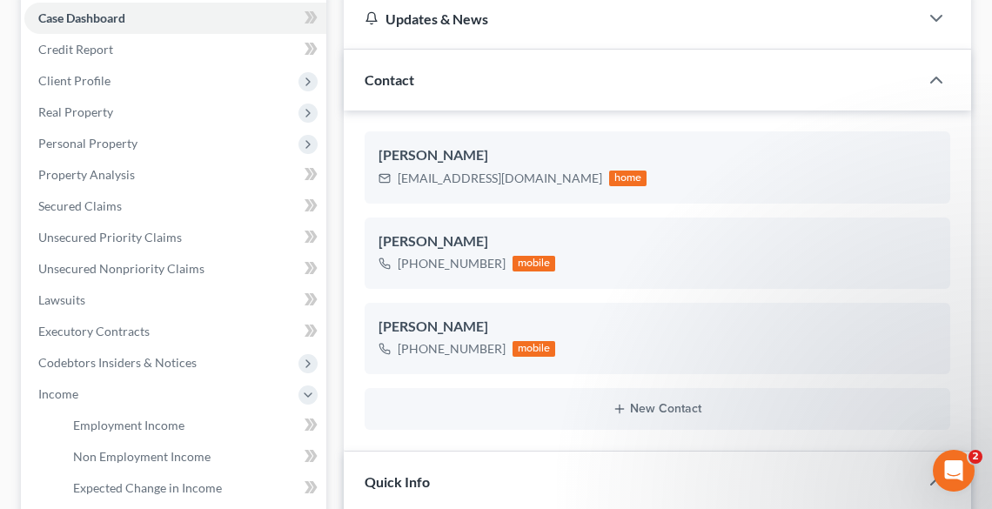
scroll to position [348, 0]
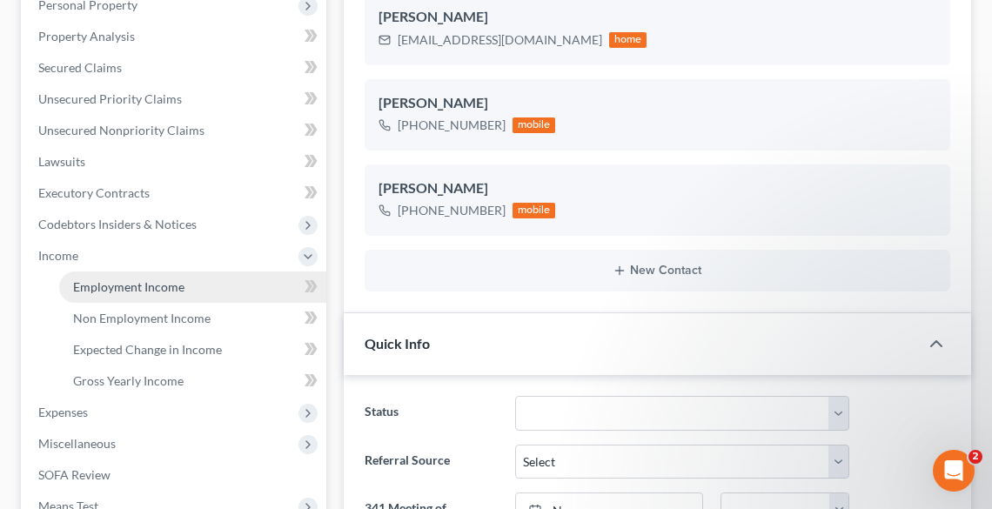
click at [125, 291] on span "Employment Income" at bounding box center [128, 286] width 111 height 15
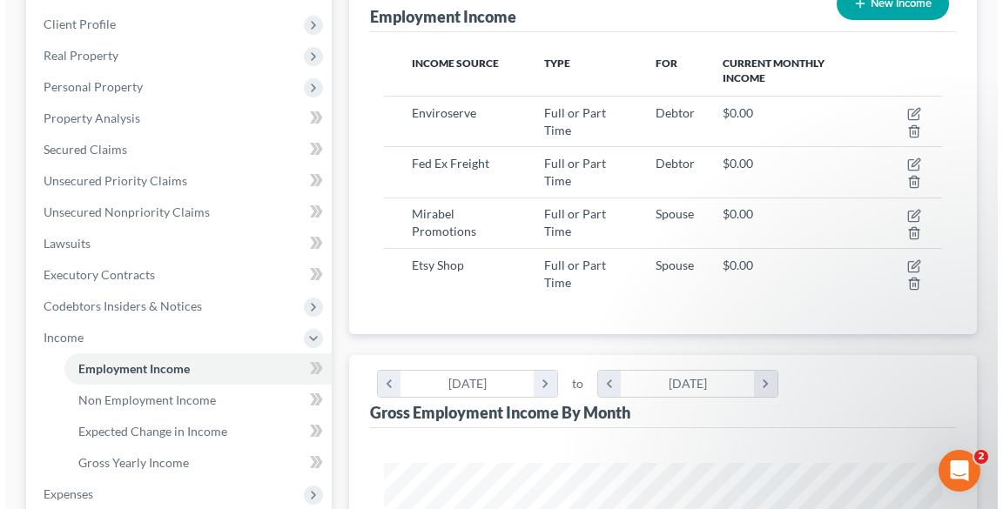
scroll to position [278, 0]
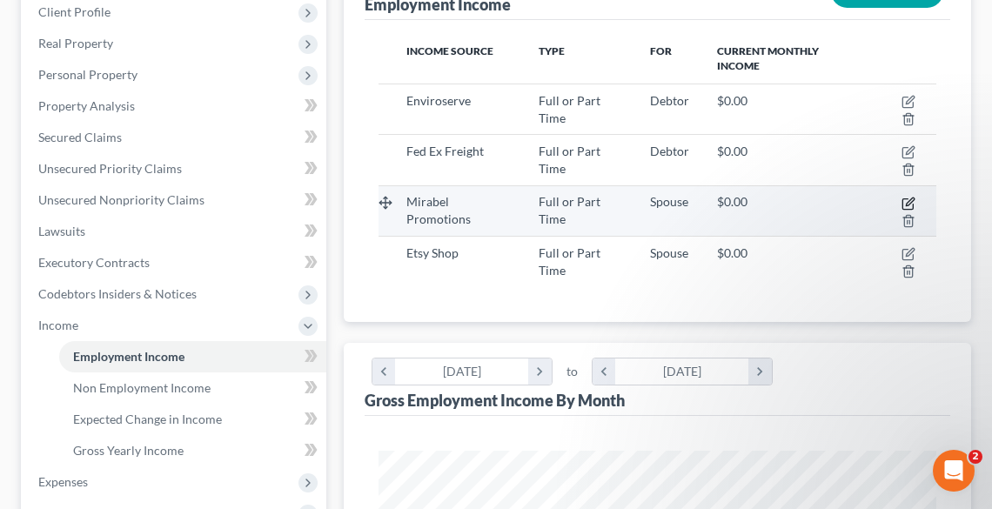
click at [912, 202] on icon "button" at bounding box center [909, 204] width 14 height 14
select select "0"
select select "36"
select select "2"
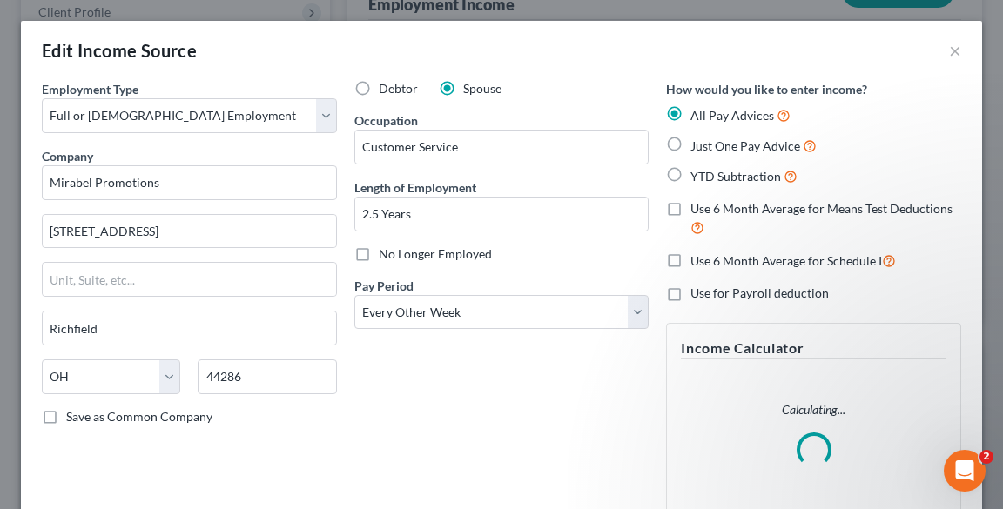
scroll to position [282, 599]
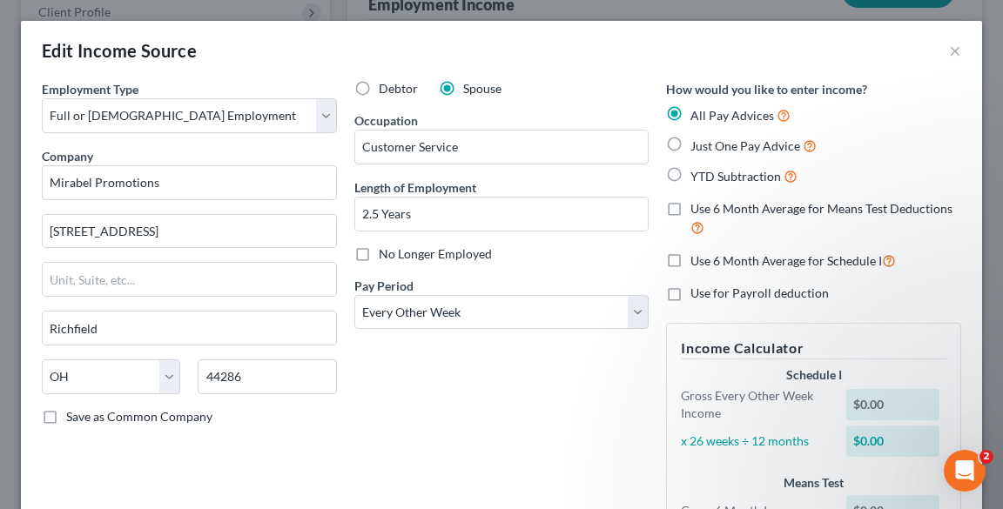
click at [696, 150] on span "Just One Pay Advice" at bounding box center [745, 145] width 110 height 15
click at [697, 147] on input "Just One Pay Advice" at bounding box center [702, 141] width 11 height 11
radio input "true"
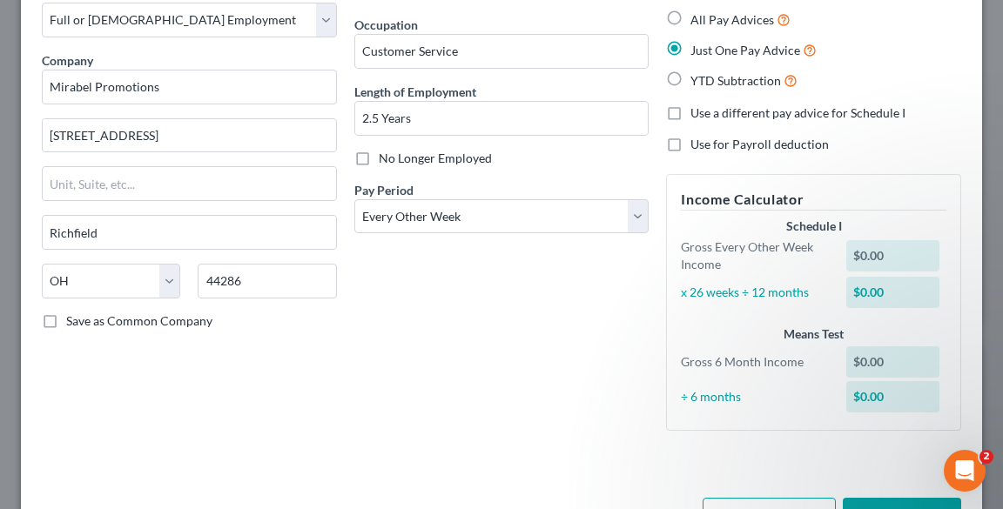
scroll to position [154, 0]
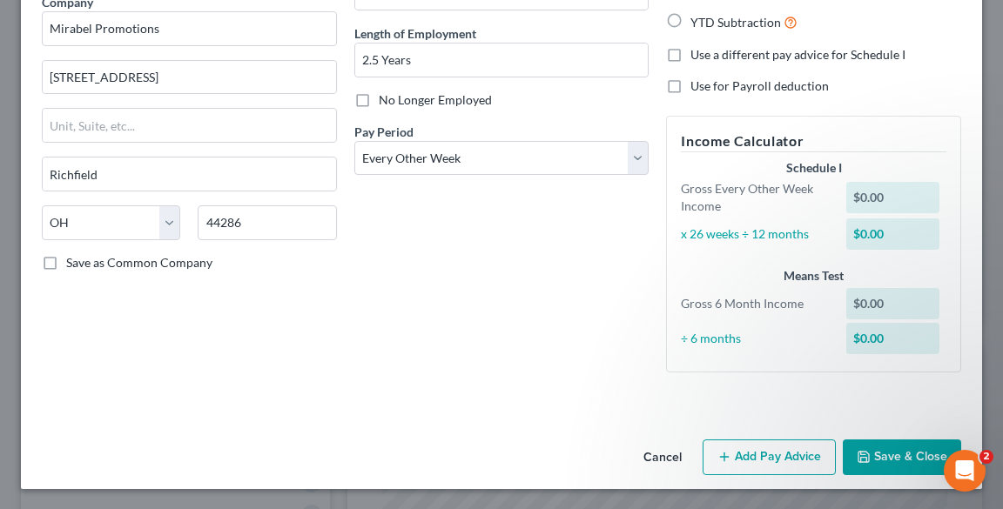
click at [760, 461] on button "Add Pay Advice" at bounding box center [768, 457] width 133 height 37
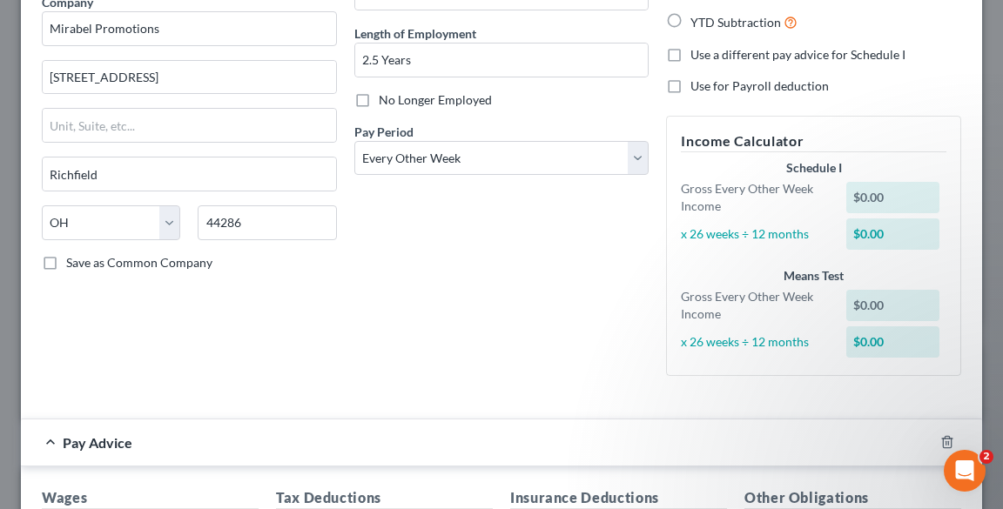
scroll to position [433, 0]
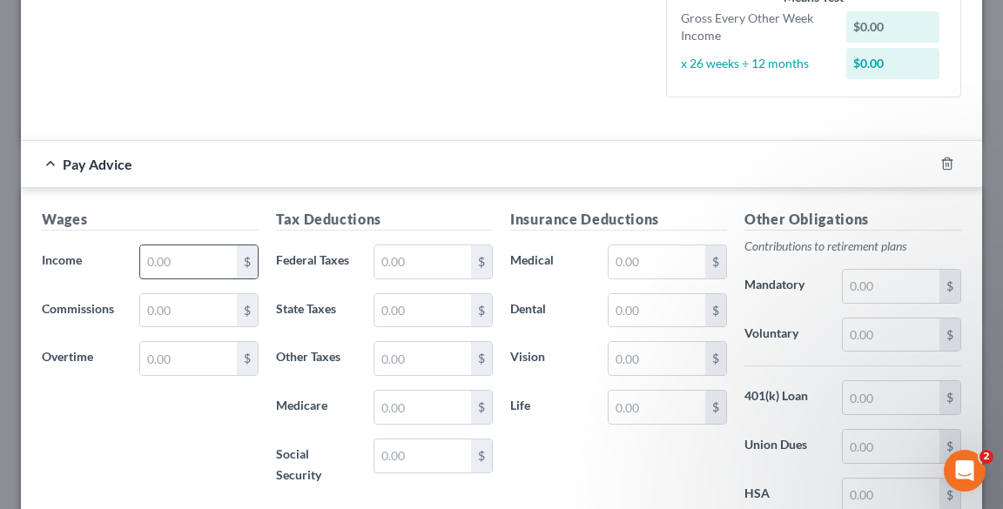
click at [147, 268] on input "text" at bounding box center [188, 261] width 97 height 33
type input "1,782.72"
click at [449, 265] on input "text" at bounding box center [422, 261] width 97 height 33
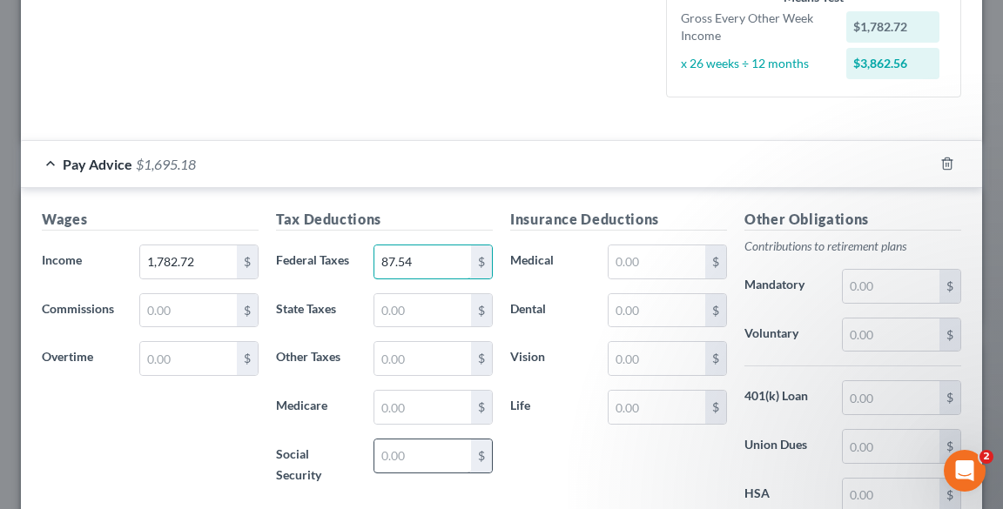
type input "87.54"
click at [419, 460] on input "text" at bounding box center [422, 455] width 97 height 33
type input "110.53"
click at [418, 399] on input "text" at bounding box center [422, 407] width 97 height 33
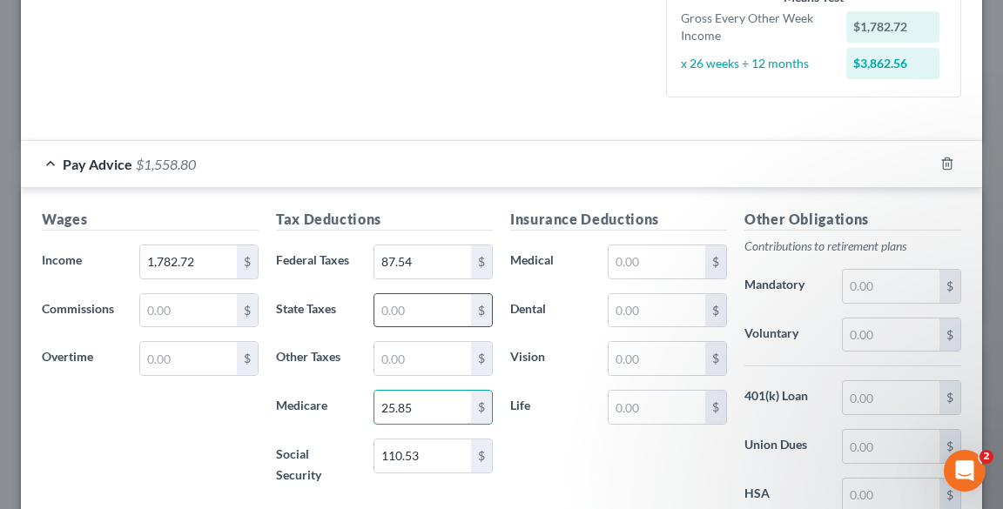
type input "25.85"
click at [407, 304] on input "text" at bounding box center [422, 310] width 97 height 33
type input "40.27"
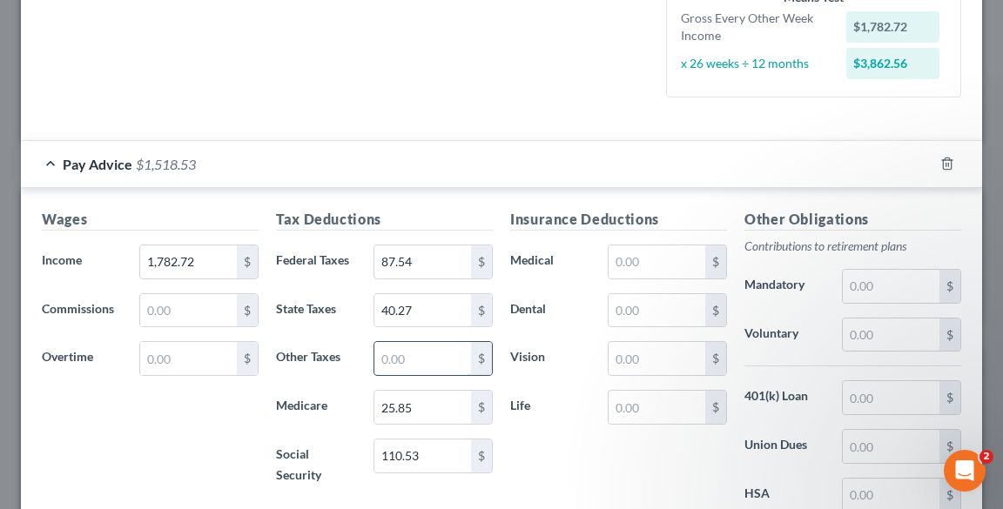
click at [421, 368] on input "text" at bounding box center [422, 358] width 97 height 33
type input "35.65"
click at [872, 326] on input "text" at bounding box center [890, 335] width 97 height 33
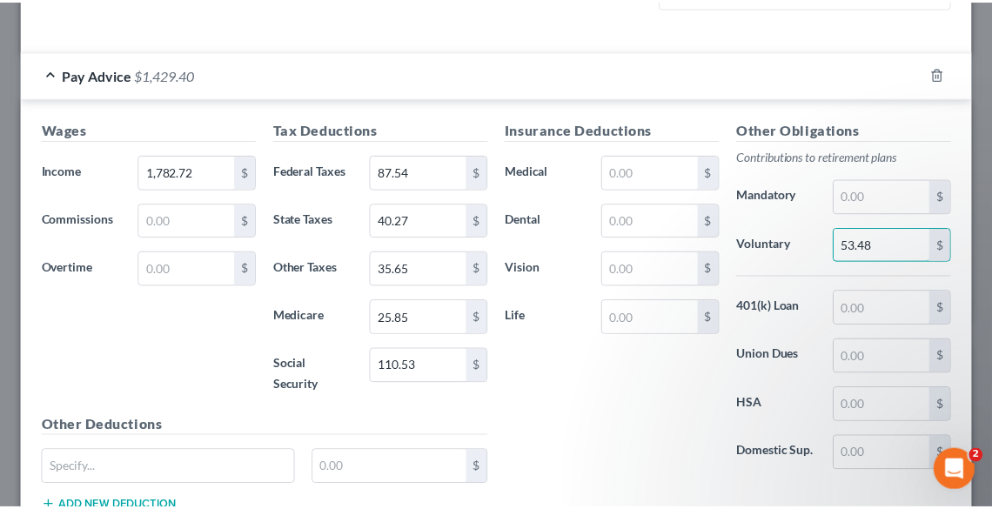
scroll to position [647, 0]
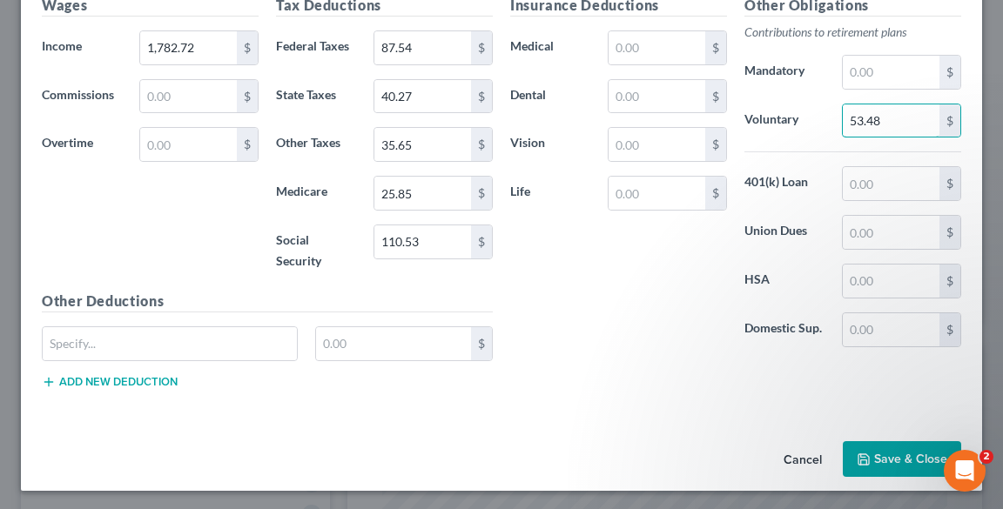
type input "53.48"
click at [895, 450] on button "Save & Close" at bounding box center [901, 459] width 118 height 37
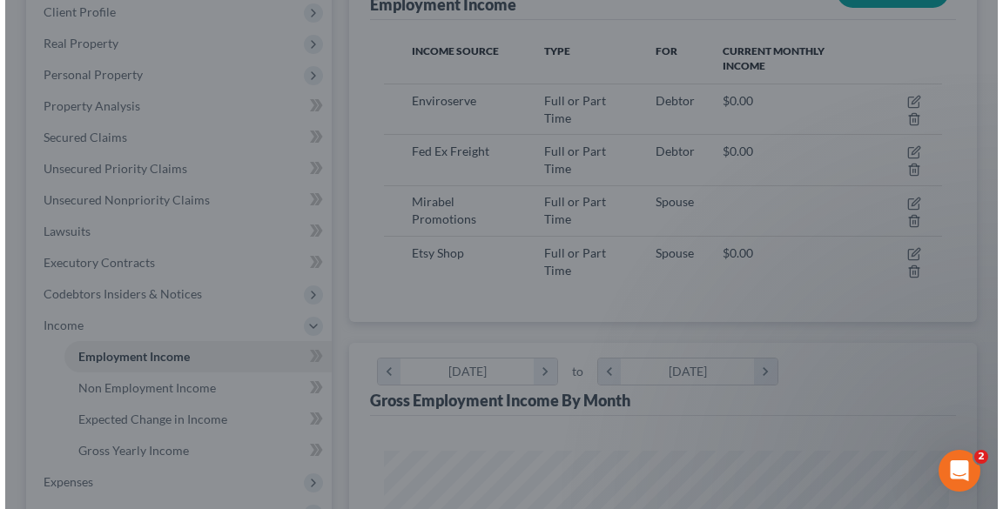
scroll to position [869990, 869675]
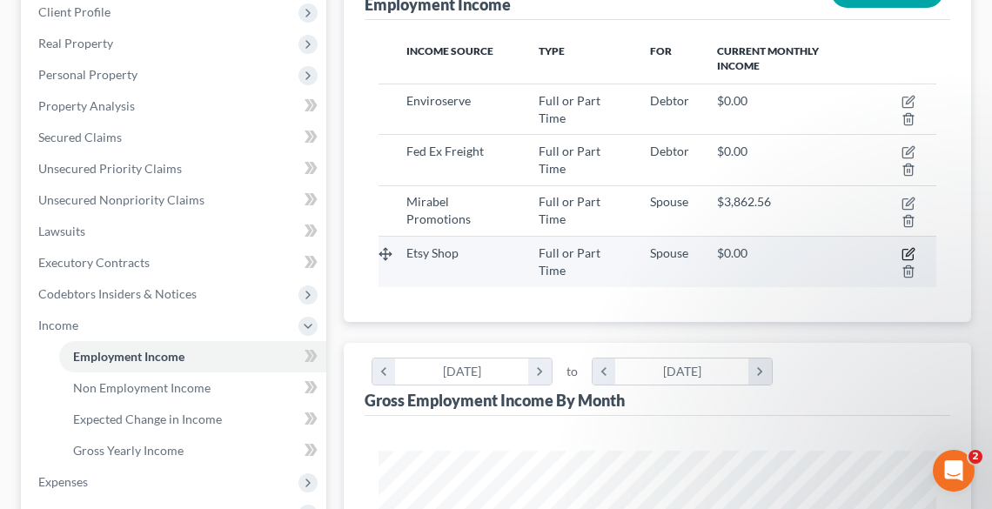
click at [903, 250] on icon "button" at bounding box center [907, 255] width 10 height 10
select select "0"
select select "1"
select select "0"
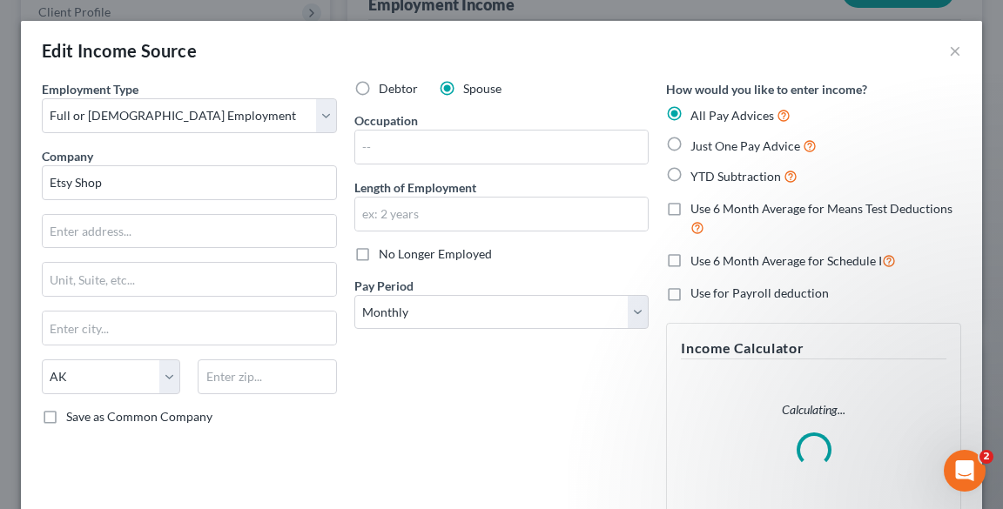
scroll to position [282, 599]
click at [705, 147] on span "Just One Pay Advice" at bounding box center [745, 145] width 110 height 15
click at [705, 147] on input "Just One Pay Advice" at bounding box center [702, 141] width 11 height 11
radio input "true"
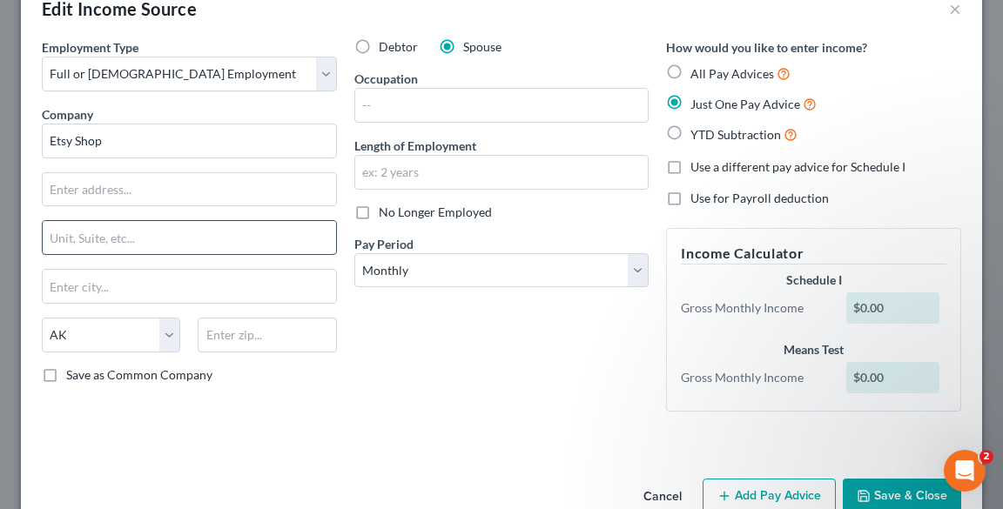
scroll to position [81, 0]
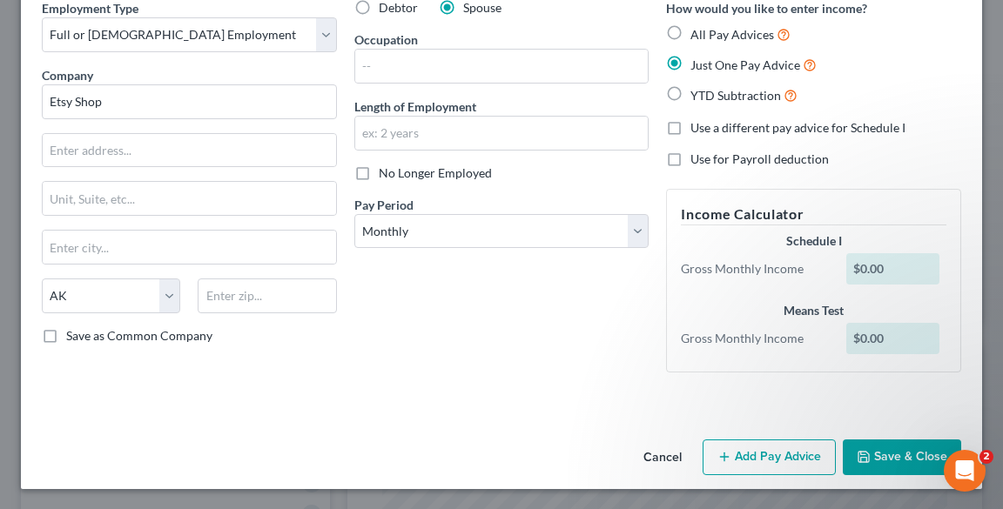
click at [758, 453] on button "Add Pay Advice" at bounding box center [768, 457] width 133 height 37
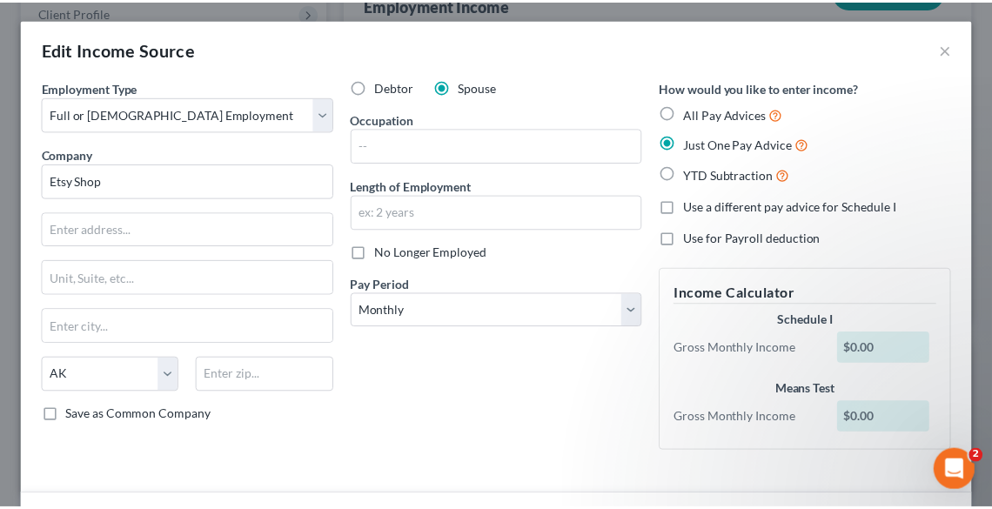
scroll to position [0, 0]
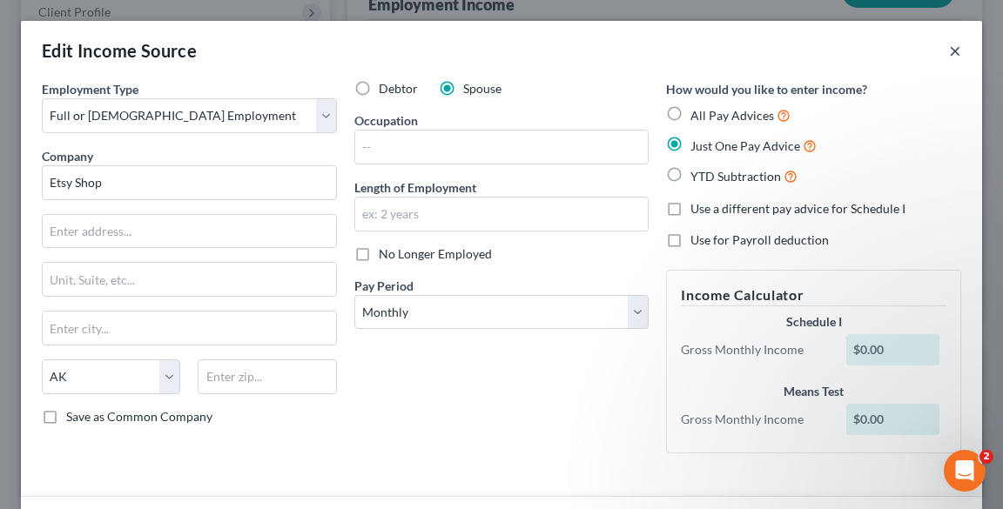
click at [949, 56] on button "×" at bounding box center [955, 50] width 12 height 21
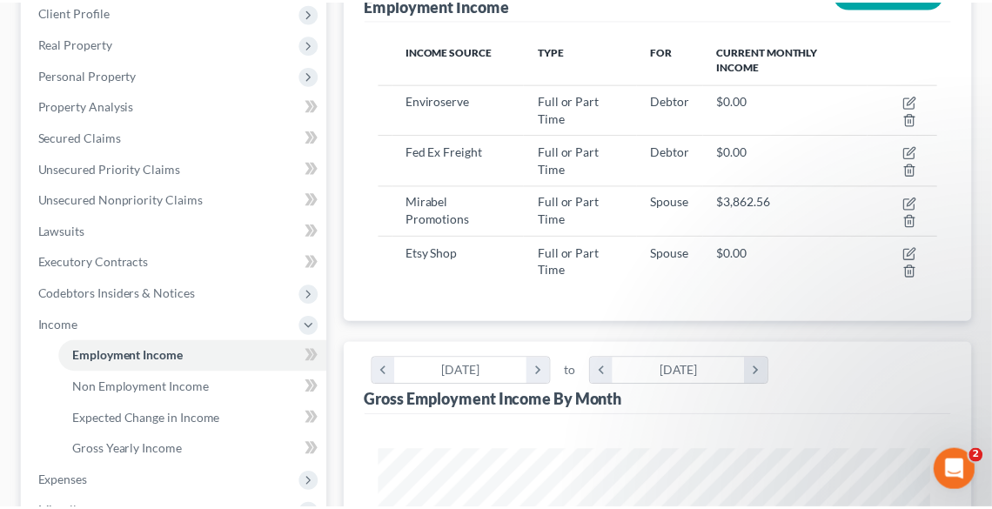
scroll to position [869990, 869675]
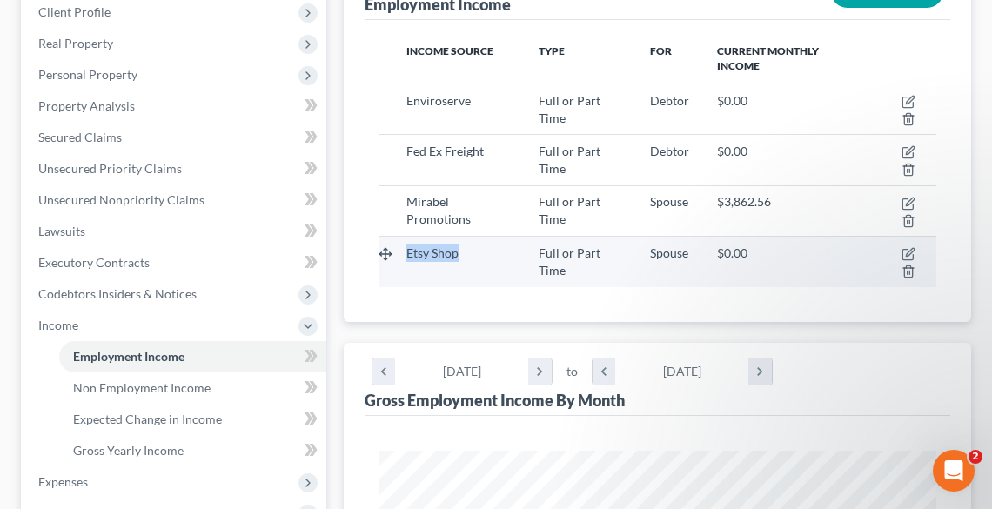
drag, startPoint x: 465, startPoint y: 250, endPoint x: 379, endPoint y: 255, distance: 85.4
click at [379, 255] on tr "Etsy Shop Full or Part Time Spouse $0.00" at bounding box center [658, 262] width 558 height 50
copy span "Etsy Shop"
click at [907, 265] on icon "button" at bounding box center [909, 272] width 14 height 14
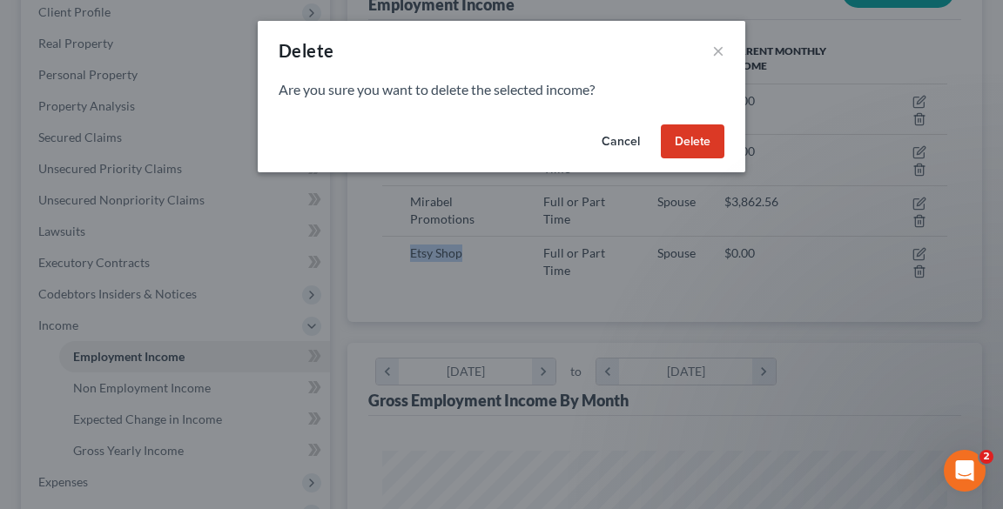
click at [690, 138] on button "Delete" at bounding box center [693, 141] width 64 height 35
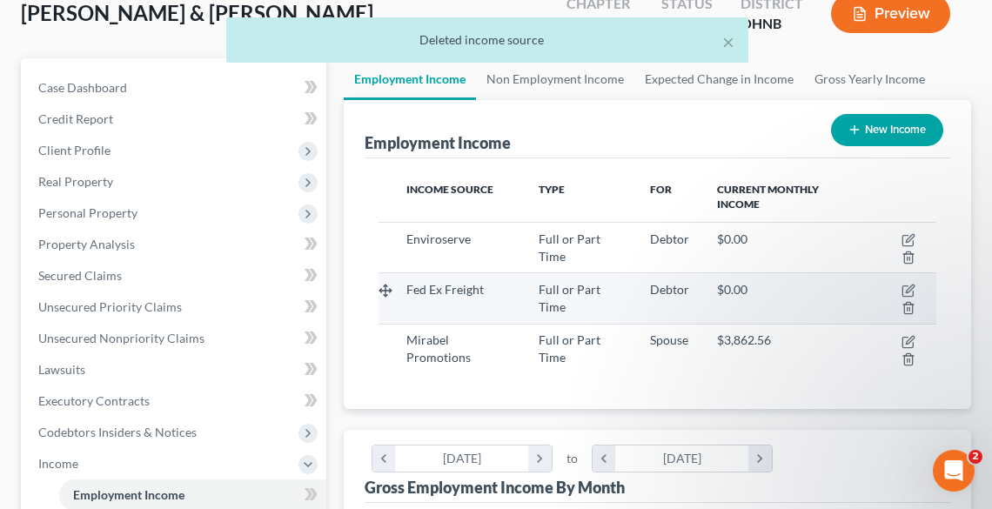
scroll to position [139, 0]
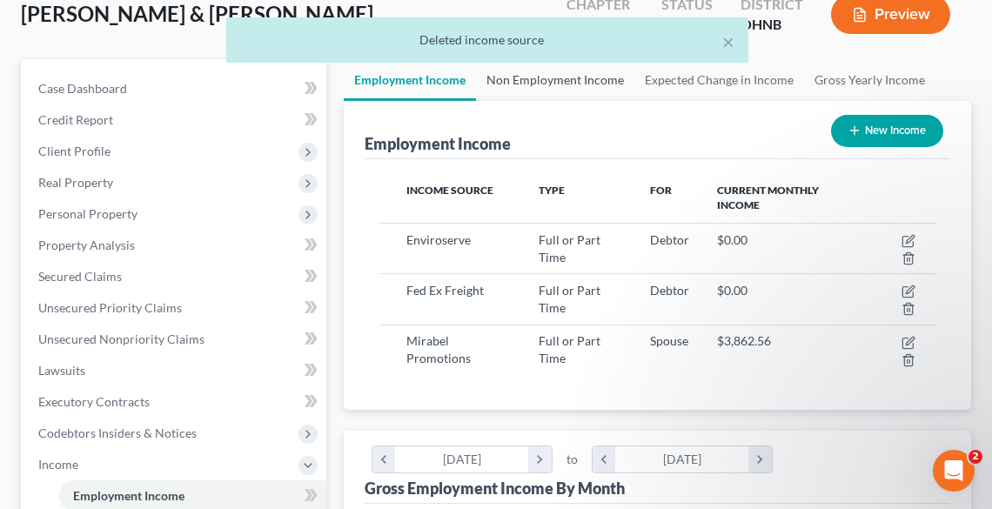
click at [536, 84] on link "Non Employment Income" at bounding box center [555, 80] width 158 height 42
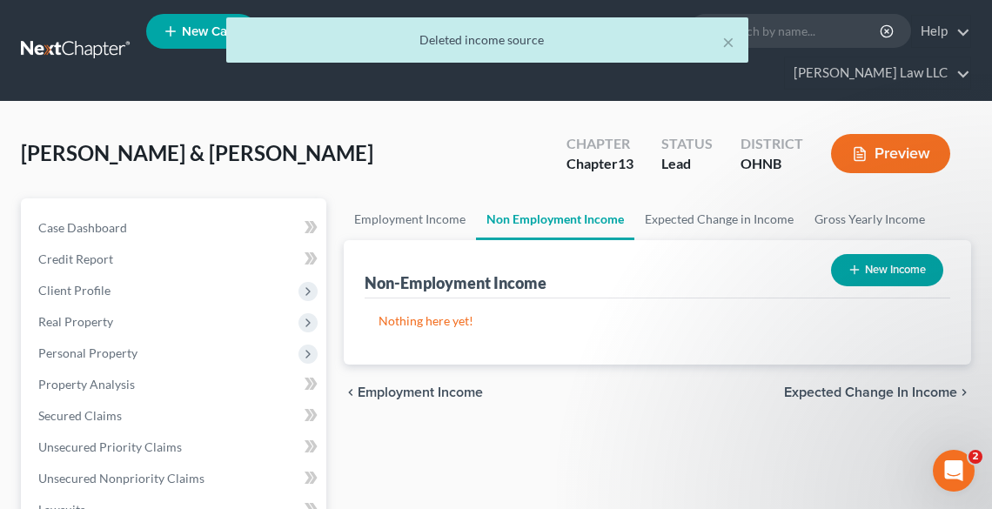
click at [910, 266] on button "New Income" at bounding box center [887, 270] width 112 height 32
select select "0"
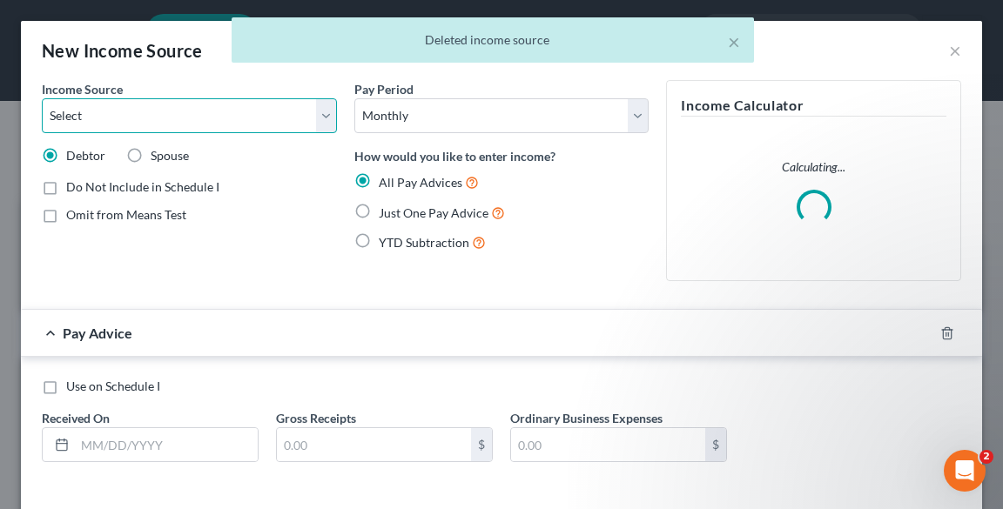
click at [170, 111] on select "Select Unemployment Disability (from employer) Pension Retirement Social Securi…" at bounding box center [189, 115] width 295 height 35
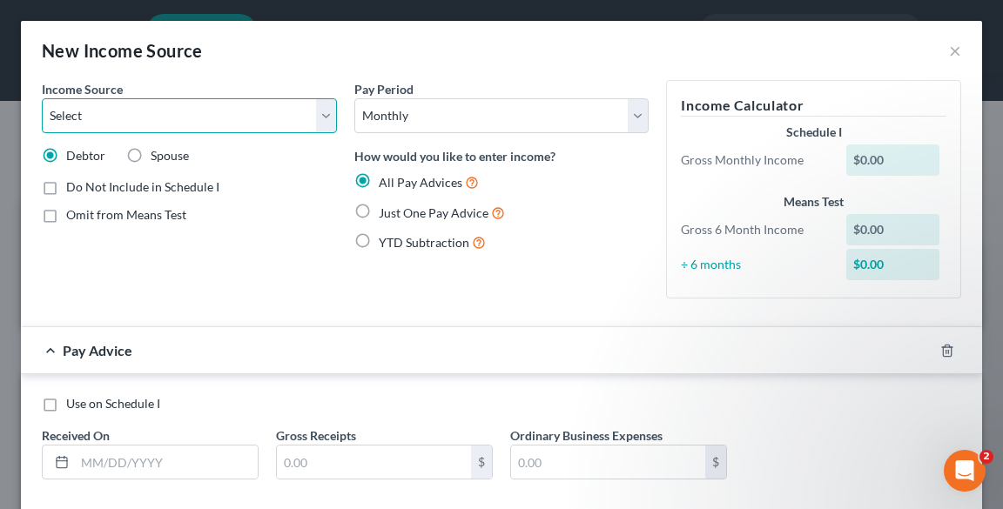
select select "13"
click at [42, 98] on select "Select Unemployment Disability (from employer) Pension Retirement Social Securi…" at bounding box center [189, 115] width 295 height 35
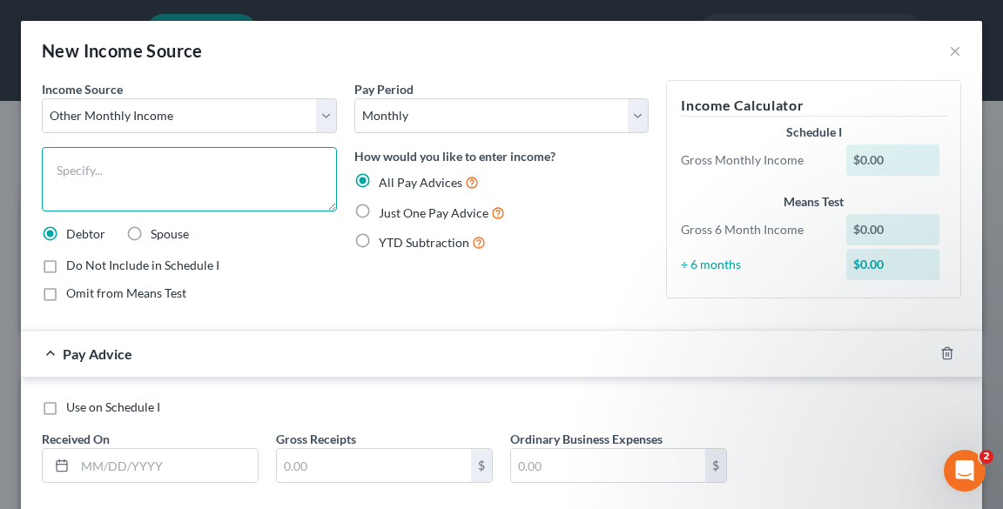
click at [148, 169] on textarea at bounding box center [189, 179] width 295 height 64
paste textarea "Etsy Shop"
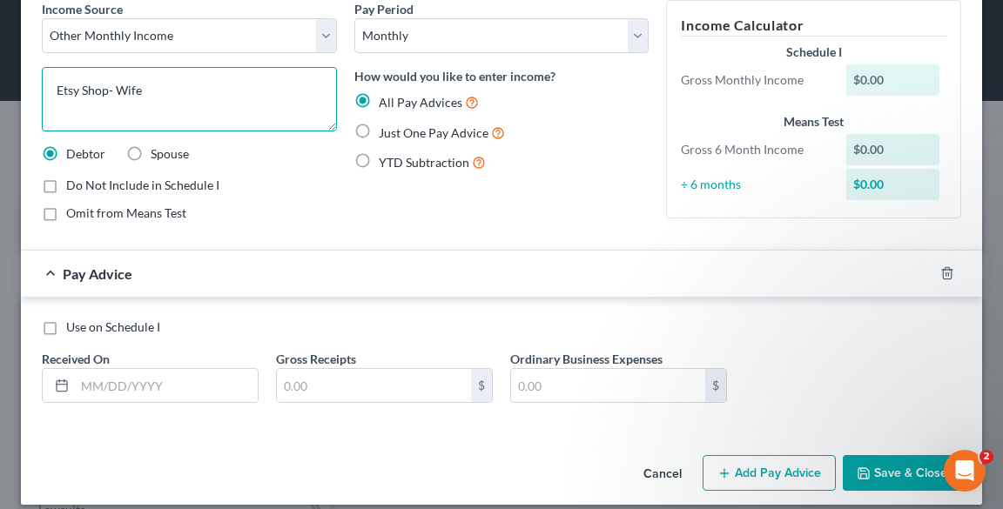
scroll to position [96, 0]
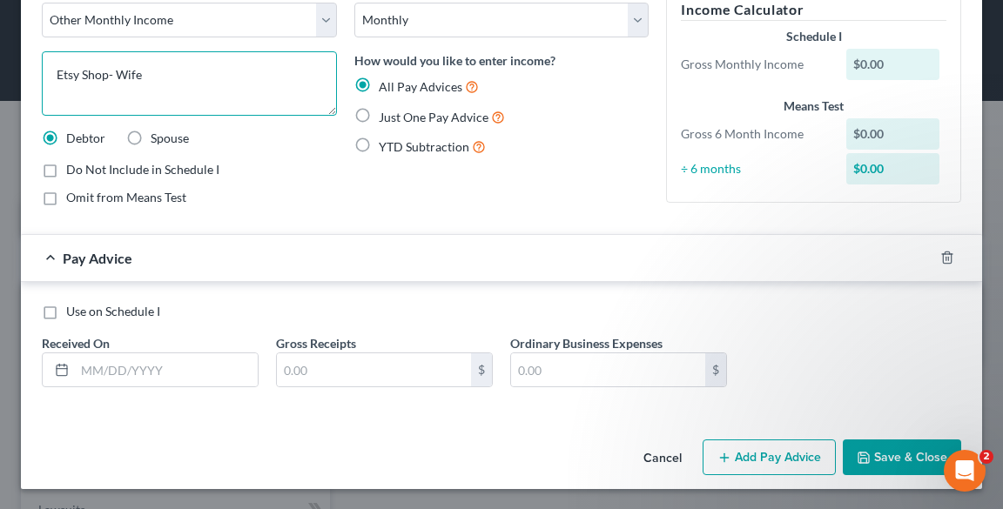
type textarea "Etsy Shop- Wife"
click at [438, 122] on span "Just One Pay Advice" at bounding box center [434, 117] width 110 height 15
click at [397, 118] on input "Just One Pay Advice" at bounding box center [391, 112] width 11 height 11
radio input "true"
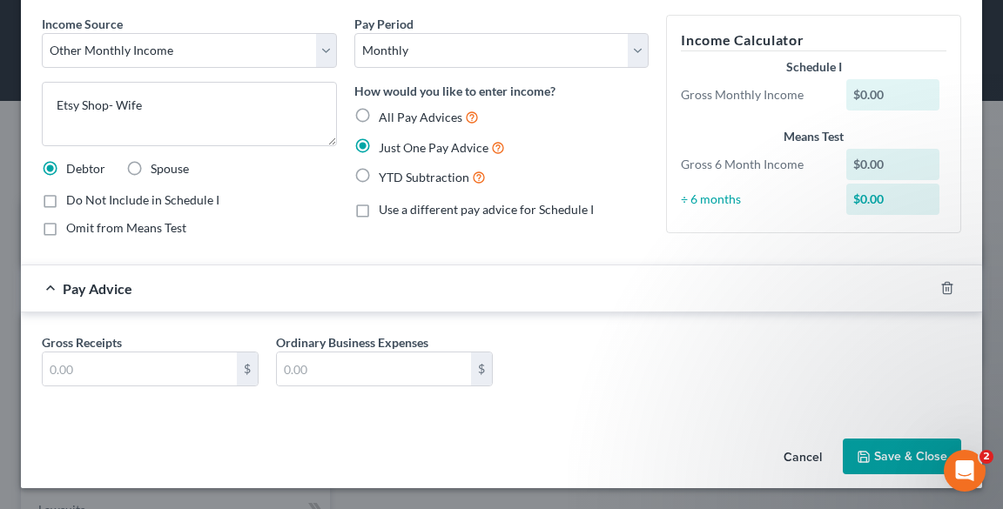
scroll to position [64, 0]
click at [152, 370] on input "text" at bounding box center [140, 369] width 194 height 33
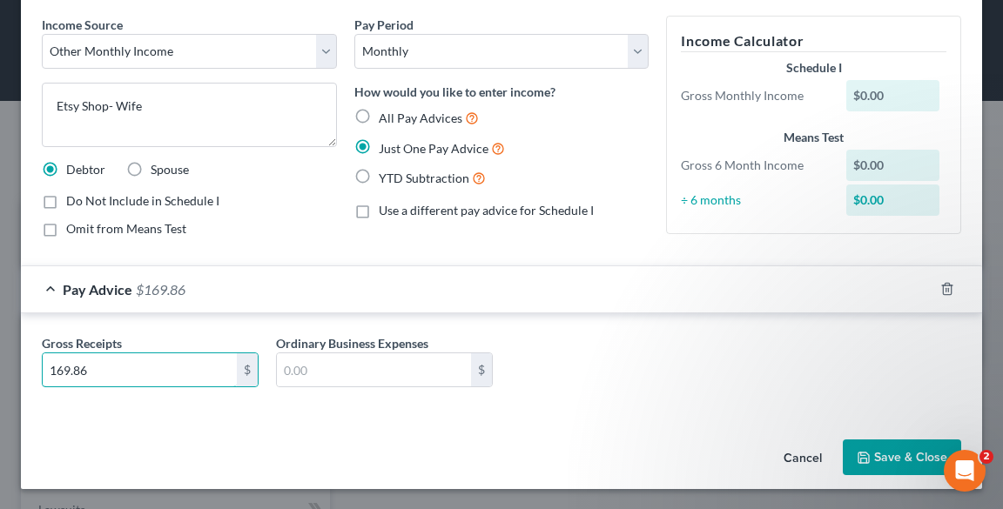
type input "169.86"
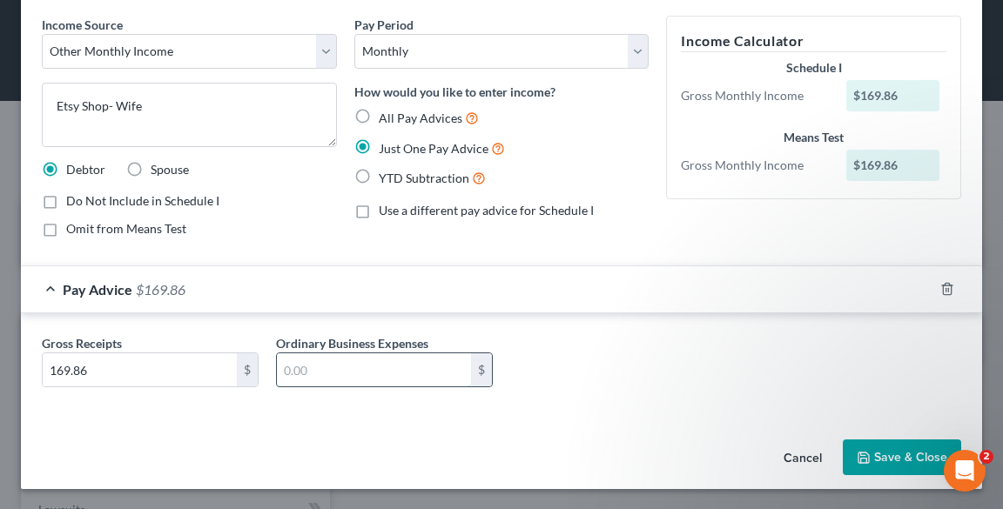
click at [353, 374] on input "text" at bounding box center [374, 369] width 194 height 33
type input "67.94"
click at [880, 456] on button "Save & Close" at bounding box center [901, 457] width 118 height 37
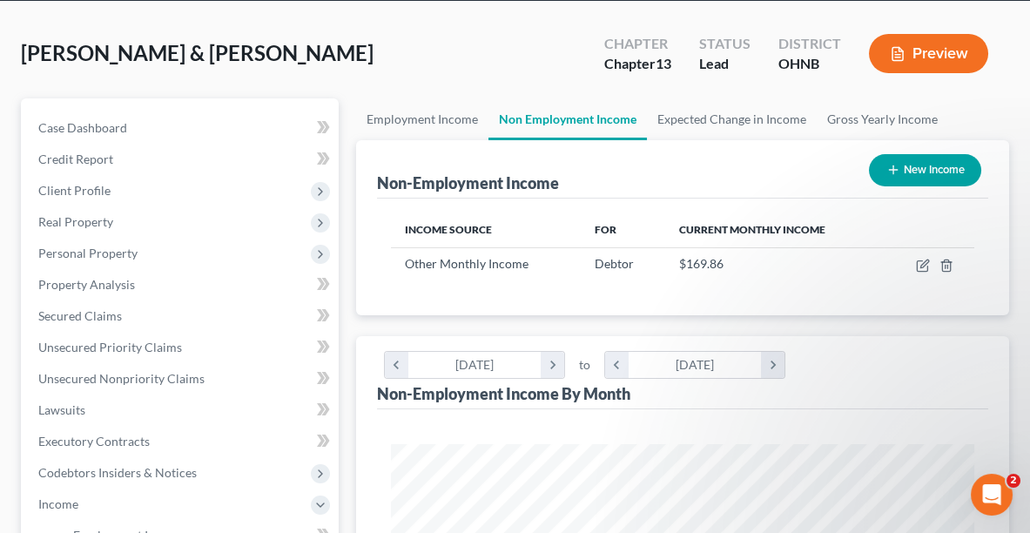
scroll to position [0, 0]
